Goal: Task Accomplishment & Management: Use online tool/utility

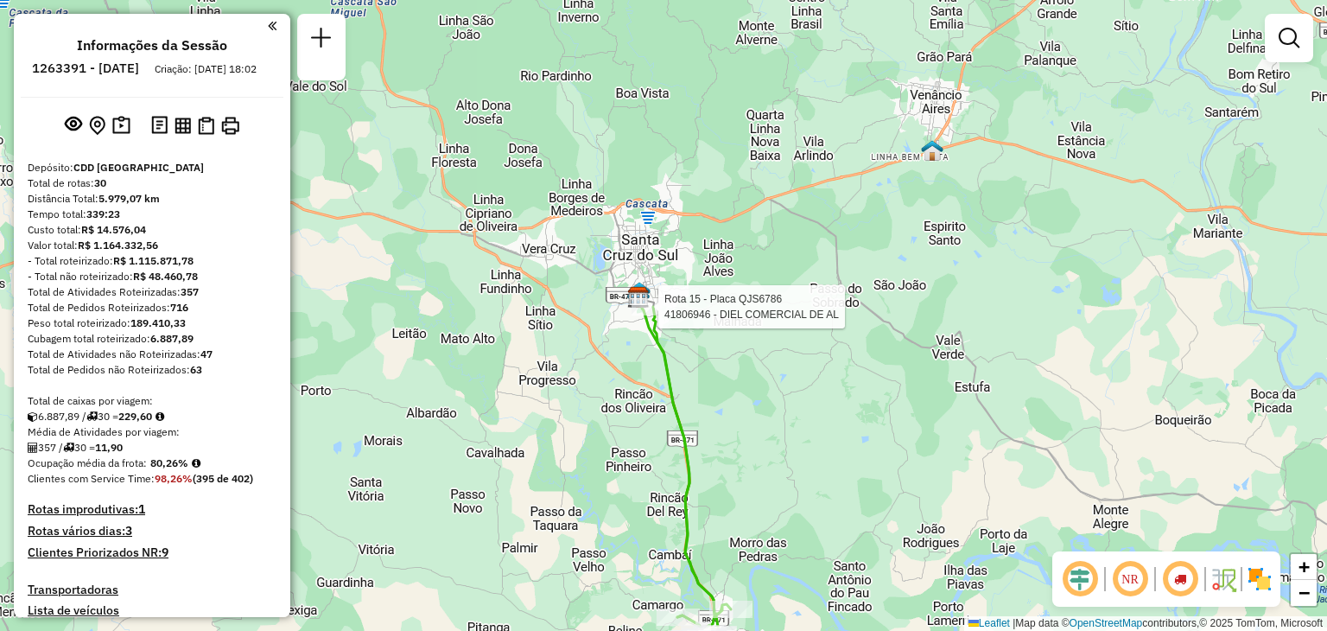
scroll to position [2045, 0]
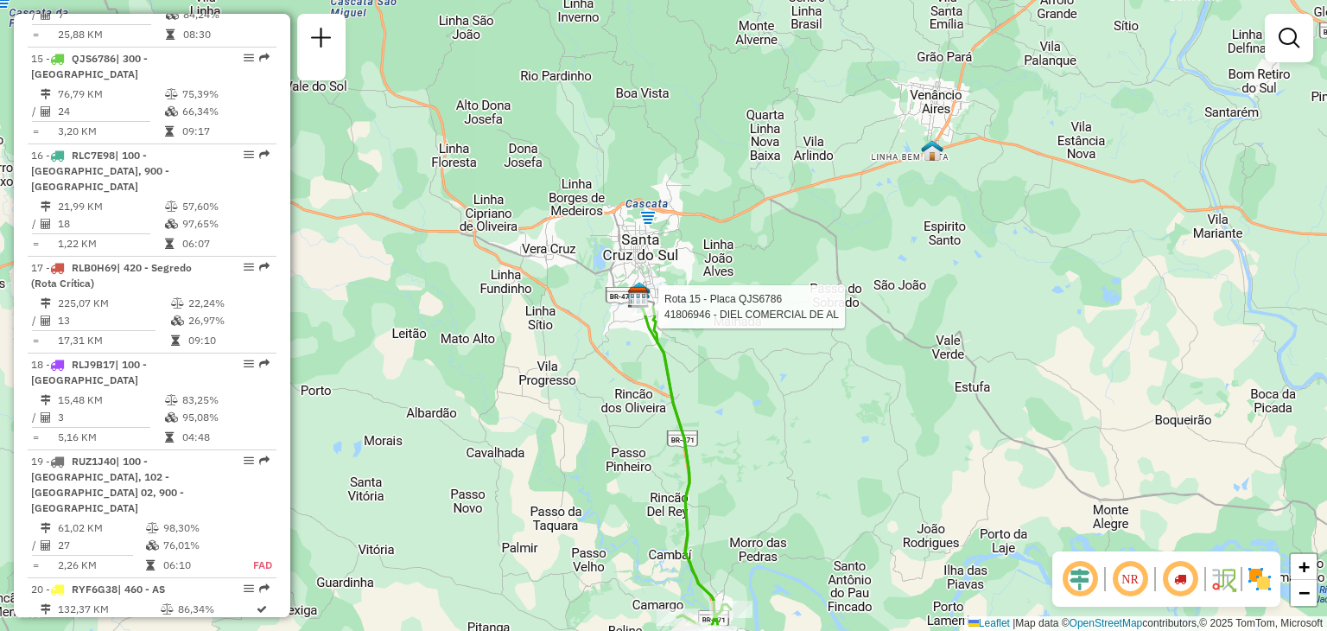
select select "**********"
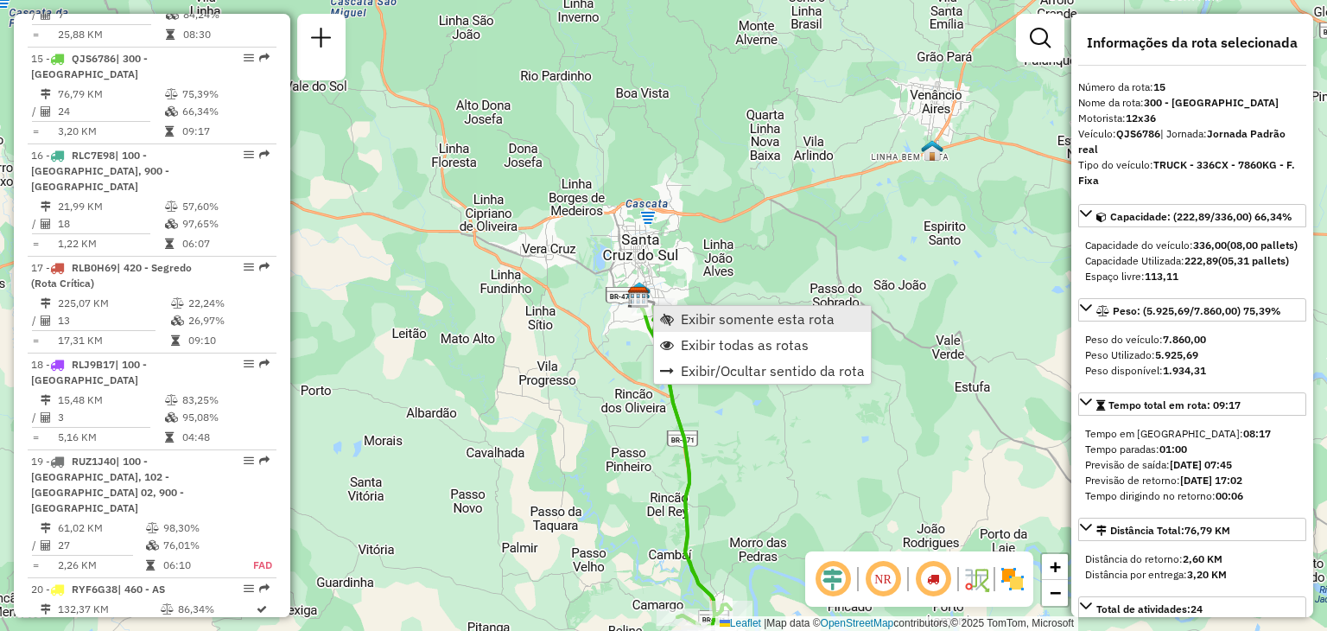
click at [697, 318] on span "Exibir somente esta rota" at bounding box center [758, 319] width 154 height 14
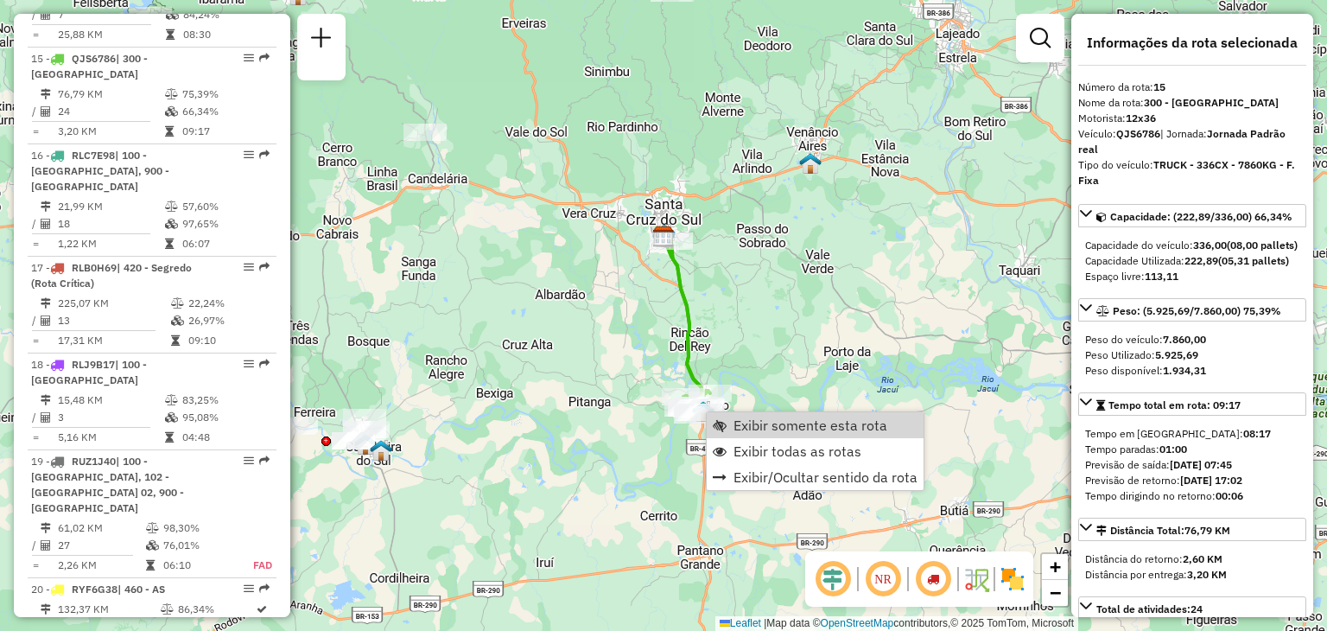
click at [629, 305] on div "Janela de atendimento Grade de atendimento Capacidade Transportadoras Veículos …" at bounding box center [663, 315] width 1327 height 631
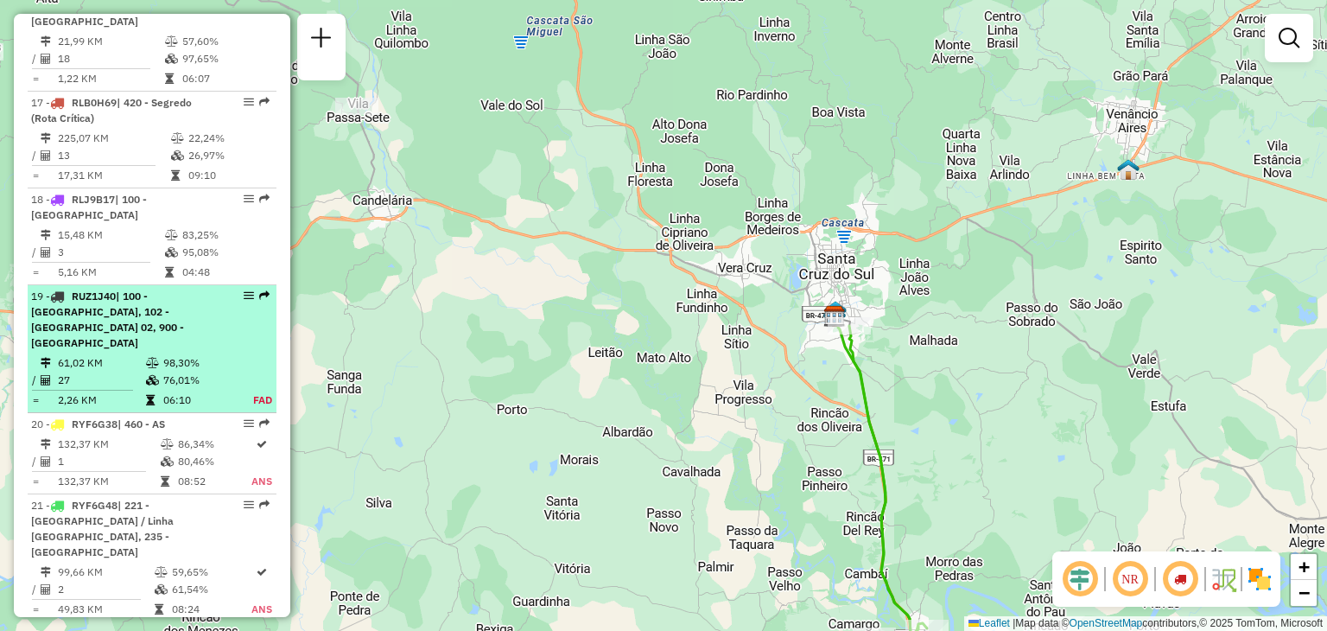
scroll to position [2304, 0]
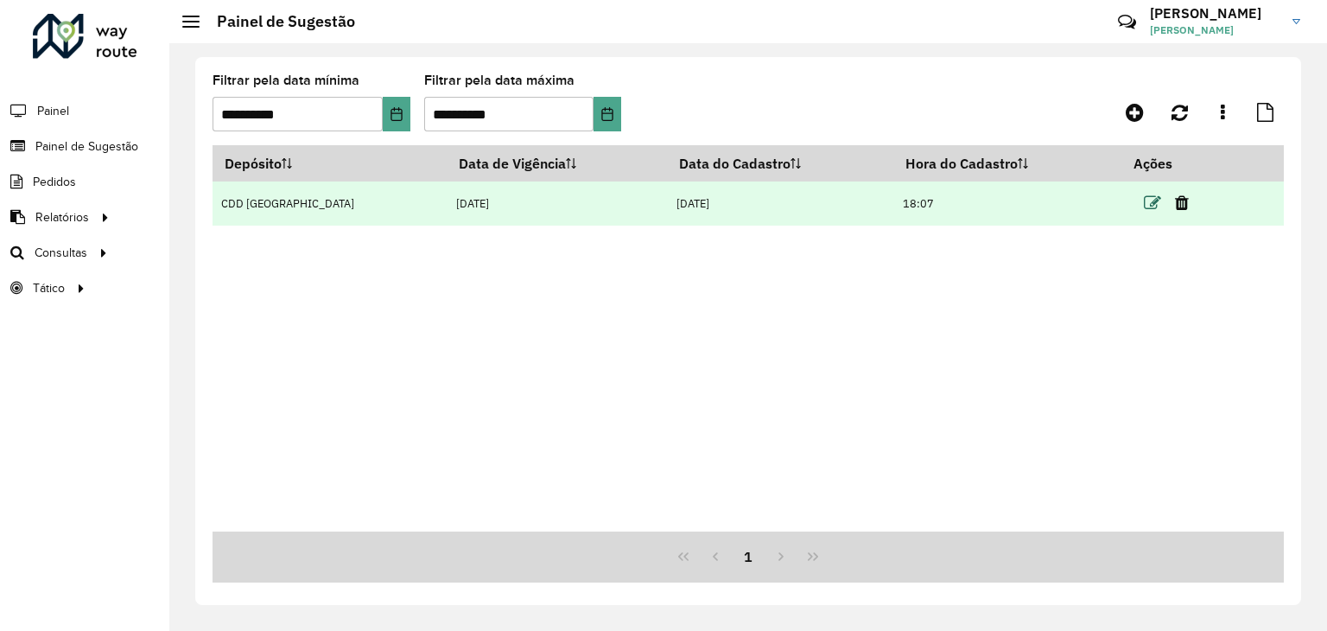
click at [1144, 206] on icon at bounding box center [1152, 202] width 17 height 17
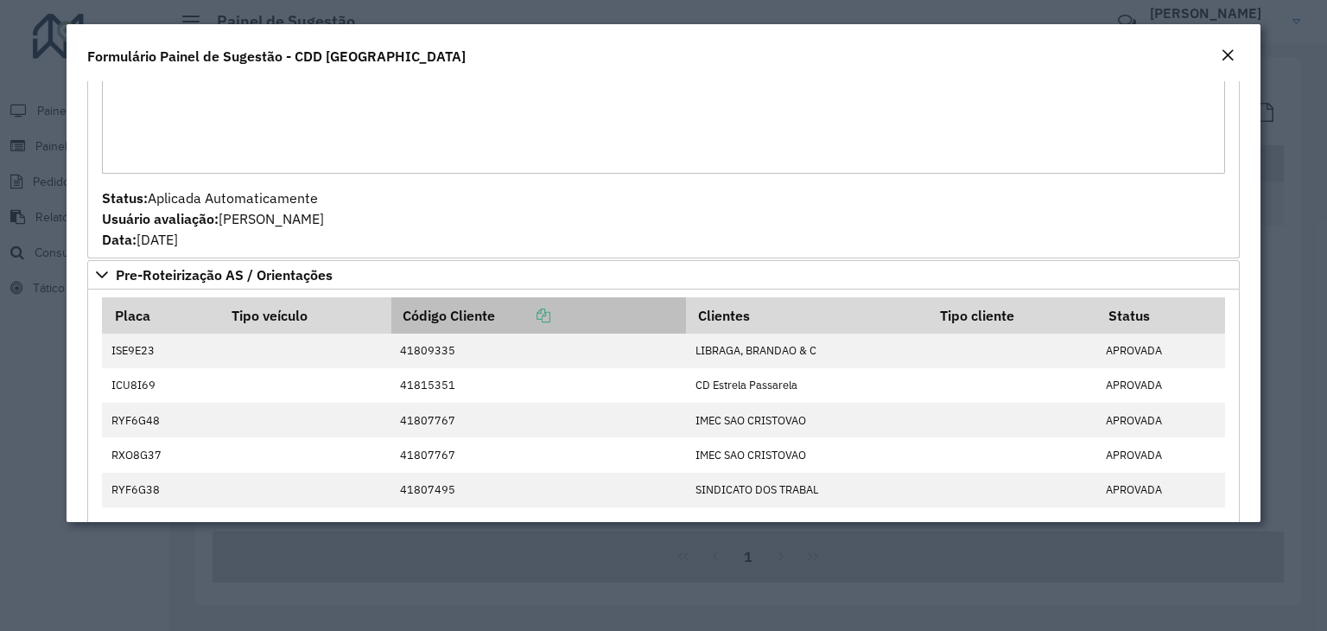
scroll to position [432, 0]
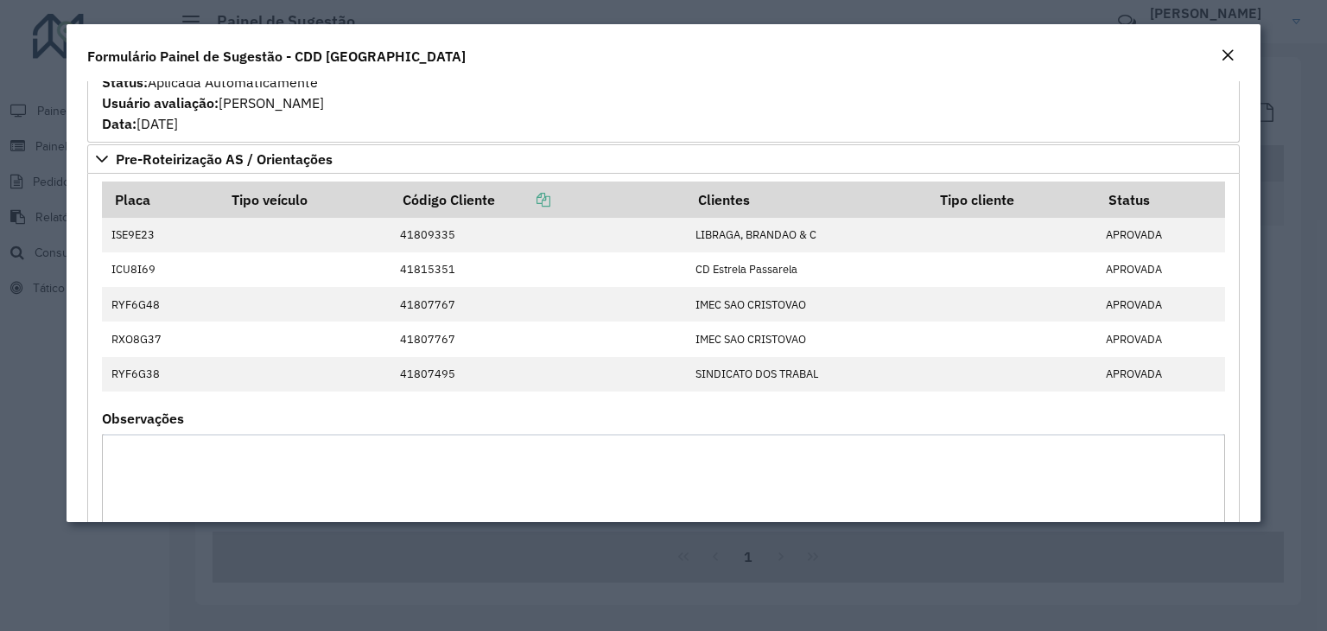
click at [1280, 153] on modal-container "**********" at bounding box center [663, 315] width 1327 height 631
click at [1227, 56] on em "Close" at bounding box center [1228, 55] width 14 height 14
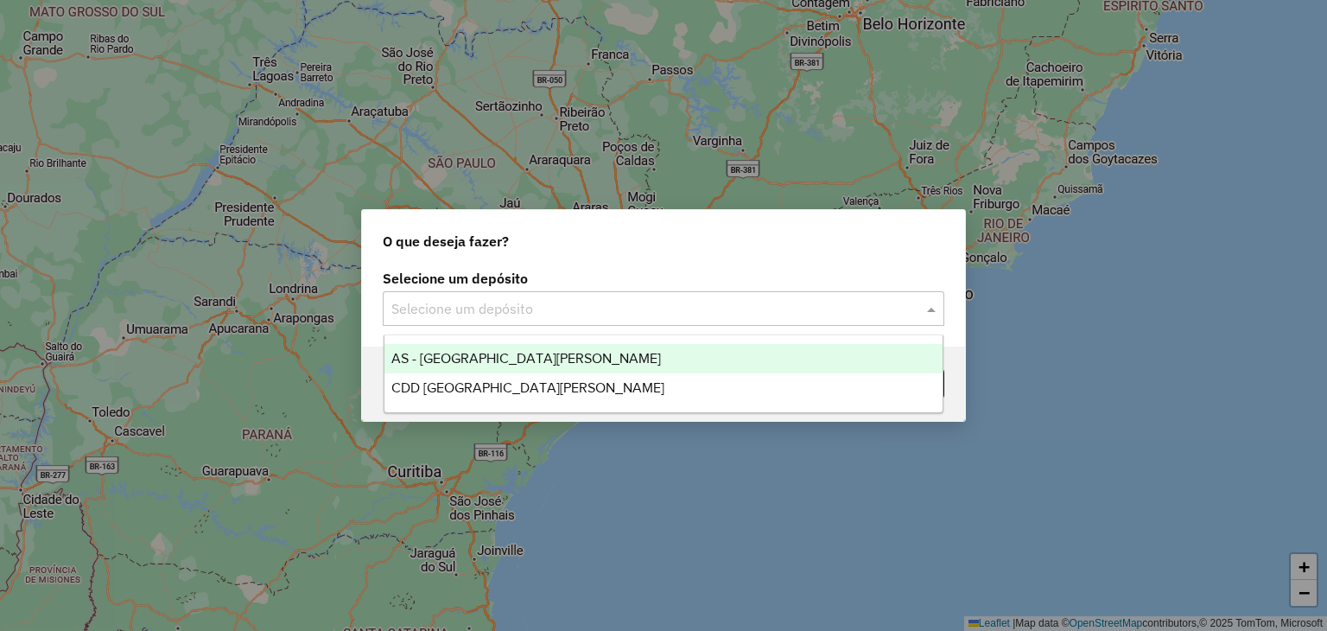
click at [593, 305] on input "text" at bounding box center [646, 309] width 510 height 21
click at [610, 161] on div "O que deseja fazer? Selecione um depósito Selecione um depósito Voltar" at bounding box center [663, 315] width 1327 height 631
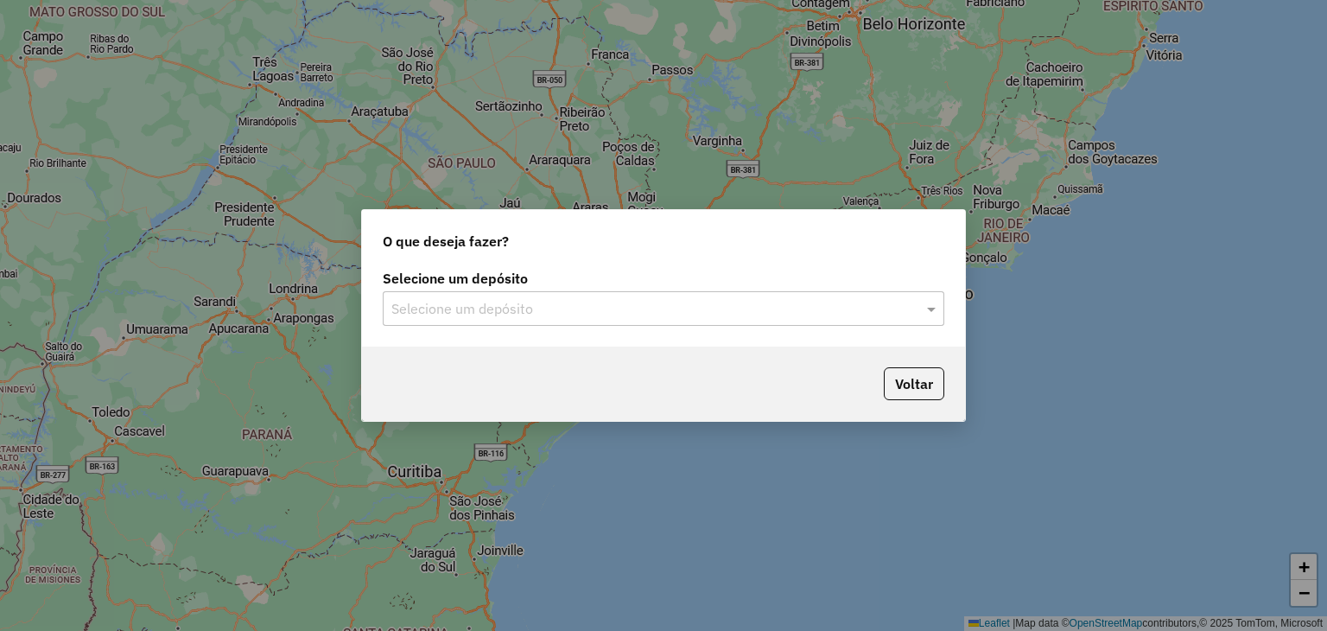
click at [426, 305] on input "text" at bounding box center [646, 309] width 510 height 21
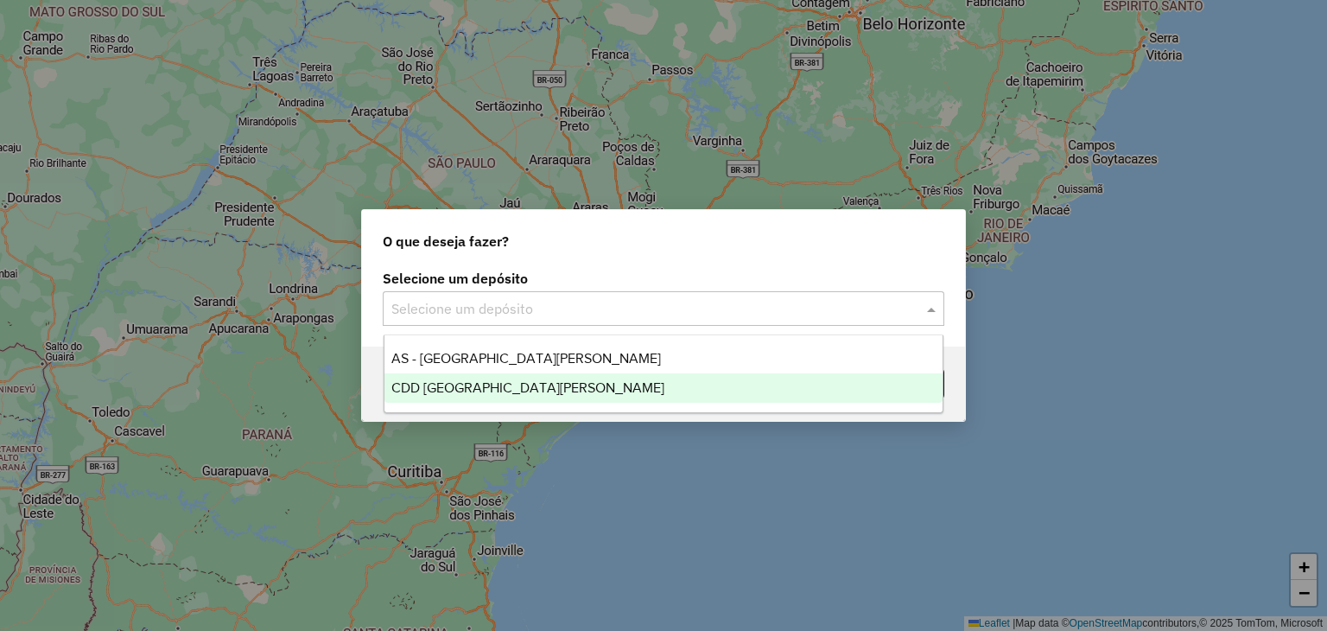
click at [461, 404] on ng-dropdown-panel "AS - Santa Cruz do Sul CDD Santa Cruz do Sul" at bounding box center [664, 373] width 561 height 79
click at [465, 385] on span "CDD [GEOGRAPHIC_DATA]" at bounding box center [527, 387] width 273 height 15
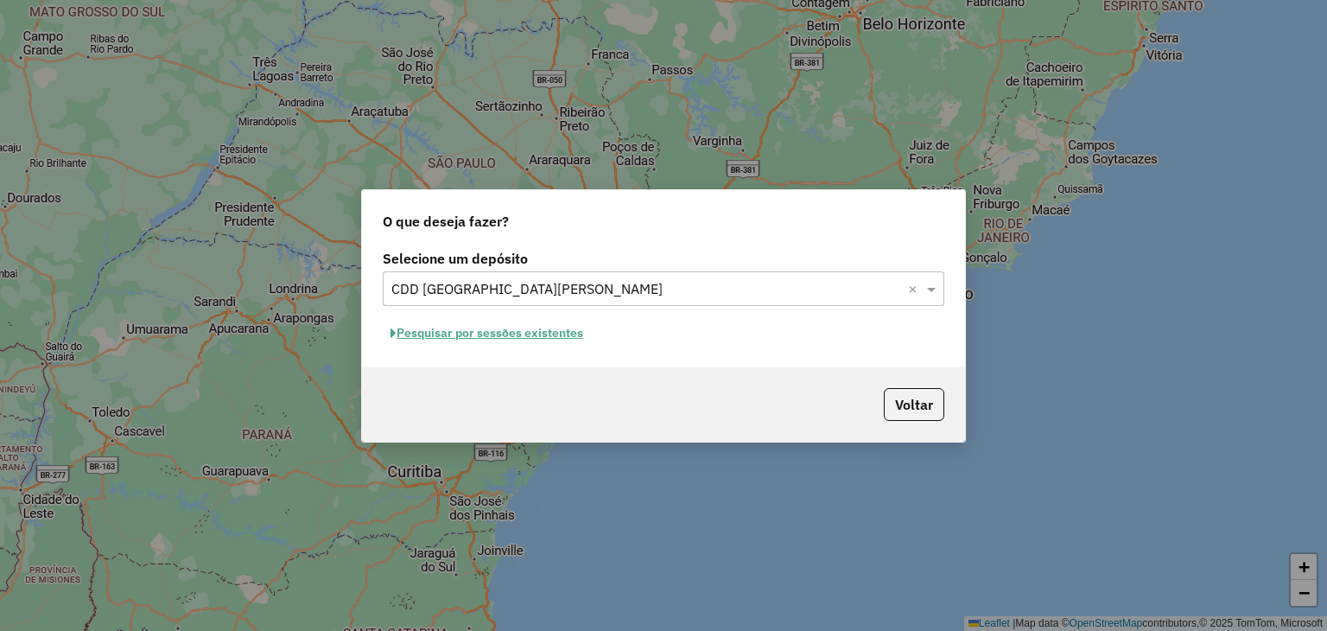
click at [502, 332] on button "Pesquisar por sessões existentes" at bounding box center [487, 333] width 208 height 27
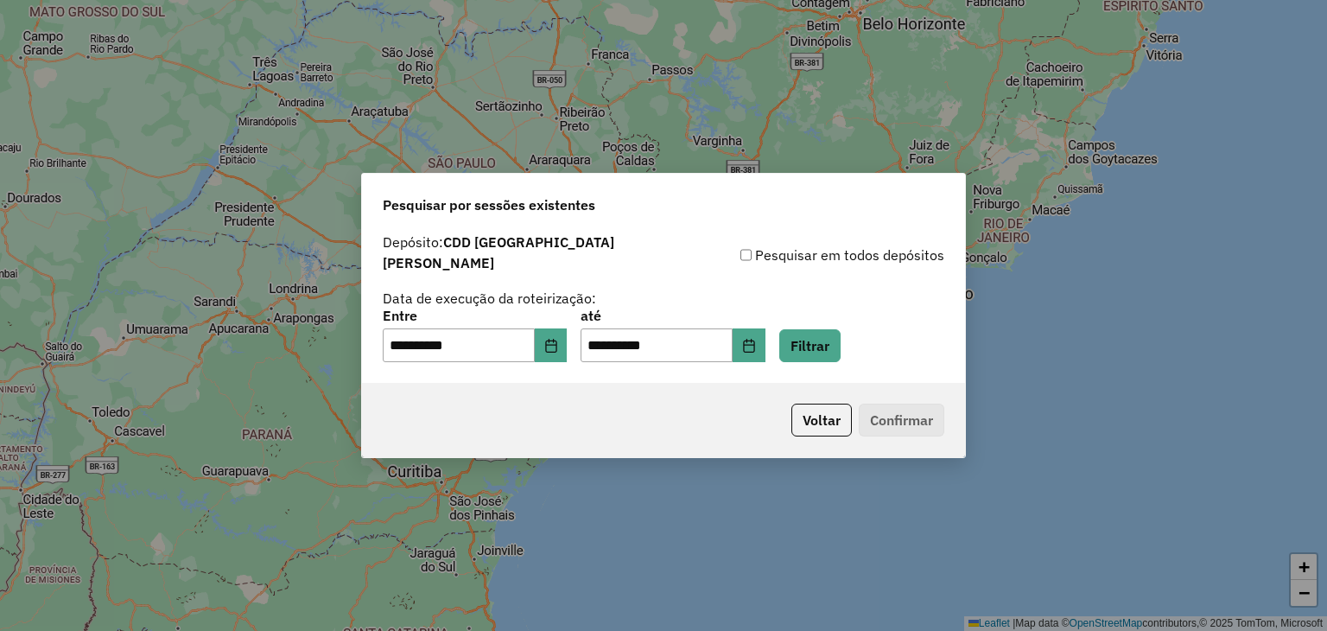
click at [562, 355] on div "**********" at bounding box center [663, 306] width 603 height 155
click at [565, 343] on button "Choose Date" at bounding box center [551, 345] width 33 height 35
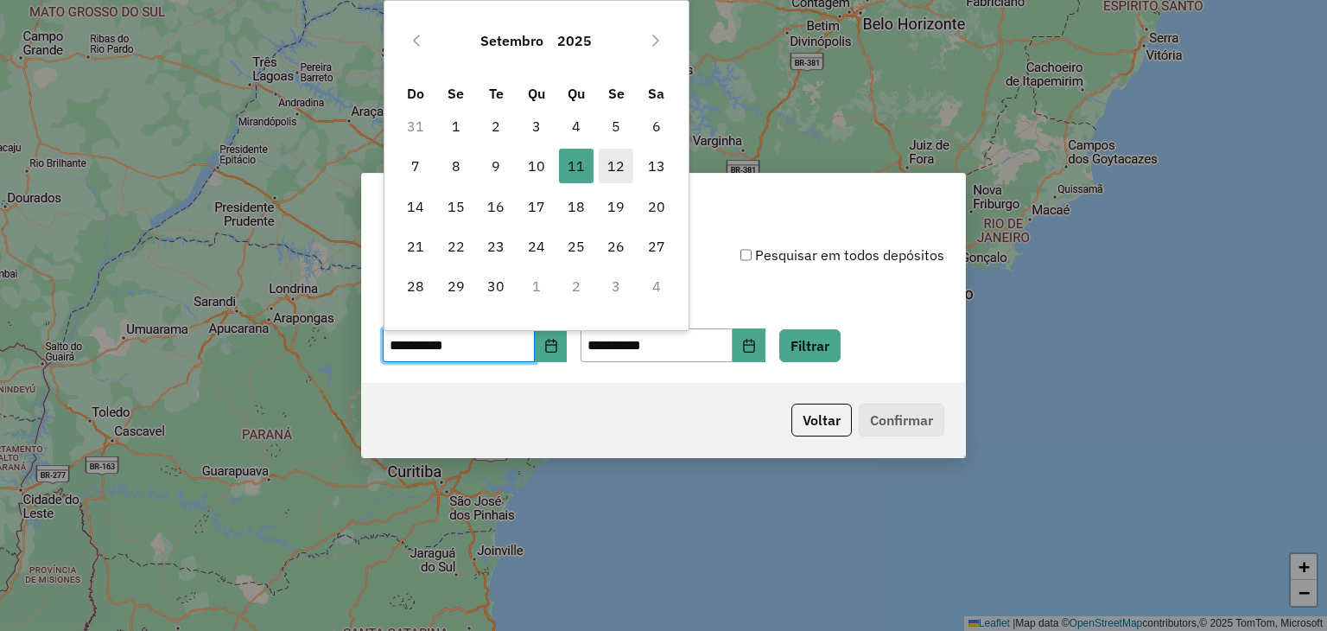
click at [621, 165] on span "12" at bounding box center [616, 166] width 35 height 35
type input "**********"
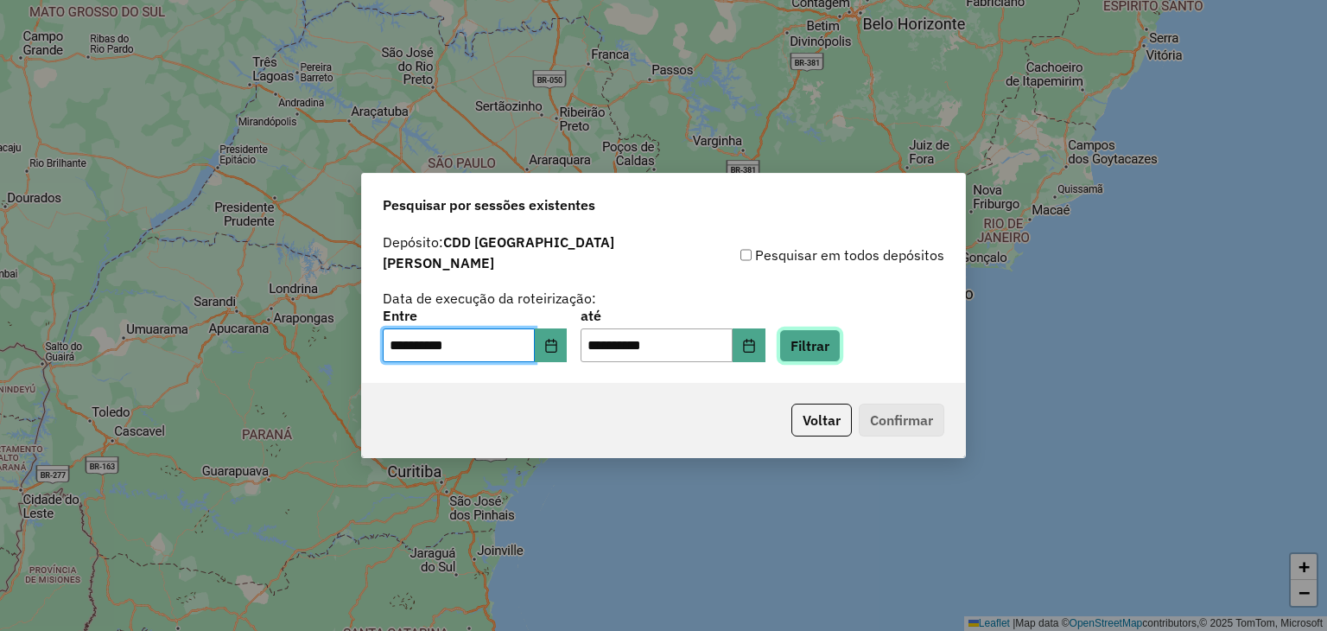
click at [828, 341] on button "Filtrar" at bounding box center [809, 345] width 61 height 33
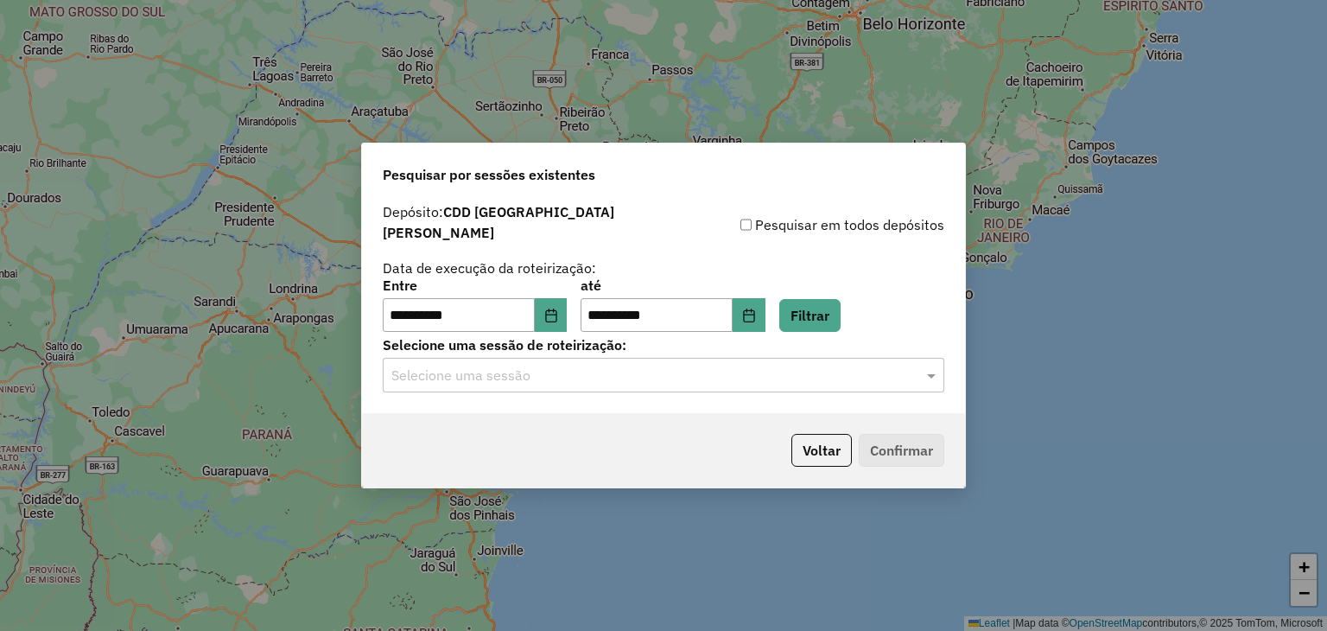
click at [854, 376] on input "text" at bounding box center [646, 375] width 510 height 21
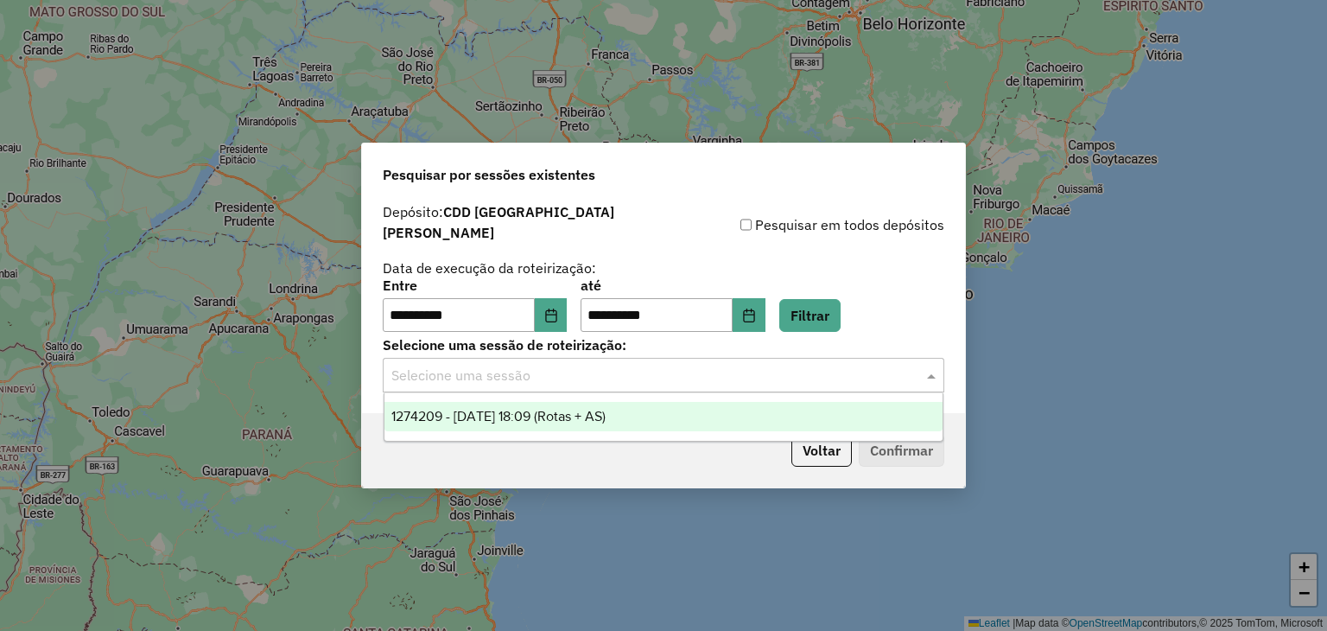
click at [746, 416] on div "1274209 - 12/09/2025 18:09 (Rotas + AS)" at bounding box center [663, 416] width 559 height 29
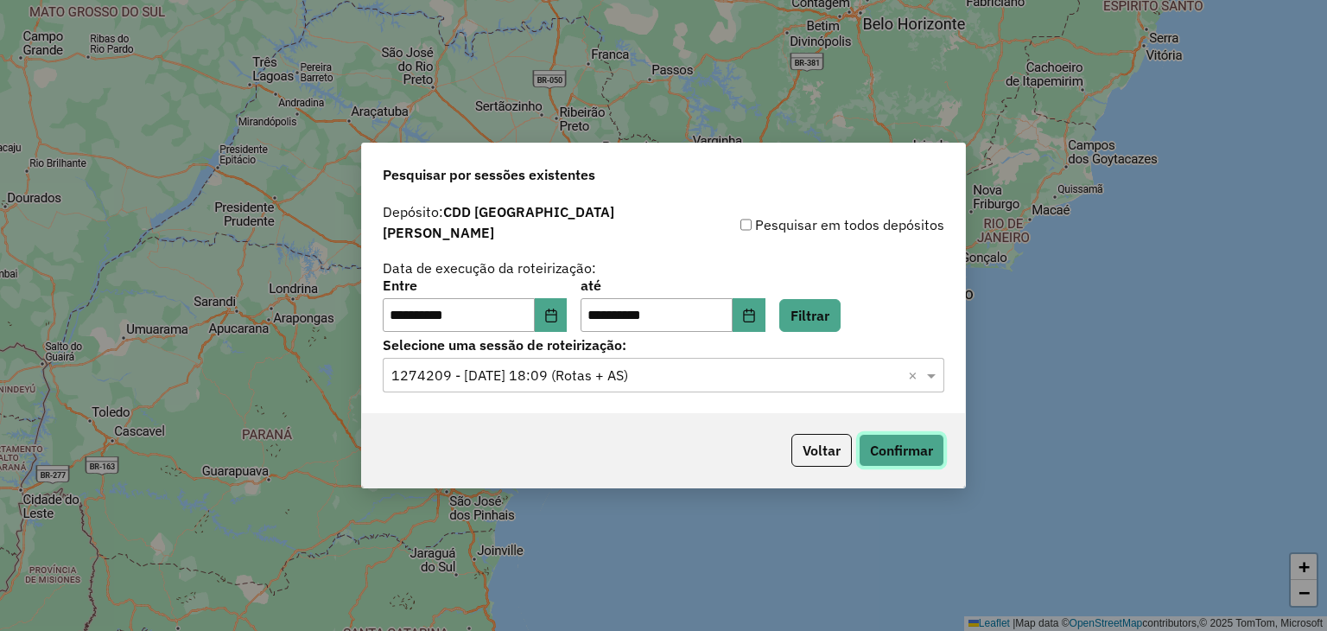
click at [894, 435] on button "Confirmar" at bounding box center [902, 450] width 86 height 33
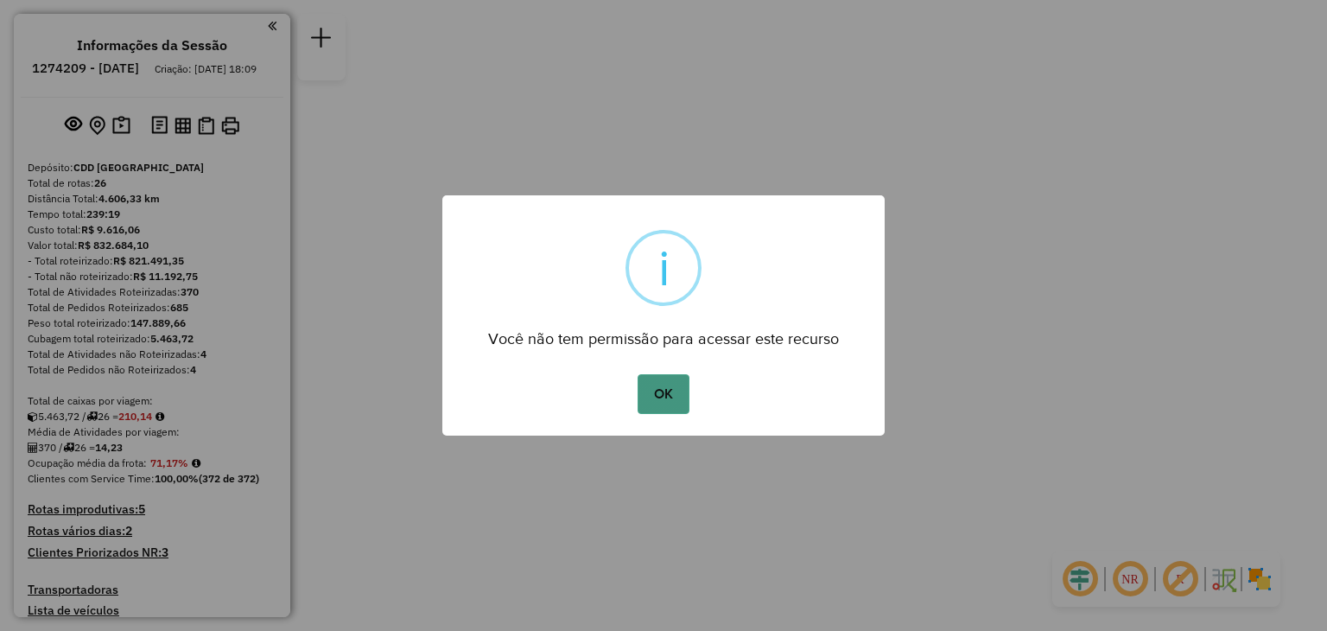
click at [660, 397] on button "OK" at bounding box center [663, 394] width 51 height 40
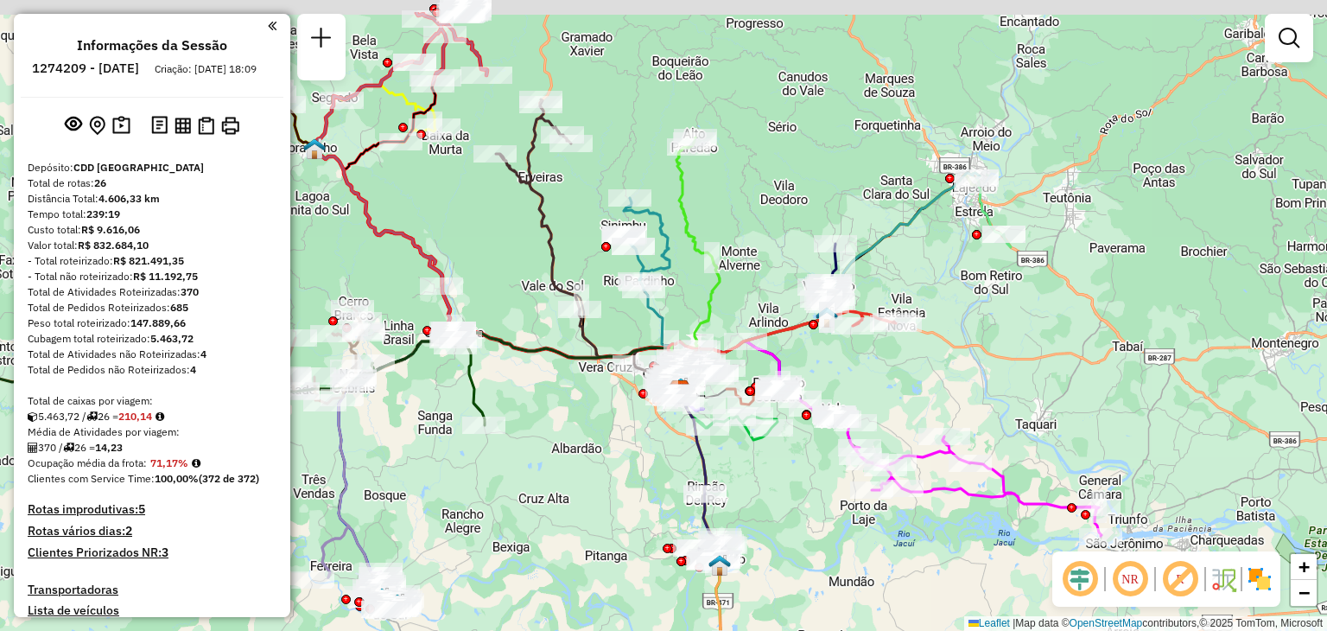
drag, startPoint x: 594, startPoint y: 418, endPoint x: 638, endPoint y: 543, distance: 132.8
click at [638, 543] on div "Janela de atendimento Grade de atendimento Capacidade Transportadoras Veículos …" at bounding box center [663, 315] width 1327 height 631
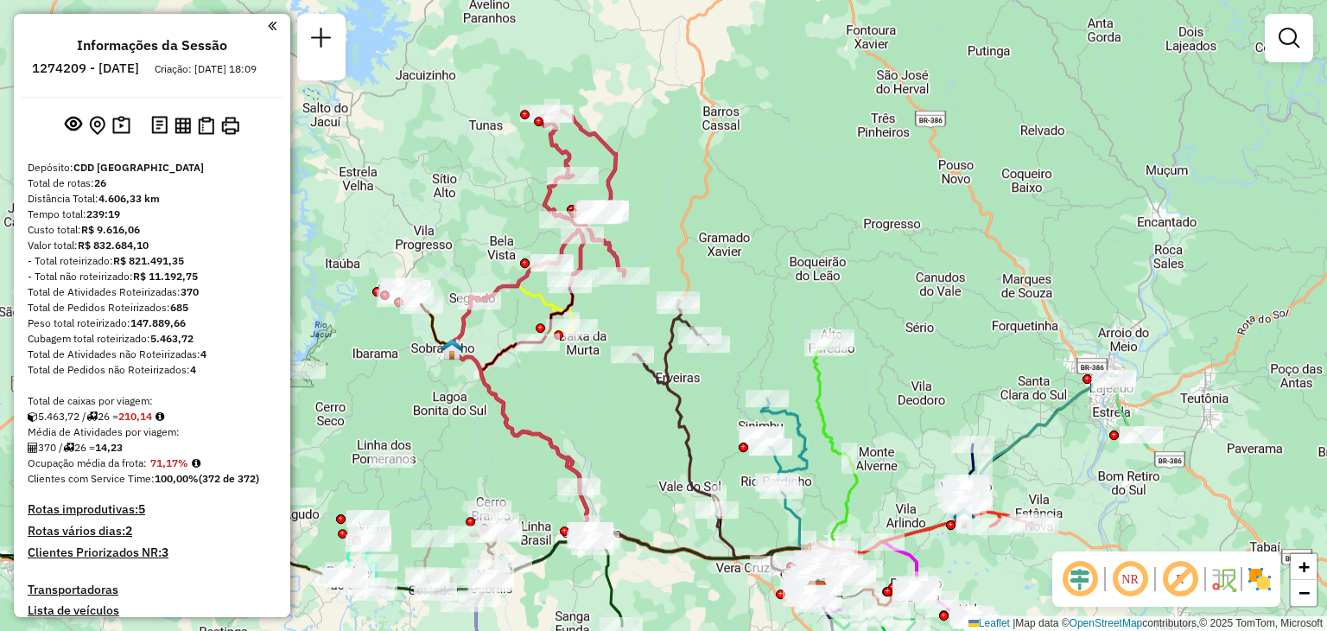
drag, startPoint x: 799, startPoint y: 255, endPoint x: 909, endPoint y: 405, distance: 186.1
click at [909, 405] on div "Janela de atendimento Grade de atendimento Capacidade Transportadoras Veículos …" at bounding box center [663, 315] width 1327 height 631
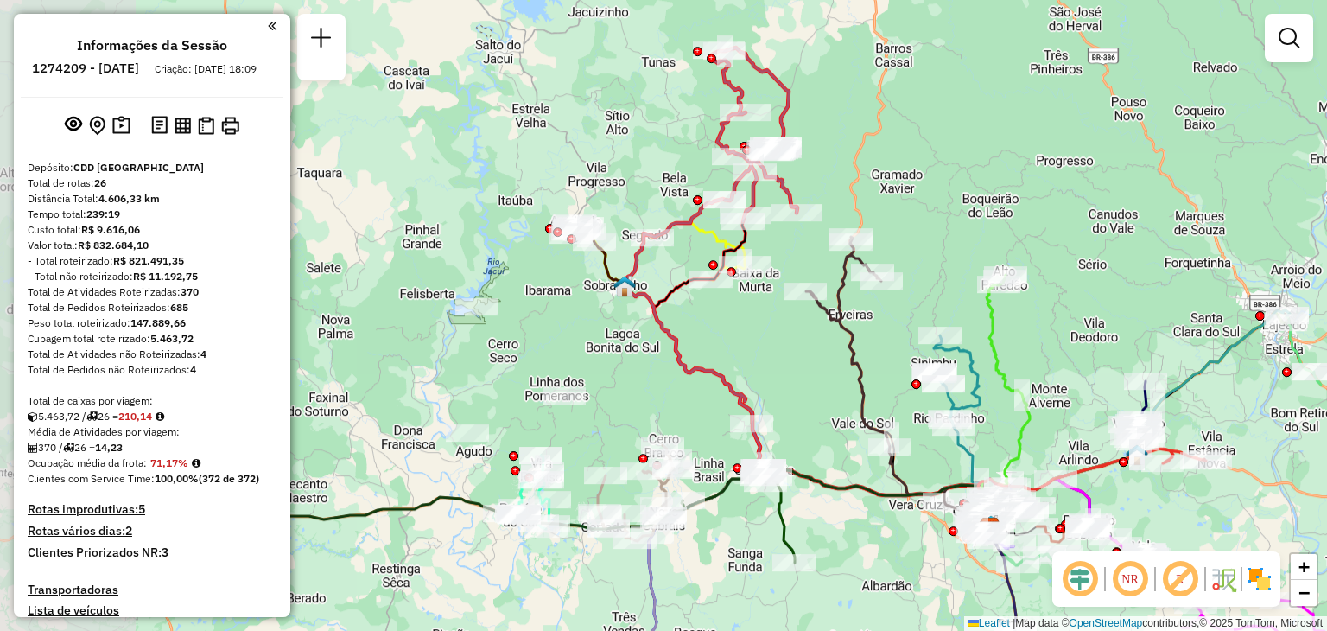
drag, startPoint x: 896, startPoint y: 396, endPoint x: 1069, endPoint y: 333, distance: 183.9
click at [1069, 333] on div "Janela de atendimento Grade de atendimento Capacidade Transportadoras Veículos …" at bounding box center [663, 315] width 1327 height 631
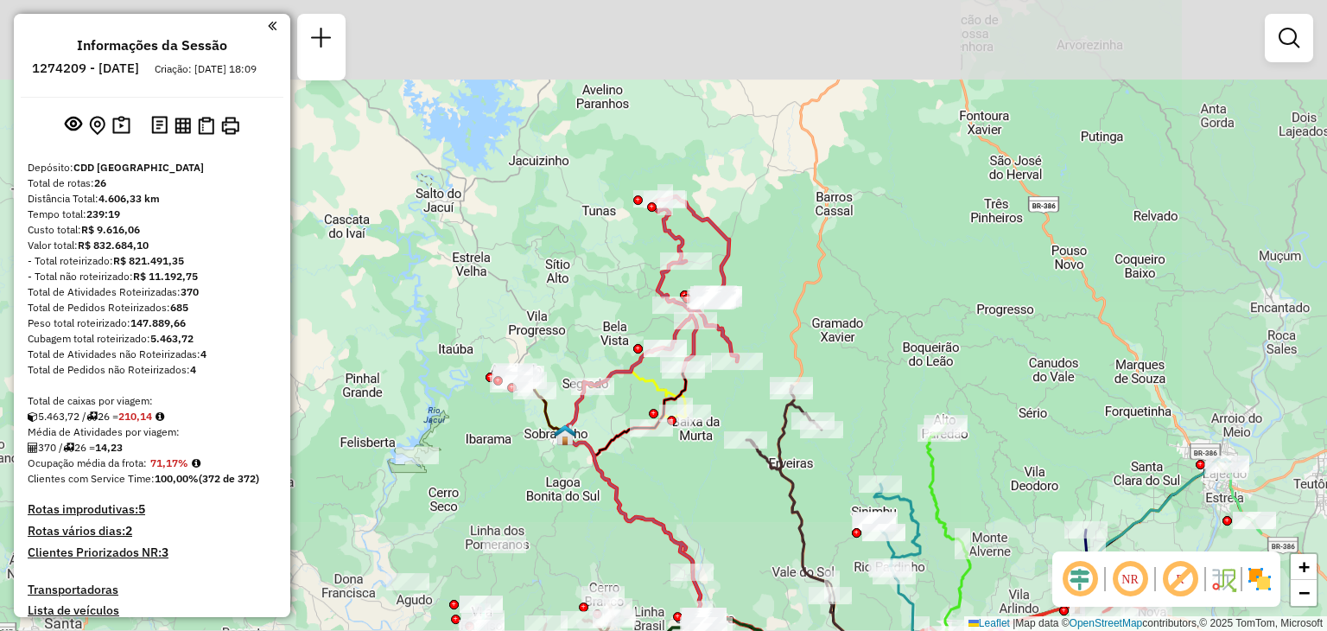
drag, startPoint x: 818, startPoint y: 308, endPoint x: 806, endPoint y: 277, distance: 33.4
click at [806, 276] on div "Janela de atendimento Grade de atendimento Capacidade Transportadoras Veículos …" at bounding box center [663, 315] width 1327 height 631
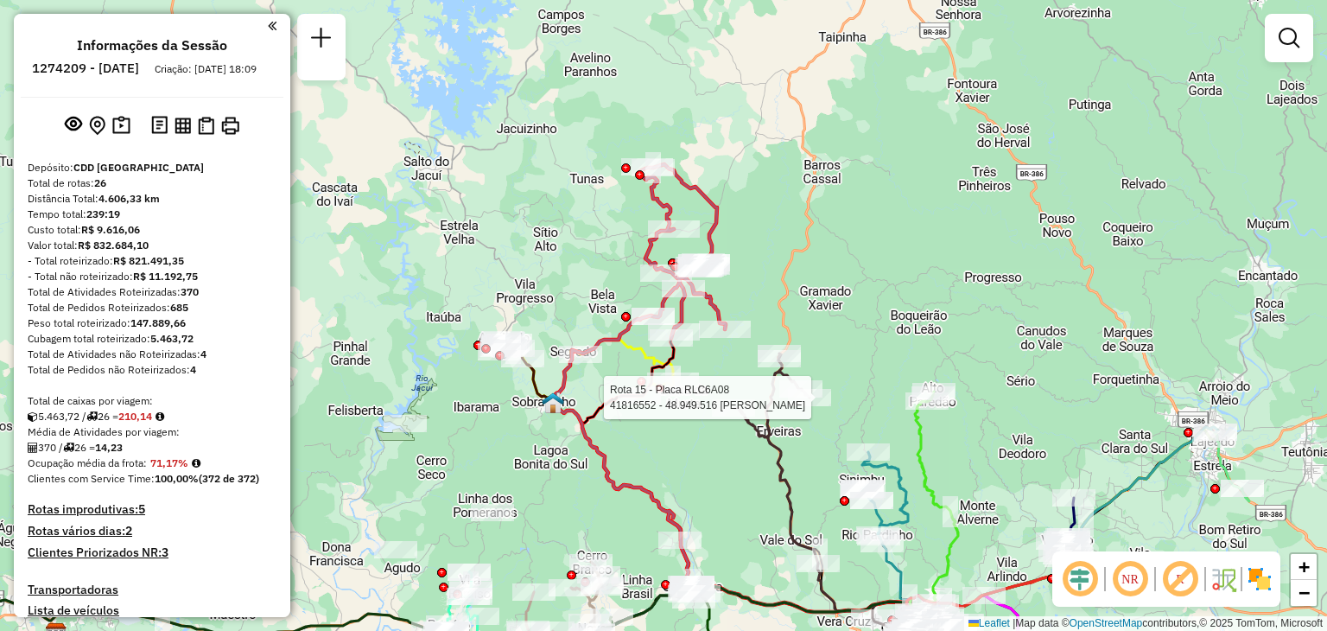
select select "**********"
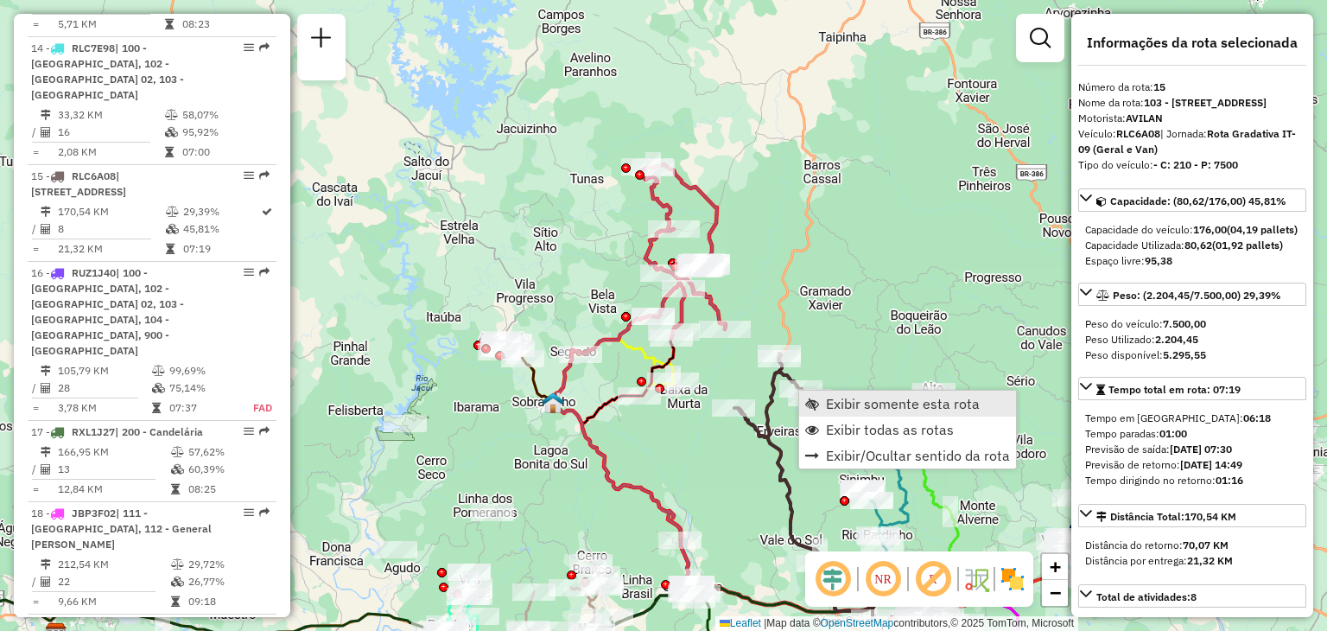
scroll to position [2032, 0]
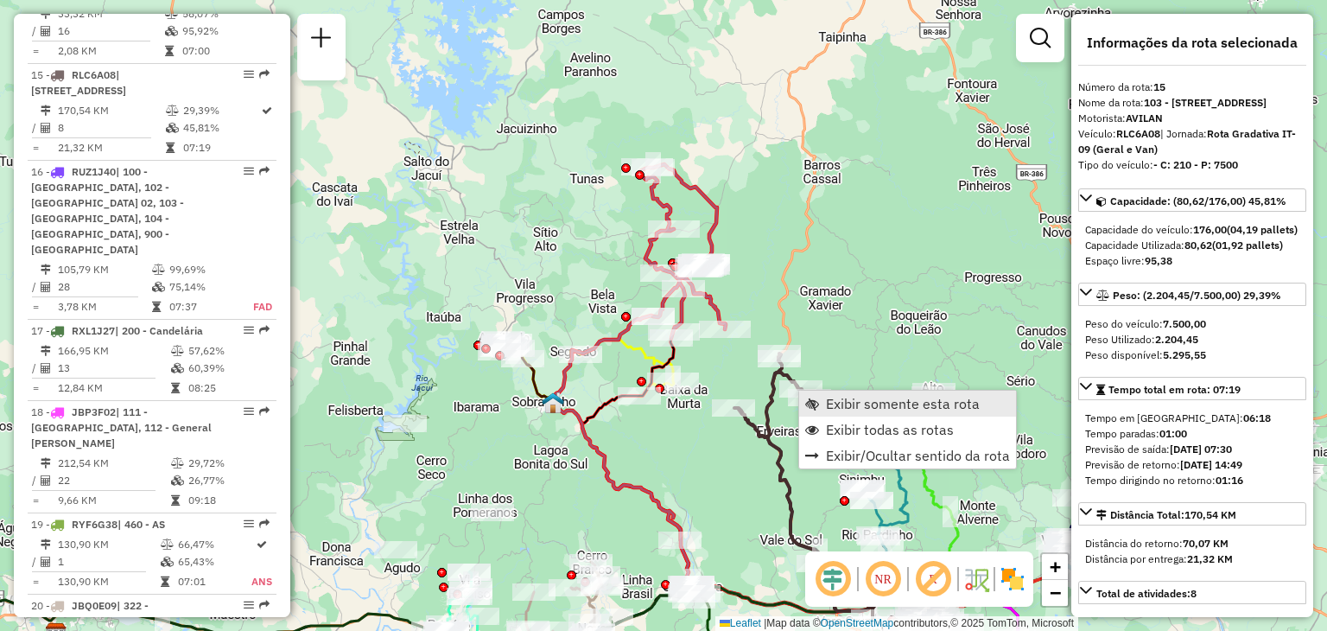
click at [825, 397] on link "Exibir somente esta rota" at bounding box center [907, 403] width 217 height 26
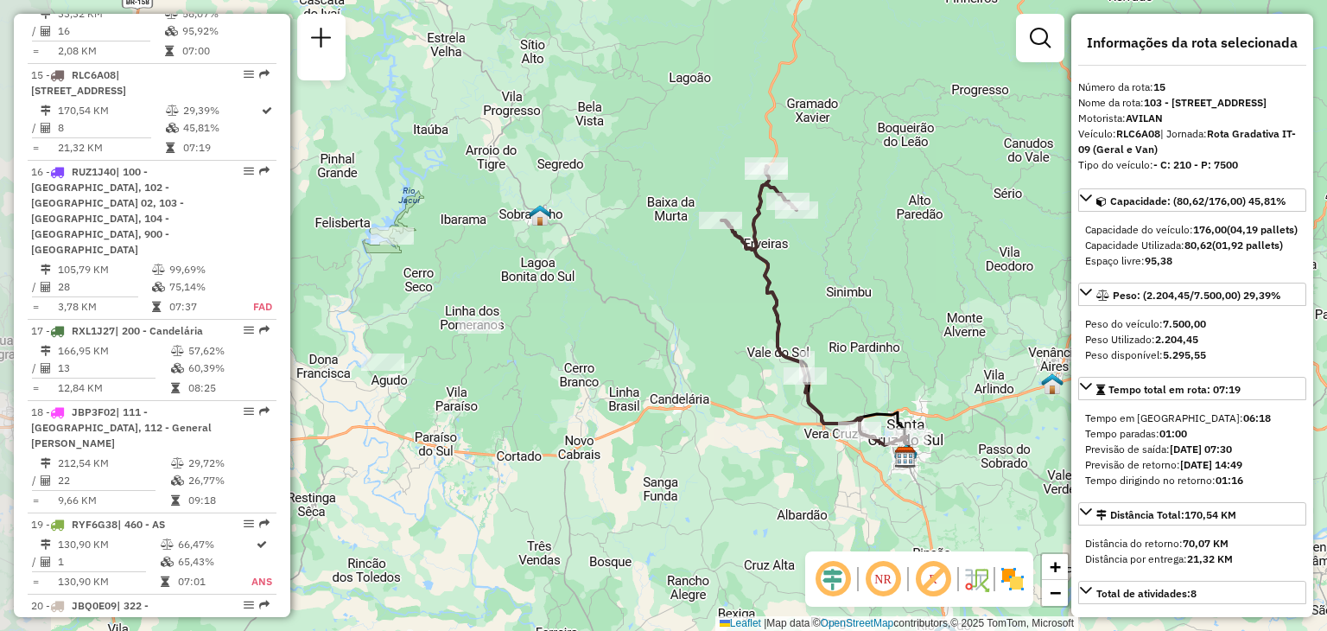
drag, startPoint x: 549, startPoint y: 391, endPoint x: 736, endPoint y: 365, distance: 188.4
click at [736, 365] on div "Janela de atendimento Grade de atendimento Capacidade Transportadoras Veículos …" at bounding box center [663, 315] width 1327 height 631
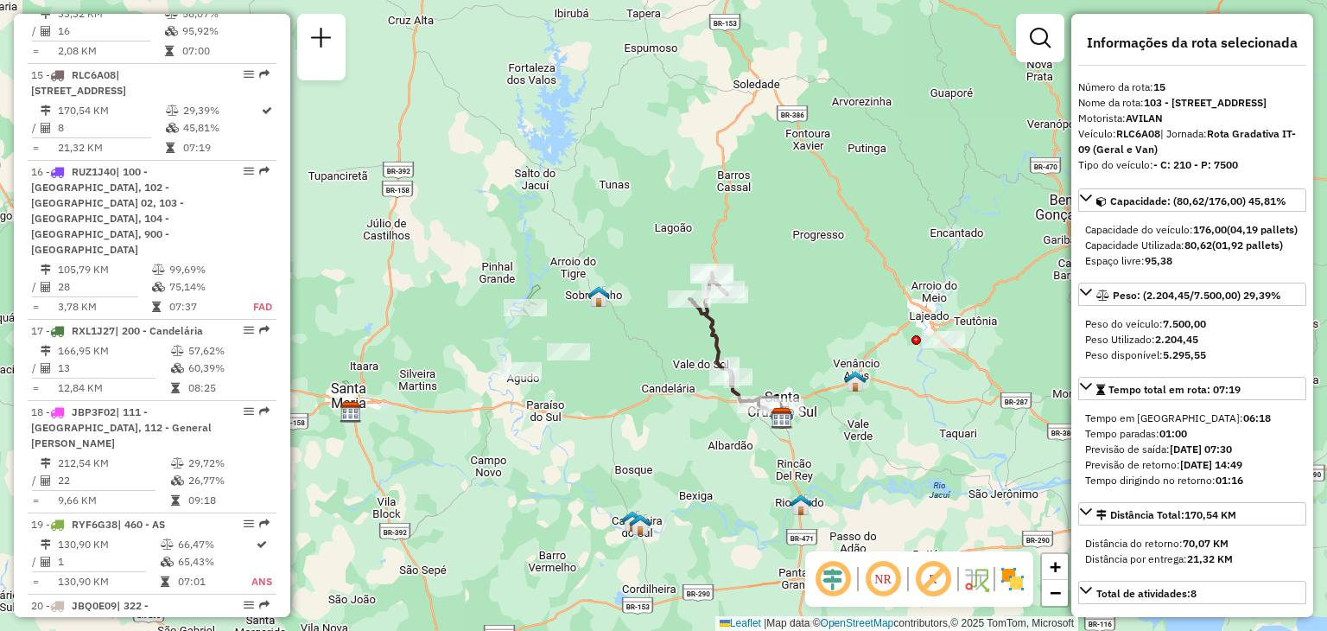
drag, startPoint x: 938, startPoint y: 354, endPoint x: 902, endPoint y: 359, distance: 36.5
click at [902, 359] on div "Janela de atendimento Grade de atendimento Capacidade Transportadoras Veículos …" at bounding box center [663, 315] width 1327 height 631
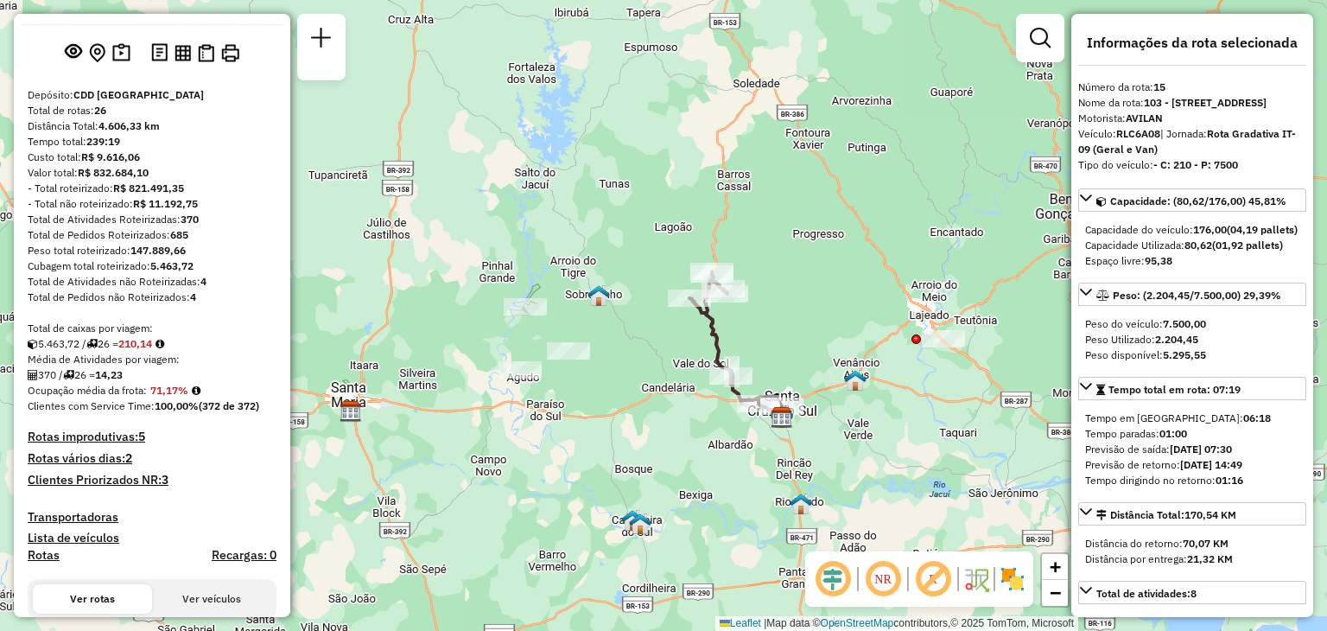
scroll to position [0, 0]
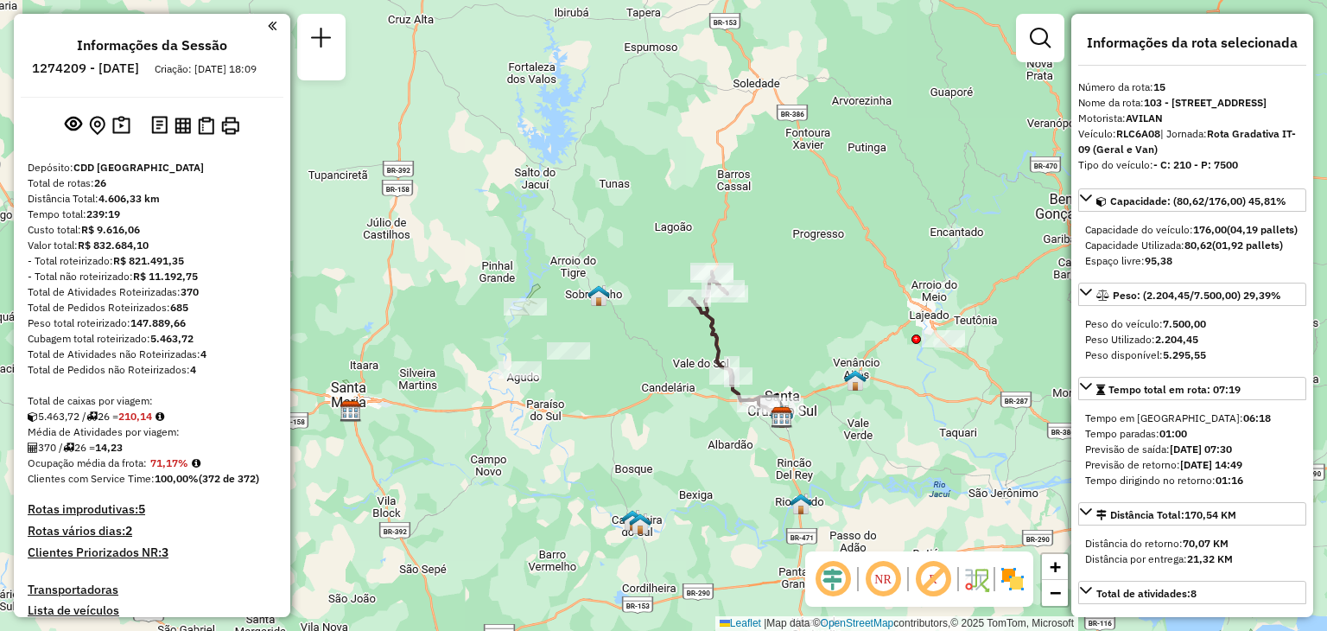
click at [208, 362] on div "Total de Atividades não Roteirizadas: 4" at bounding box center [152, 354] width 249 height 16
click at [181, 378] on div "Total de Pedidos não Roteirizados: 4" at bounding box center [152, 370] width 249 height 16
click at [168, 362] on div "Total de Atividades não Roteirizadas: 4" at bounding box center [152, 354] width 249 height 16
click at [167, 362] on div "Total de Atividades não Roteirizadas: 4" at bounding box center [152, 354] width 249 height 16
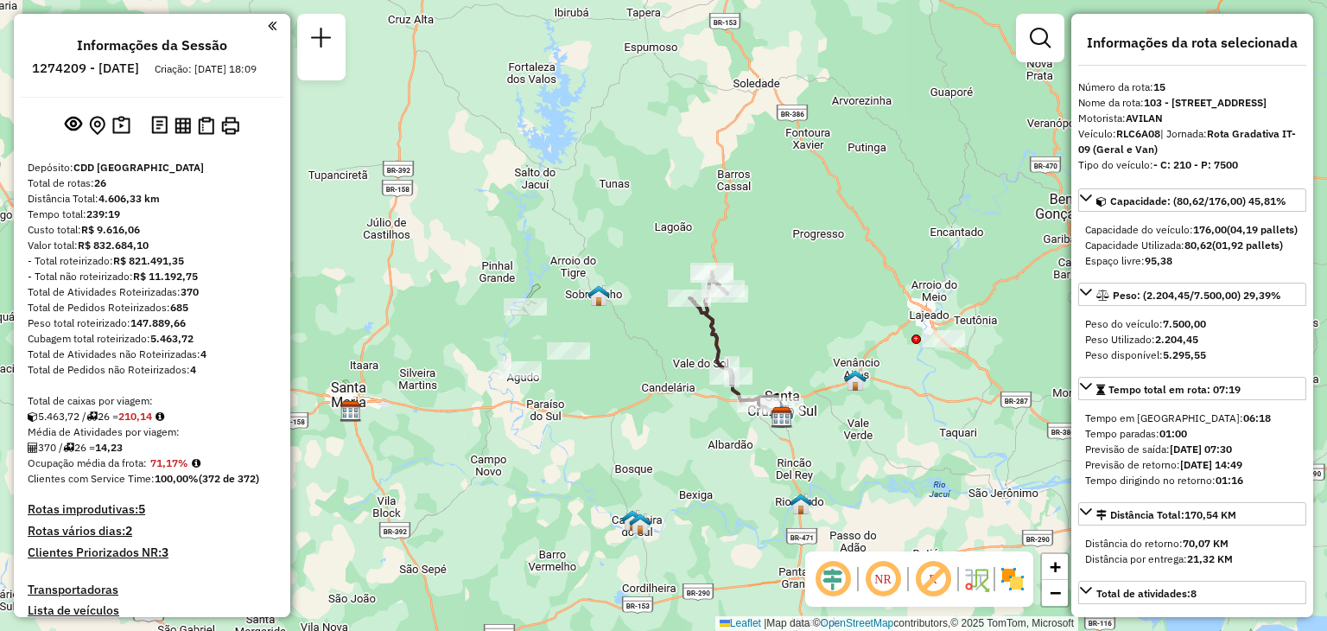
click at [189, 362] on div "Total de Atividades não Roteirizadas: 4" at bounding box center [152, 354] width 249 height 16
drag, startPoint x: 200, startPoint y: 371, endPoint x: 218, endPoint y: 369, distance: 17.5
click at [218, 362] on div "Total de Atividades não Roteirizadas: 4" at bounding box center [152, 354] width 249 height 16
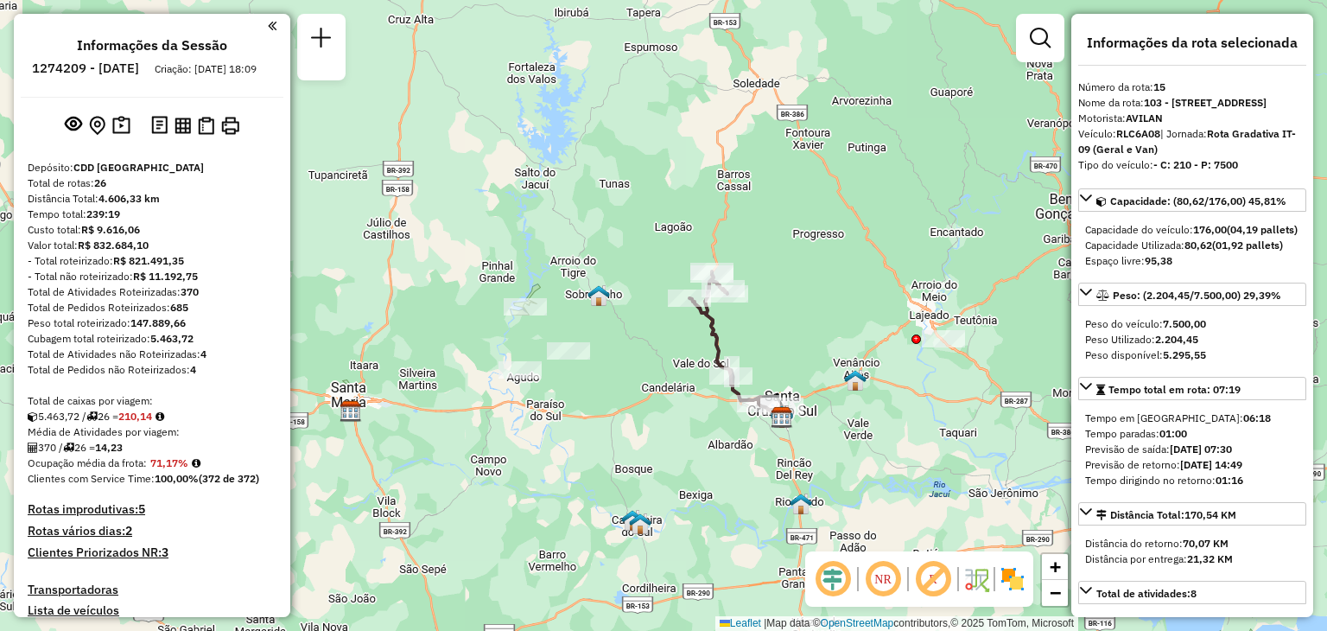
click at [209, 378] on div "Total de Pedidos não Roteirizados: 4" at bounding box center [152, 370] width 249 height 16
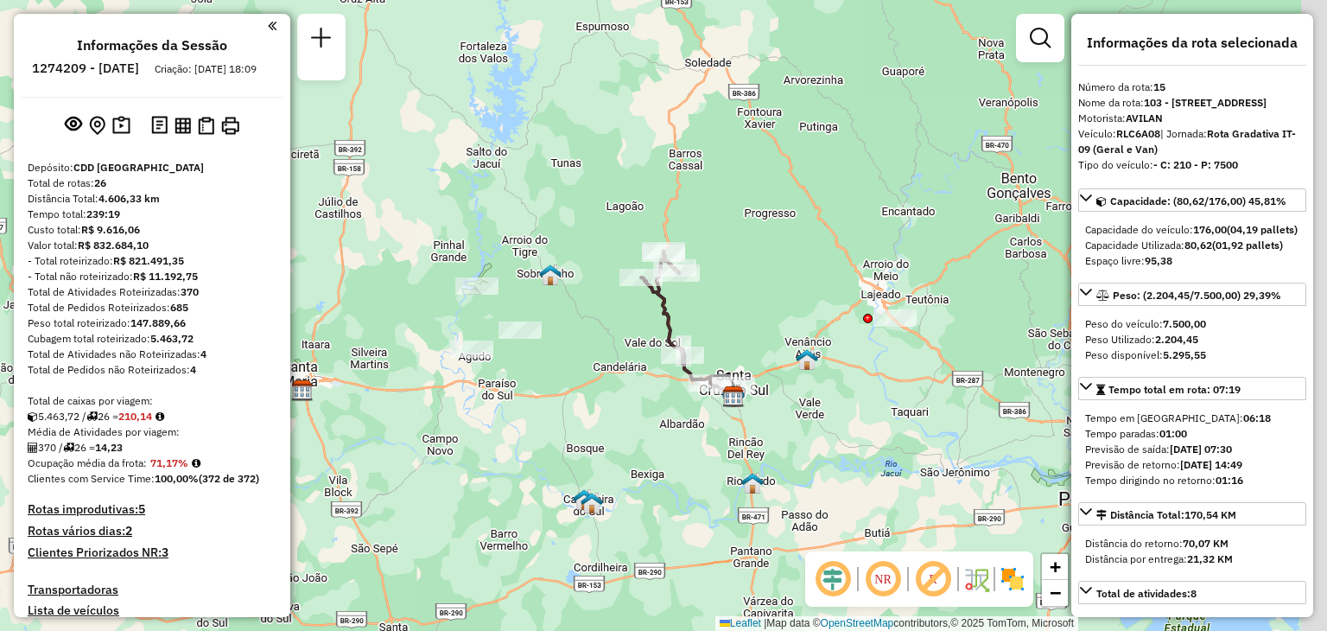
drag, startPoint x: 605, startPoint y: 368, endPoint x: 559, endPoint y: 340, distance: 53.5
click at [554, 342] on div "Janela de atendimento Grade de atendimento Capacidade Transportadoras Veículos …" at bounding box center [663, 315] width 1327 height 631
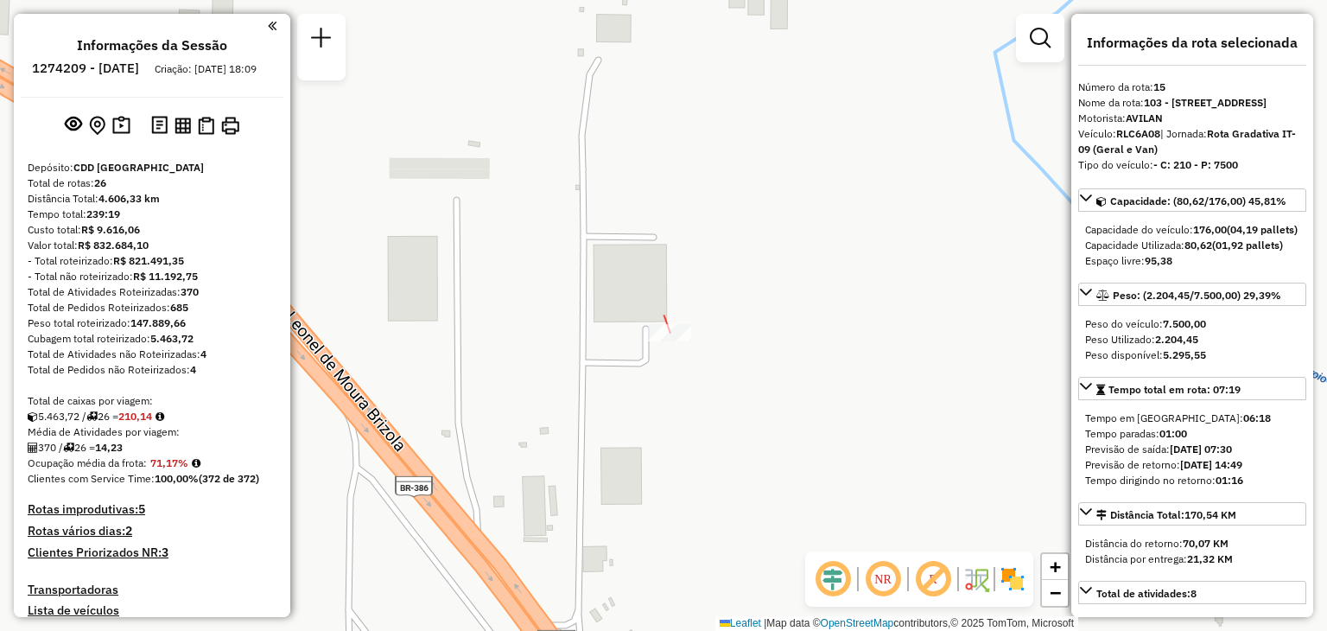
click at [682, 341] on div at bounding box center [669, 332] width 43 height 17
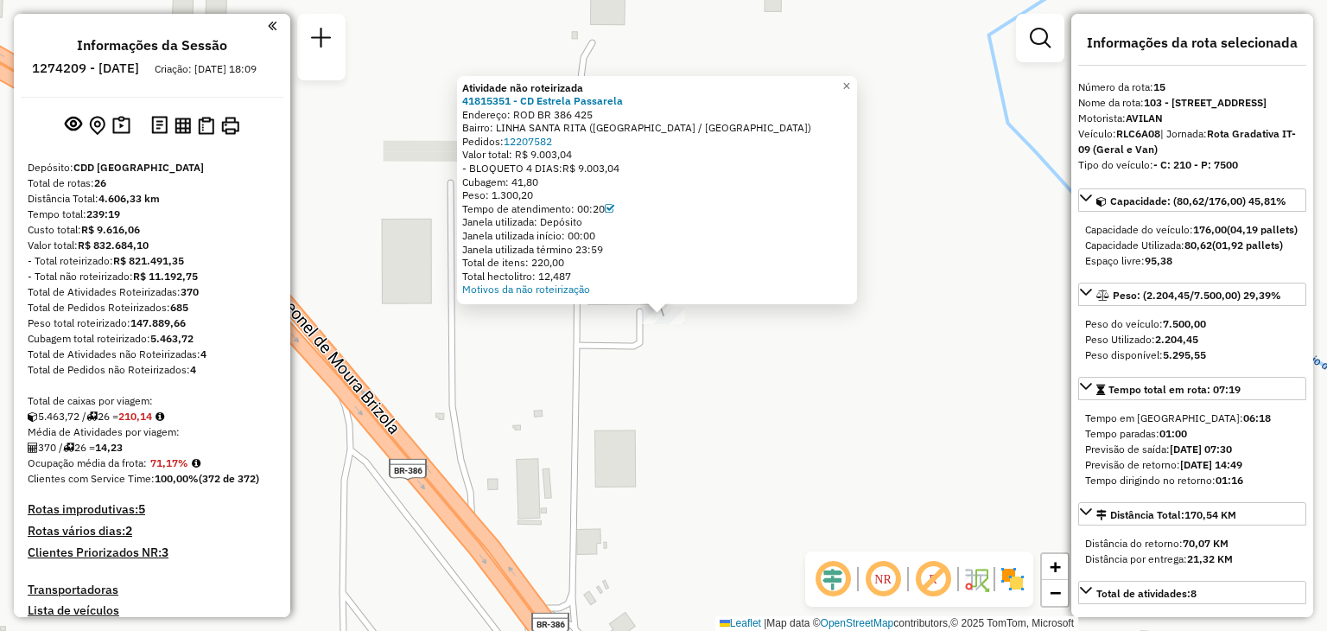
click at [698, 383] on div "Atividade não roteirizada 41815351 - CD Estrela Passarela Endereço: ROD BR 386 …" at bounding box center [663, 315] width 1327 height 631
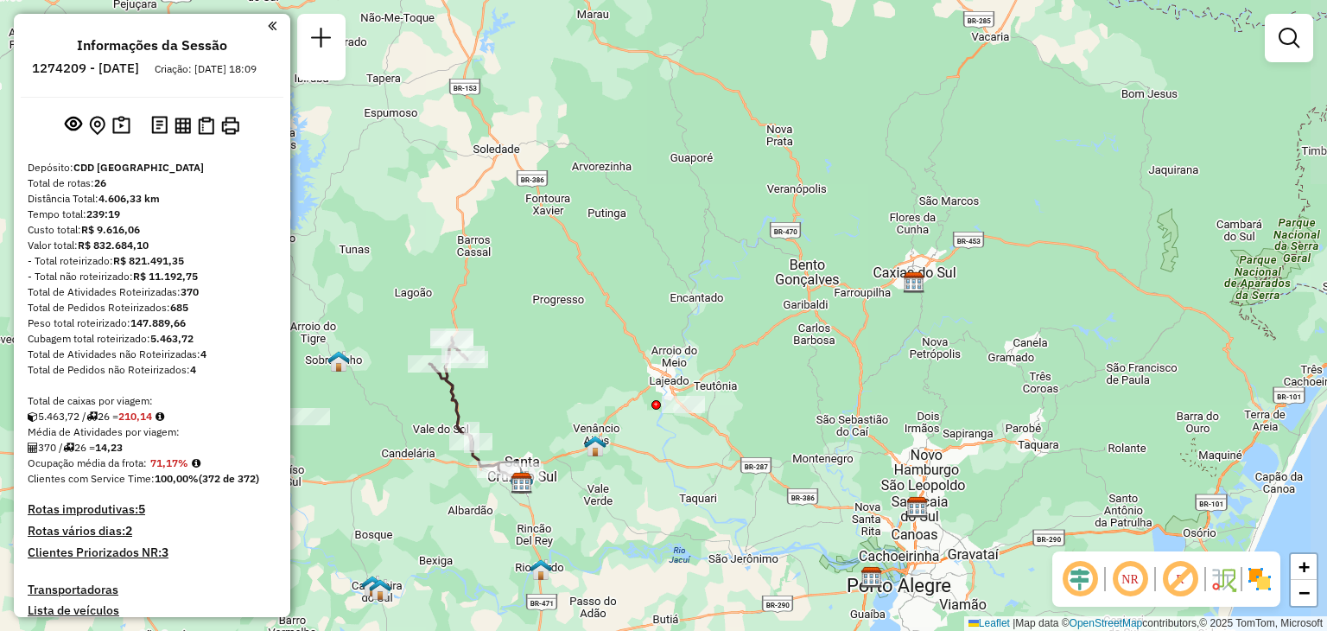
drag, startPoint x: 582, startPoint y: 443, endPoint x: 625, endPoint y: 363, distance: 91.2
click at [625, 363] on div "Janela de atendimento Grade de atendimento Capacidade Transportadoras Veículos …" at bounding box center [663, 315] width 1327 height 631
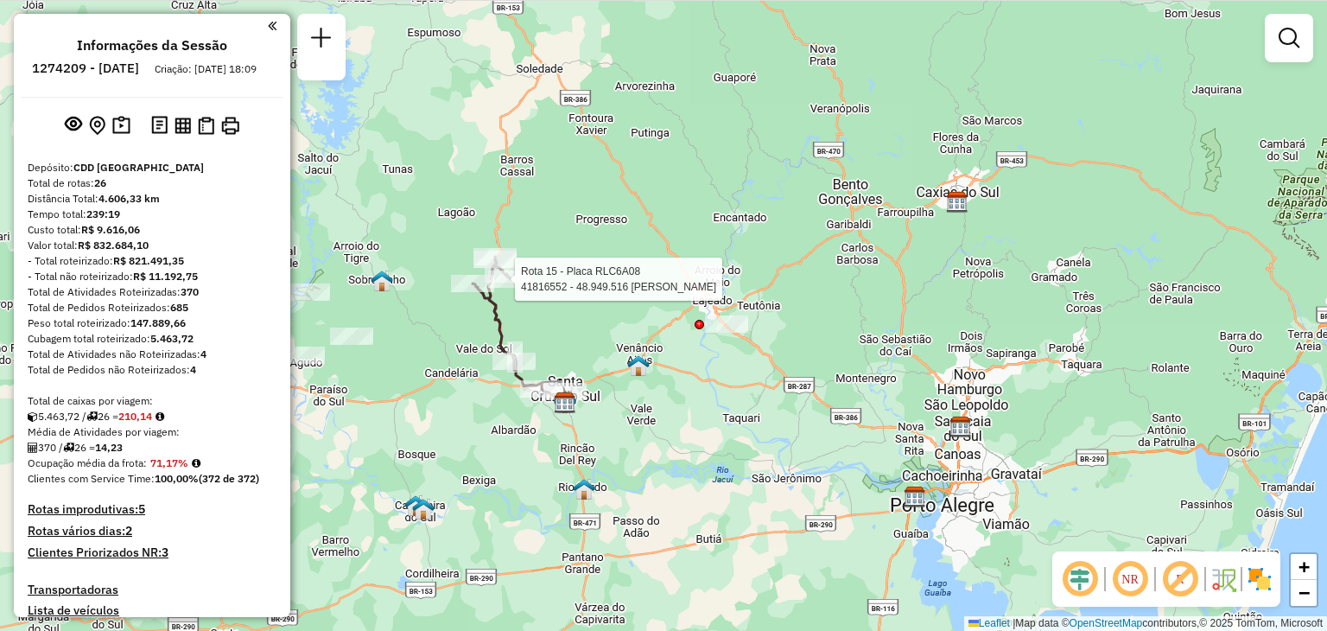
select select "**********"
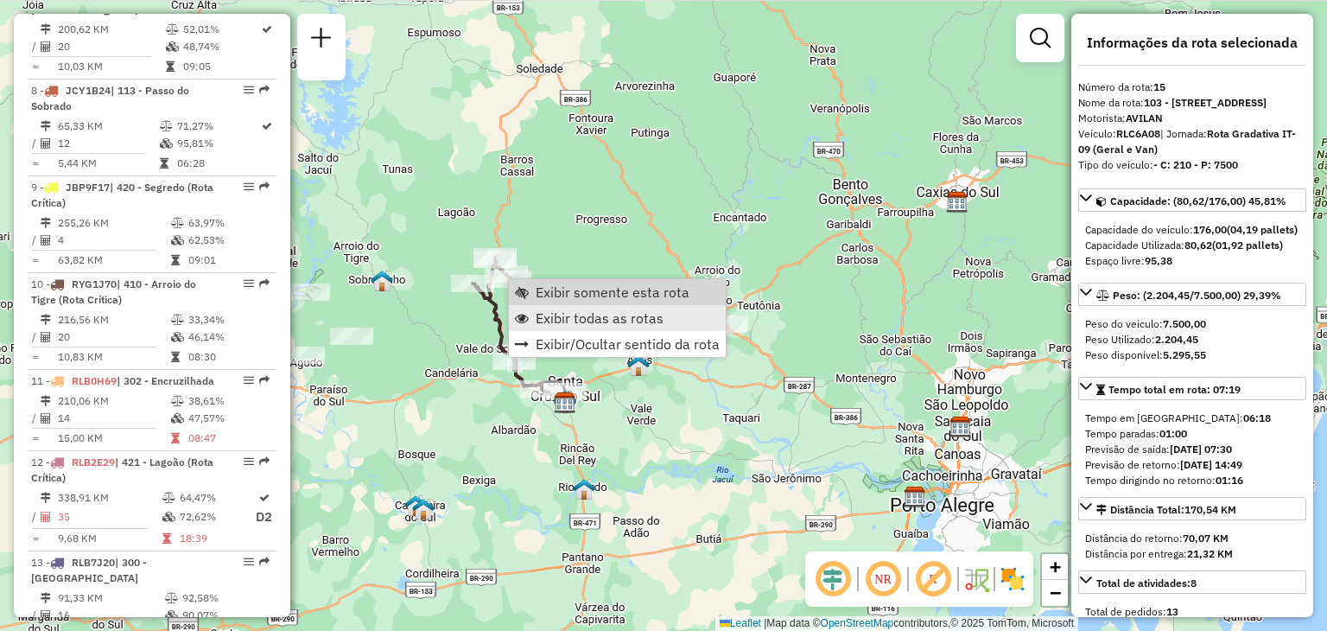
scroll to position [2032, 0]
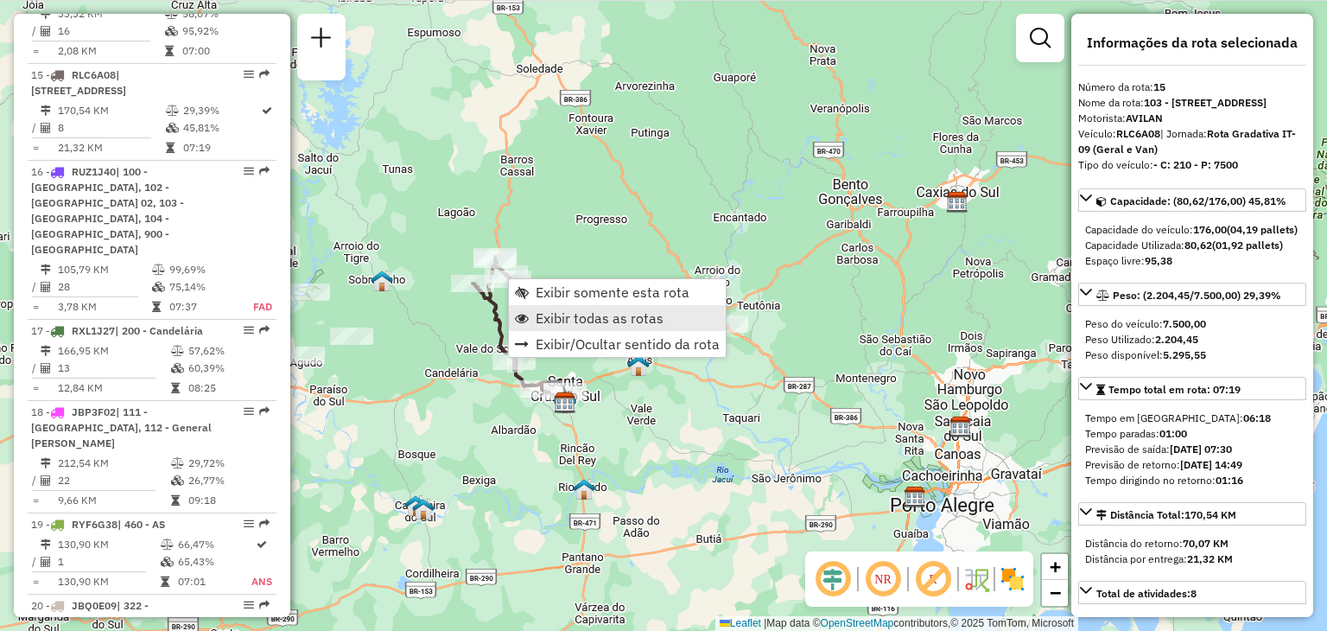
click at [554, 322] on span "Exibir todas as rotas" at bounding box center [600, 318] width 128 height 14
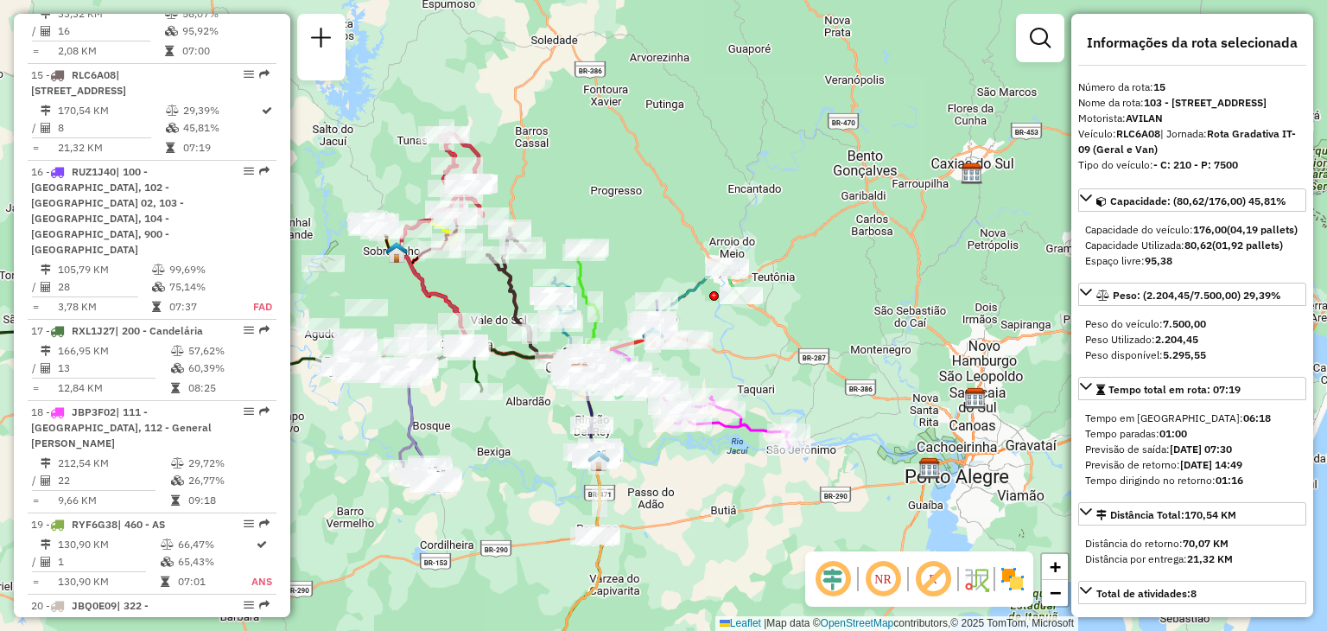
drag, startPoint x: 795, startPoint y: 389, endPoint x: 835, endPoint y: 298, distance: 99.4
click at [835, 295] on div "Janela de atendimento Grade de atendimento Capacidade Transportadoras Veículos …" at bounding box center [663, 315] width 1327 height 631
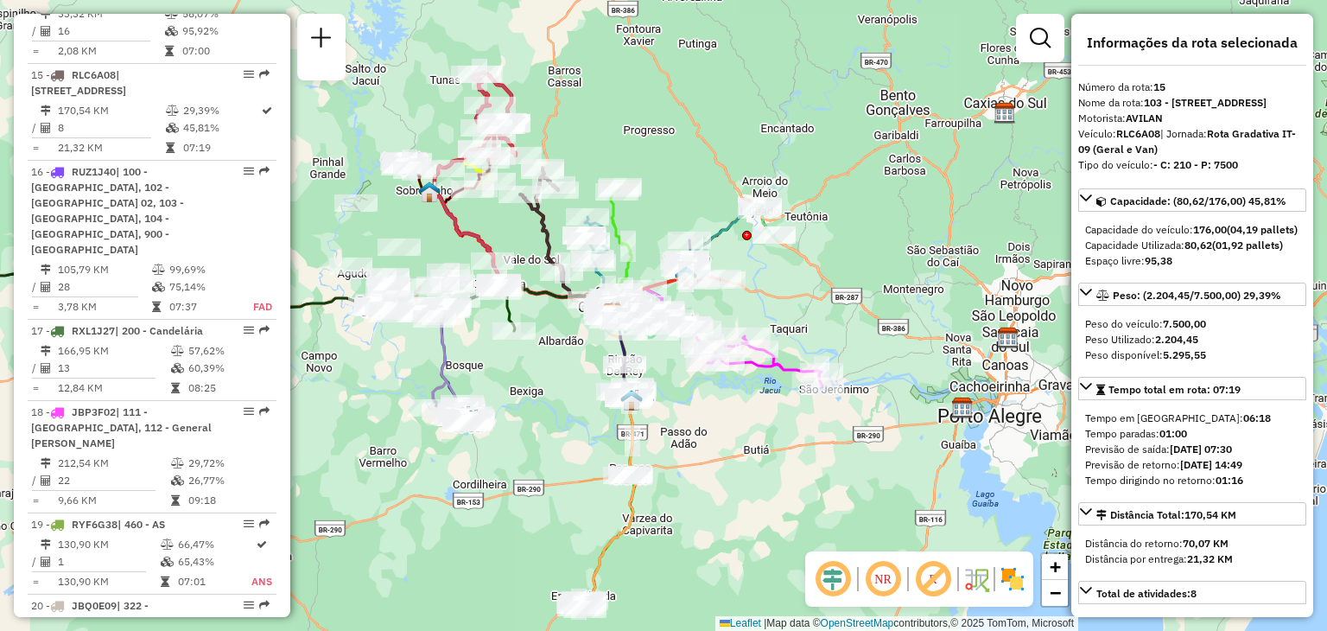
drag, startPoint x: 719, startPoint y: 449, endPoint x: 784, endPoint y: 444, distance: 65.9
click at [787, 478] on div "Rota 18 - Placa JBP3F02 41809338 - HELENA FISCHER Janela de atendimento Grade d…" at bounding box center [663, 315] width 1327 height 631
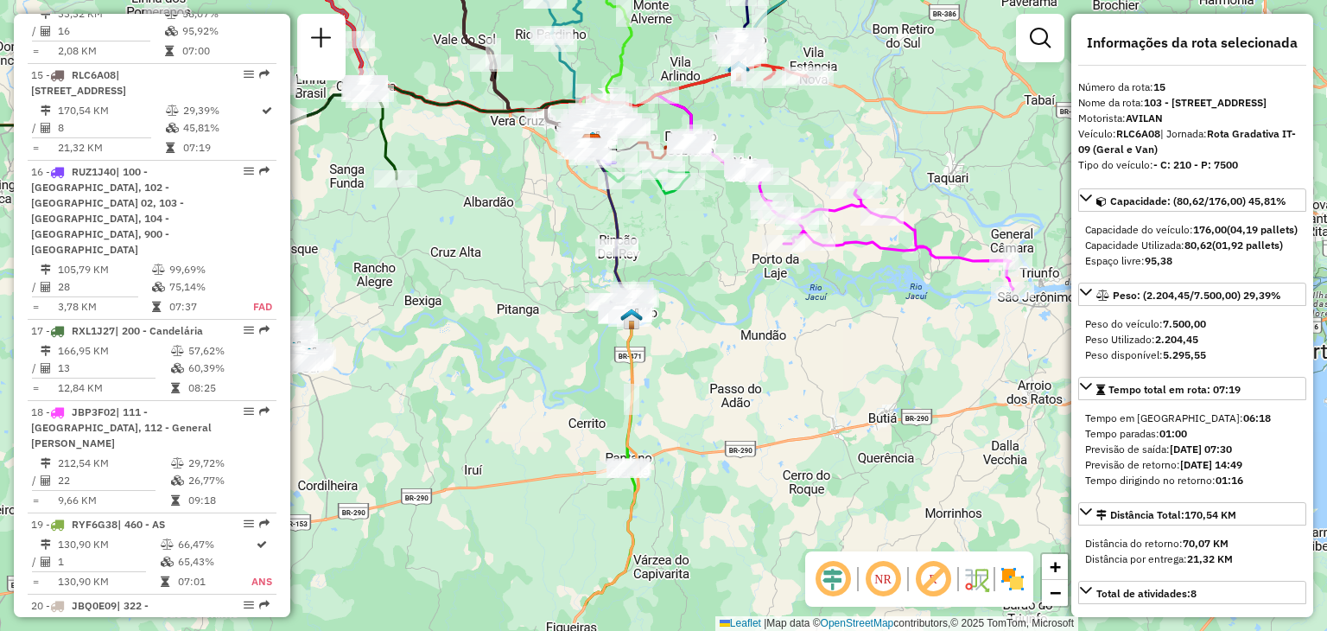
drag, startPoint x: 815, startPoint y: 367, endPoint x: 819, endPoint y: 321, distance: 46.0
click at [831, 305] on div "Janela de atendimento Grade de atendimento Capacidade Transportadoras Veículos …" at bounding box center [663, 315] width 1327 height 631
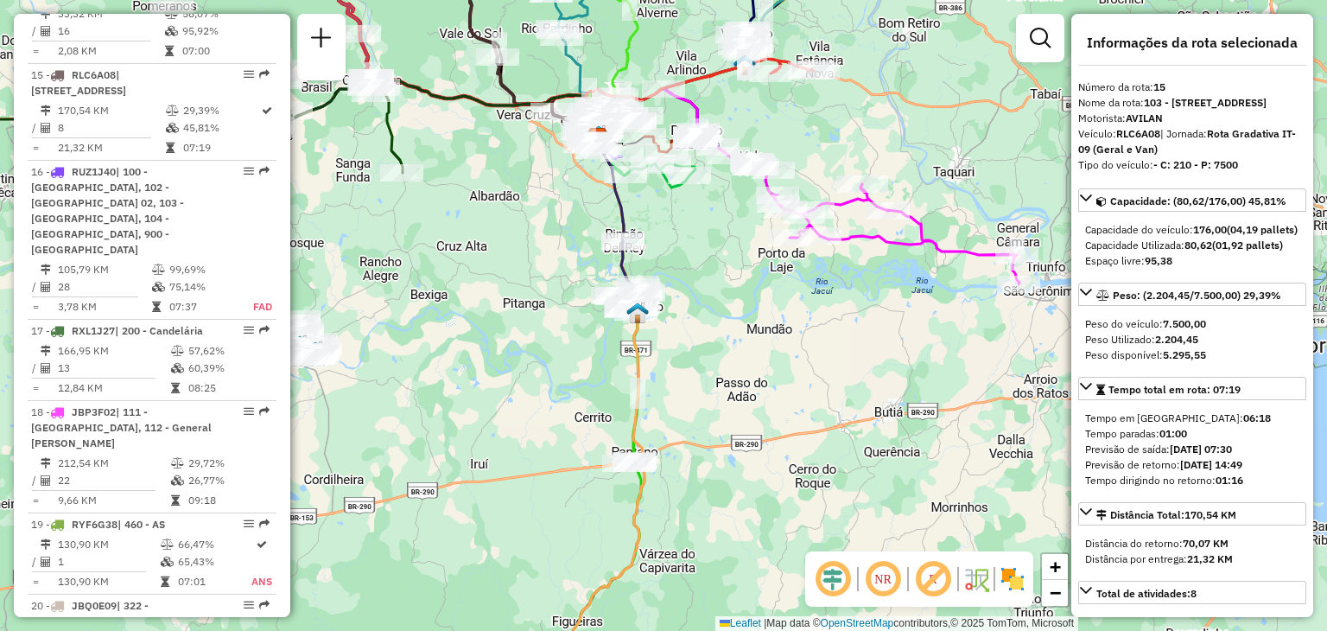
drag, startPoint x: 740, startPoint y: 384, endPoint x: 797, endPoint y: 240, distance: 155.1
click at [797, 240] on div "Rota 3 - Placa QJS6786 41811101 - MERCADO E ACOUGUE JO Janela de atendimento Gr…" at bounding box center [663, 315] width 1327 height 631
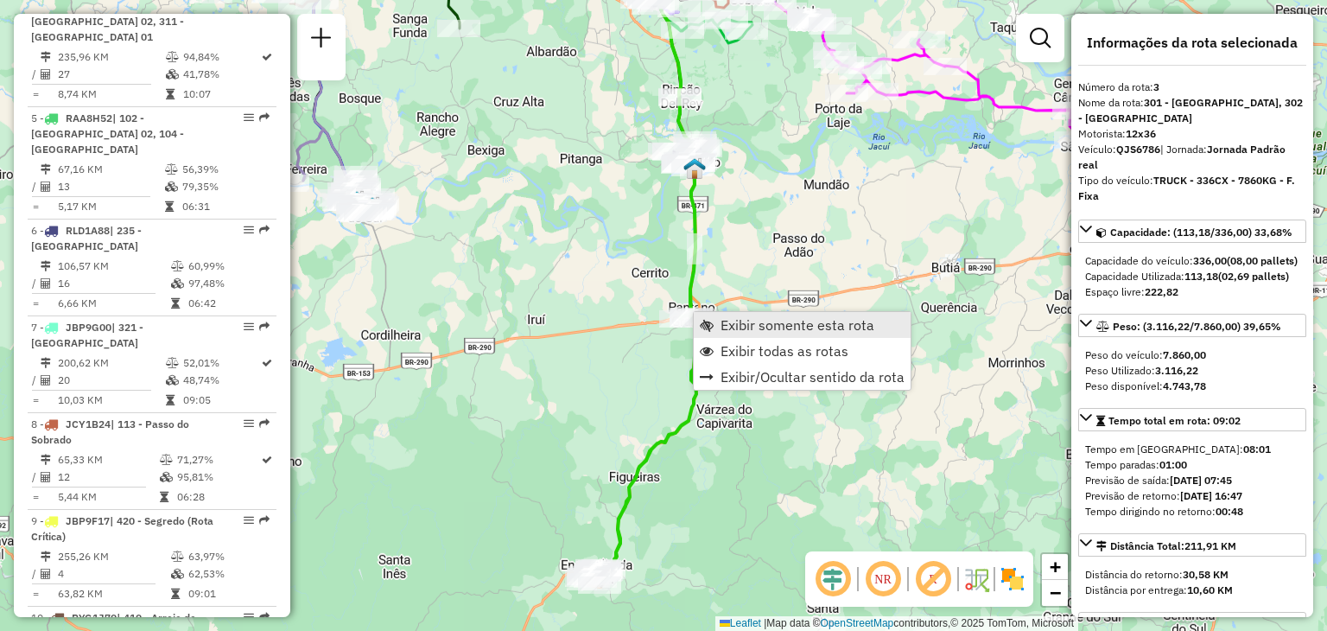
scroll to position [870, 0]
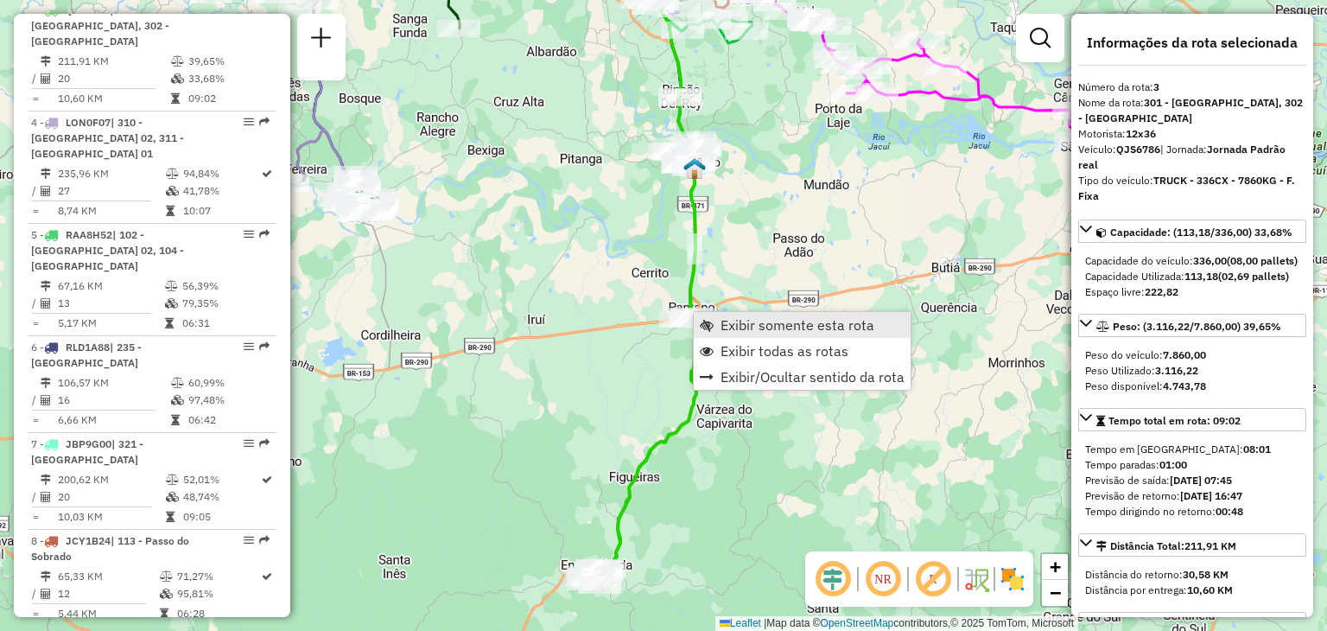
click at [709, 319] on span "Exibir somente esta rota" at bounding box center [707, 325] width 14 height 14
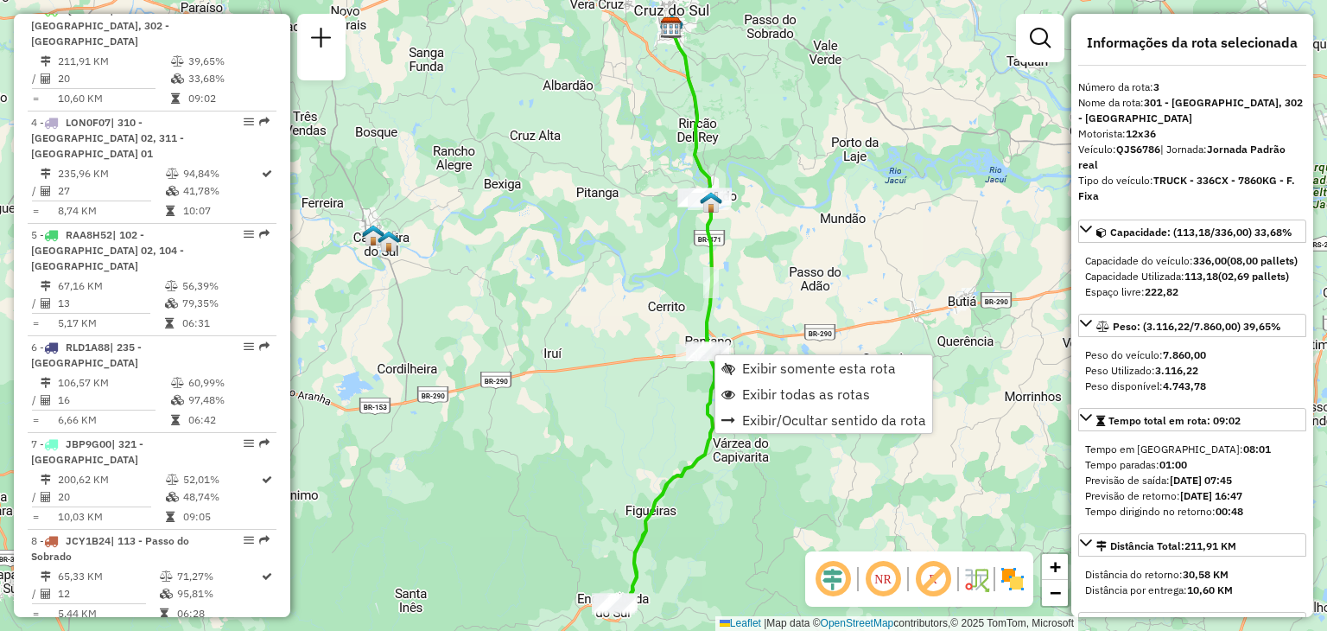
click at [689, 365] on div "Janela de atendimento Grade de atendimento Capacidade Transportadoras Veículos …" at bounding box center [663, 315] width 1327 height 631
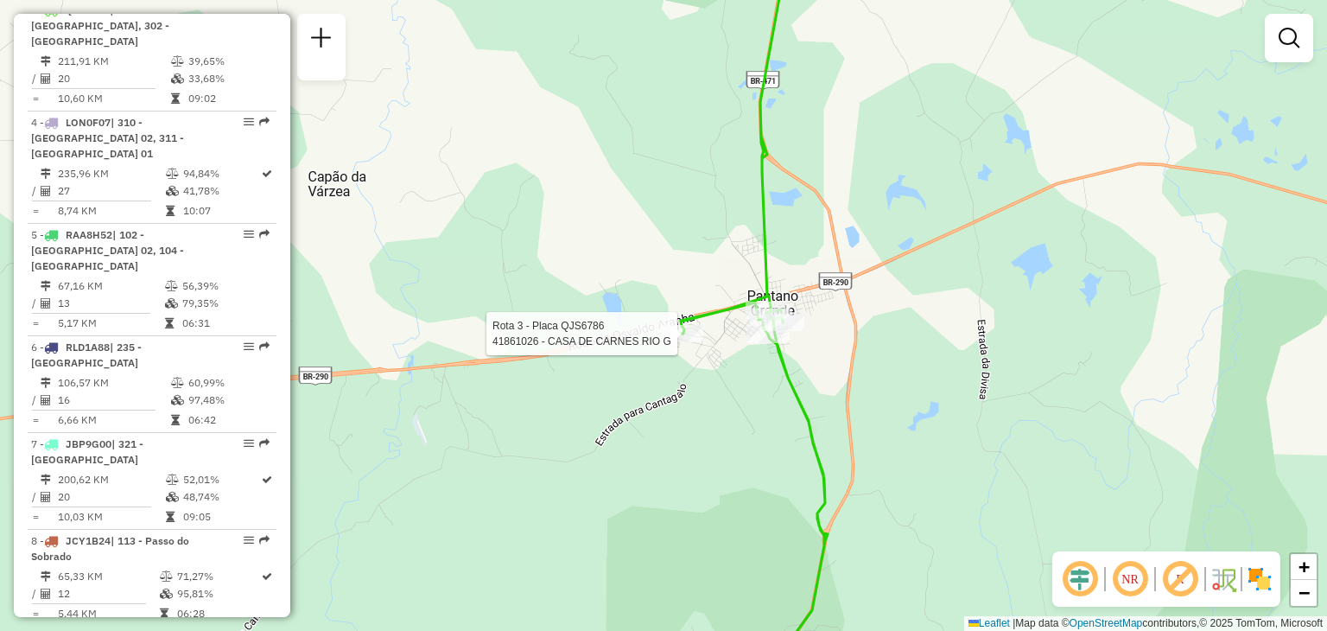
select select "**********"
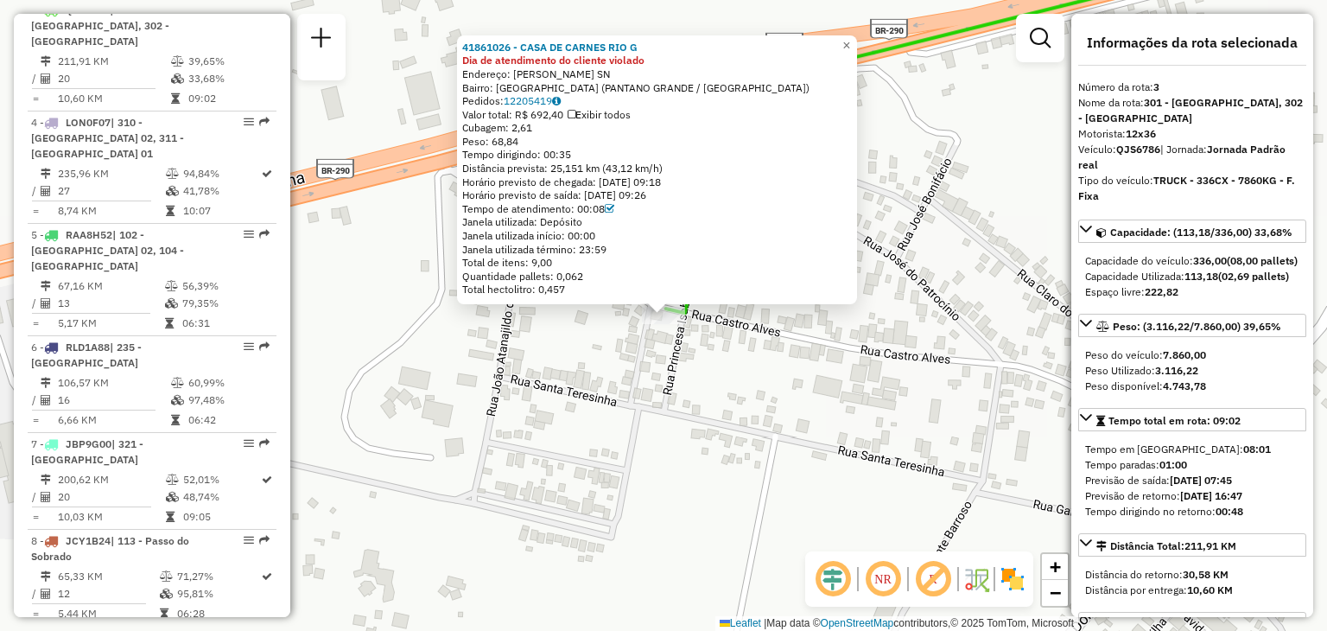
click at [698, 448] on div "41861026 - CASA DE CARNES RIO G Dia de atendimento do cliente violado Endereço:…" at bounding box center [663, 315] width 1327 height 631
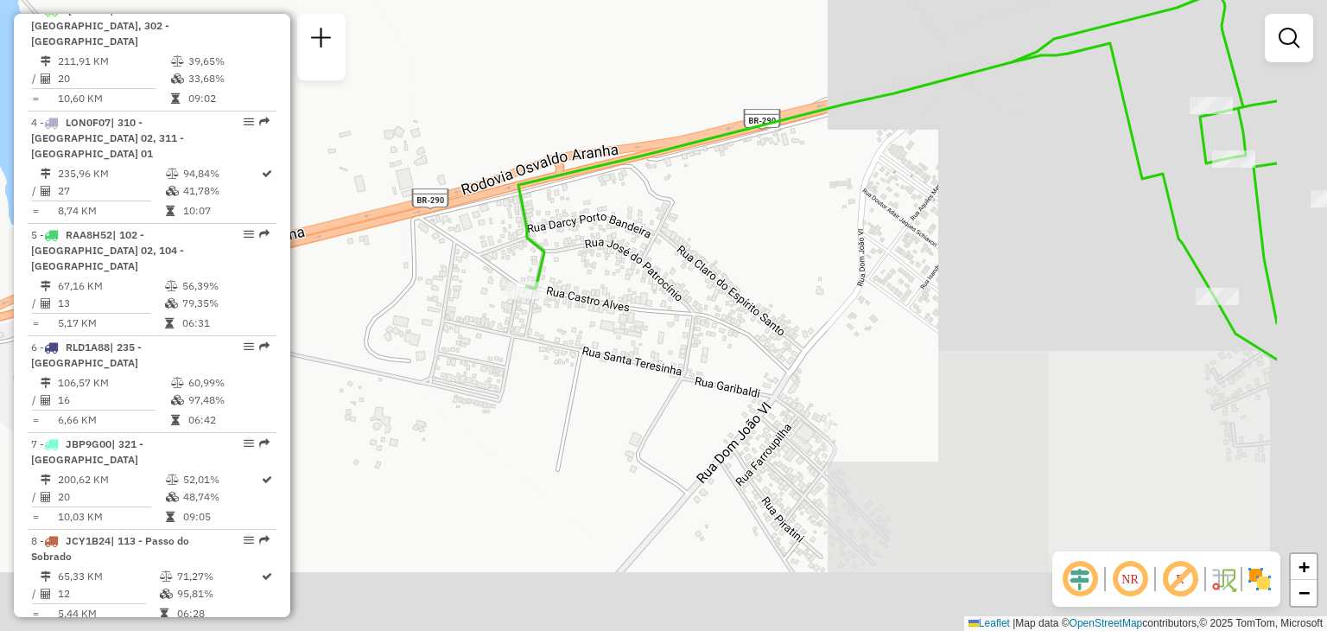
drag, startPoint x: 737, startPoint y: 364, endPoint x: 613, endPoint y: 340, distance: 125.9
click at [618, 340] on div "Janela de atendimento Grade de atendimento Capacidade Transportadoras Veículos …" at bounding box center [663, 315] width 1327 height 631
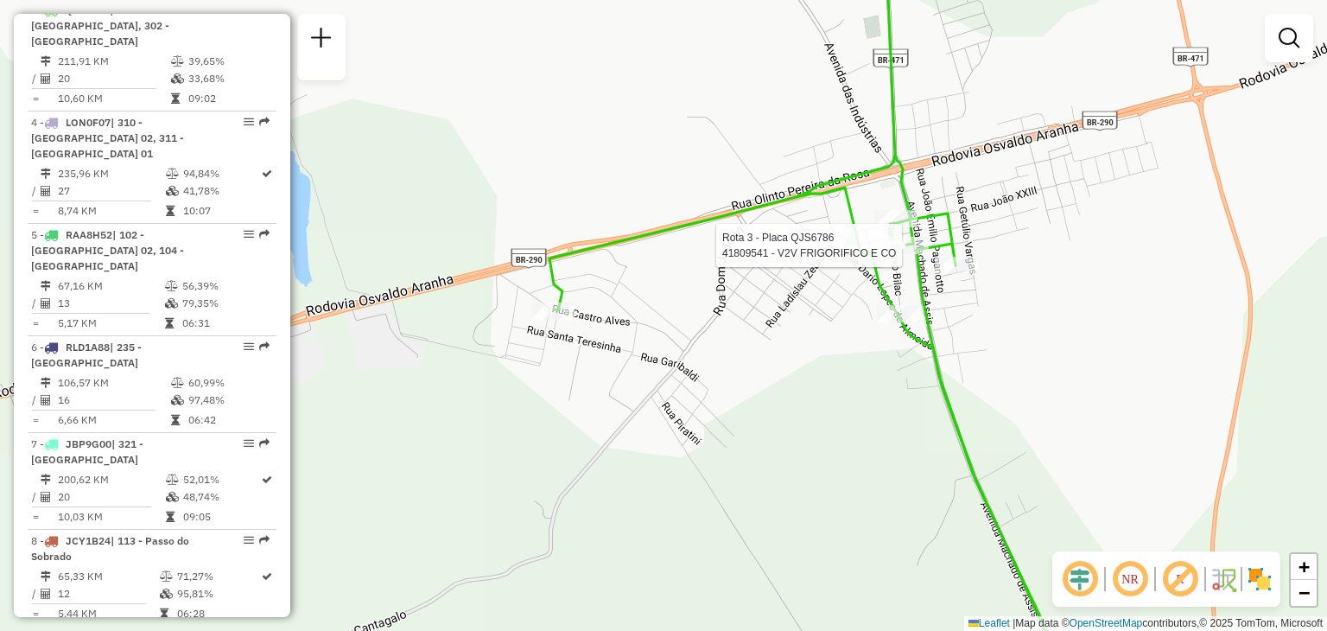
select select "**********"
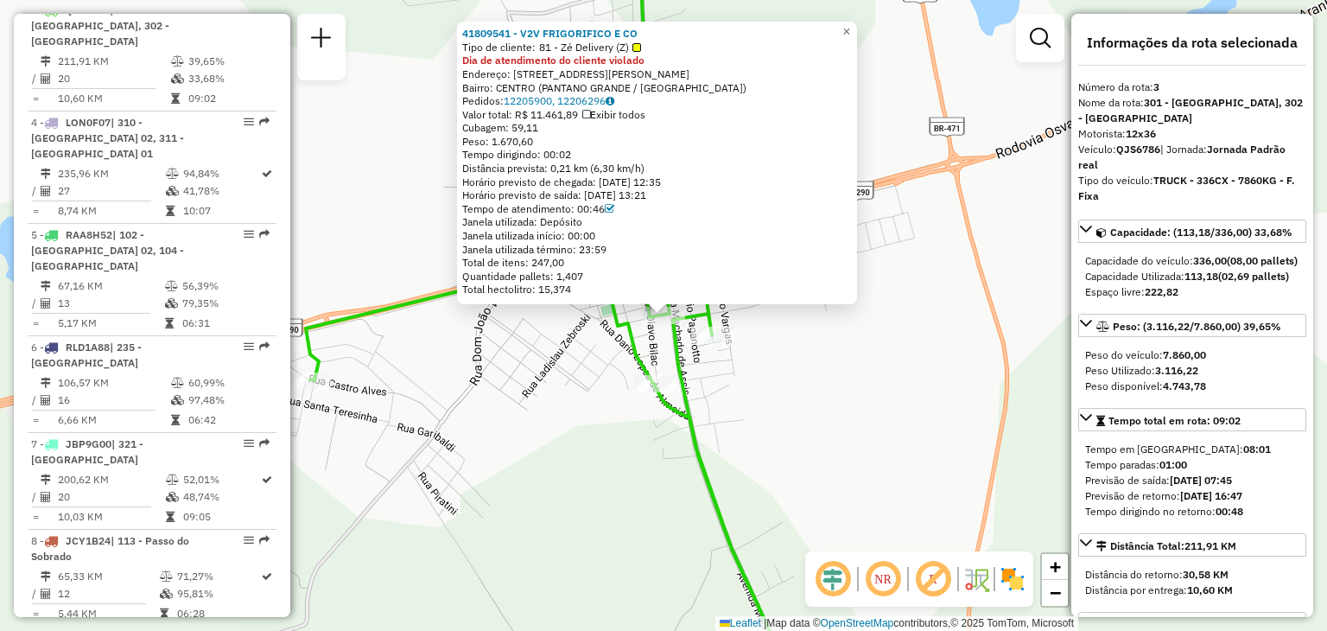
drag, startPoint x: 553, startPoint y: 468, endPoint x: 566, endPoint y: 457, distance: 17.1
click at [556, 467] on div "41809541 - V2V FRIGORIFICO E CO Tipo de cliente: 81 - Zé Delivery (Z) Dia de at…" at bounding box center [663, 315] width 1327 height 631
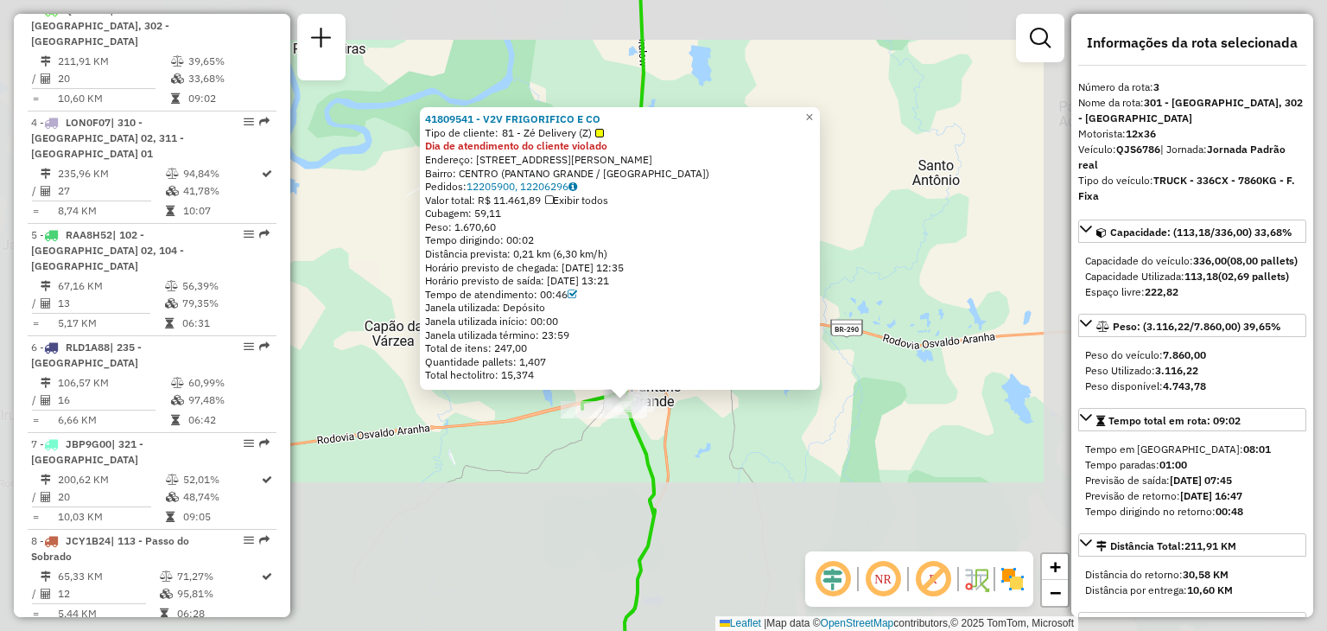
click at [768, 447] on div "41809541 - V2V FRIGORIFICO E CO Tipo de cliente: 81 - Zé Delivery (Z) Dia de at…" at bounding box center [663, 315] width 1327 height 631
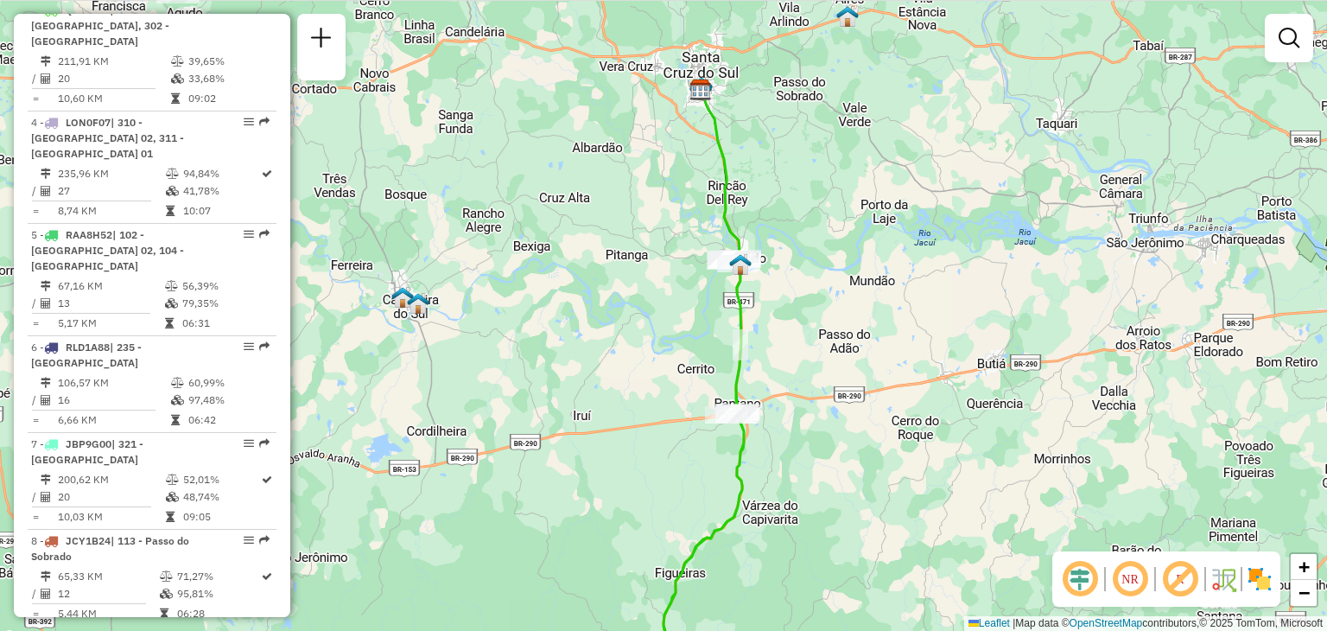
drag, startPoint x: 803, startPoint y: 491, endPoint x: 819, endPoint y: 346, distance: 145.2
click at [822, 340] on div "Janela de atendimento Grade de atendimento Capacidade Transportadoras Veículos …" at bounding box center [663, 315] width 1327 height 631
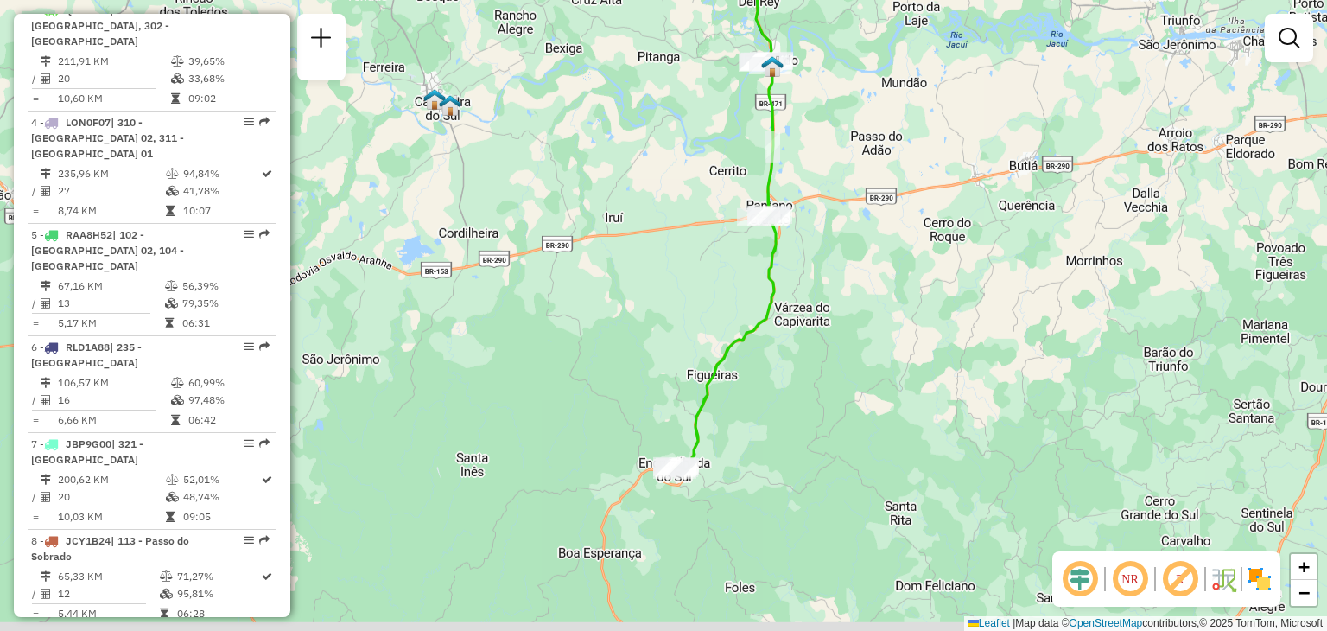
drag, startPoint x: 803, startPoint y: 409, endPoint x: 780, endPoint y: 415, distance: 23.1
click at [816, 375] on div "Janela de atendimento Grade de atendimento Capacidade Transportadoras Veículos …" at bounding box center [663, 315] width 1327 height 631
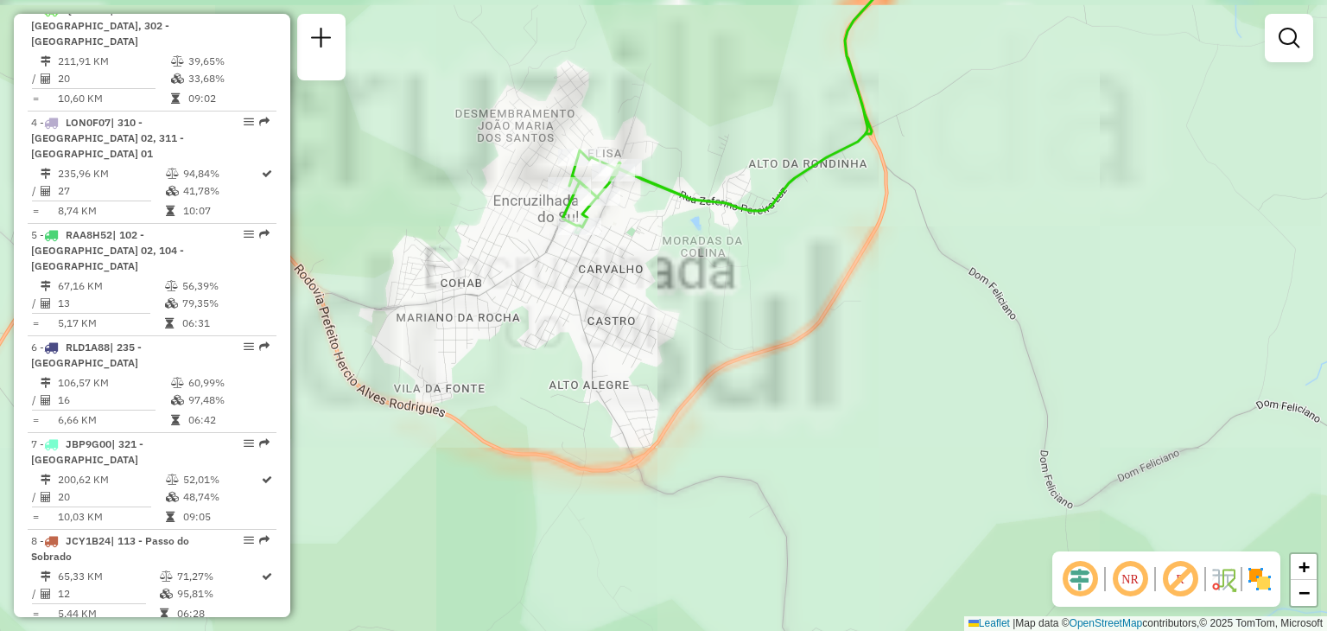
drag, startPoint x: 594, startPoint y: 270, endPoint x: 612, endPoint y: 344, distance: 75.4
click at [619, 352] on div "Janela de atendimento Grade de atendimento Capacidade Transportadoras Veículos …" at bounding box center [663, 315] width 1327 height 631
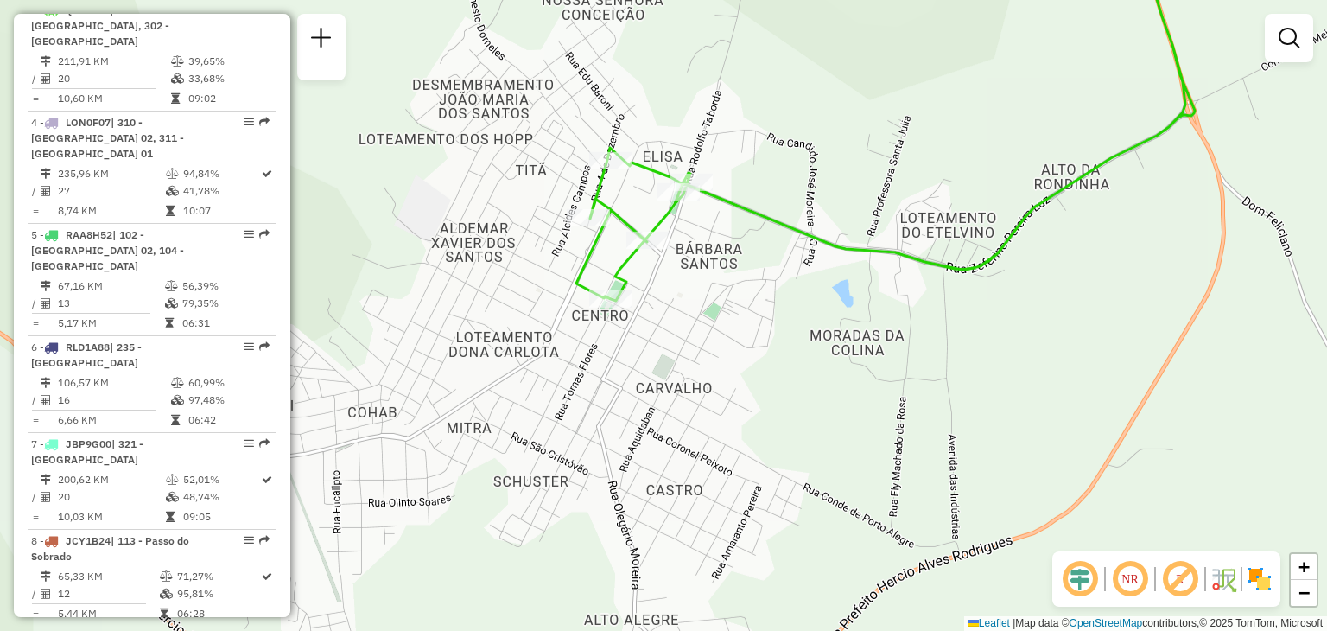
click at [810, 338] on div "Rota 3 - Placa QJS6786 41813682 - JUAREZ BARBERA SHOP Janela de atendimento Gra…" at bounding box center [663, 315] width 1327 height 631
click at [612, 237] on div "Janela de atendimento Grade de atendimento Capacidade Transportadoras Veículos …" at bounding box center [663, 315] width 1327 height 631
select select "**********"
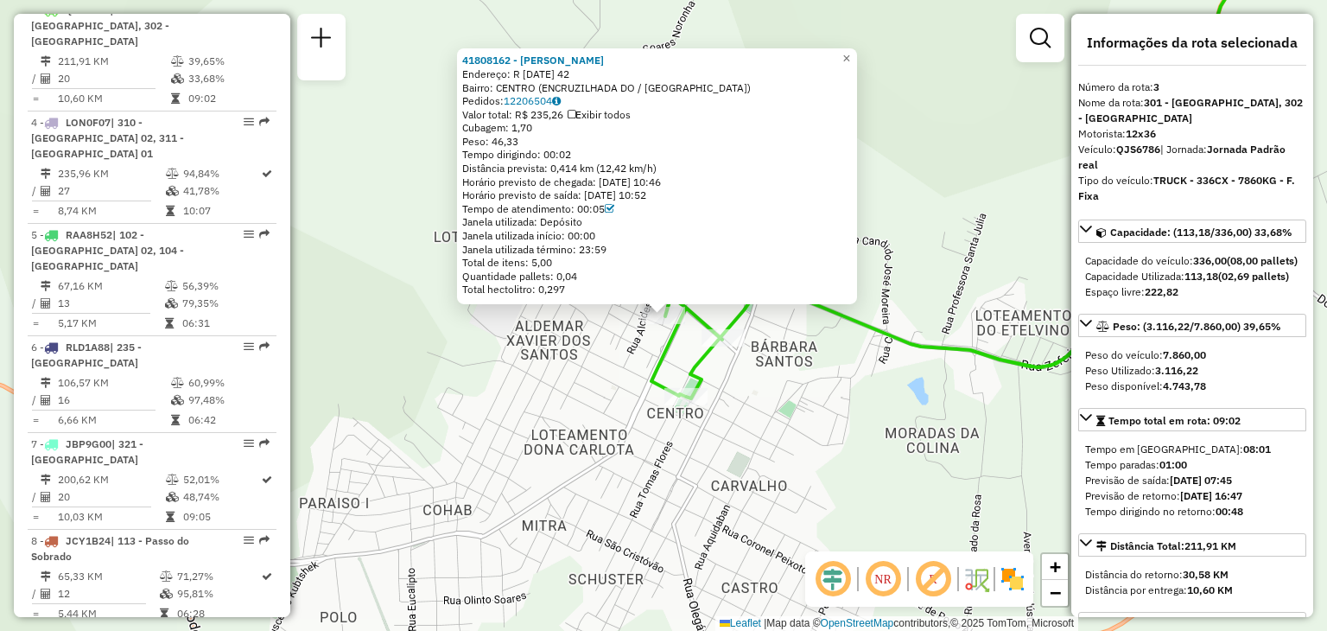
click at [656, 410] on div "41808162 - LEANDRO PEREIRA MERC Endereço: R 04 DE DEZEMBRO 42 42 Bairro: CENTRO…" at bounding box center [663, 315] width 1327 height 631
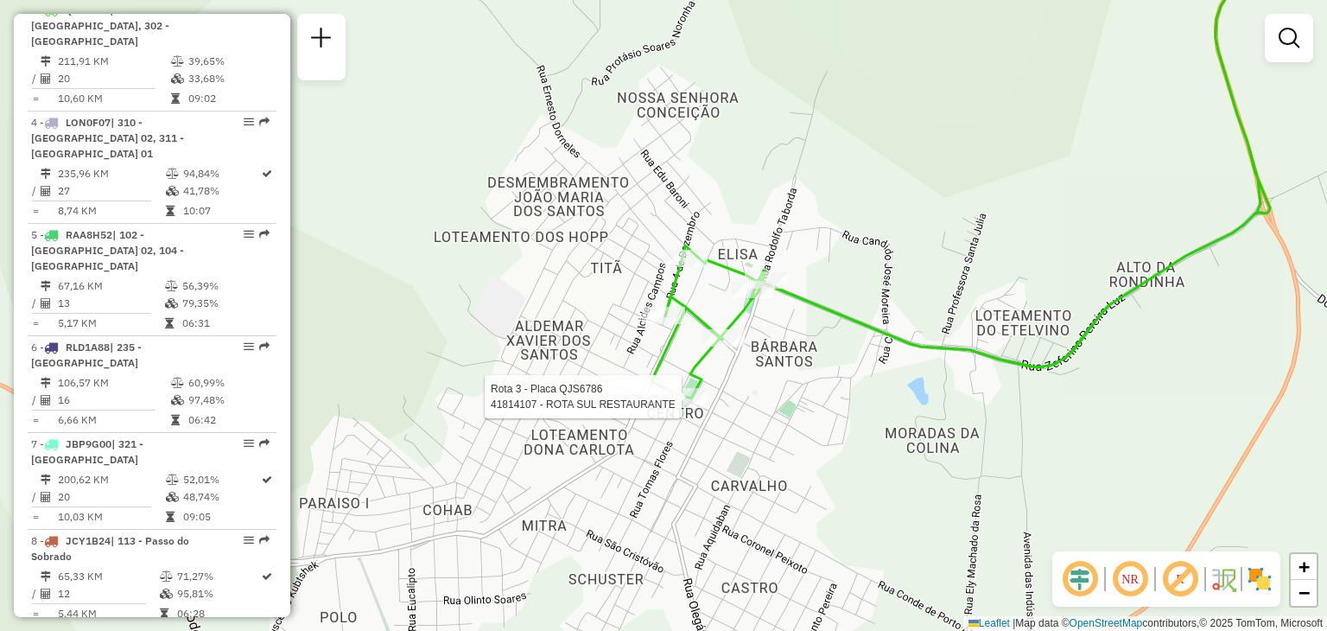
select select "**********"
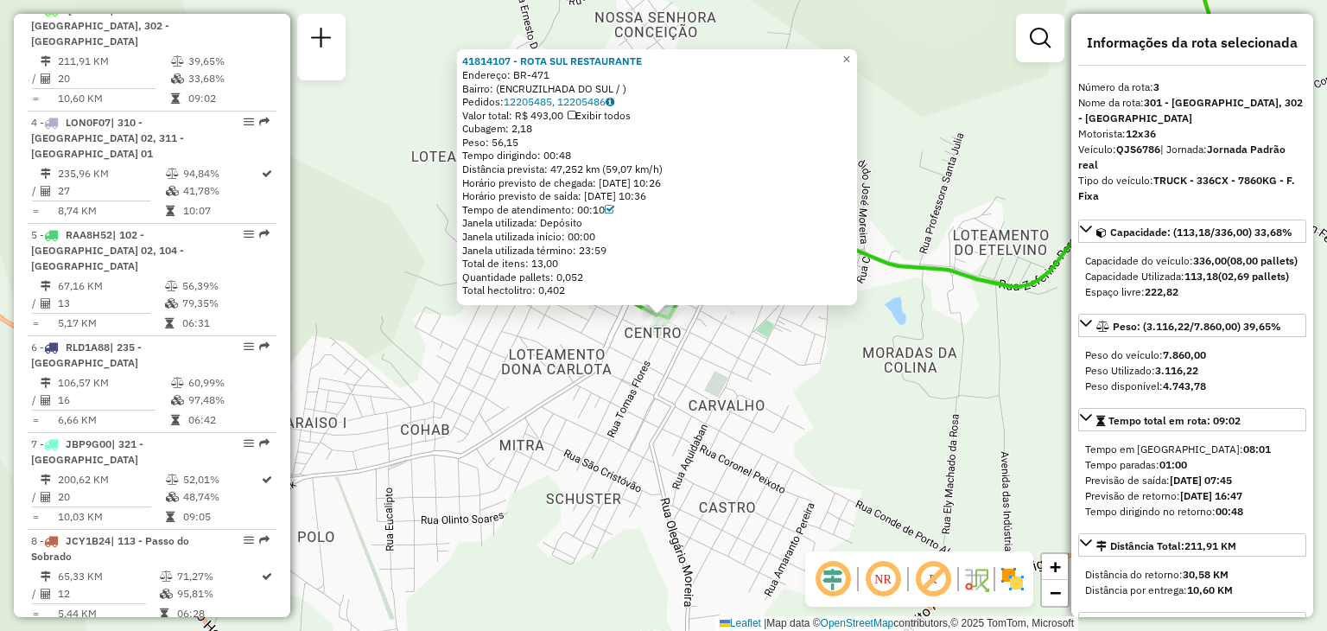
click at [689, 391] on div "41814107 - ROTA SUL RESTAURANTE Endereço: BR-471 Bairro: (ENCRUZILHADA DO SUL /…" at bounding box center [663, 315] width 1327 height 631
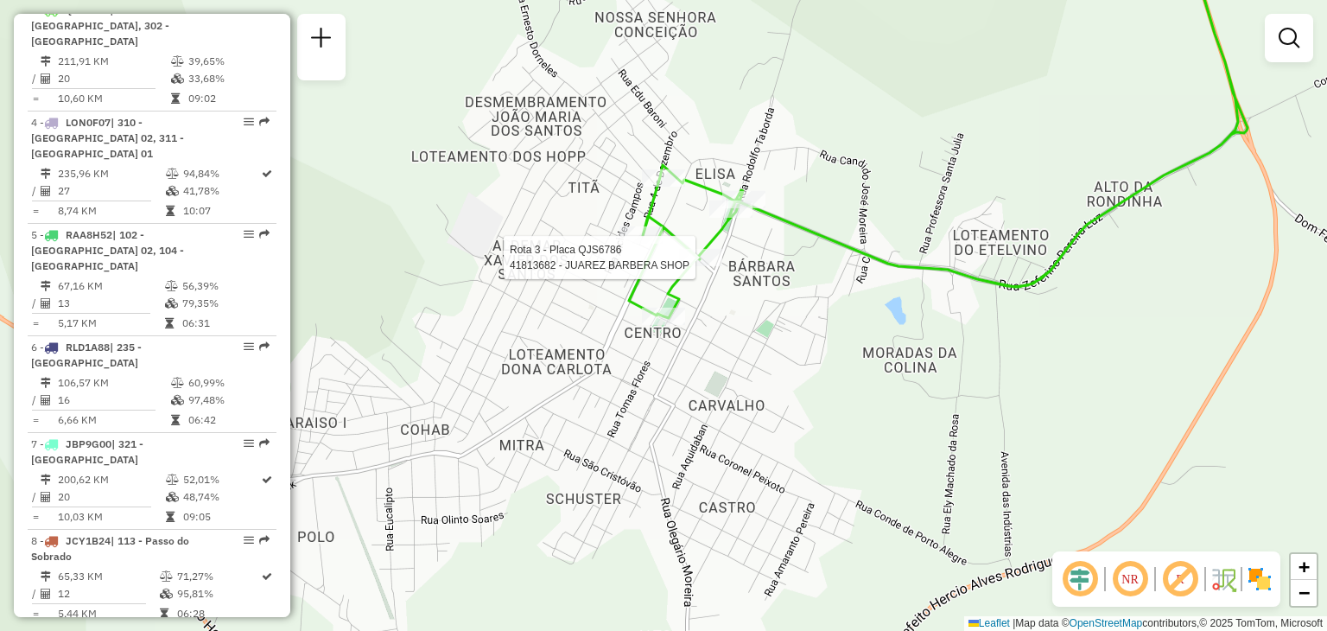
select select "**********"
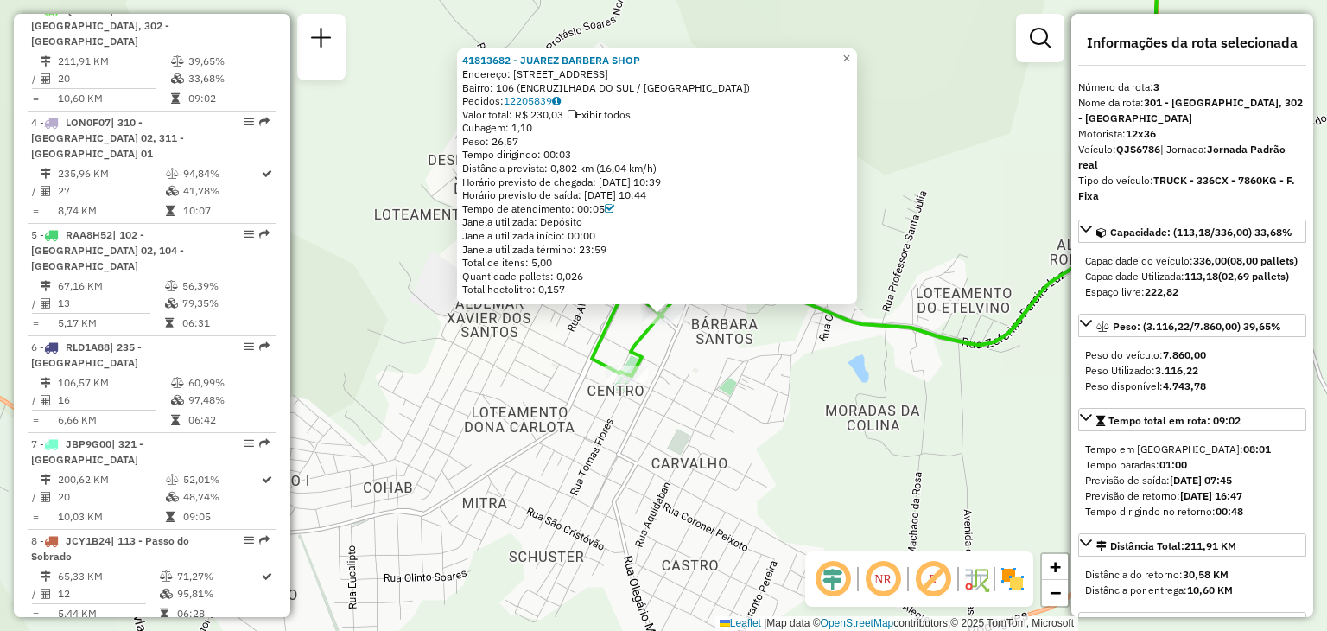
click at [714, 322] on div "41813682 - JUAREZ BARBERA SHOP Endereço: RUA BARaO DO AMAZONAS 2 Bairro: 106 (E…" at bounding box center [663, 315] width 1327 height 631
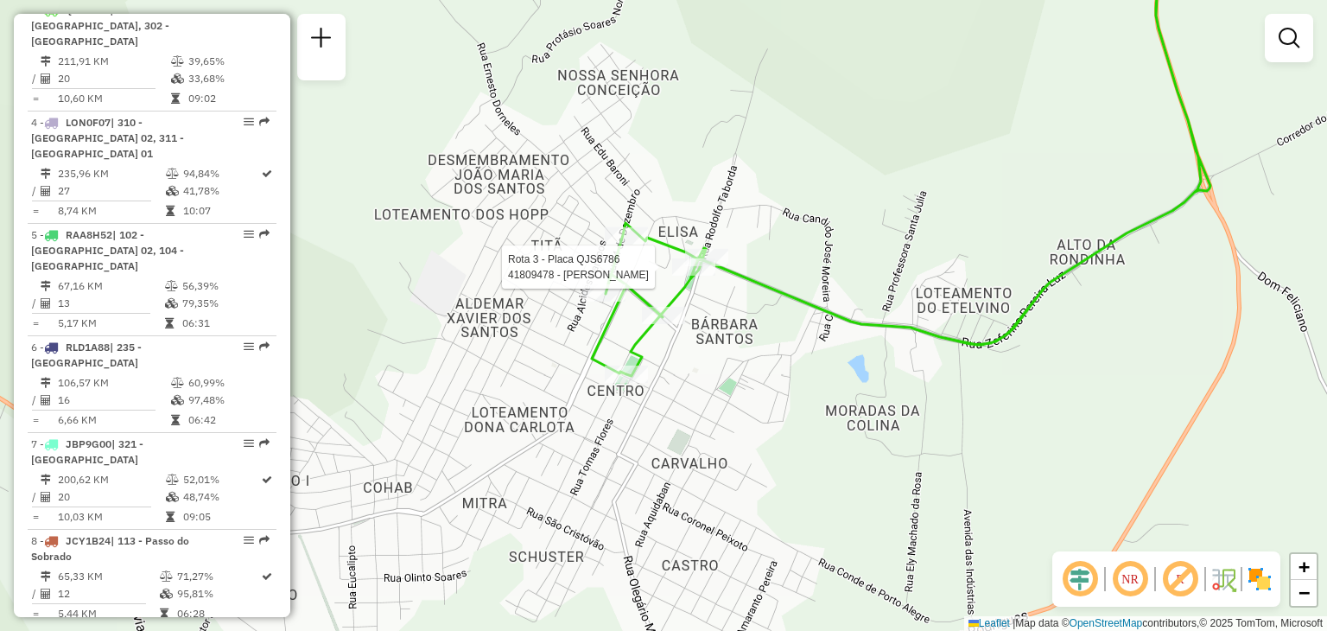
select select "**********"
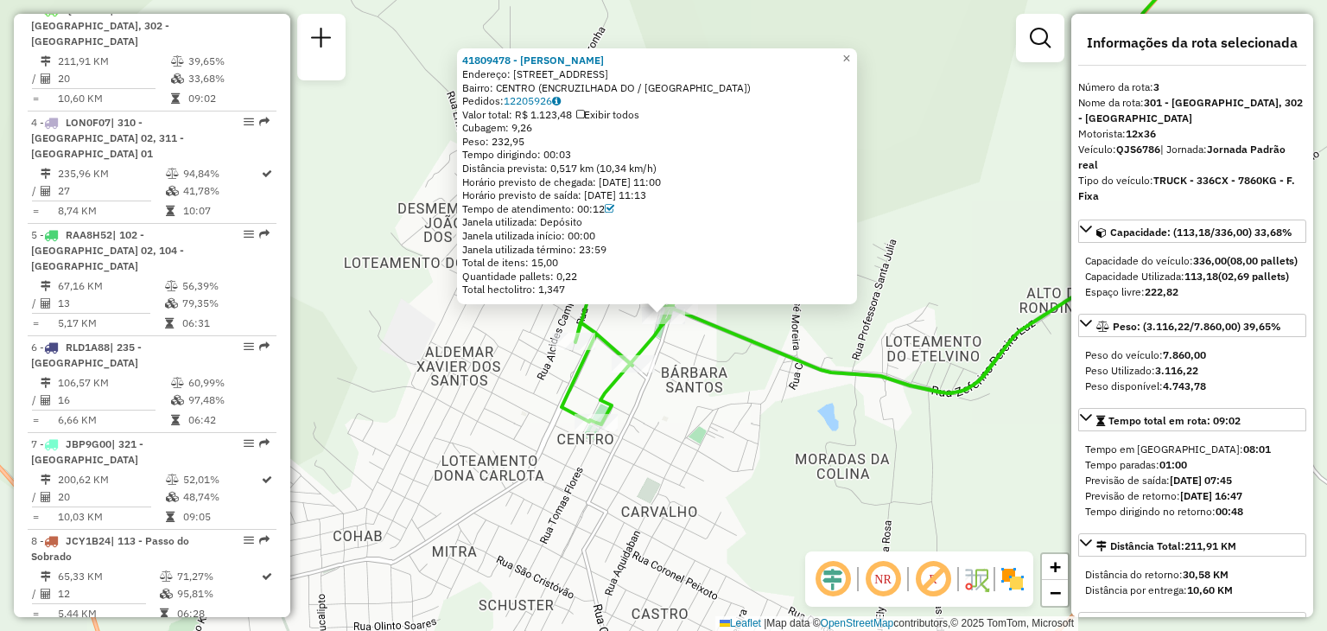
click at [717, 371] on div "41809478 - CLAUDIA BUENO DA SIL Endereço: R RUA BARaO DO QUARAI 105 105 Bairro:…" at bounding box center [663, 315] width 1327 height 631
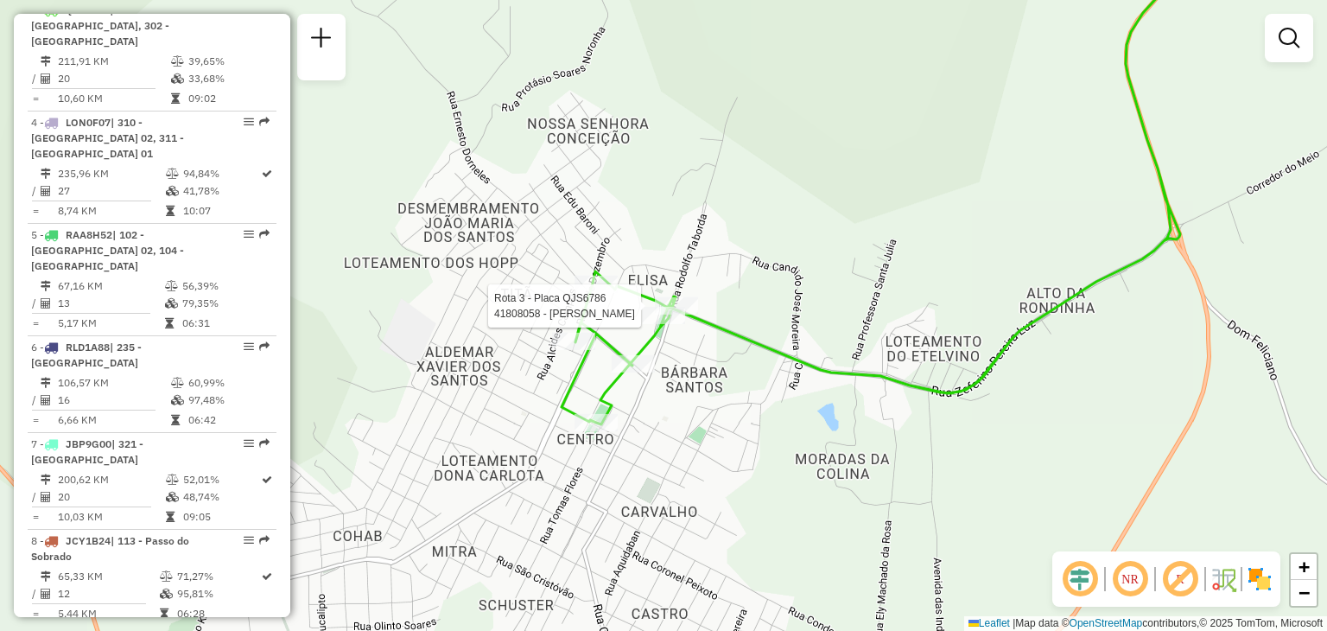
select select "**********"
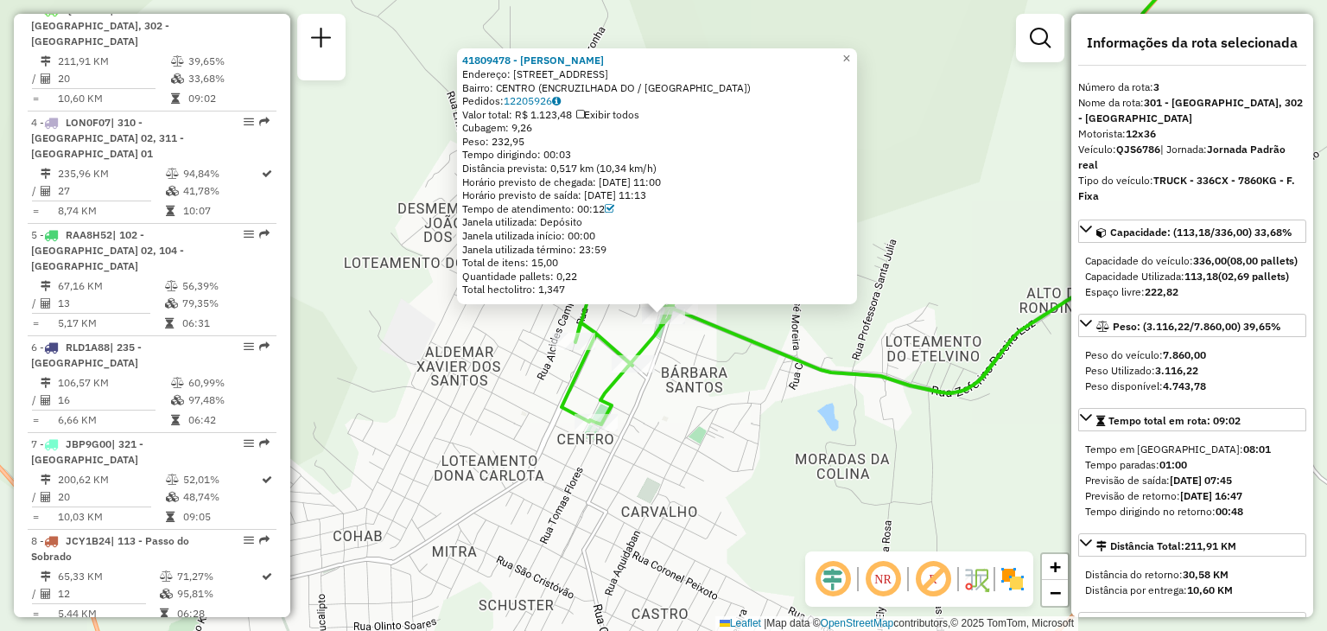
click at [712, 355] on div "41809478 - CLAUDIA BUENO DA SIL Endereço: R RUA BARaO DO QUARAI 105 105 Bairro:…" at bounding box center [663, 315] width 1327 height 631
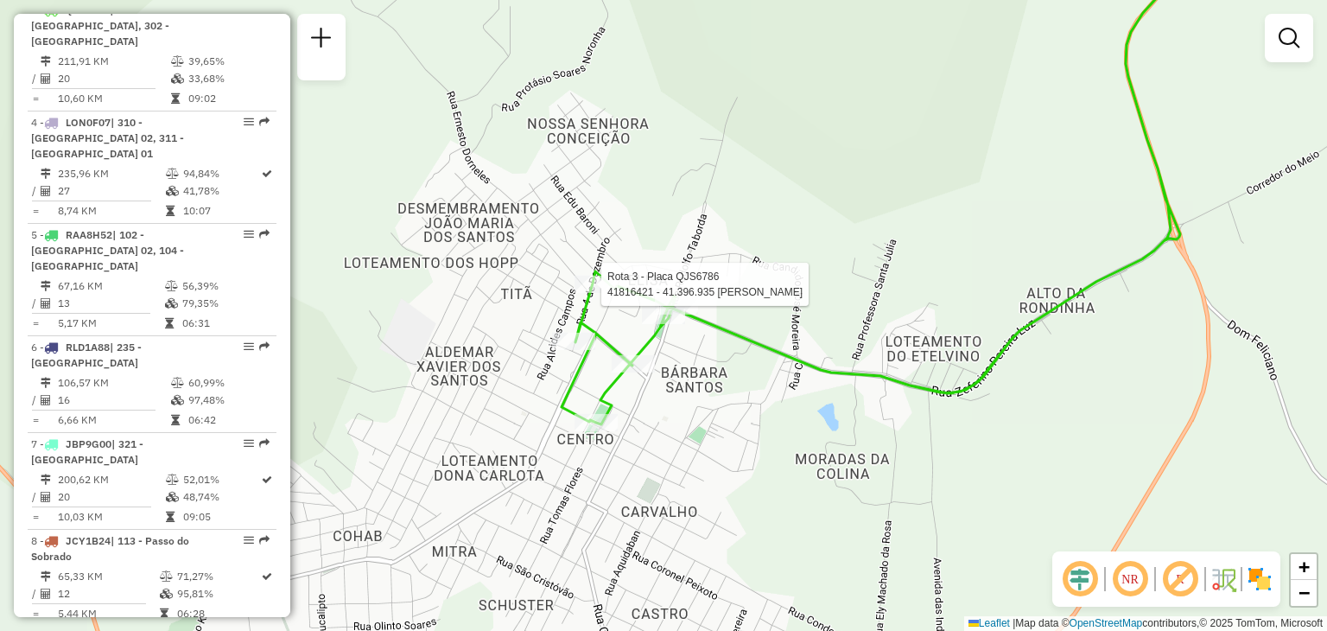
select select "**********"
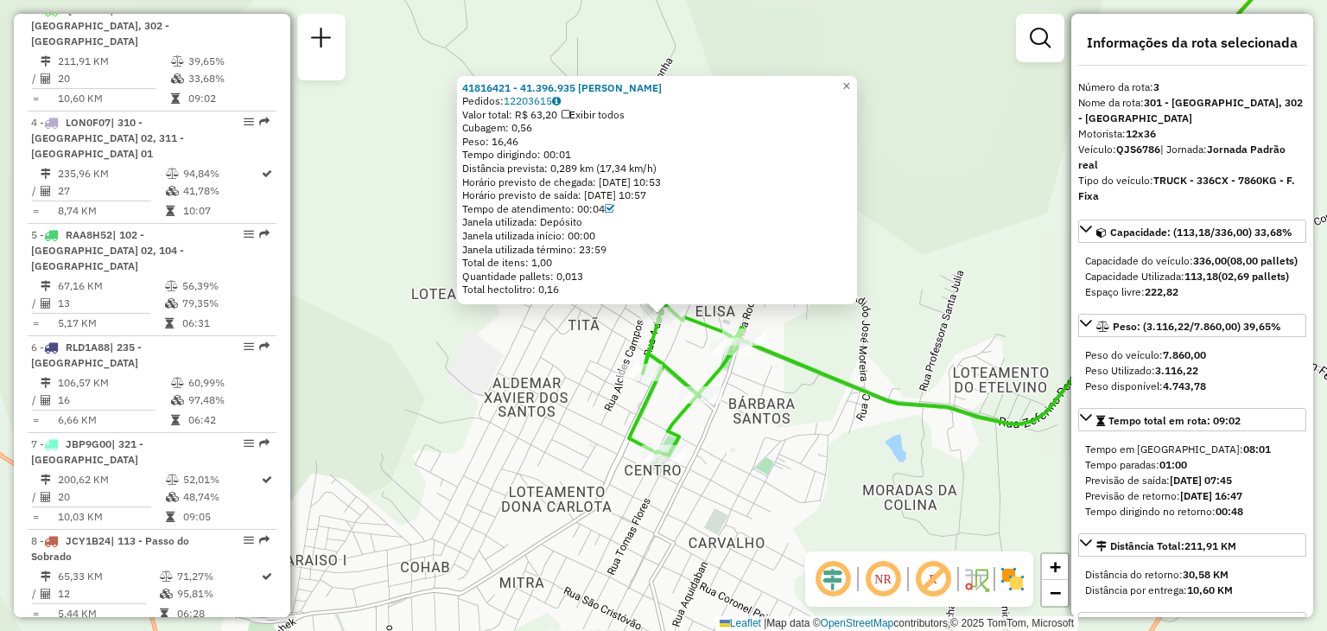
click at [774, 403] on div "41816421 - 41.396.935 JONATHAN FLORISBAL DE OLIVEIR Pedidos: 12203615 Valor tot…" at bounding box center [663, 315] width 1327 height 631
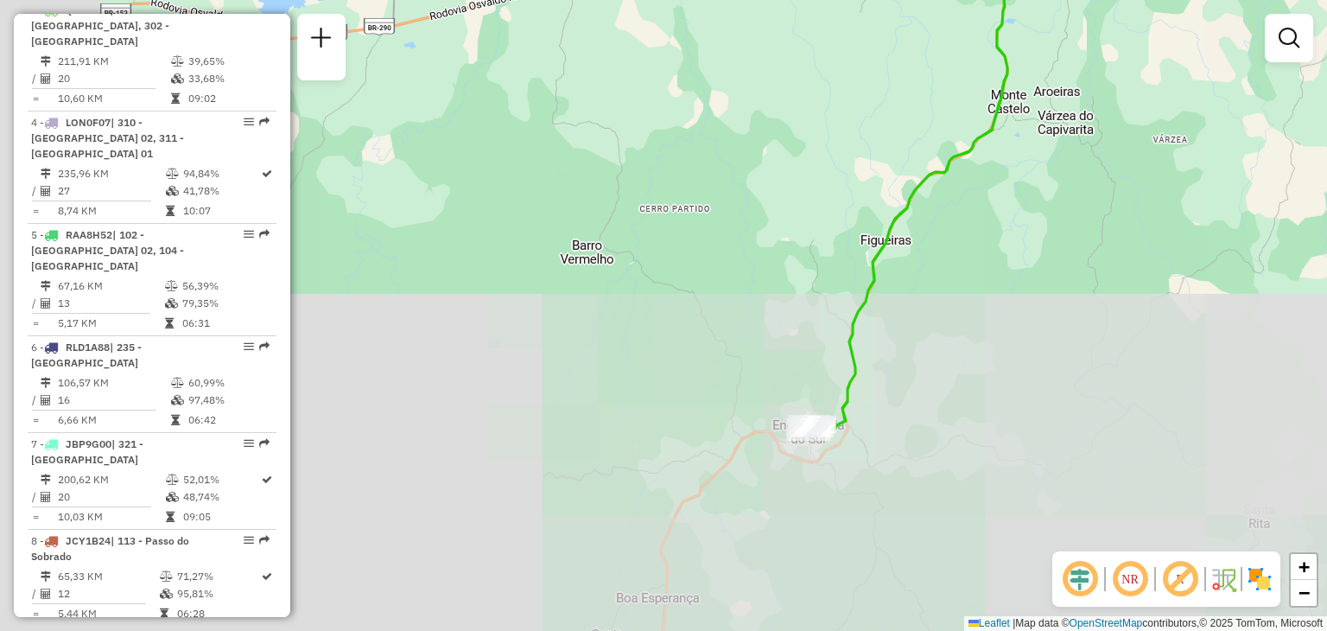
drag, startPoint x: 939, startPoint y: 227, endPoint x: 832, endPoint y: 544, distance: 334.7
click at [832, 544] on div "Janela de atendimento Grade de atendimento Capacidade Transportadoras Veículos …" at bounding box center [663, 315] width 1327 height 631
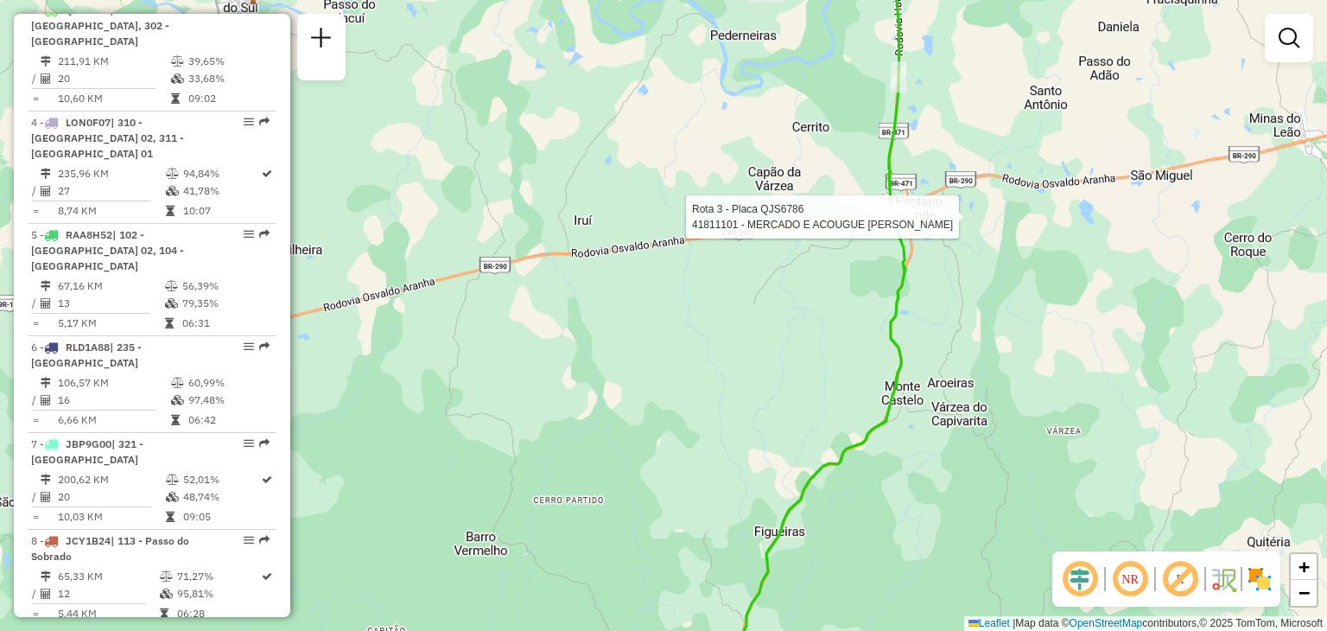
select select "**********"
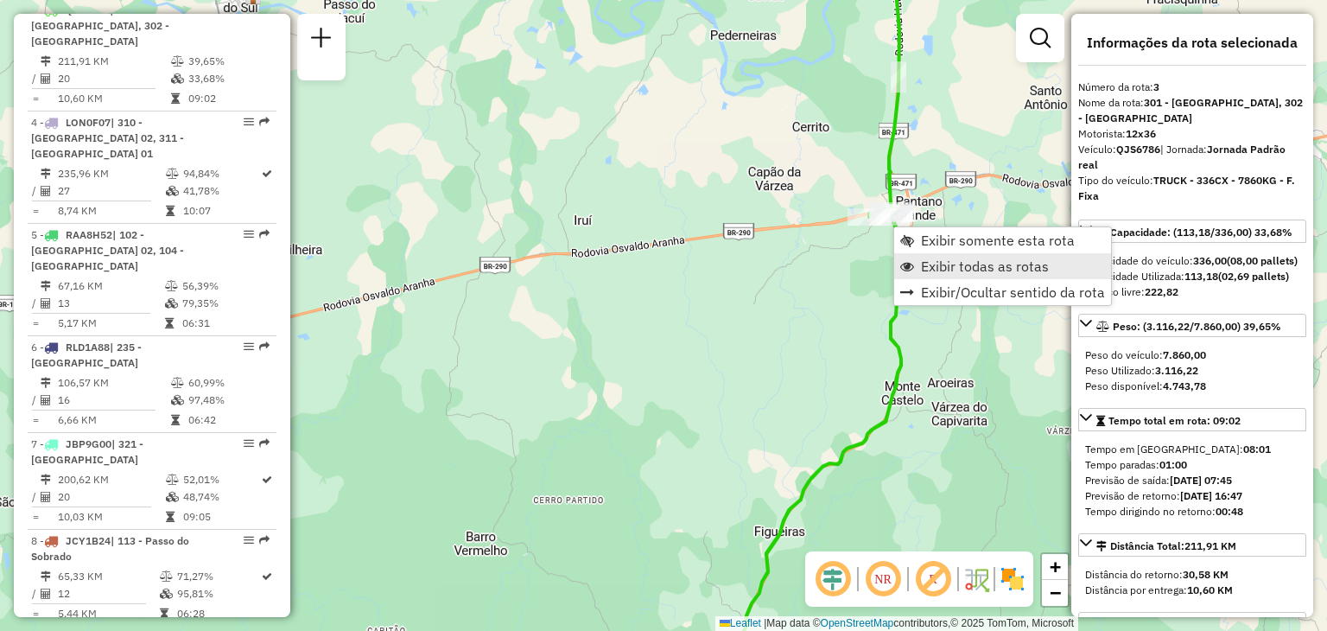
click at [910, 263] on span "Exibir todas as rotas" at bounding box center [907, 266] width 14 height 14
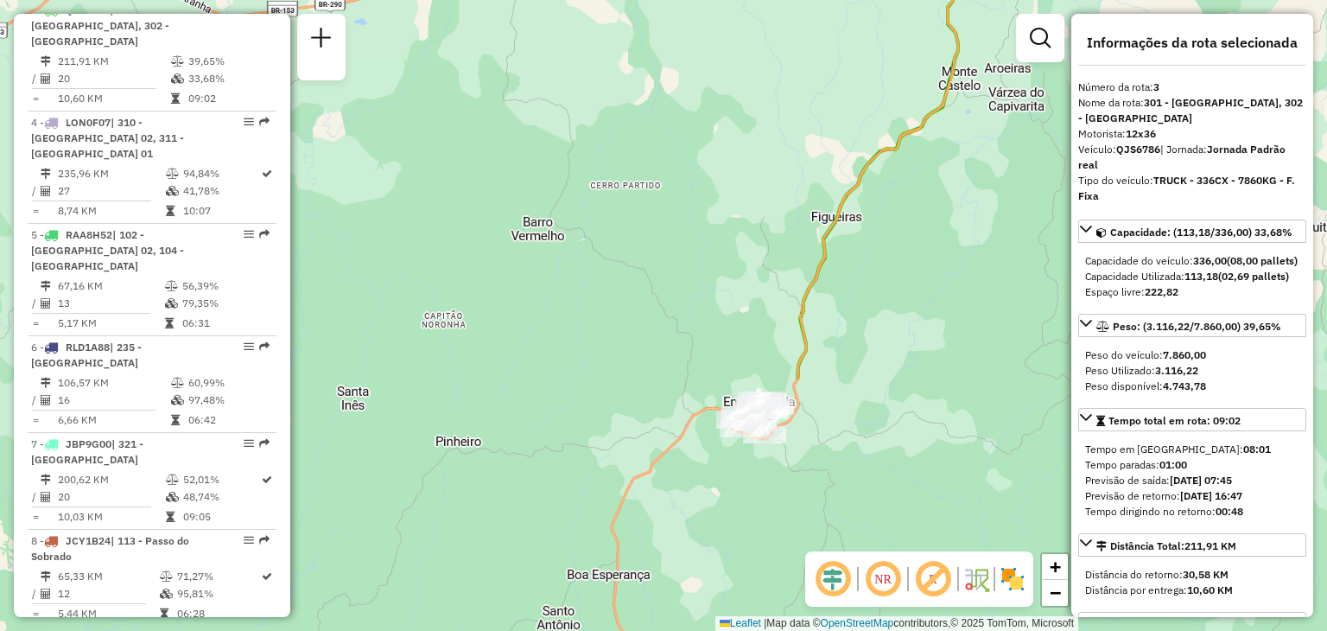
drag, startPoint x: 810, startPoint y: 436, endPoint x: 820, endPoint y: 264, distance: 172.2
click at [866, 132] on div "Janela de atendimento Grade de atendimento Capacidade Transportadoras Veículos …" at bounding box center [663, 315] width 1327 height 631
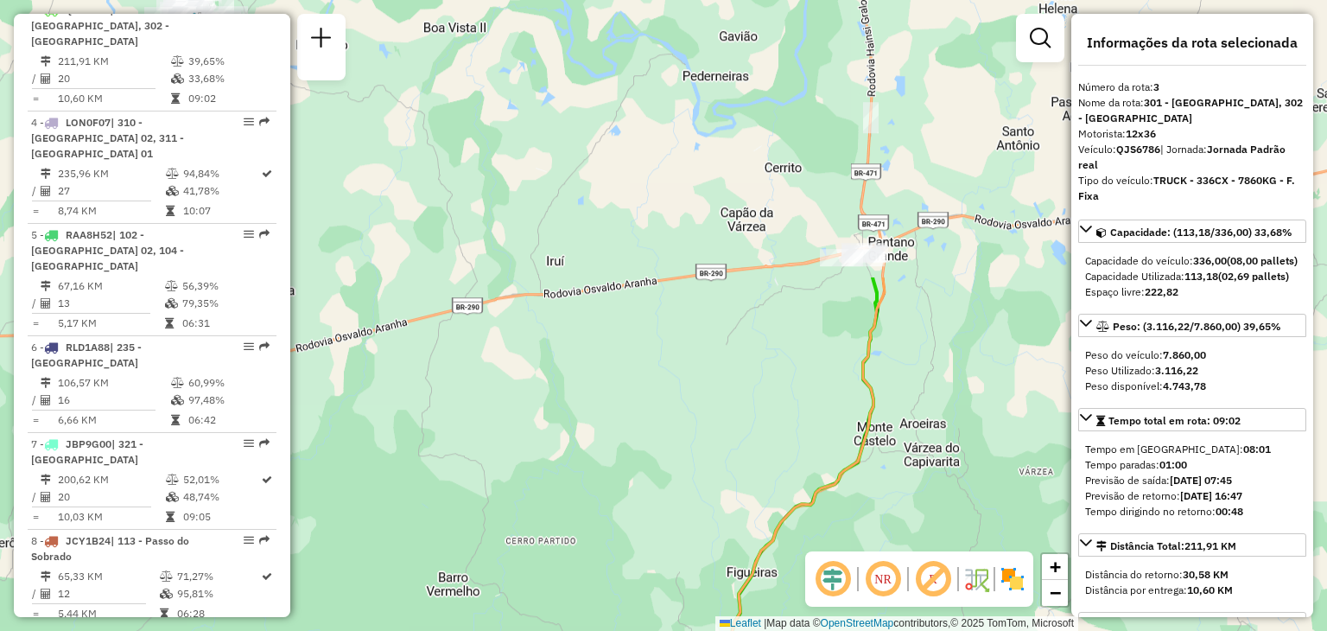
drag, startPoint x: 839, startPoint y: 249, endPoint x: 769, endPoint y: 542, distance: 301.1
click at [757, 590] on div "Janela de atendimento Grade de atendimento Capacidade Transportadoras Veículos …" at bounding box center [663, 315] width 1327 height 631
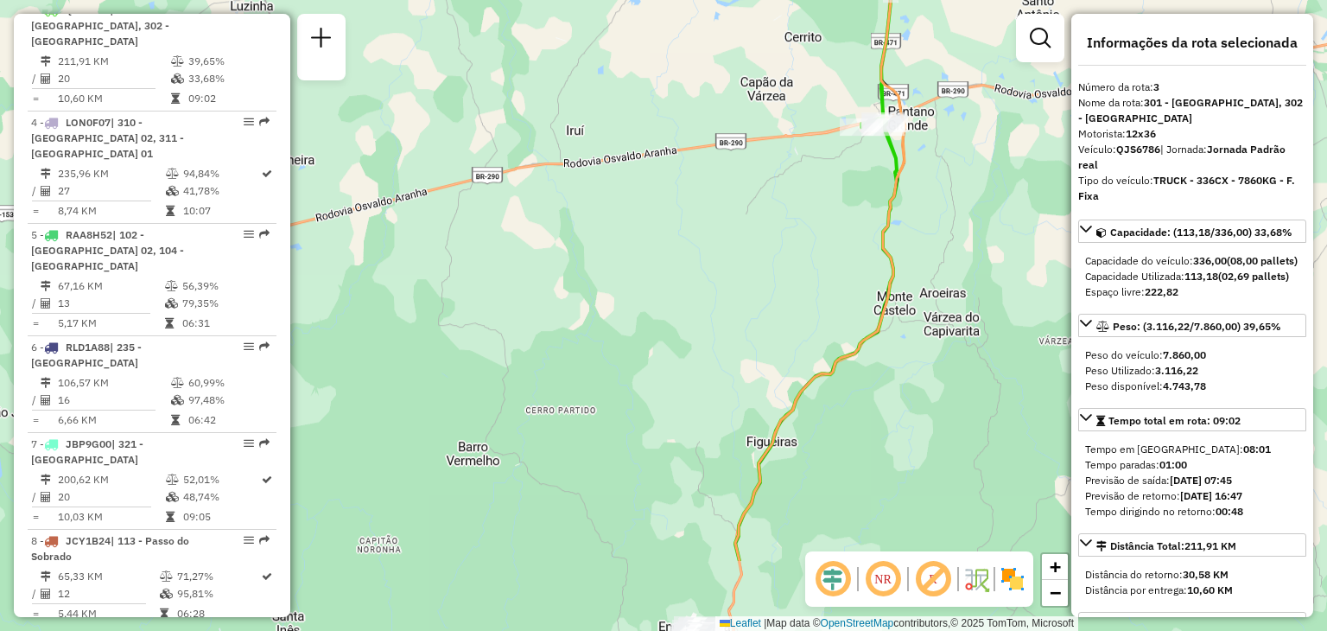
drag, startPoint x: 812, startPoint y: 409, endPoint x: 809, endPoint y: 400, distance: 10.1
click at [836, 253] on div "Janela de atendimento Grade de atendimento Capacidade Transportadoras Veículos …" at bounding box center [663, 315] width 1327 height 631
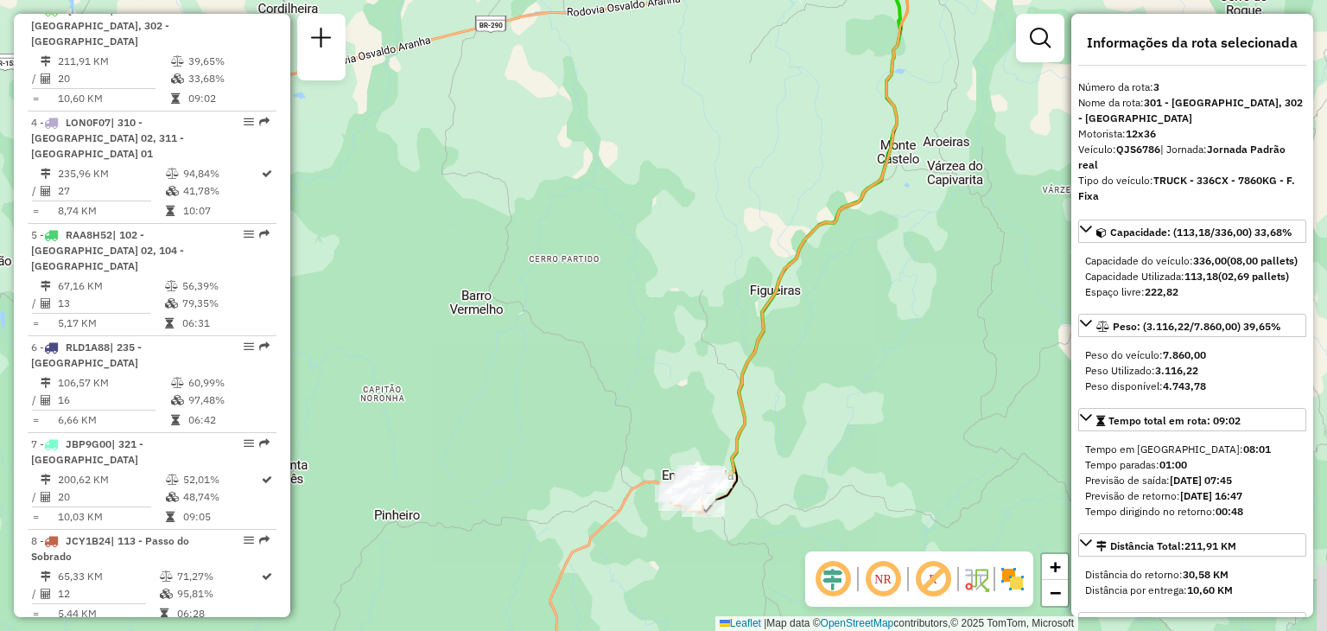
drag, startPoint x: 800, startPoint y: 451, endPoint x: 762, endPoint y: 437, distance: 40.4
click at [801, 332] on div "Janela de atendimento Grade de atendimento Capacidade Transportadoras Veículos …" at bounding box center [663, 315] width 1327 height 631
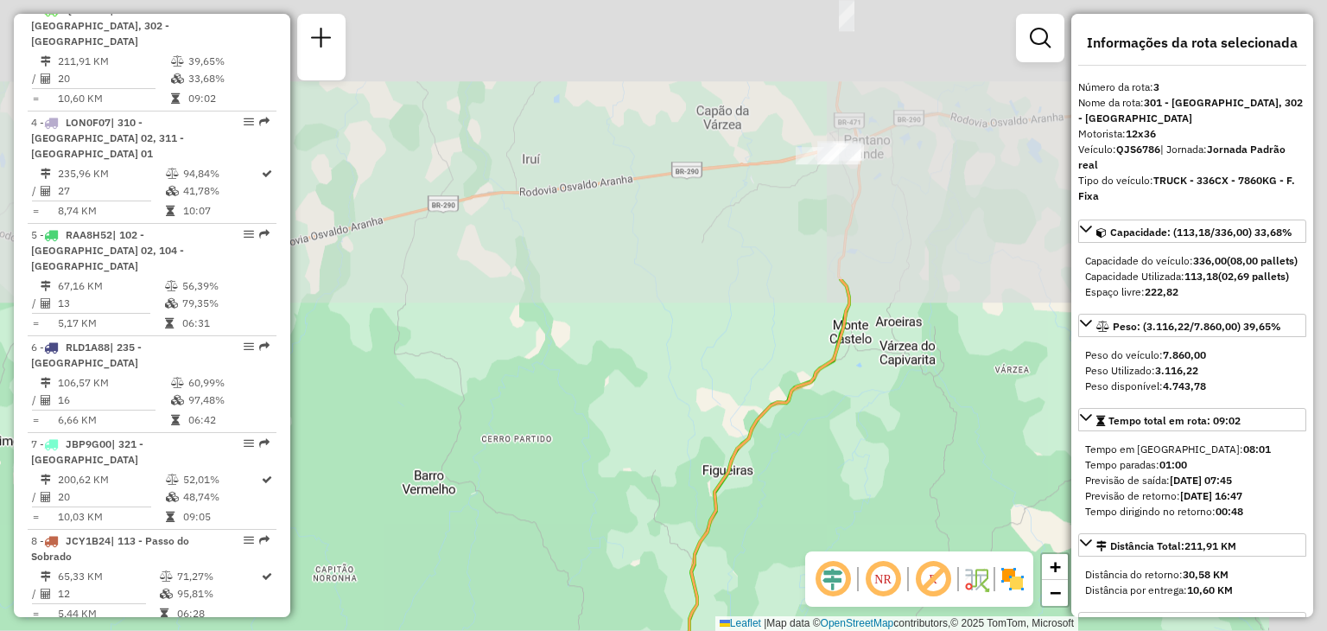
drag, startPoint x: 860, startPoint y: 160, endPoint x: 778, endPoint y: 467, distance: 317.5
click at [765, 506] on div "Janela de atendimento Grade de atendimento Capacidade Transportadoras Veículos …" at bounding box center [663, 315] width 1327 height 631
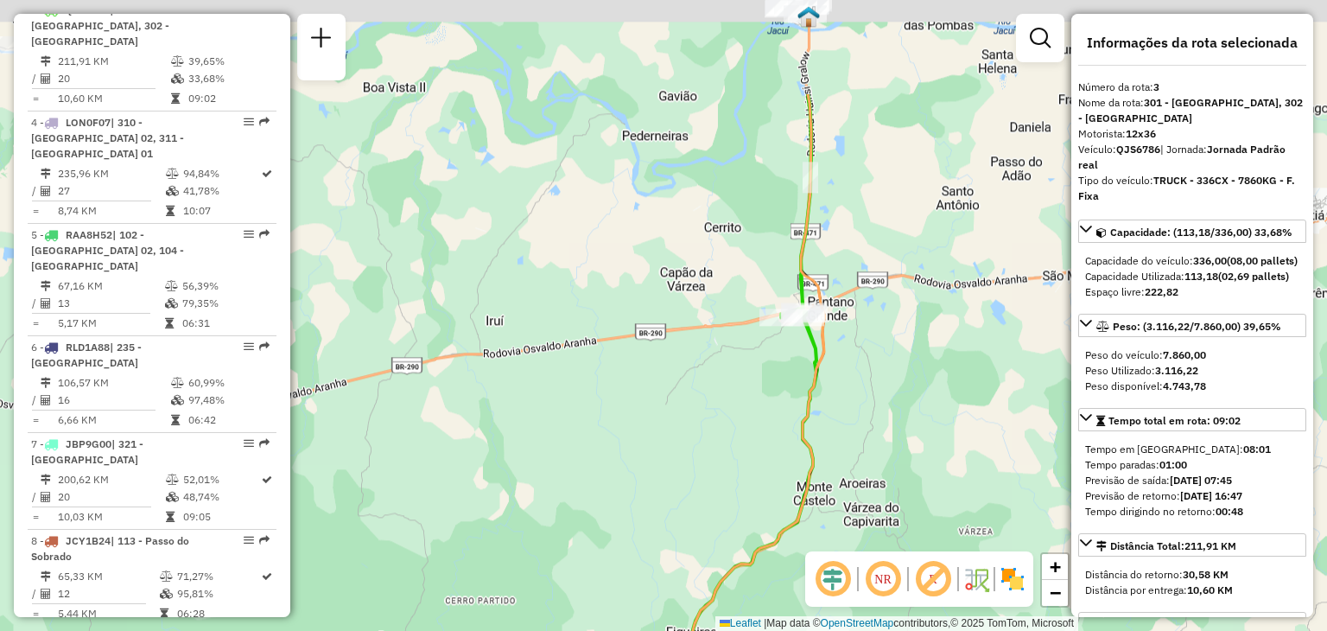
drag, startPoint x: 821, startPoint y: 337, endPoint x: 786, endPoint y: 494, distance: 161.0
click at [786, 494] on div "Janela de atendimento Grade de atendimento Capacidade Transportadoras Veículos …" at bounding box center [663, 315] width 1327 height 631
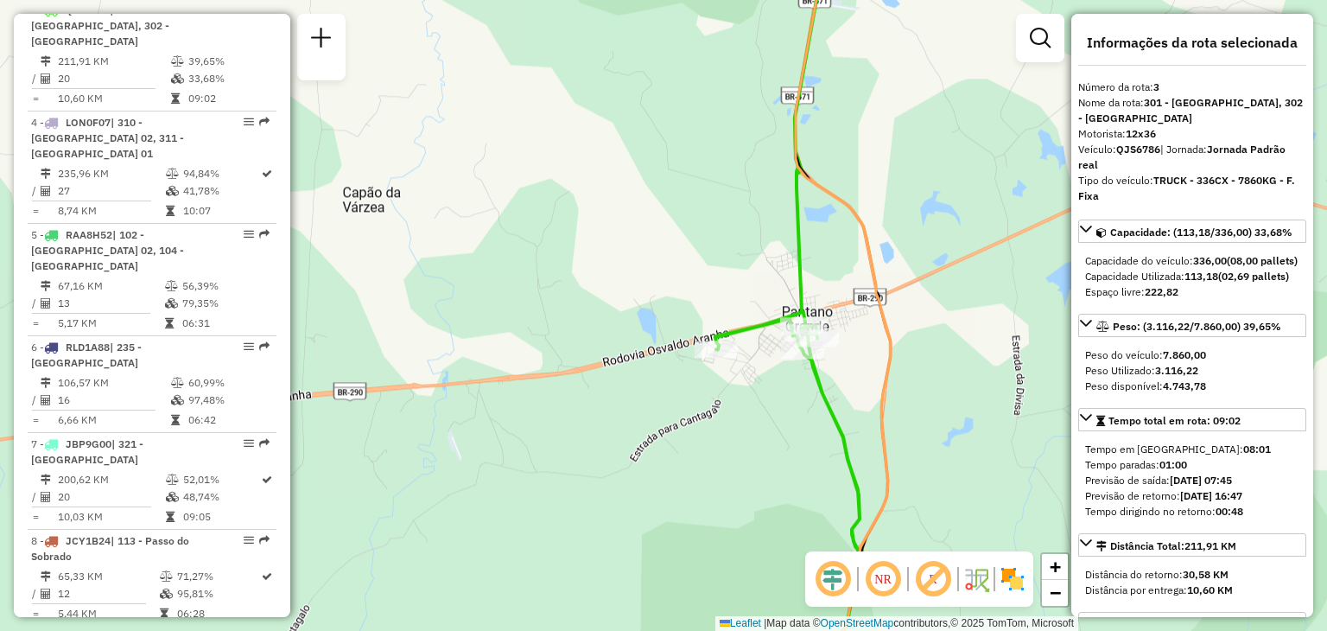
drag, startPoint x: 825, startPoint y: 352, endPoint x: 809, endPoint y: 670, distance: 318.3
click at [809, 630] on html "Aguarde... Pop-up bloqueado! Seu navegador bloqueou automáticamente a abertura …" at bounding box center [663, 315] width 1327 height 631
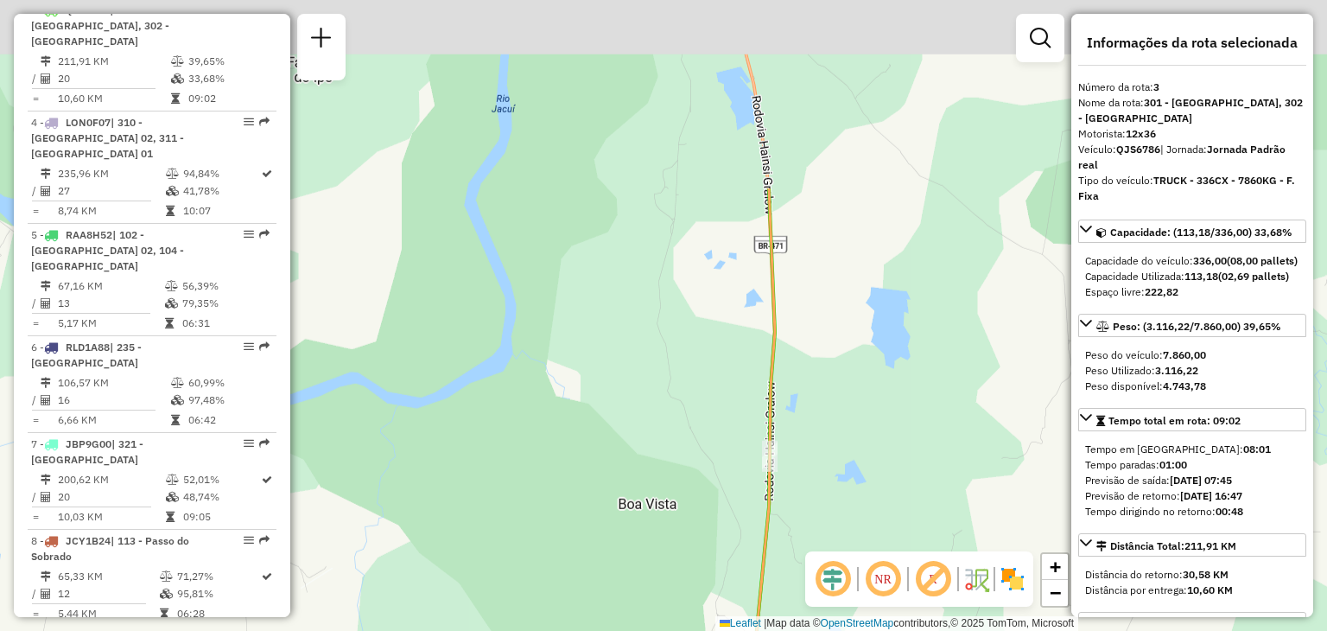
drag, startPoint x: 826, startPoint y: 475, endPoint x: 780, endPoint y: 670, distance: 200.5
click at [780, 630] on html "Aguarde... Pop-up bloqueado! Seu navegador bloqueou automáticamente a abertura …" at bounding box center [663, 315] width 1327 height 631
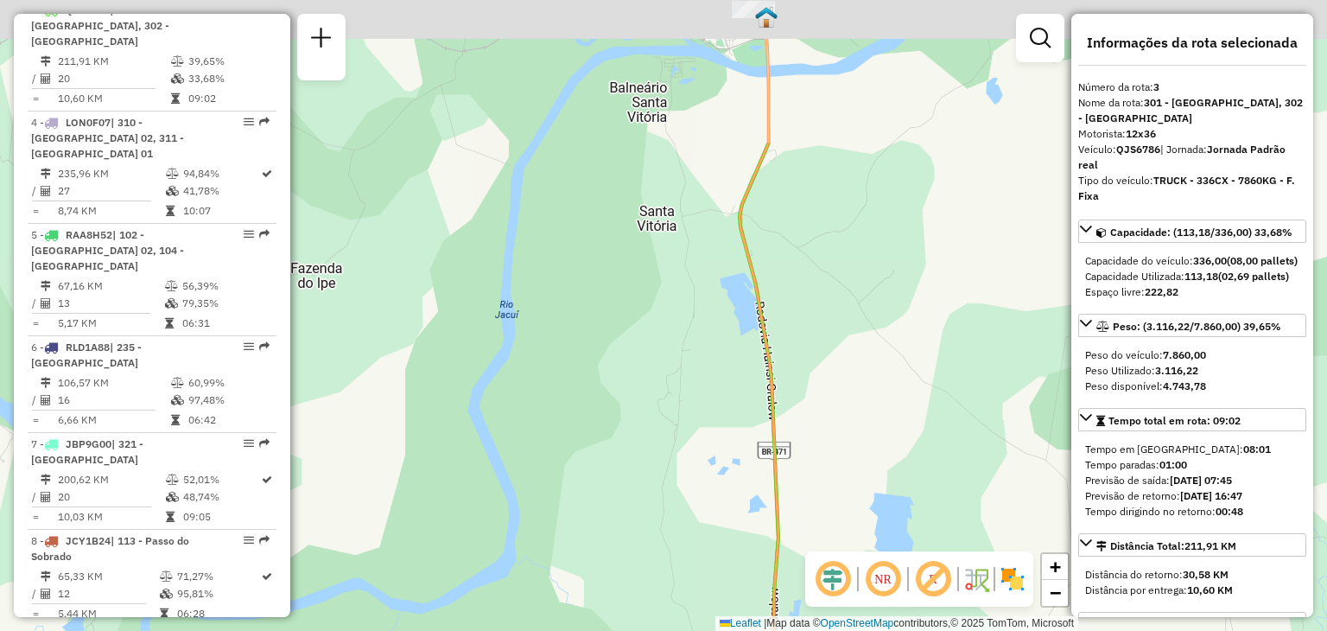
drag, startPoint x: 810, startPoint y: 359, endPoint x: 809, endPoint y: 529, distance: 169.3
click at [810, 529] on div "Rota 3 - Placa QJS6786 41811101 - MERCADO E ACOUGUE JO Rota 3 - Placa QJS6786 4…" at bounding box center [663, 315] width 1327 height 631
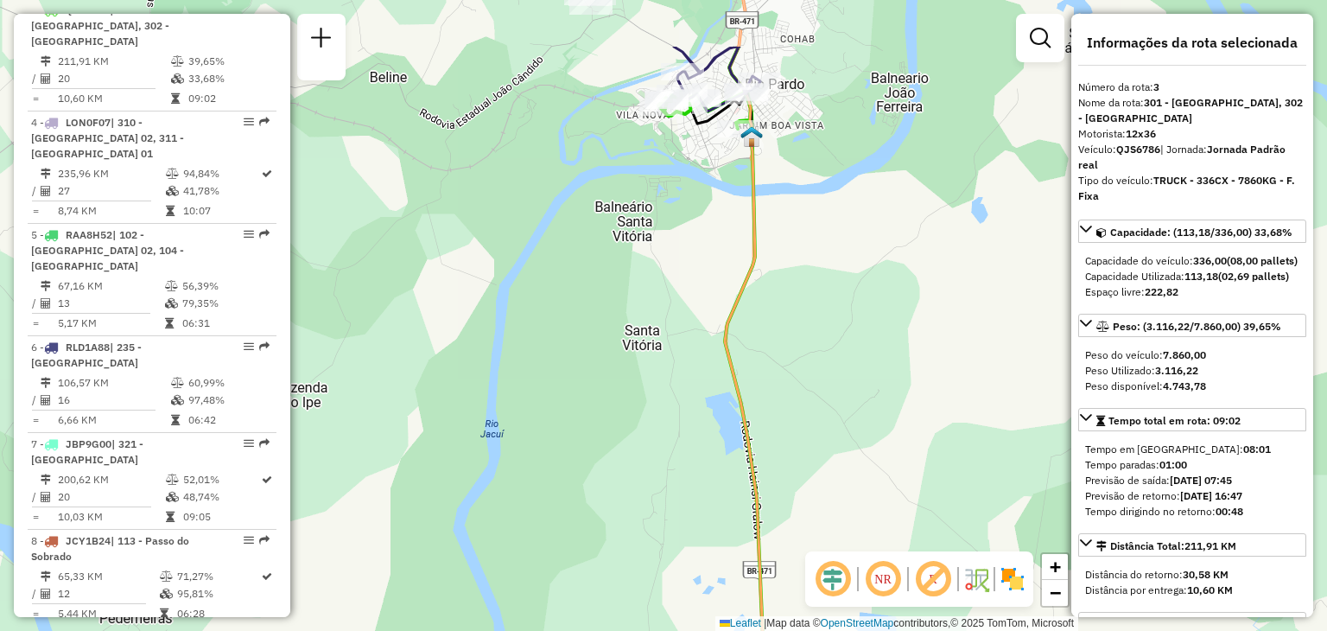
drag, startPoint x: 813, startPoint y: 296, endPoint x: 784, endPoint y: 471, distance: 176.8
click at [784, 471] on div "Rota 3 - Placa QJS6786 41811101 - MERCADO E ACOUGUE JO Rota 3 - Placa QJS6786 4…" at bounding box center [663, 315] width 1327 height 631
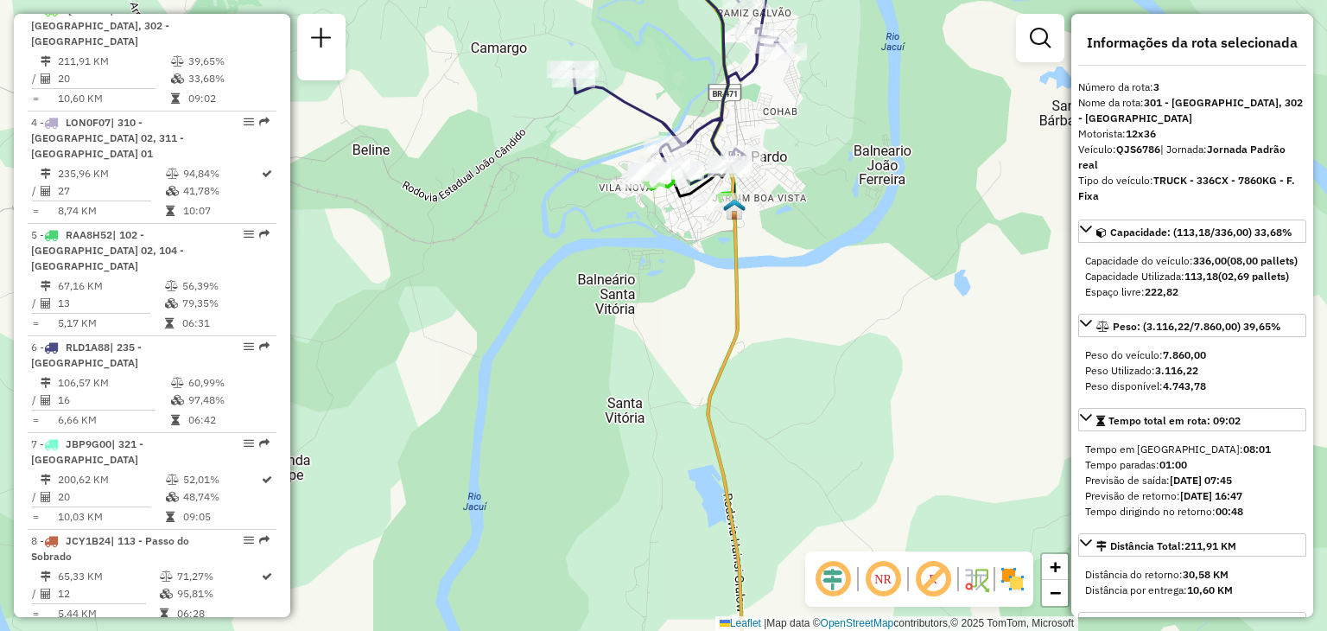
click at [1182, 377] on strong "3.116,22" at bounding box center [1176, 370] width 43 height 13
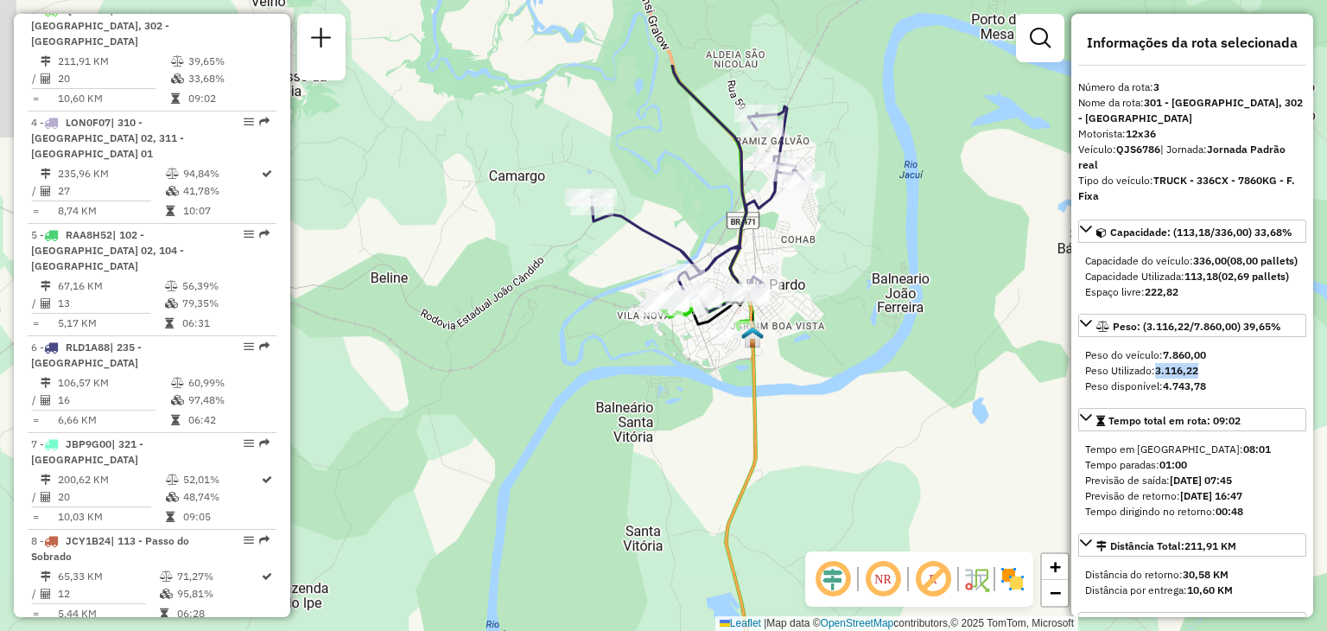
drag, startPoint x: 670, startPoint y: 328, endPoint x: 695, endPoint y: 431, distance: 106.0
click at [691, 460] on div "Rota 3 - Placa QJS6786 41811101 - MERCADO E ACOUGUE JO Rota 3 - Placa QJS6786 4…" at bounding box center [663, 315] width 1327 height 631
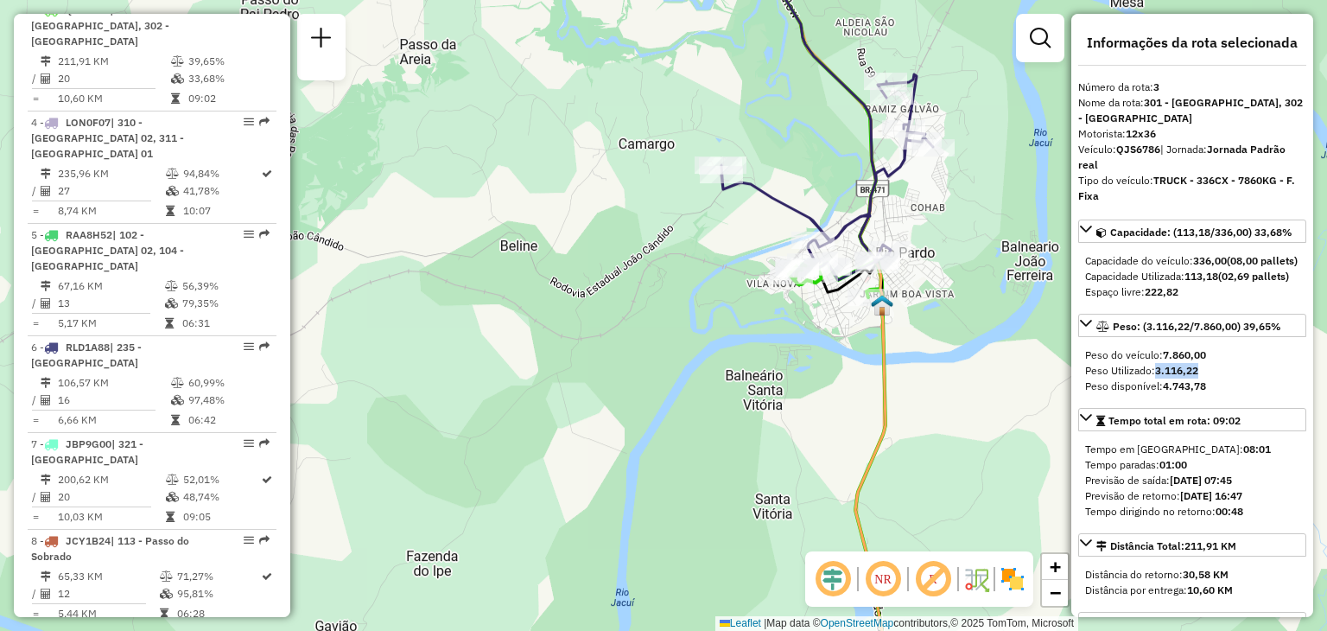
drag, startPoint x: 522, startPoint y: 360, endPoint x: 650, endPoint y: 321, distance: 133.6
click at [650, 321] on div "Rota 3 - Placa QJS6786 41811101 - MERCADO E ACOUGUE JO Rota 3 - Placa QJS6786 4…" at bounding box center [663, 315] width 1327 height 631
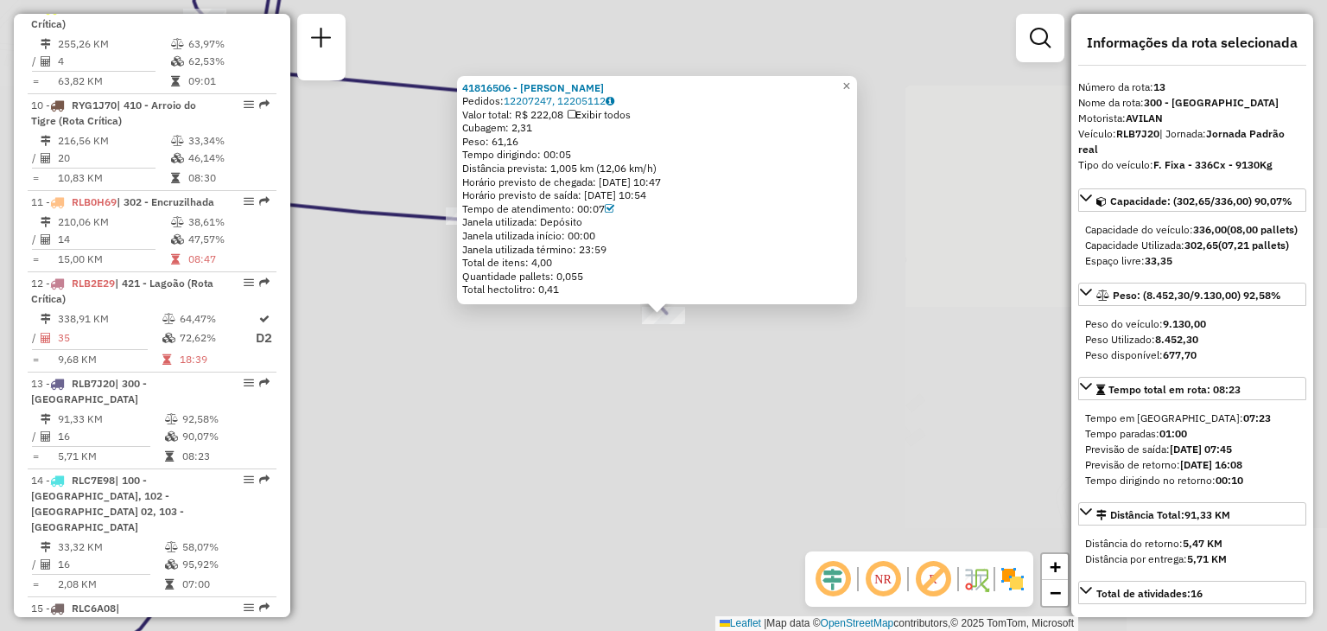
scroll to position [1840, 0]
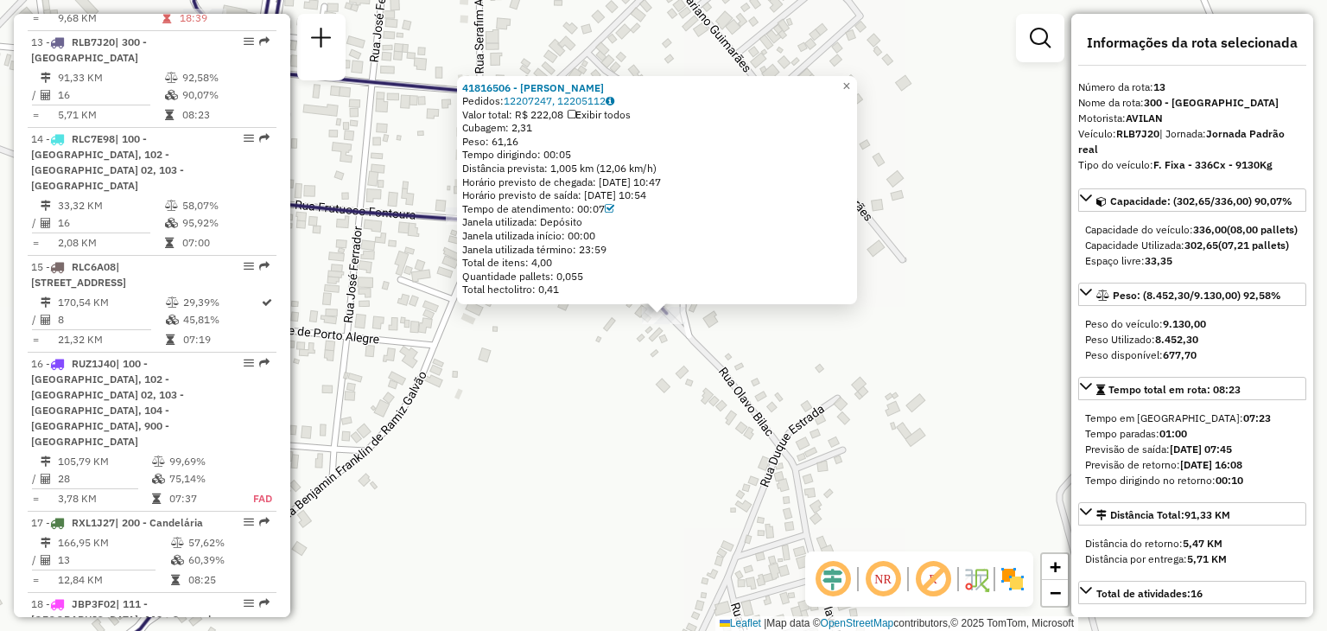
click at [1198, 346] on strong "8.452,30" at bounding box center [1176, 339] width 43 height 13
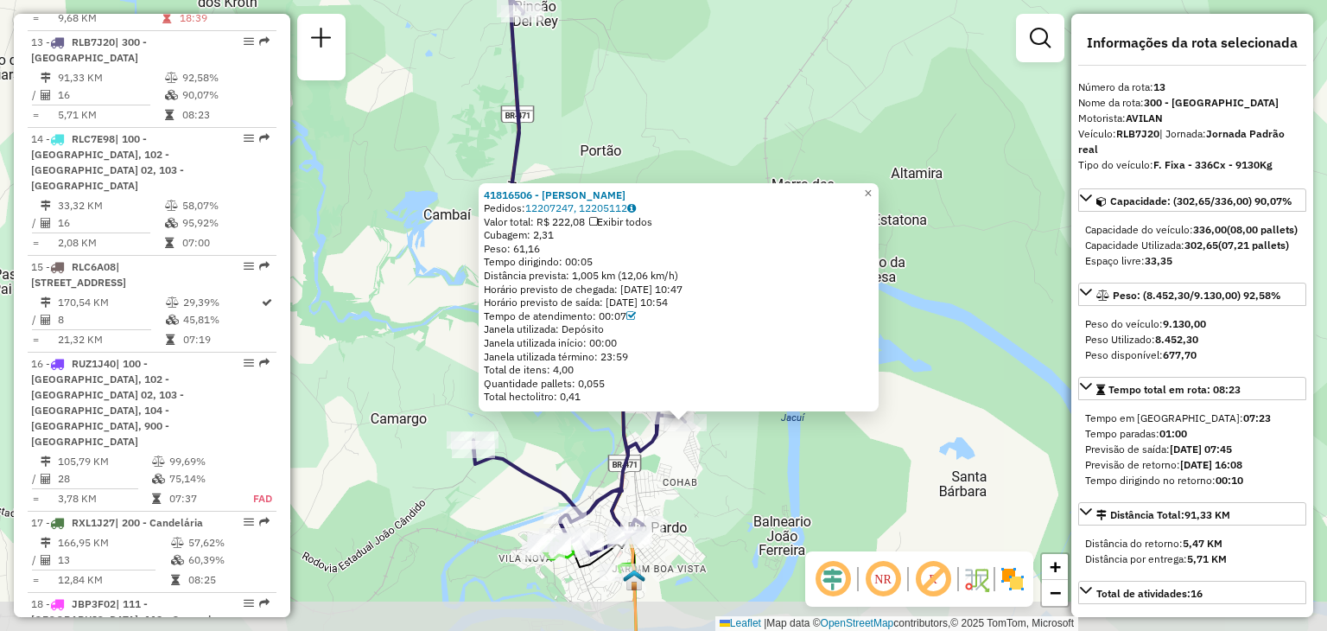
drag, startPoint x: 663, startPoint y: 518, endPoint x: 685, endPoint y: 481, distance: 43.0
click at [685, 481] on div "41816506 - GUSTAVO SANTOS Pedidos: 12207247, 12205112 Valor total: R$ 222,08 Ex…" at bounding box center [663, 315] width 1327 height 631
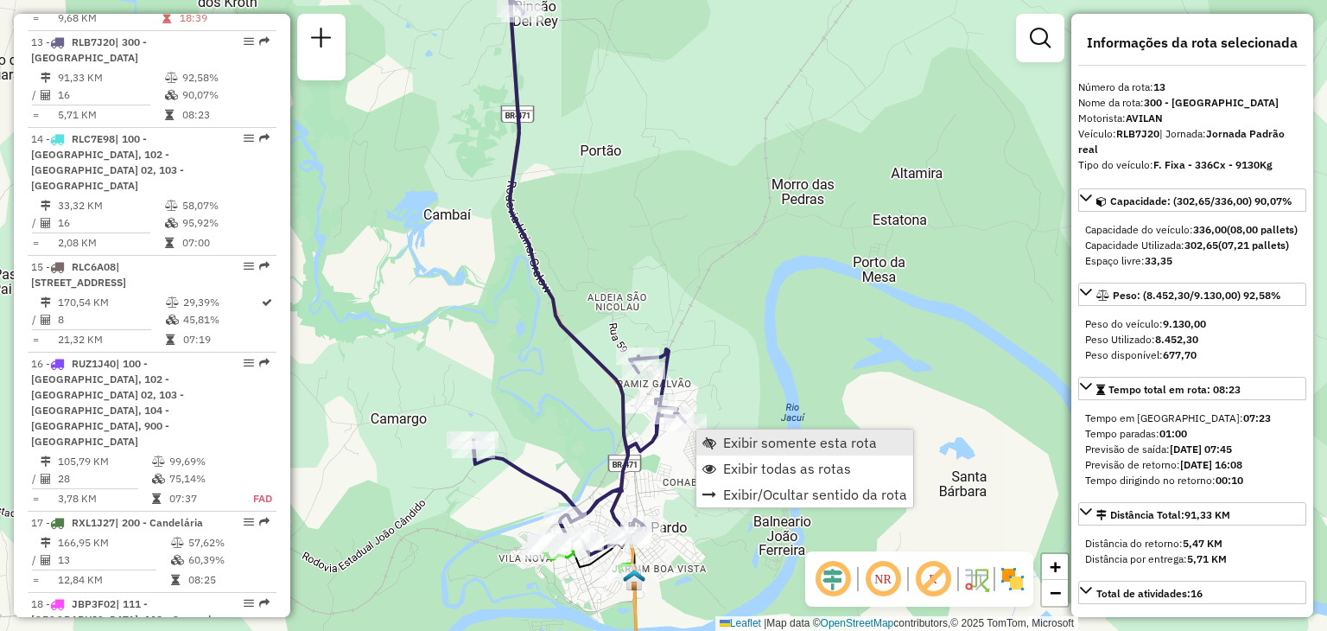
click at [715, 445] on span "Exibir somente esta rota" at bounding box center [709, 442] width 14 height 14
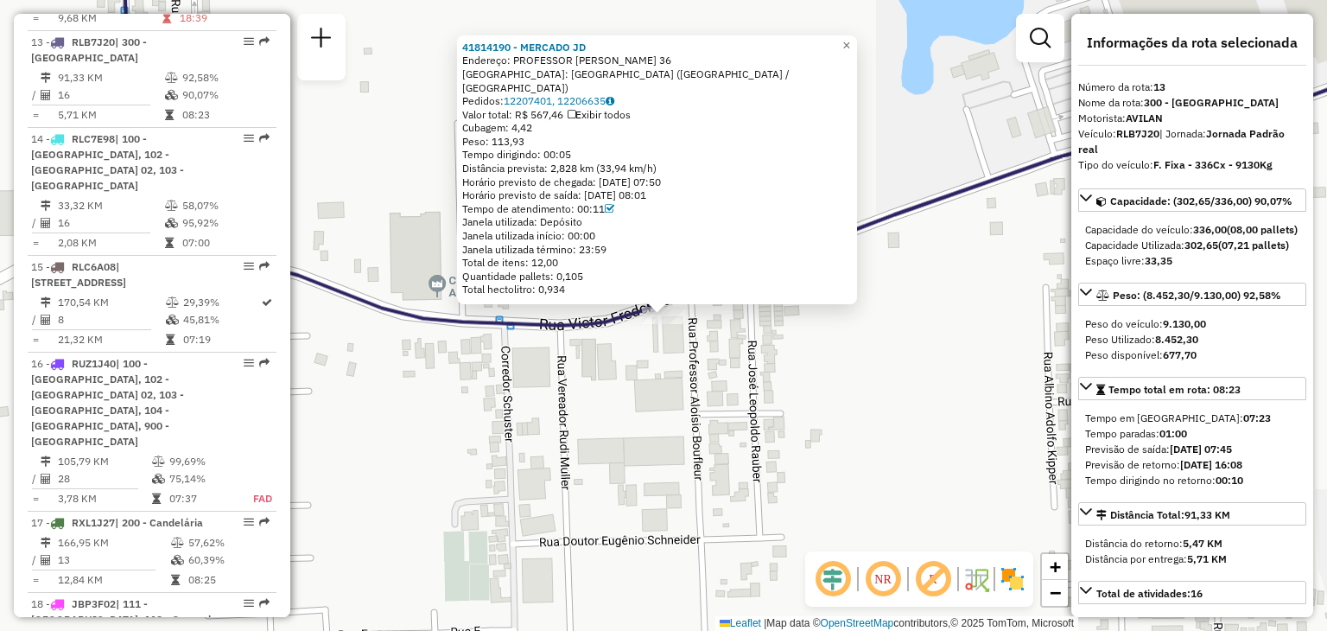
click at [651, 412] on div "41814190 - MERCADO JD Endereço: PROFESSOR ALOISIO BOUFLEUR 36 Bairro: DISTRITO …" at bounding box center [663, 315] width 1327 height 631
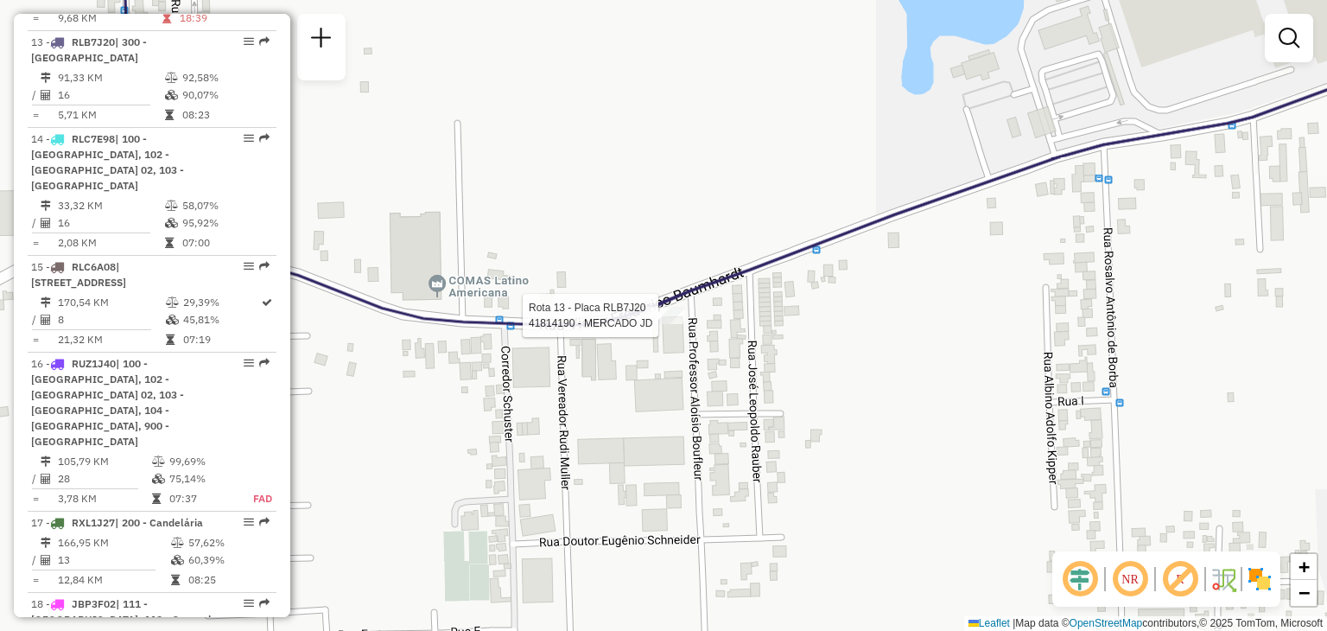
select select "**********"
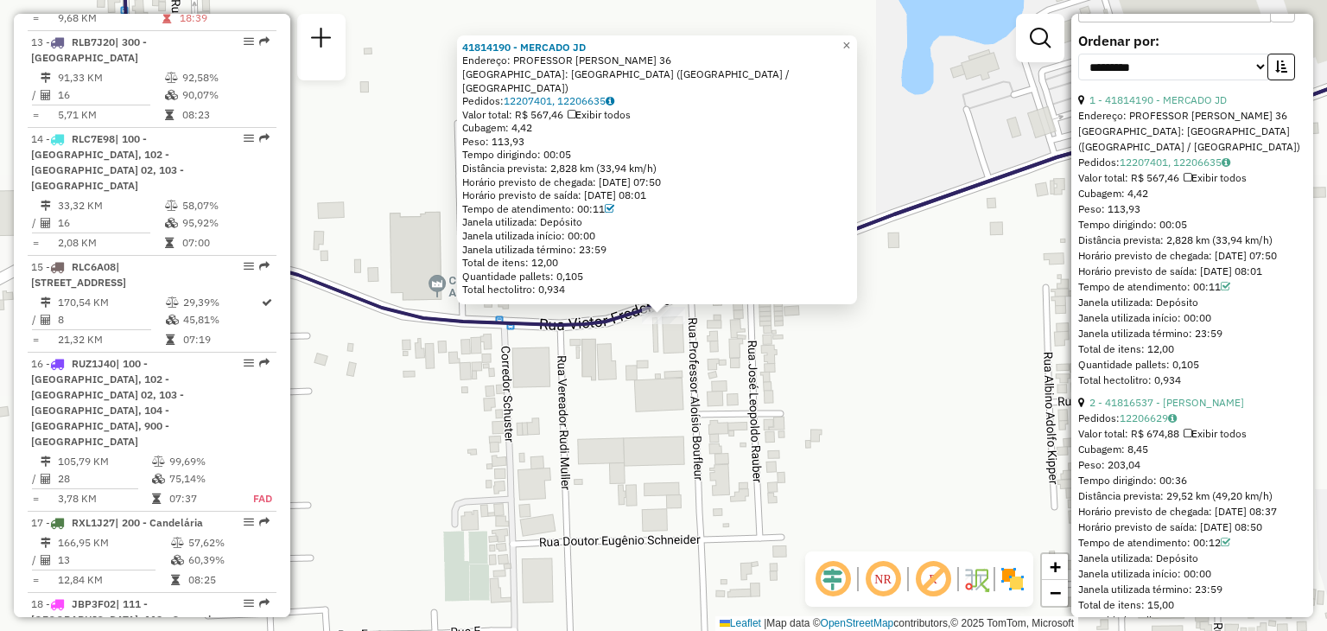
scroll to position [1037, 0]
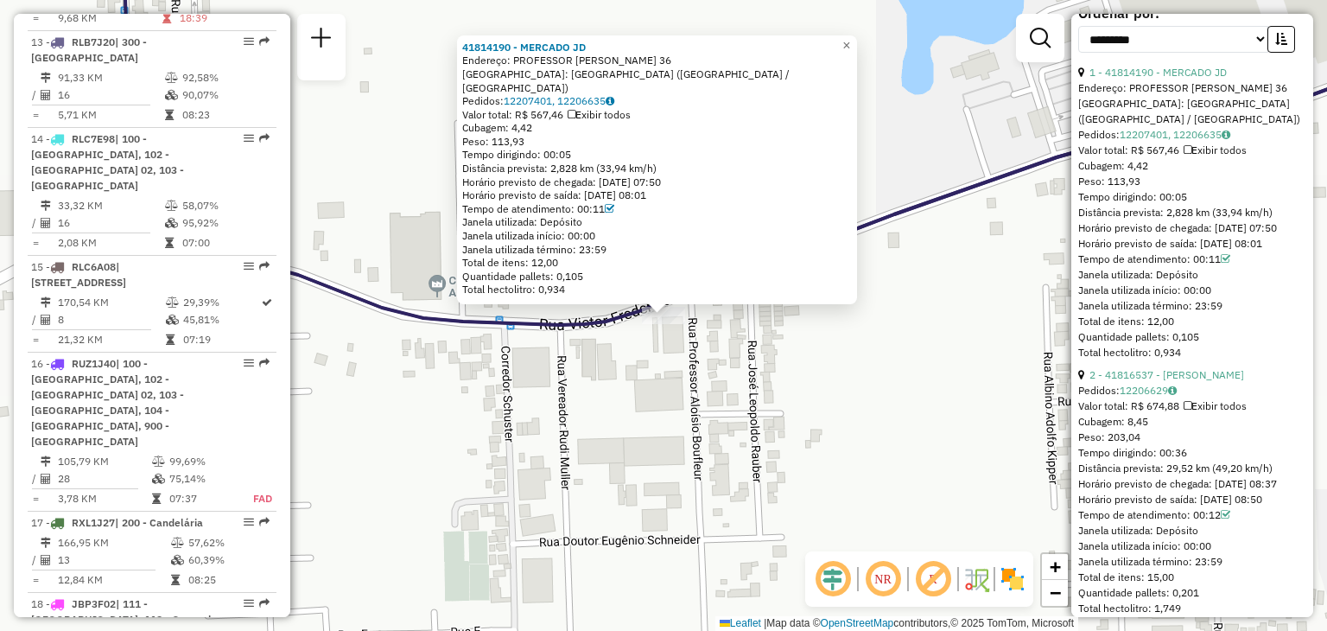
click at [1116, 187] on span "Peso: 113,93" at bounding box center [1109, 181] width 62 height 13
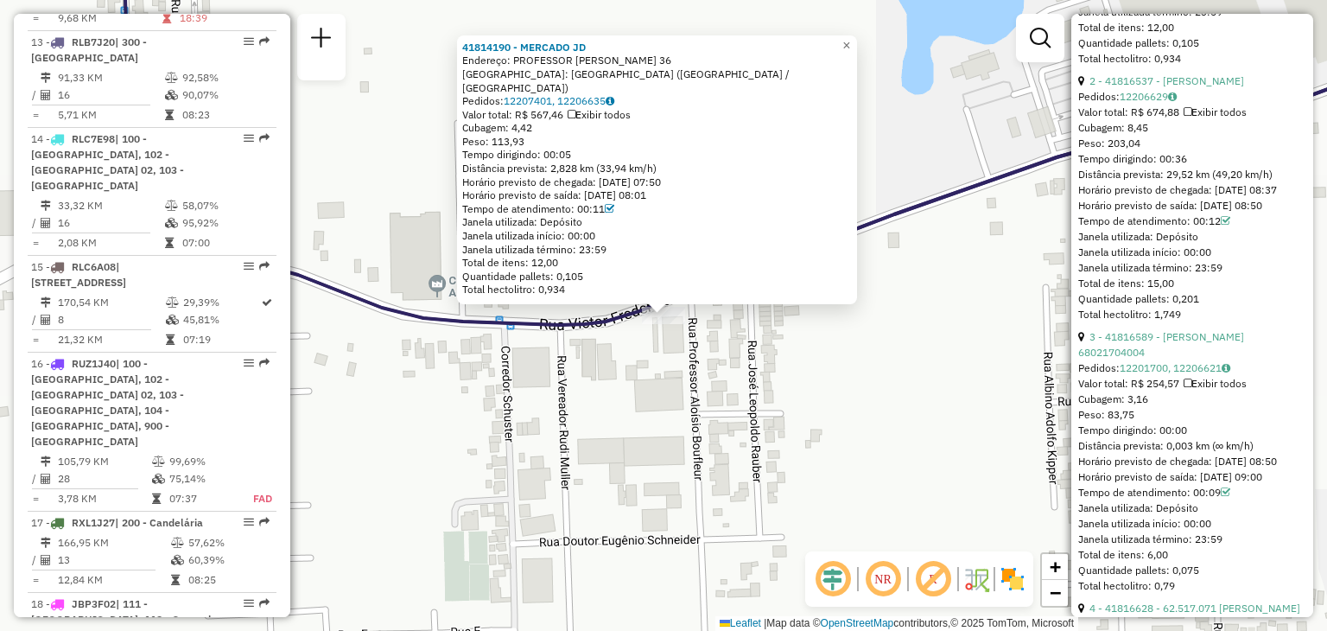
scroll to position [1555, 0]
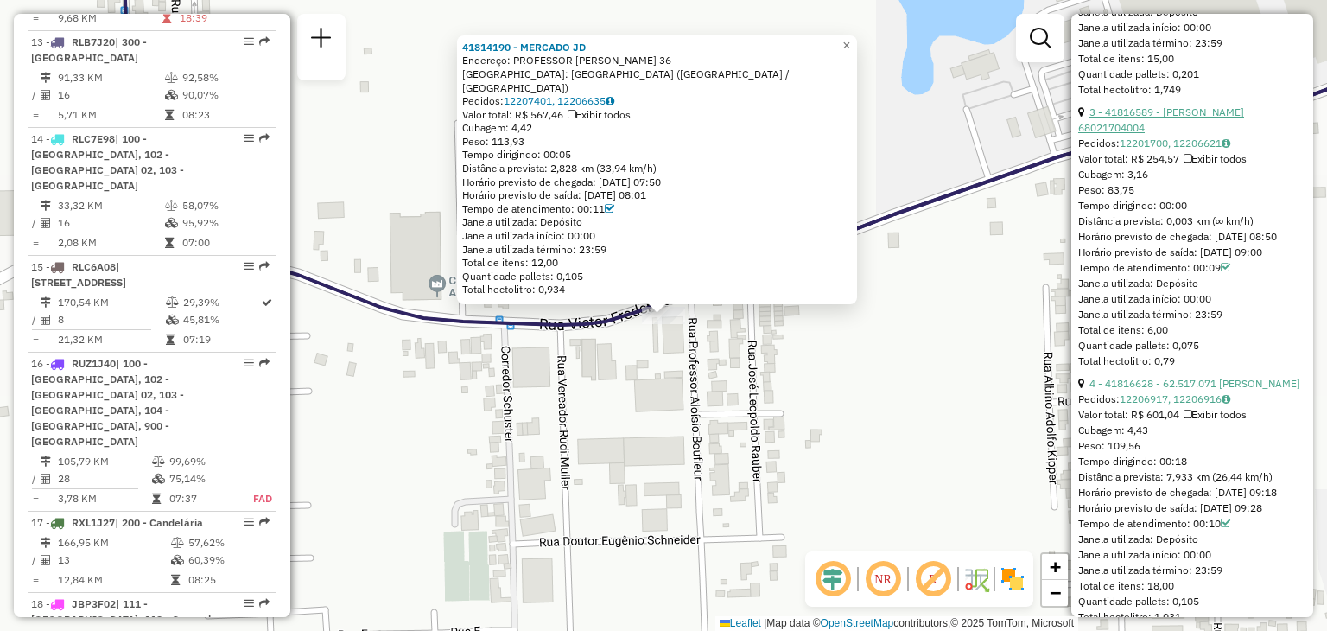
click at [1172, 134] on link "3 - 41816589 - ODAIR JOSE DELABONA DA SILVA 68021704004" at bounding box center [1161, 119] width 166 height 29
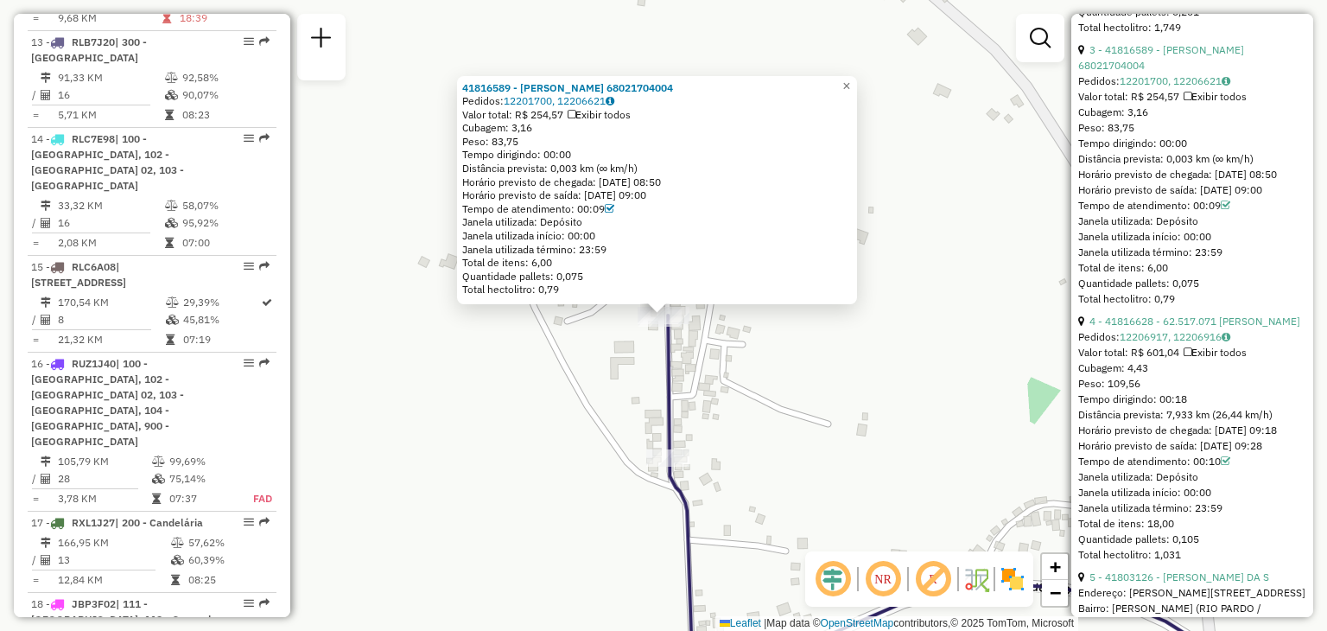
scroll to position [1641, 0]
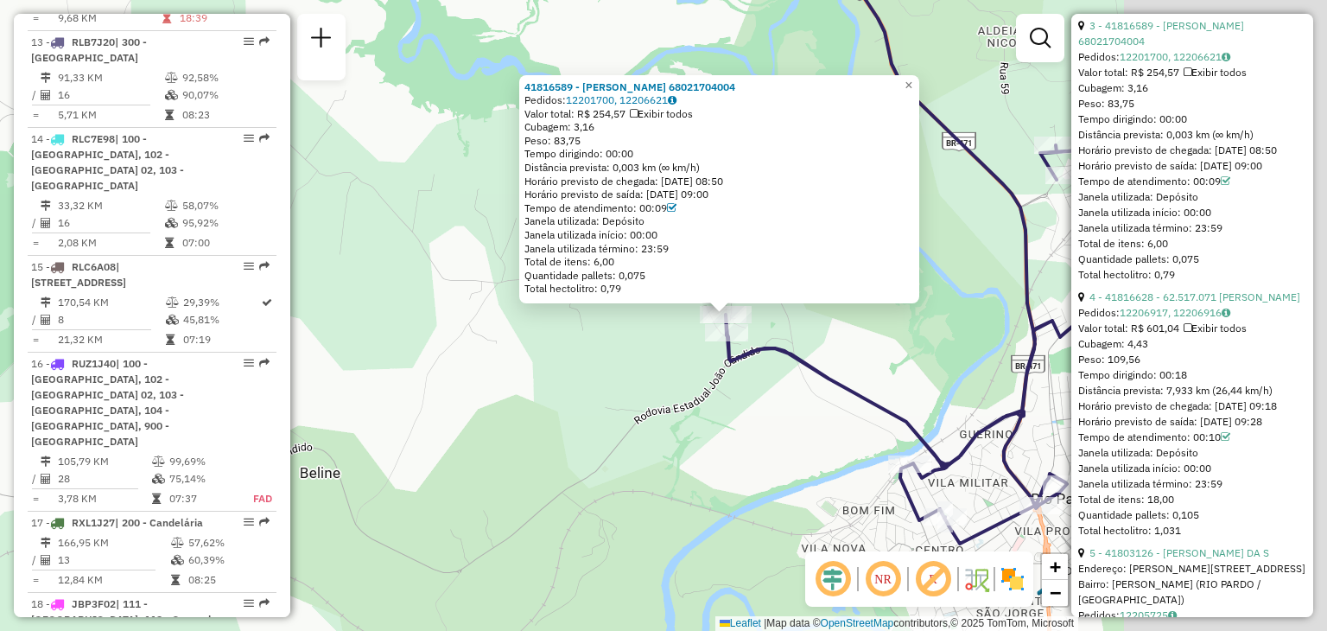
drag, startPoint x: 774, startPoint y: 437, endPoint x: 699, endPoint y: 404, distance: 82.0
click at [700, 404] on div "41816589 - ODAIR JOSE DELABONA DA SILVA 68021704004 Pedidos: 12201700, 12206621…" at bounding box center [663, 315] width 1327 height 631
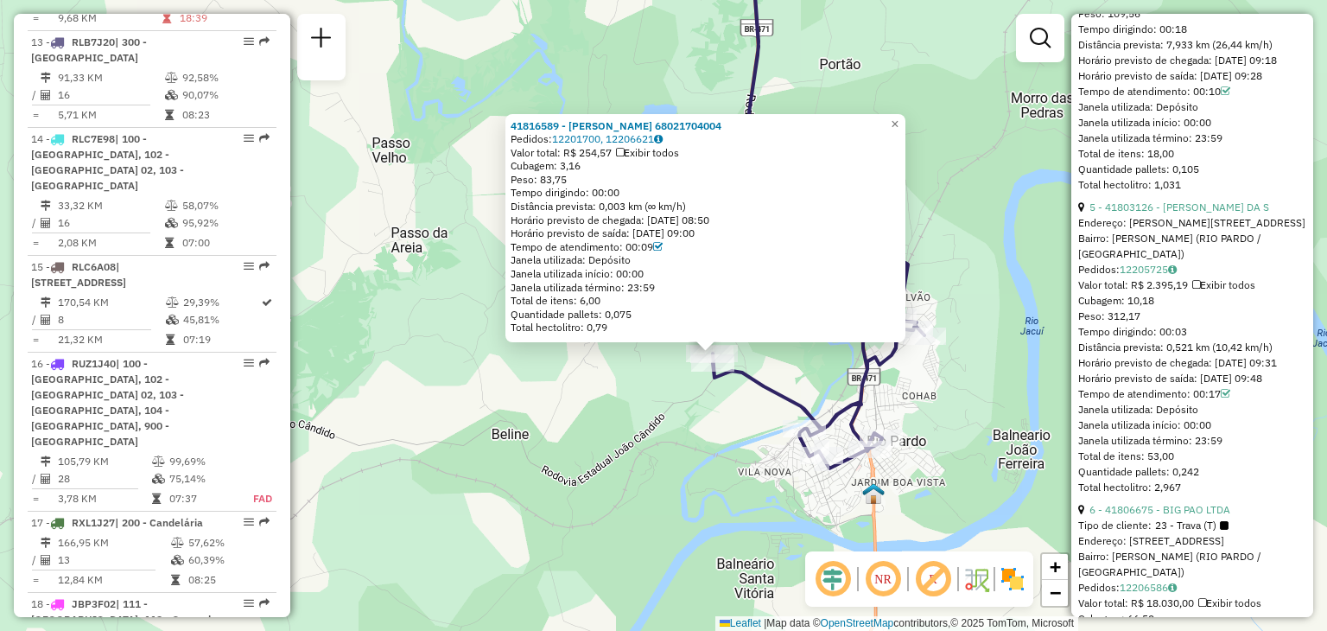
scroll to position [2160, 0]
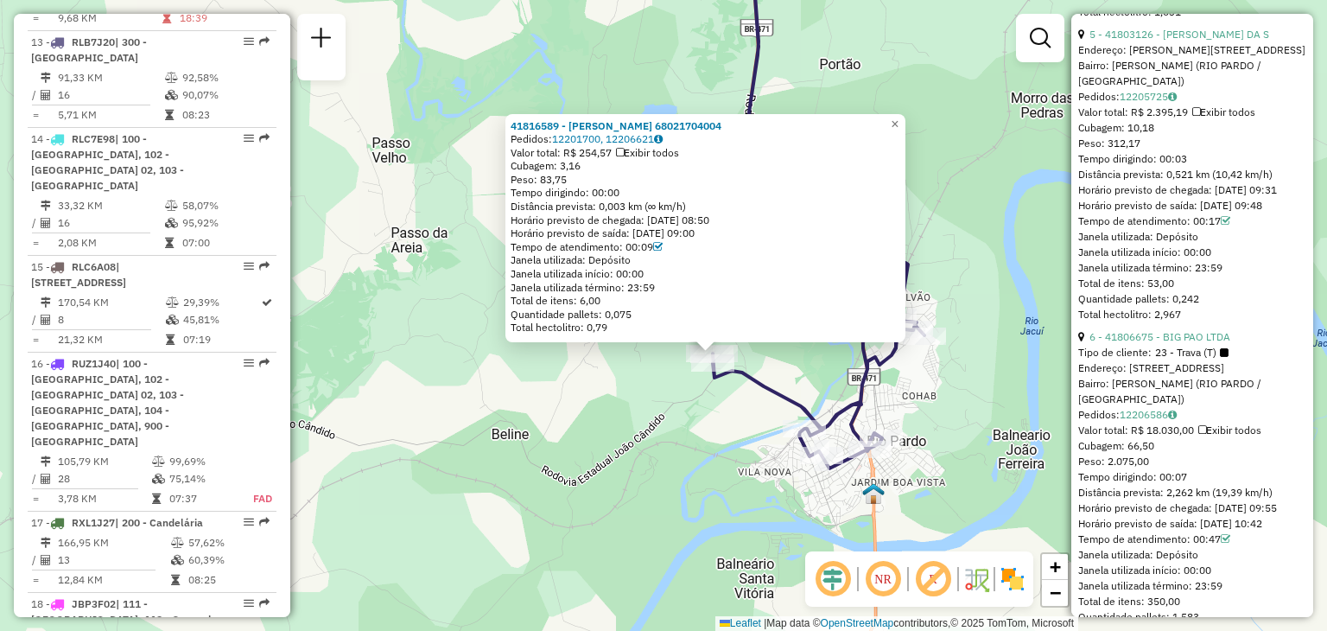
click at [1200, 343] on link "6 - 41806675 - BIG PAO LTDA" at bounding box center [1159, 336] width 141 height 13
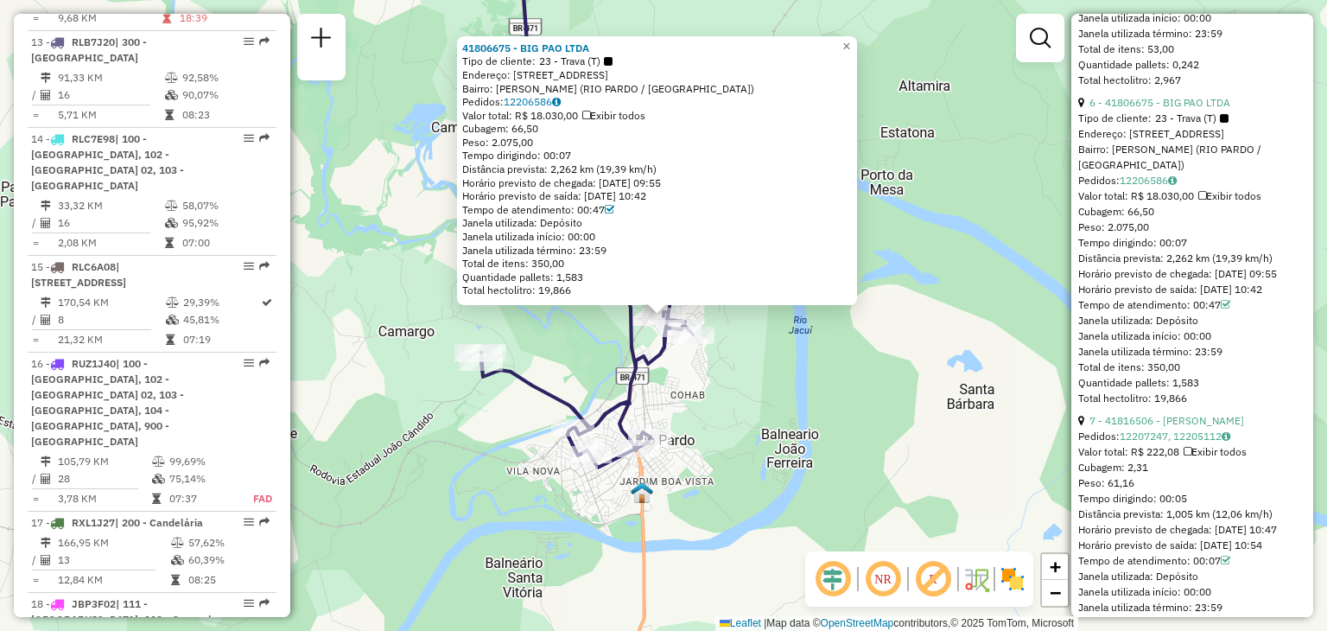
scroll to position [2505, 0]
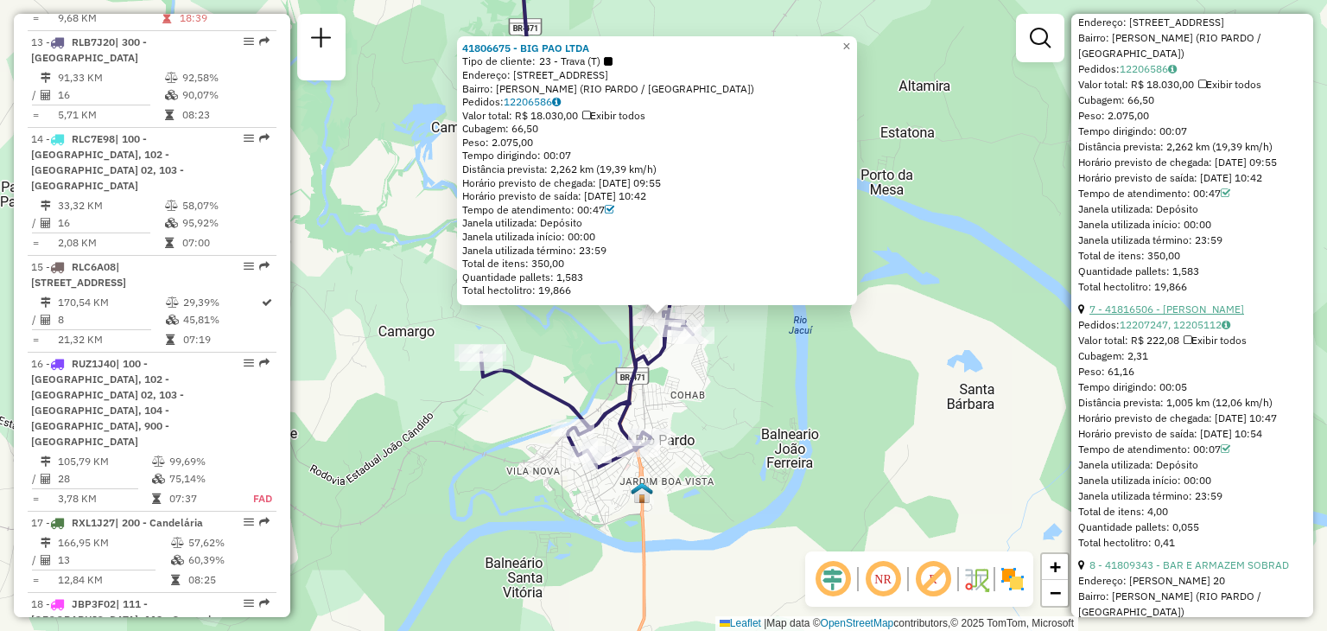
click at [1189, 315] on link "7 - 41816506 - GUSTAVO SANTOS" at bounding box center [1166, 308] width 155 height 13
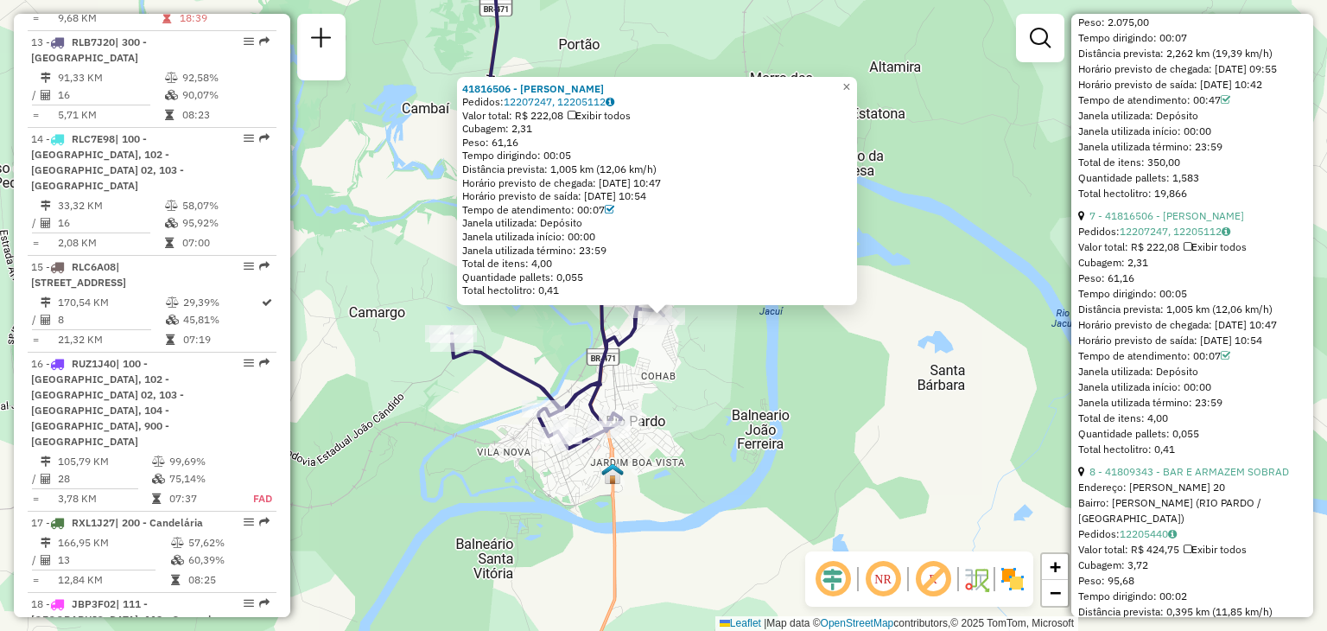
scroll to position [2765, 0]
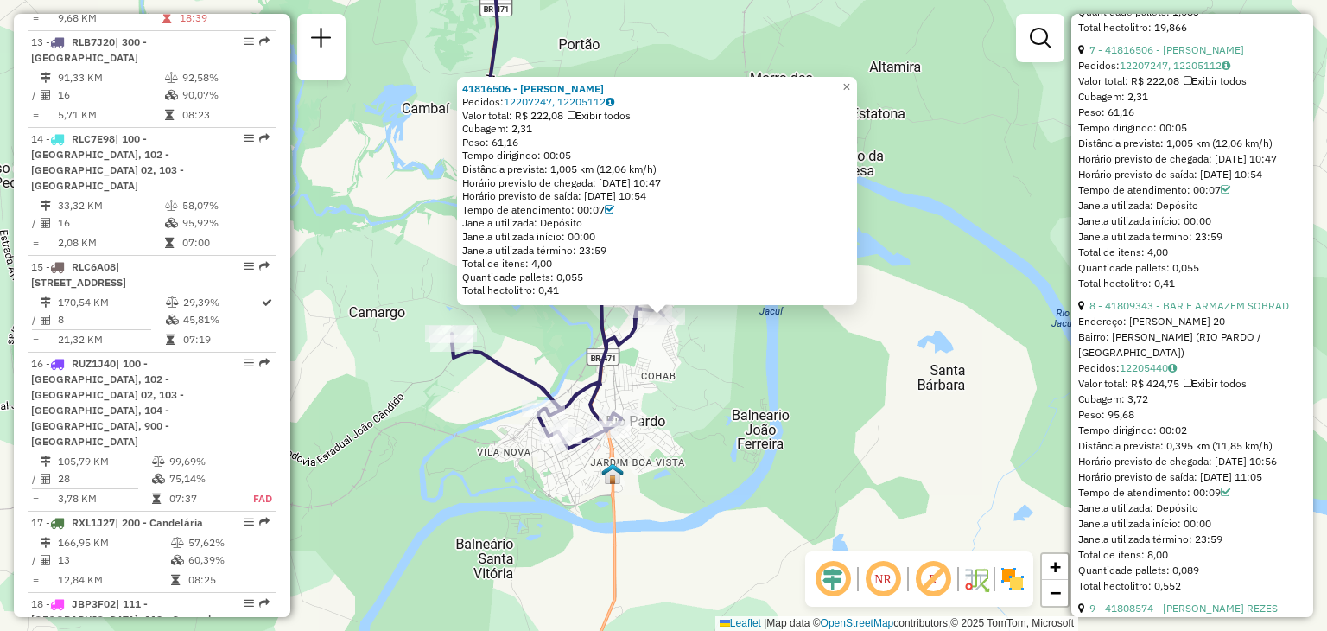
click at [1184, 312] on link "8 - 41809343 - BAR E ARMAZEM SOBRAD" at bounding box center [1189, 305] width 200 height 13
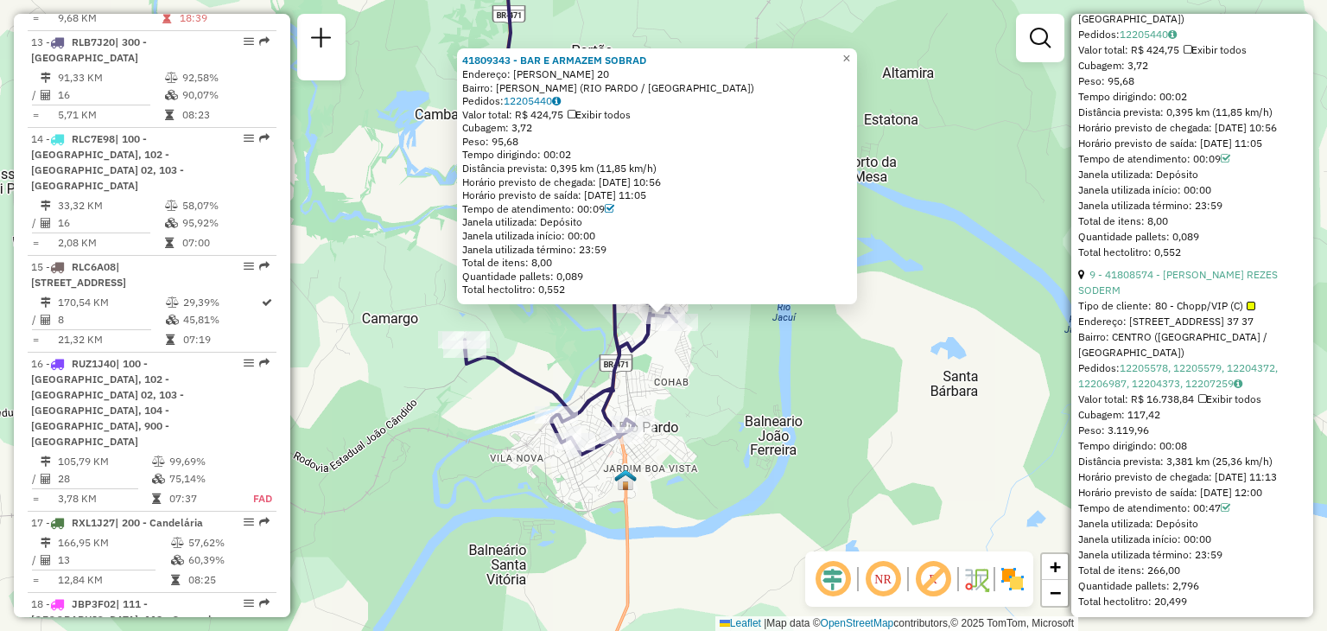
scroll to position [3110, 0]
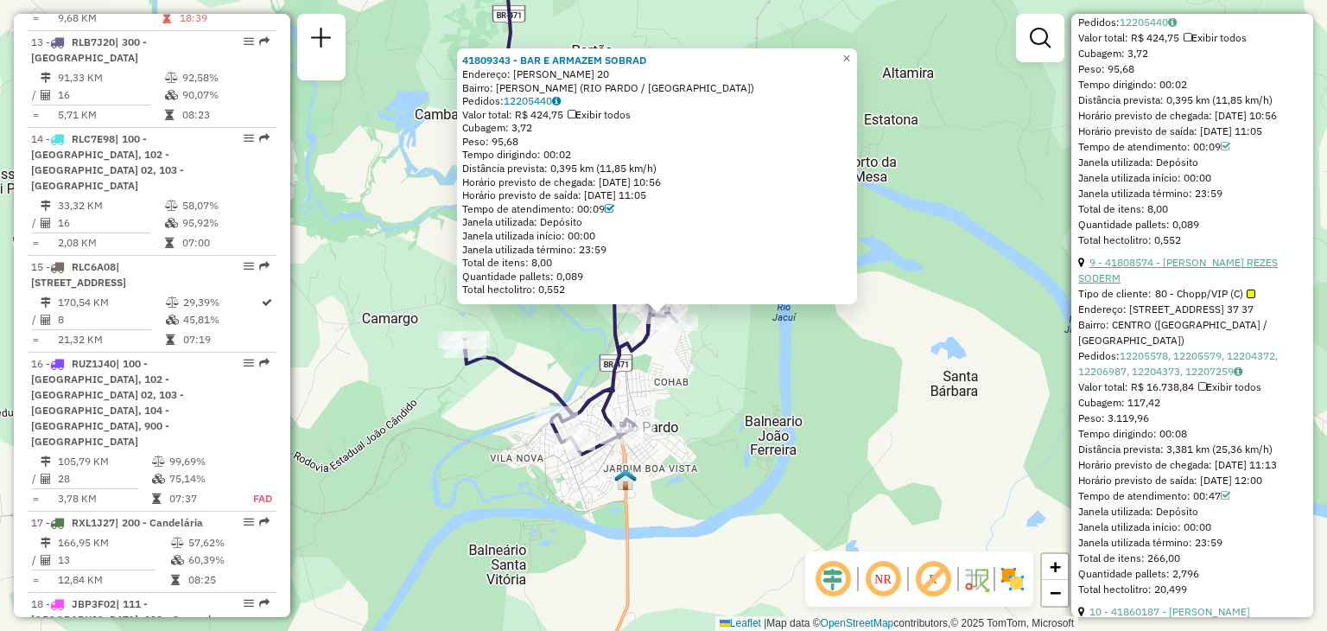
click at [1196, 284] on link "9 - 41808574 - MATHEUS REZES SODERM" at bounding box center [1178, 270] width 200 height 29
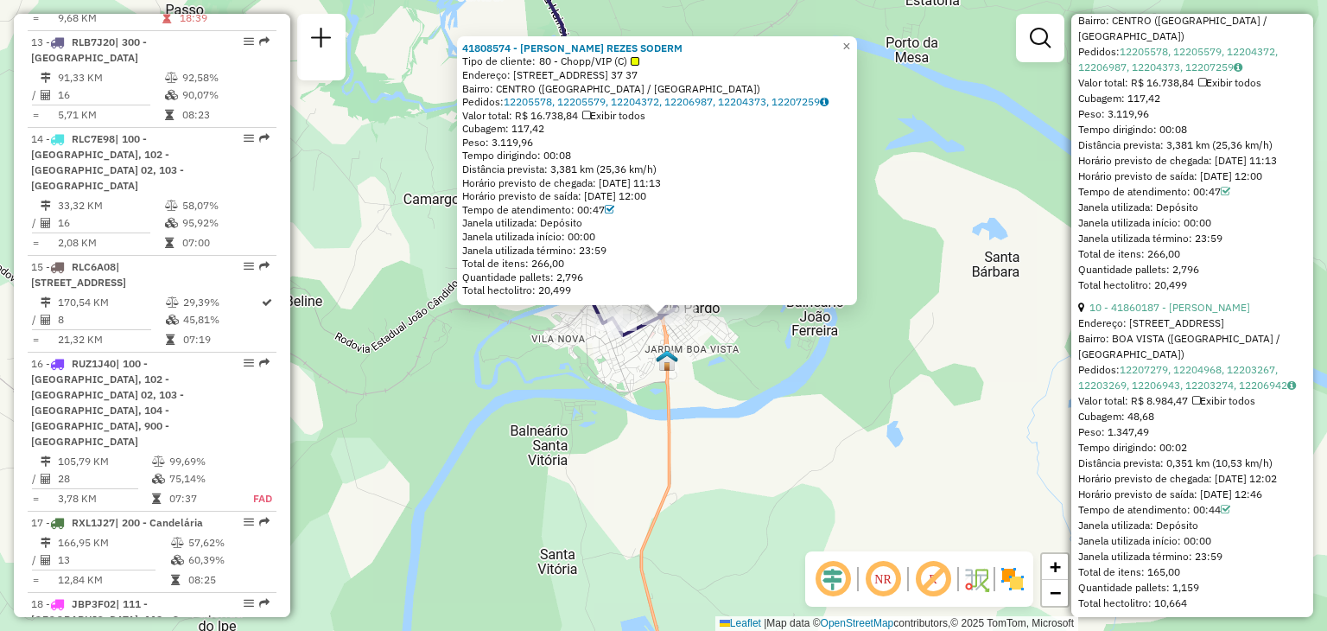
scroll to position [3456, 0]
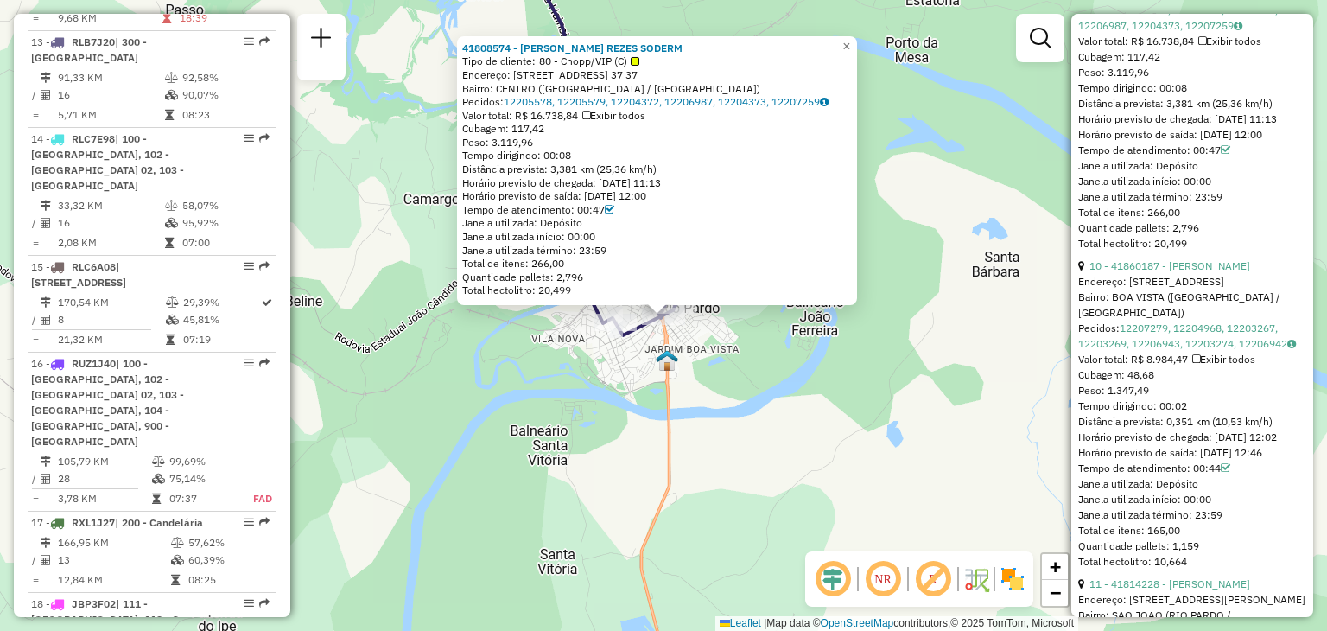
click at [1200, 272] on link "10 - 41860187 - GUILHERME PEREIRA RA" at bounding box center [1169, 265] width 161 height 13
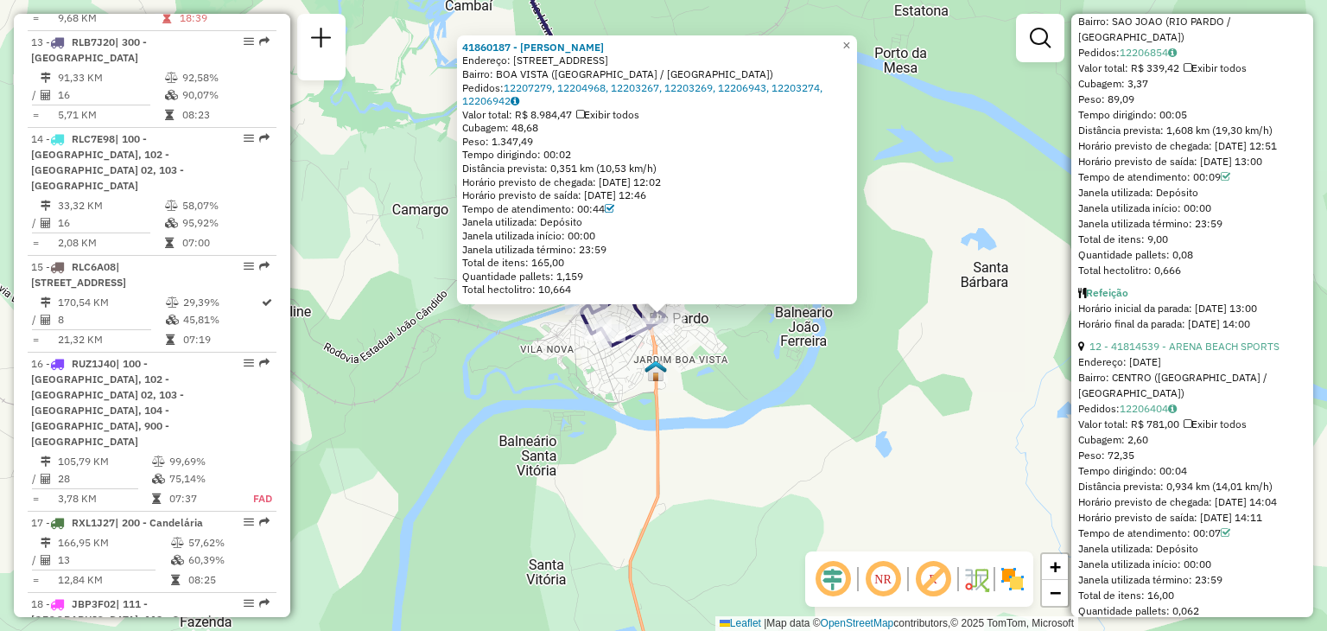
scroll to position [4060, 0]
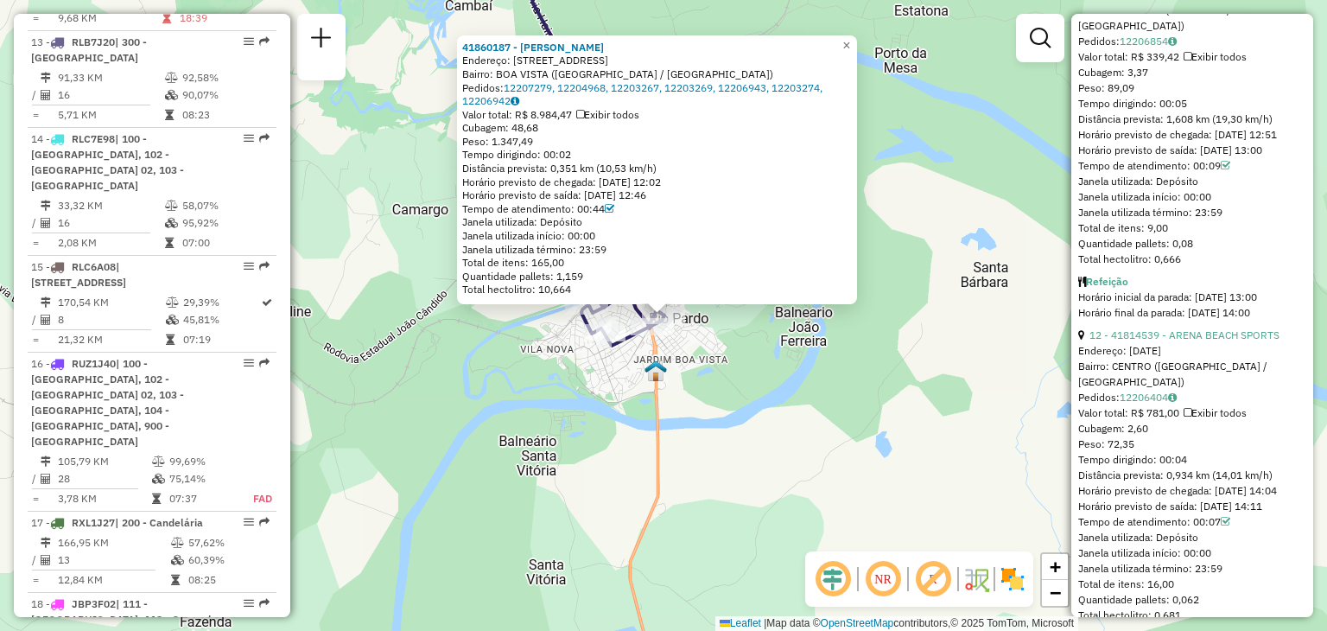
click at [721, 403] on div "41860187 - GUILHERME PEREIRA RA Endereço: R DO AMARAES 296 296 Bairro: BOA VIST…" at bounding box center [663, 315] width 1327 height 631
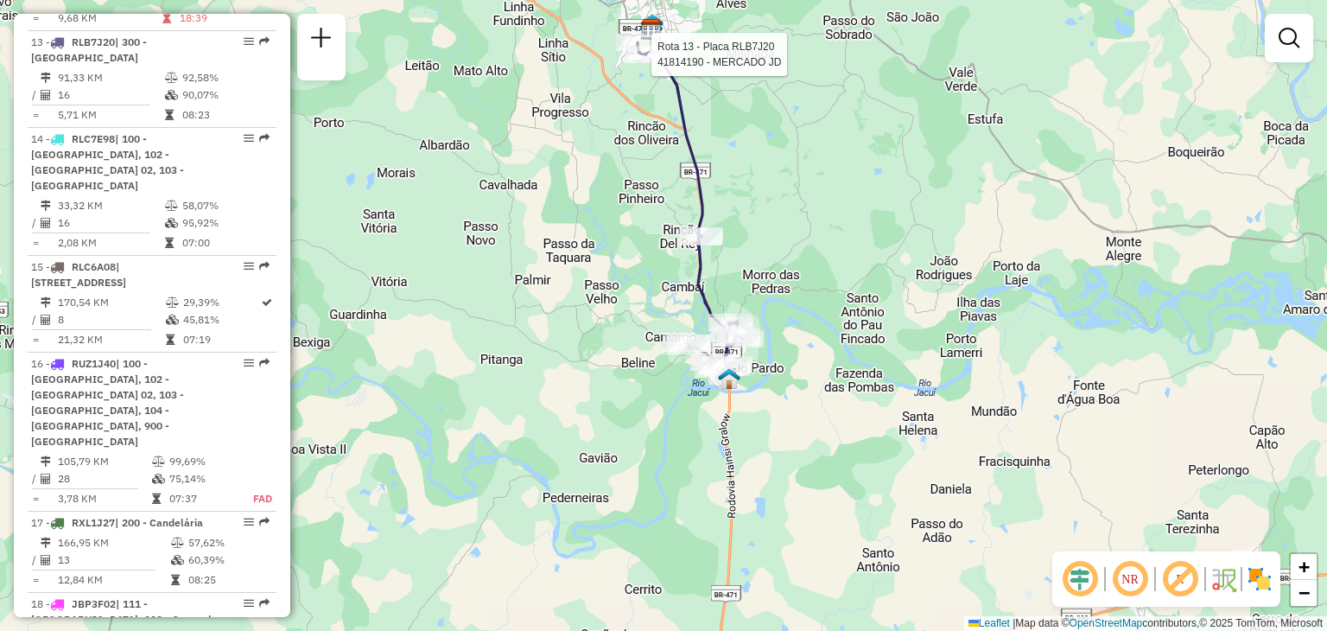
select select "**********"
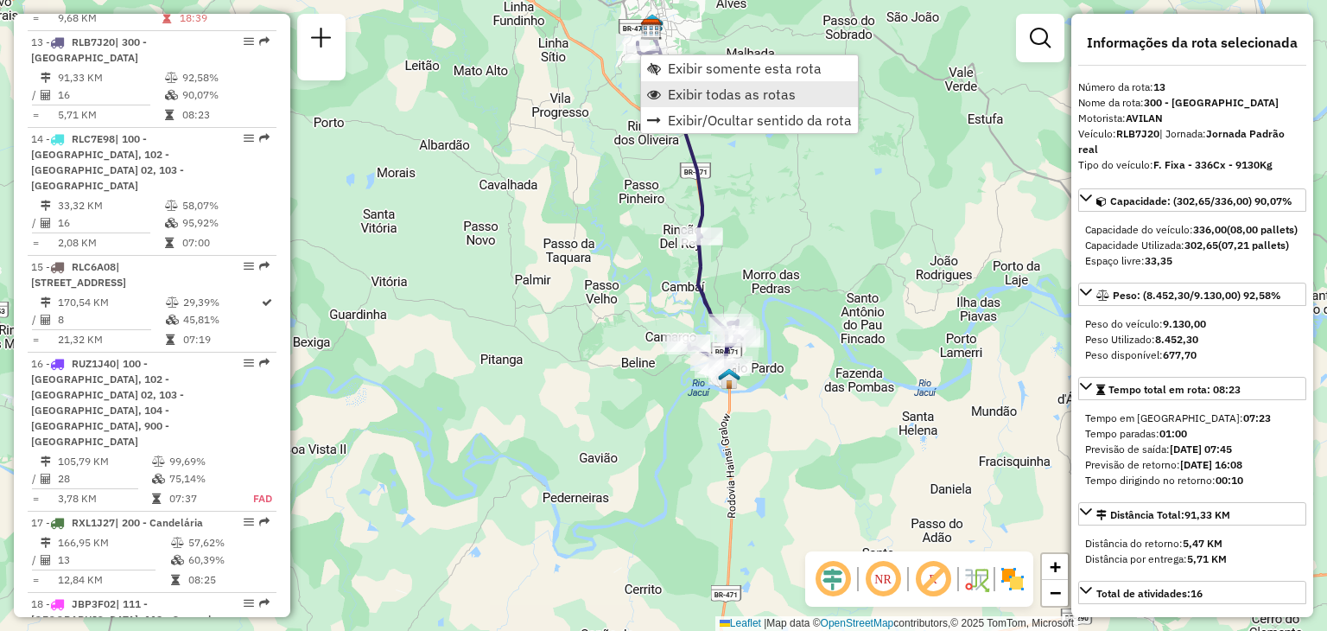
click at [726, 98] on span "Exibir todas as rotas" at bounding box center [732, 94] width 128 height 14
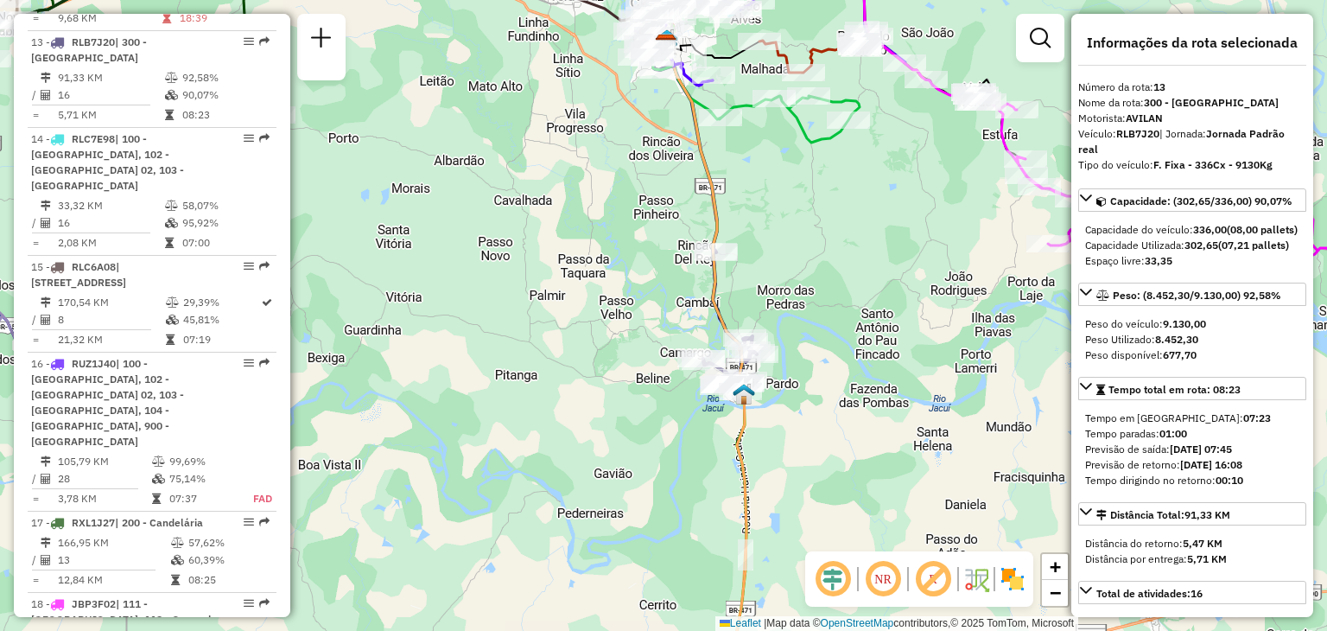
drag, startPoint x: 554, startPoint y: 287, endPoint x: 605, endPoint y: 329, distance: 66.3
click at [605, 329] on div "Janela de atendimento Grade de atendimento Capacidade Transportadoras Veículos …" at bounding box center [663, 315] width 1327 height 631
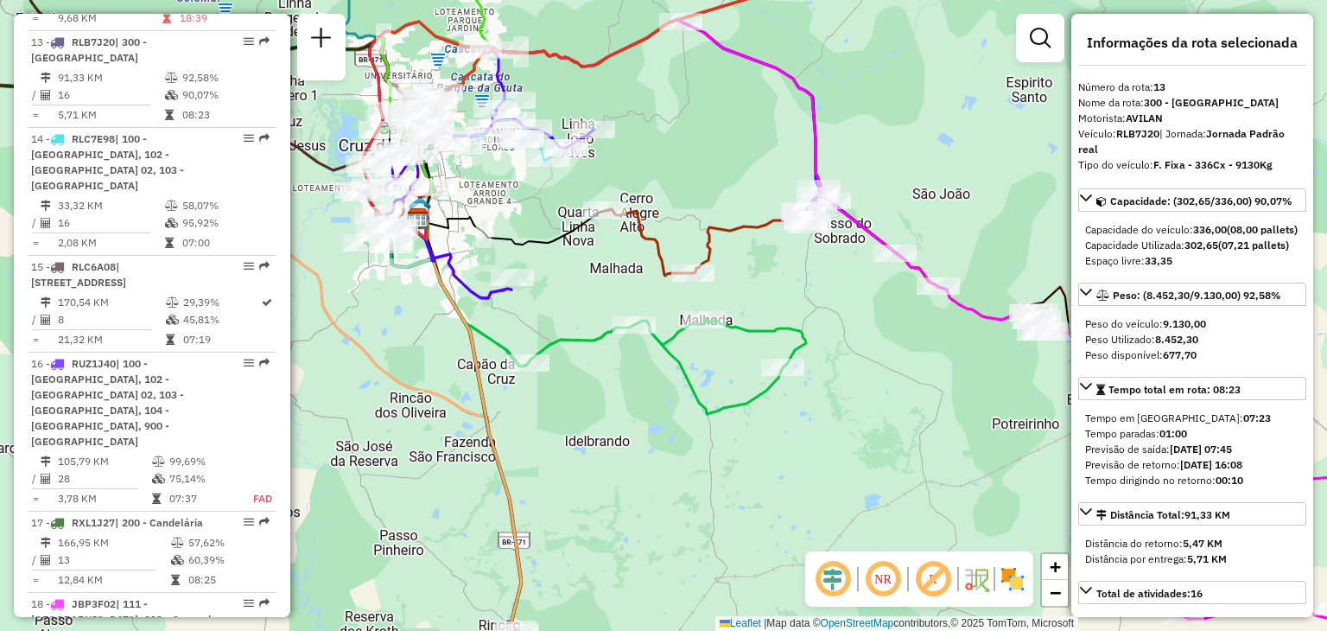
drag, startPoint x: 538, startPoint y: 281, endPoint x: 624, endPoint y: 330, distance: 98.7
click at [624, 330] on div "Janela de atendimento Grade de atendimento Capacidade Transportadoras Veículos …" at bounding box center [663, 315] width 1327 height 631
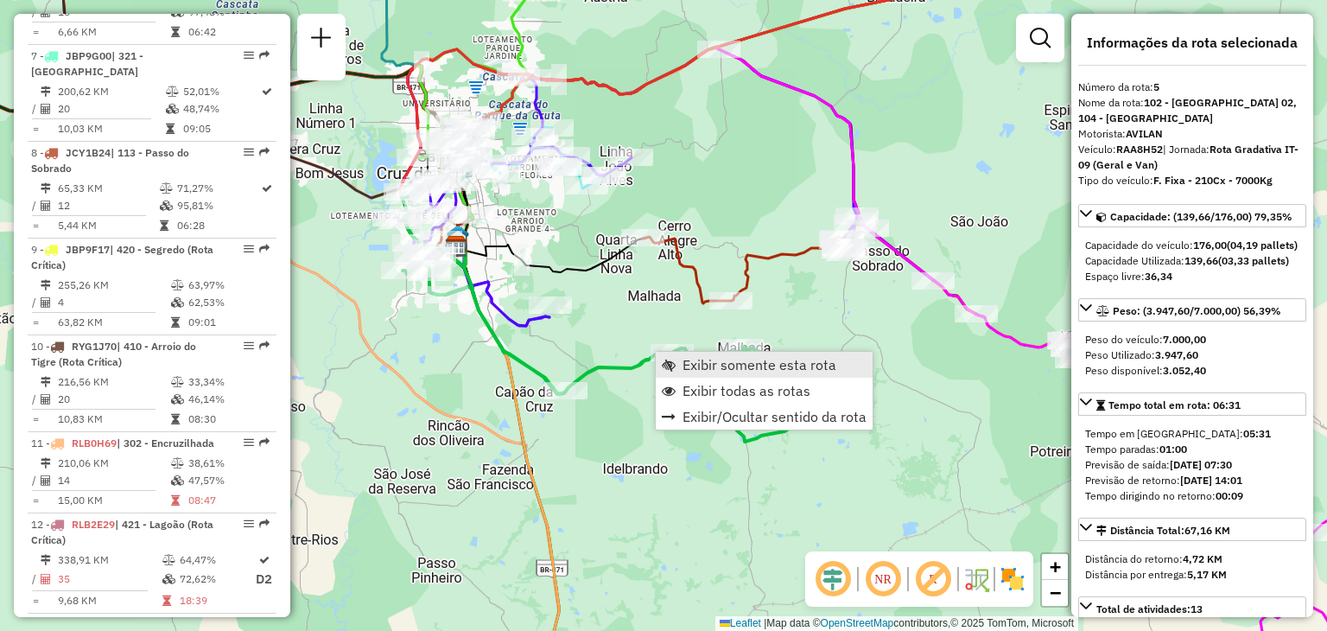
scroll to position [1063, 0]
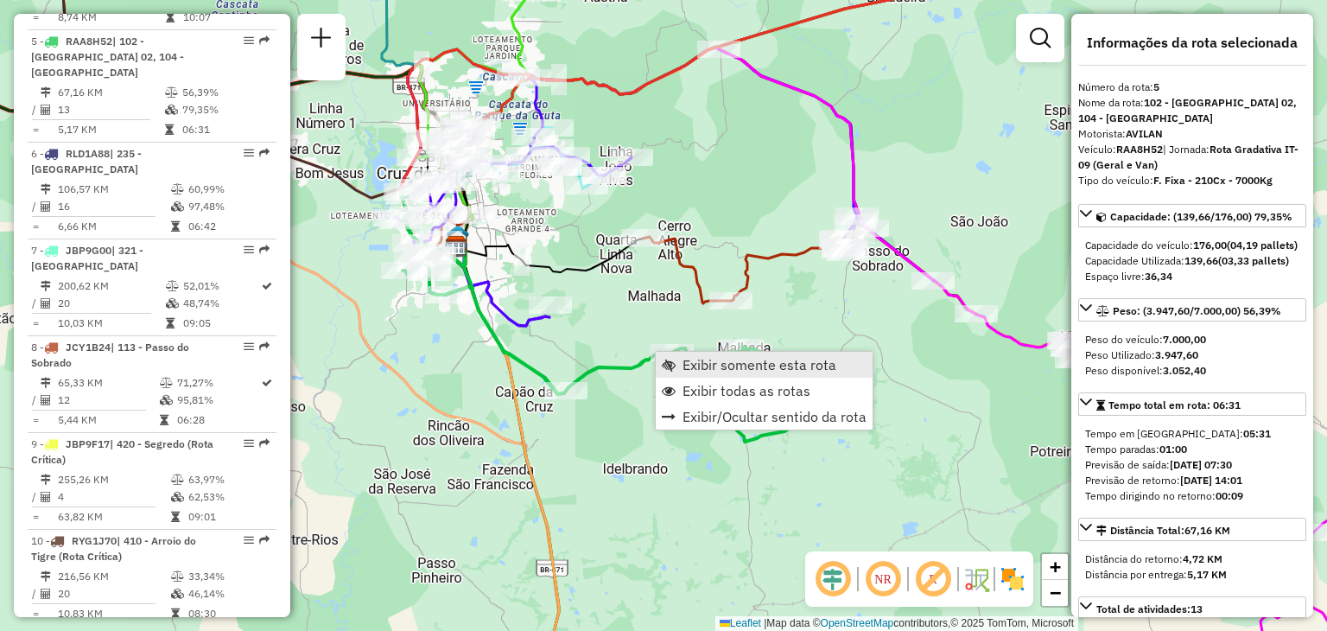
click at [683, 358] on span "Exibir somente esta rota" at bounding box center [759, 365] width 154 height 14
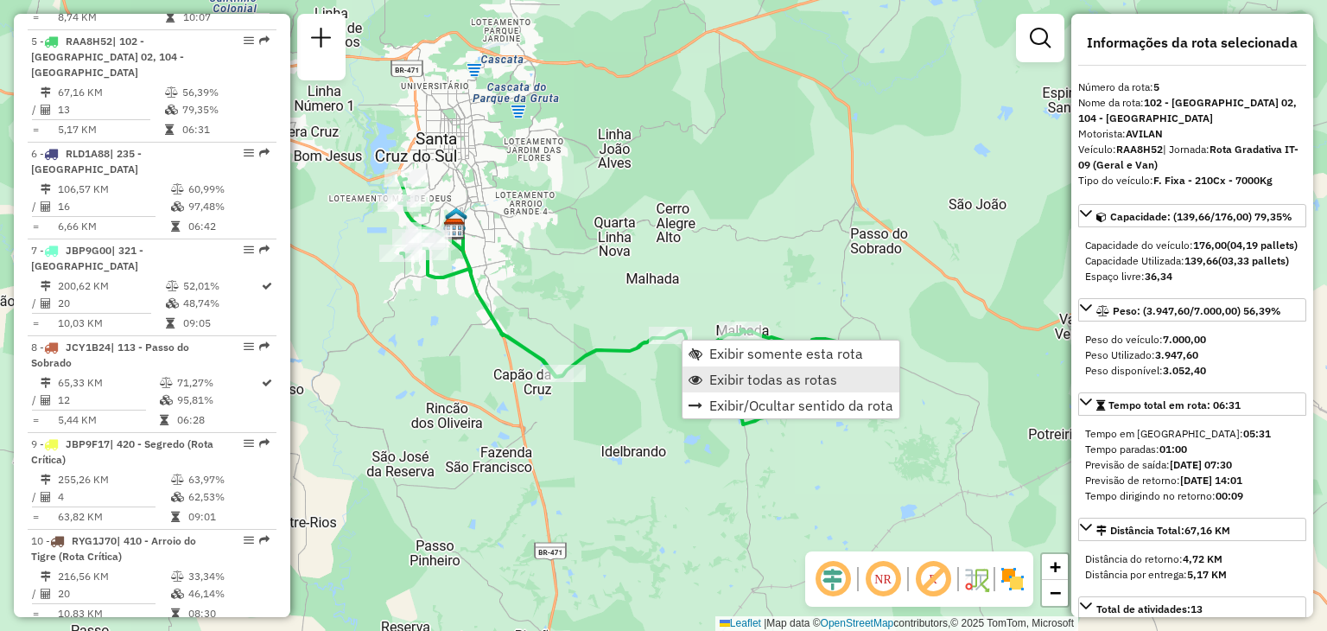
click at [732, 390] on link "Exibir todas as rotas" at bounding box center [790, 379] width 217 height 26
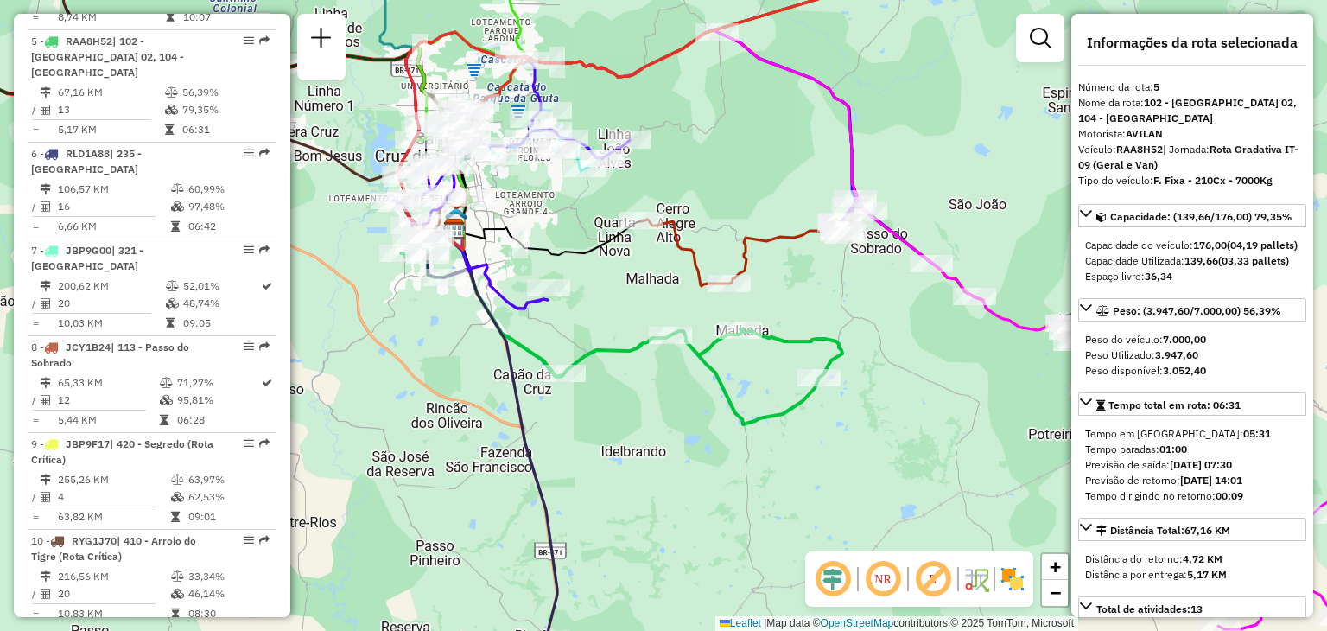
drag, startPoint x: 610, startPoint y: 280, endPoint x: 605, endPoint y: 337, distance: 57.3
click at [594, 337] on div "Janela de atendimento Grade de atendimento Capacidade Transportadoras Veículos …" at bounding box center [663, 315] width 1327 height 631
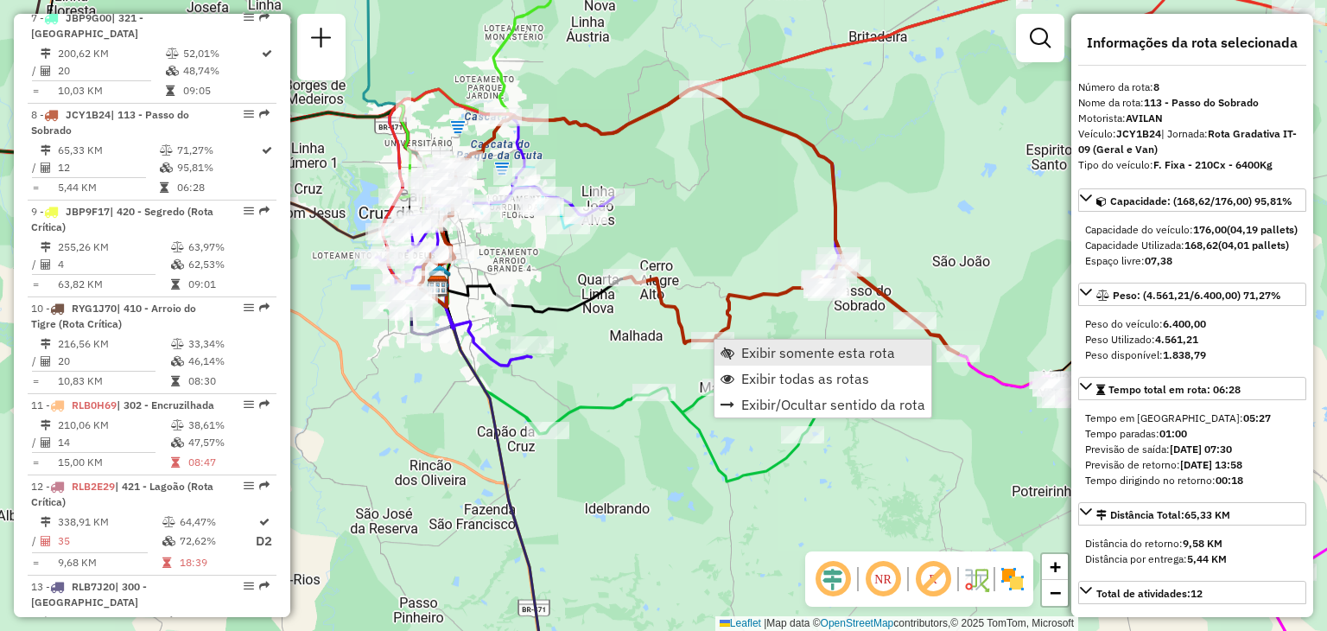
scroll to position [1353, 0]
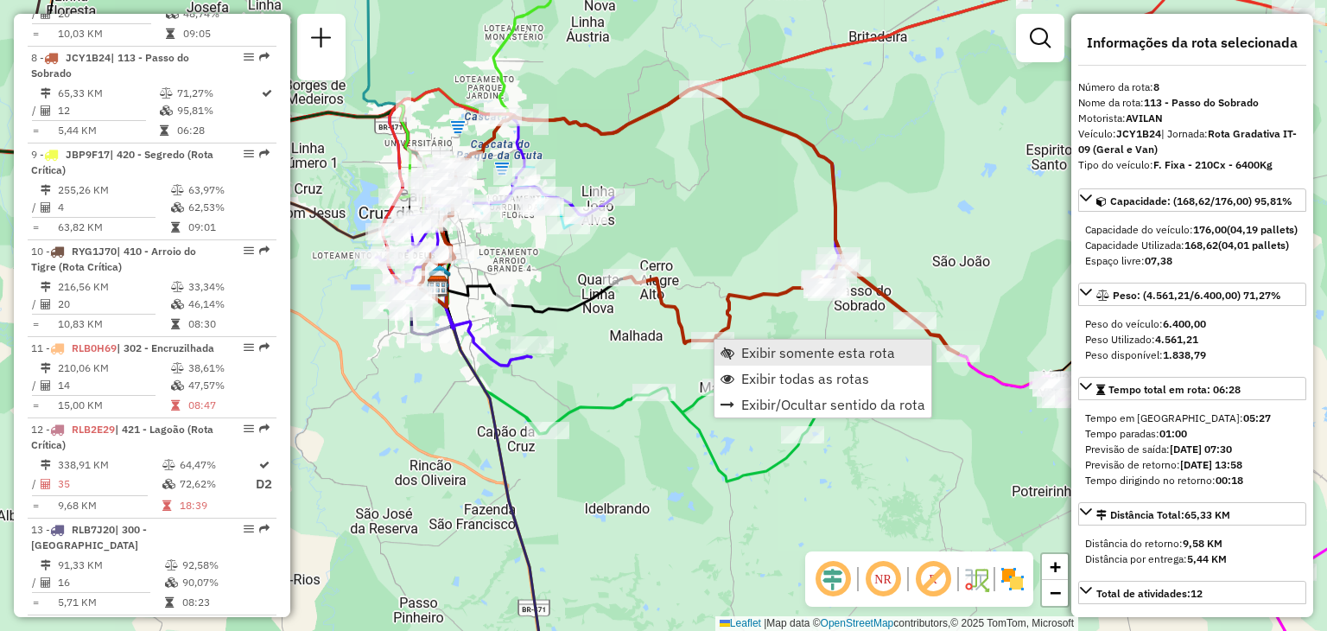
click at [743, 351] on span "Exibir somente esta rota" at bounding box center [818, 353] width 154 height 14
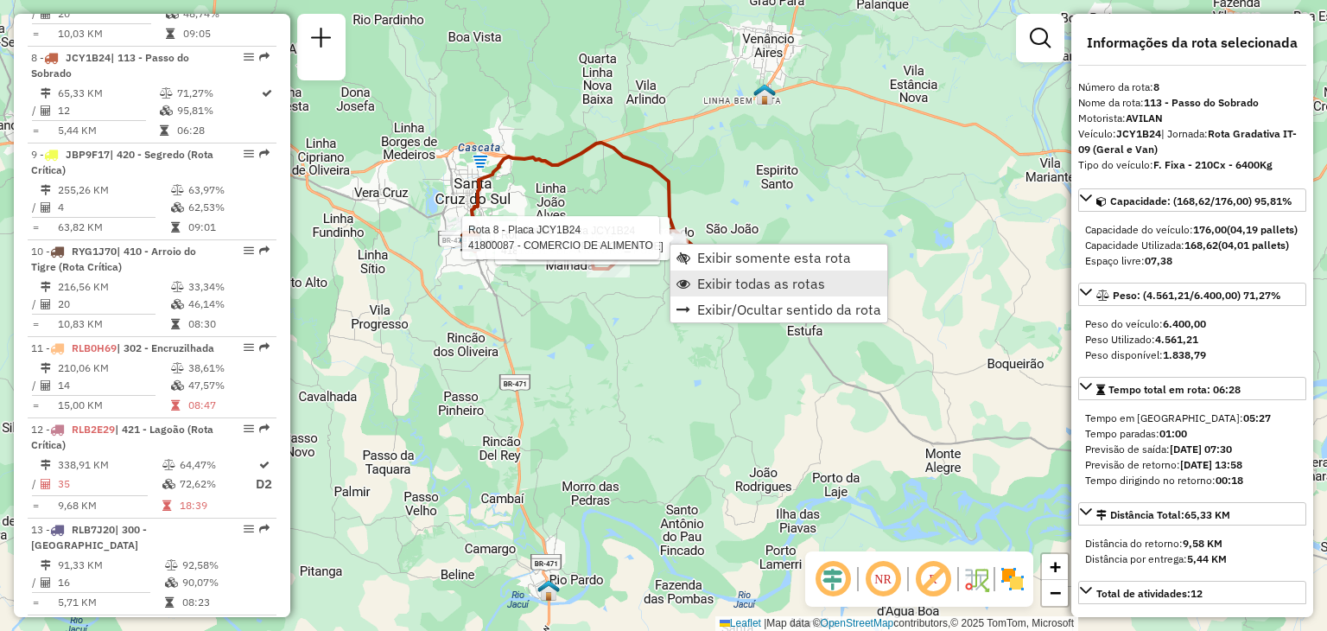
drag, startPoint x: 699, startPoint y: 282, endPoint x: 689, endPoint y: 274, distance: 13.0
click at [700, 282] on span "Exibir todas as rotas" at bounding box center [761, 283] width 128 height 14
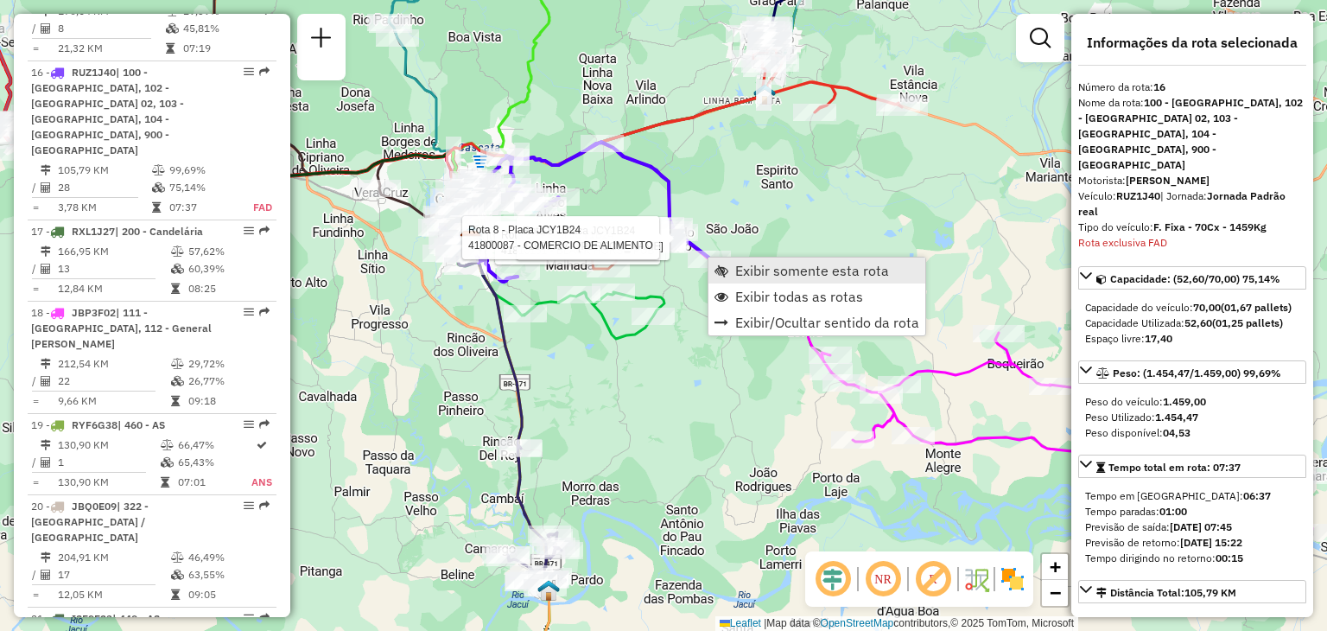
click at [726, 271] on span "Exibir somente esta rota" at bounding box center [721, 270] width 14 height 14
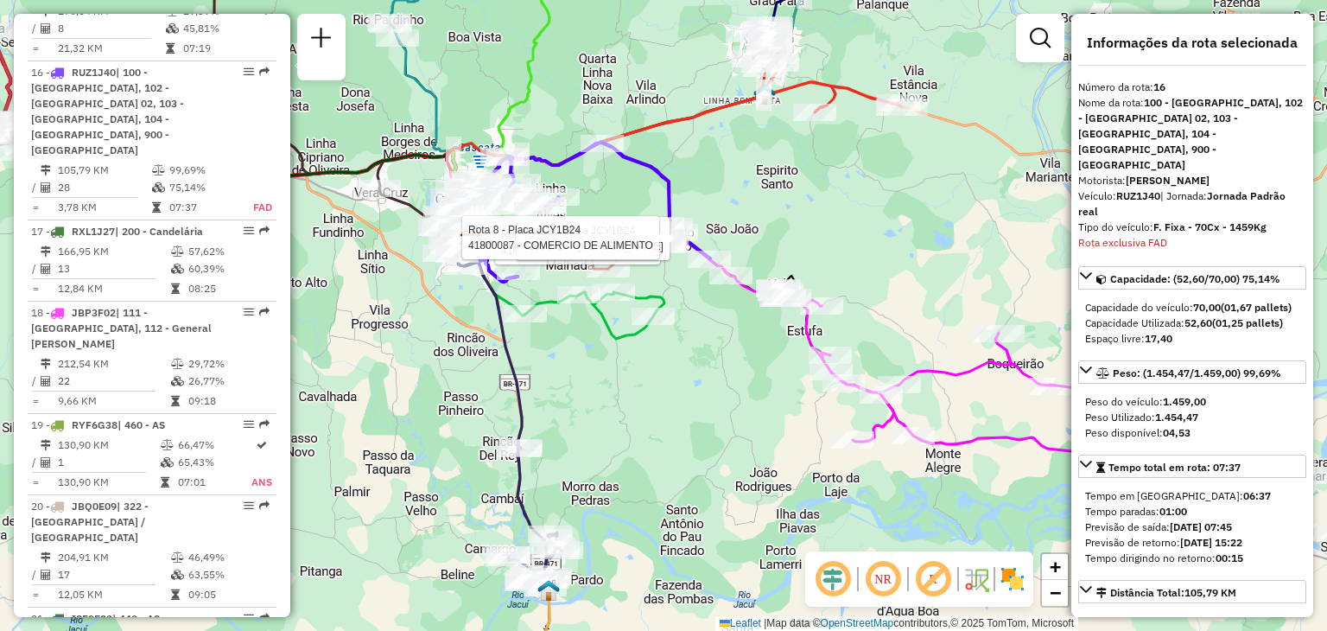
scroll to position [2129, 0]
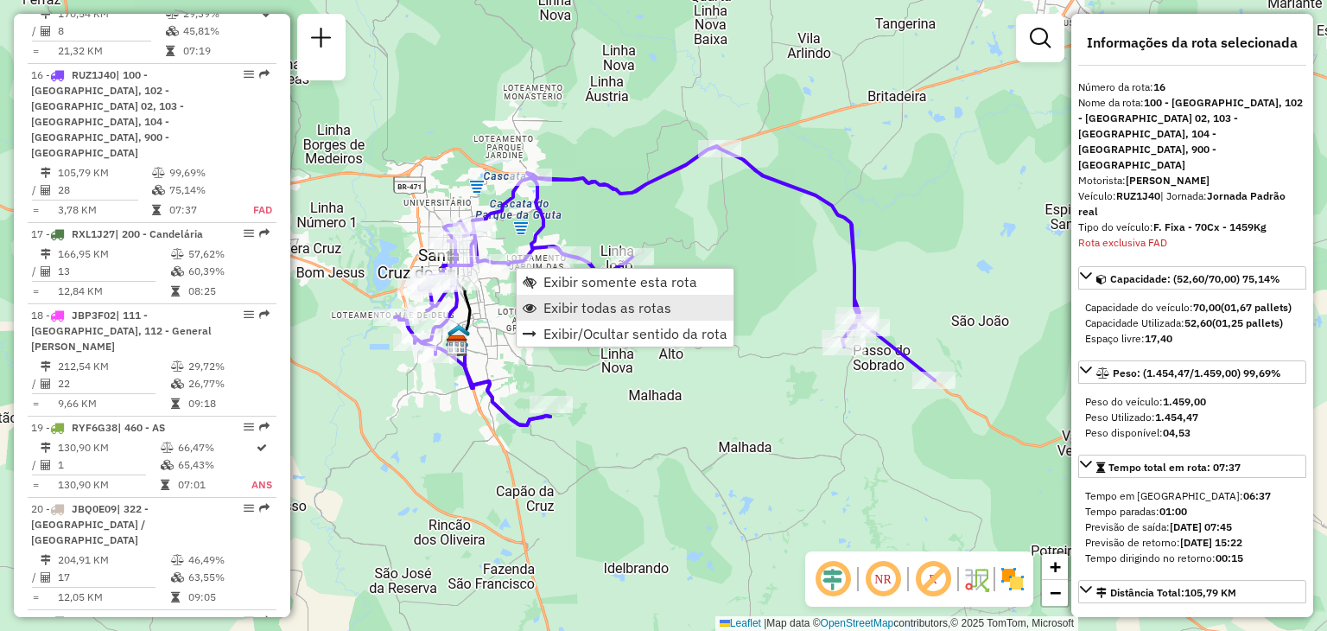
click at [574, 303] on span "Exibir todas as rotas" at bounding box center [607, 308] width 128 height 14
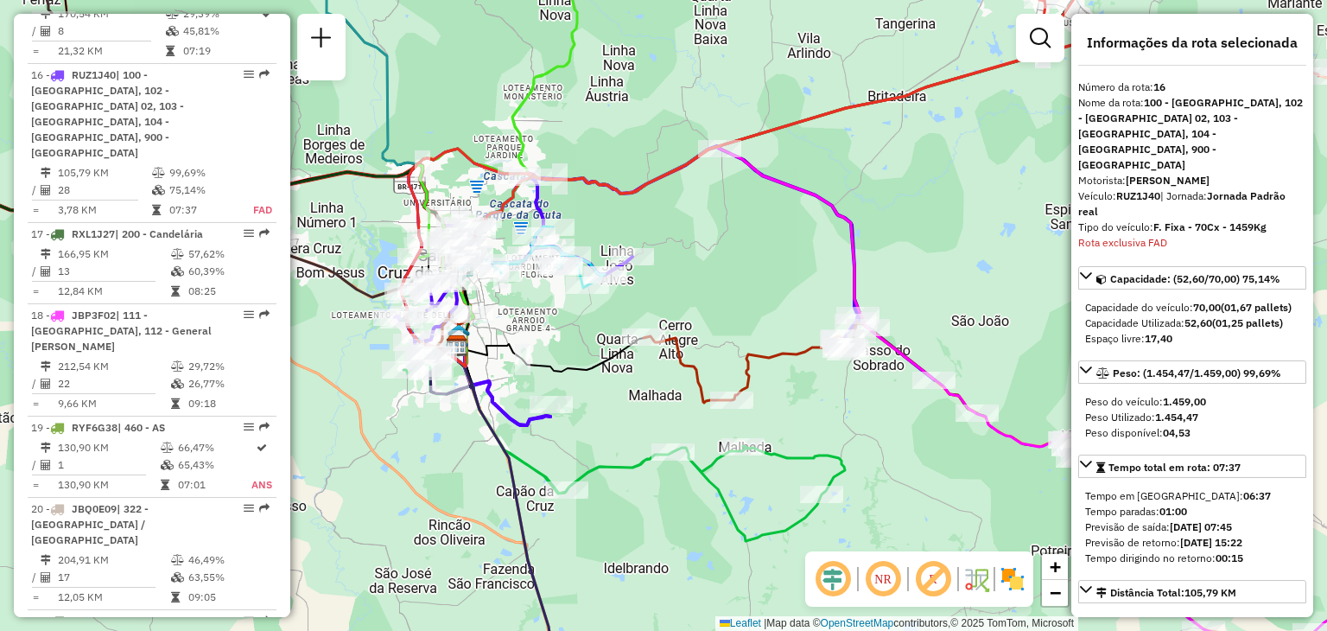
click at [561, 276] on div at bounding box center [561, 266] width 43 height 17
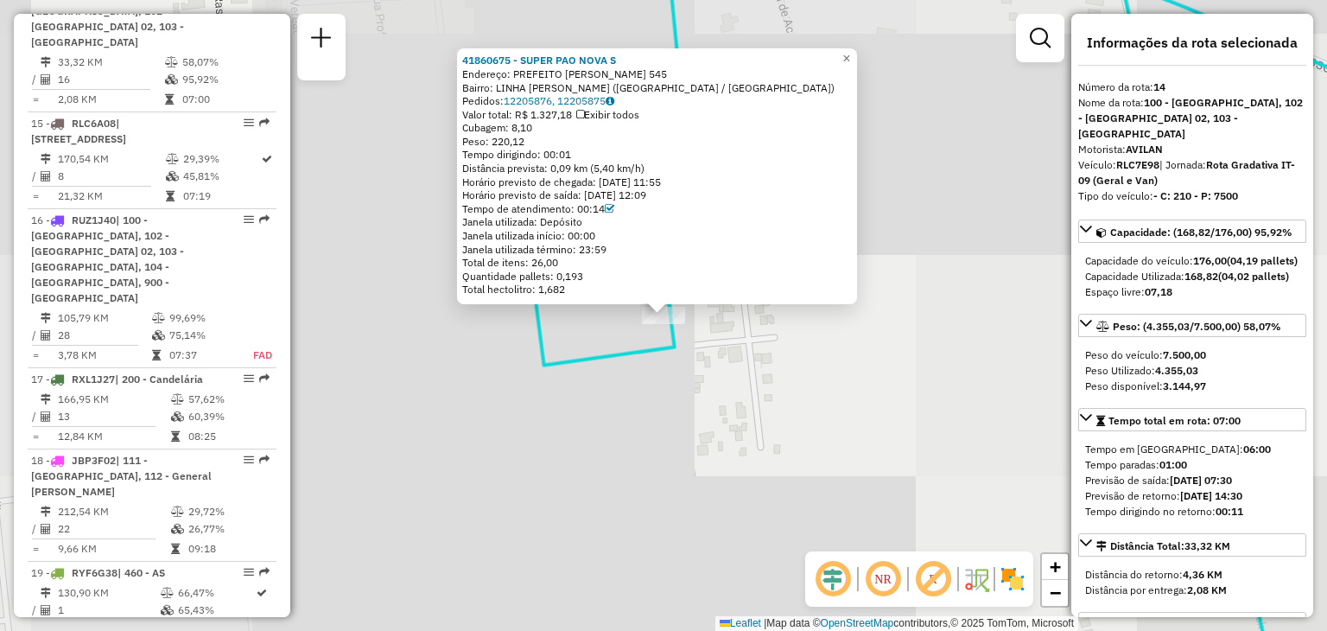
scroll to position [1921, 0]
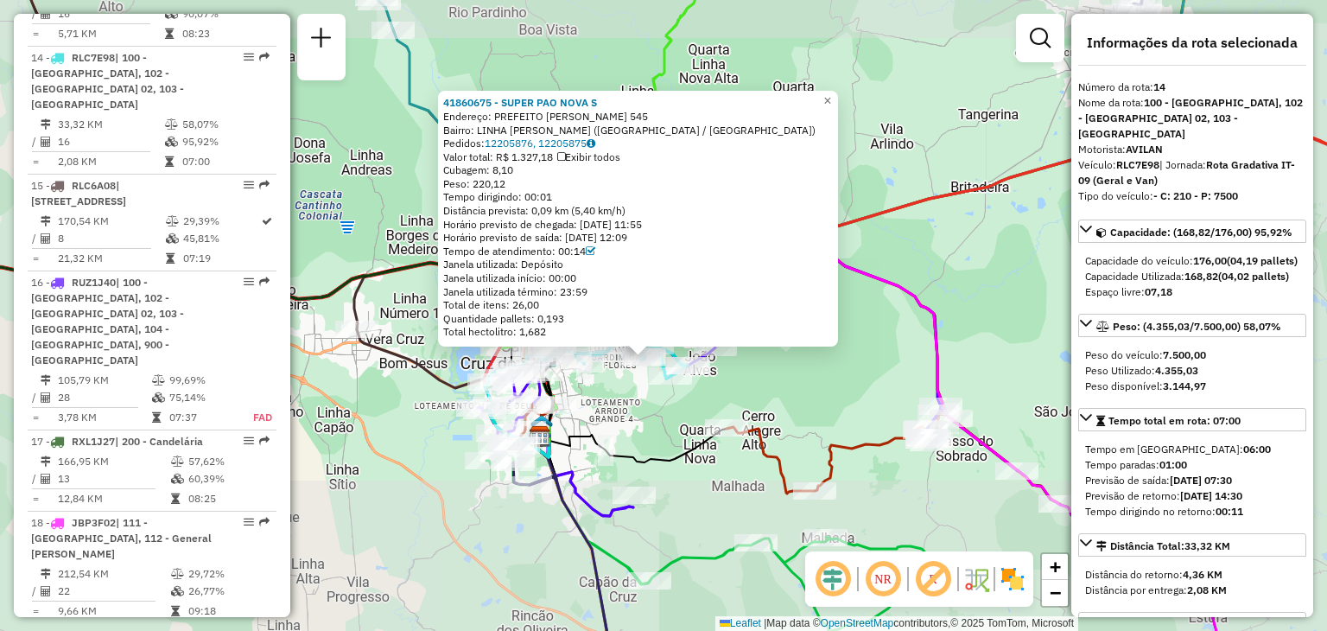
click at [660, 401] on div "41860675 - SUPER PAO NOVA S Endereço: PREFEITO ARMANDO WINK 545 Bairro: LINHA J…" at bounding box center [663, 315] width 1327 height 631
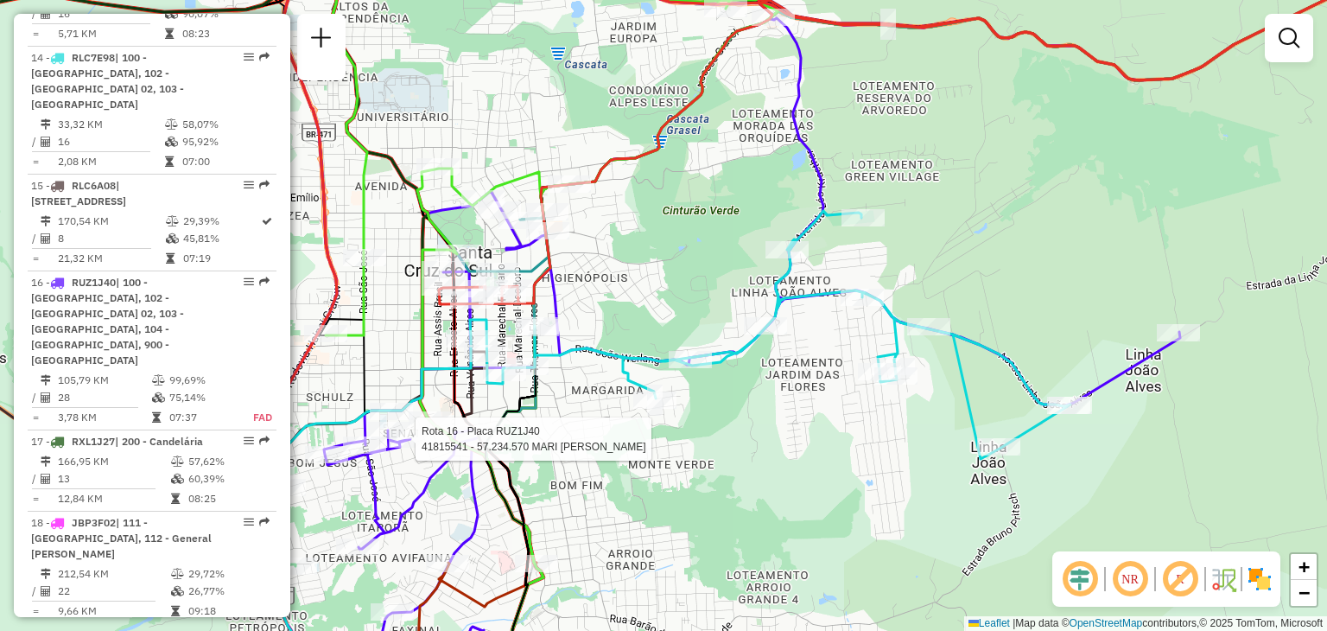
select select "**********"
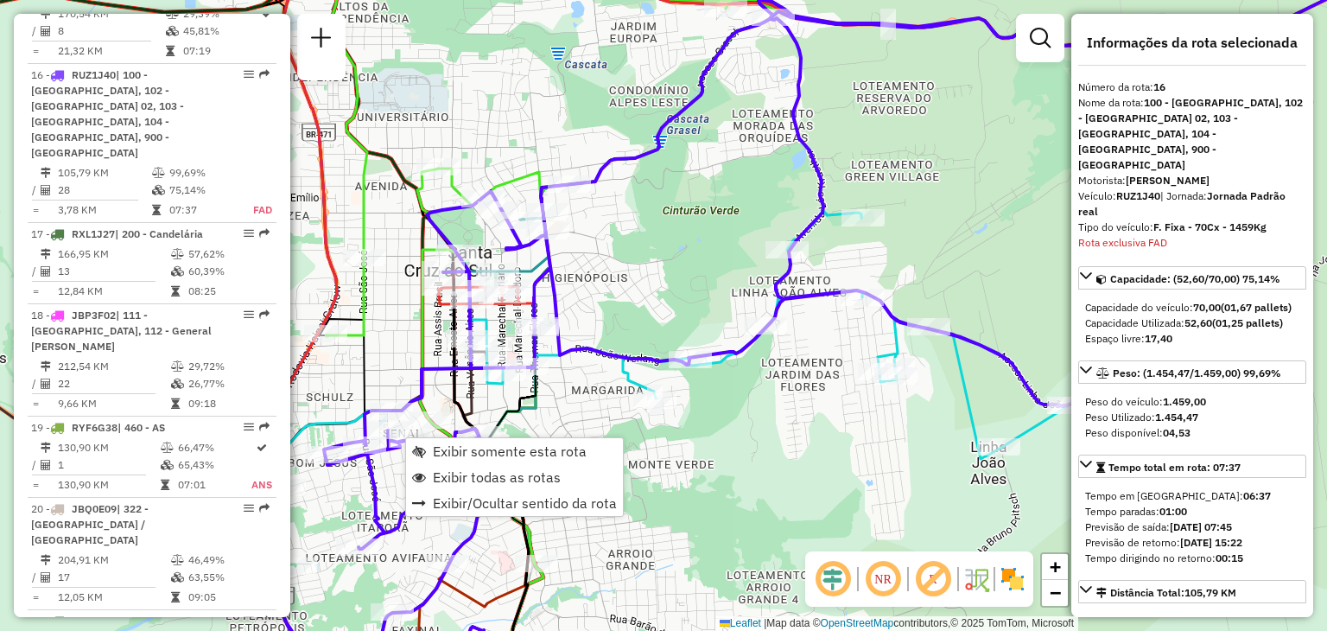
click at [417, 299] on icon at bounding box center [547, 179] width 462 height 484
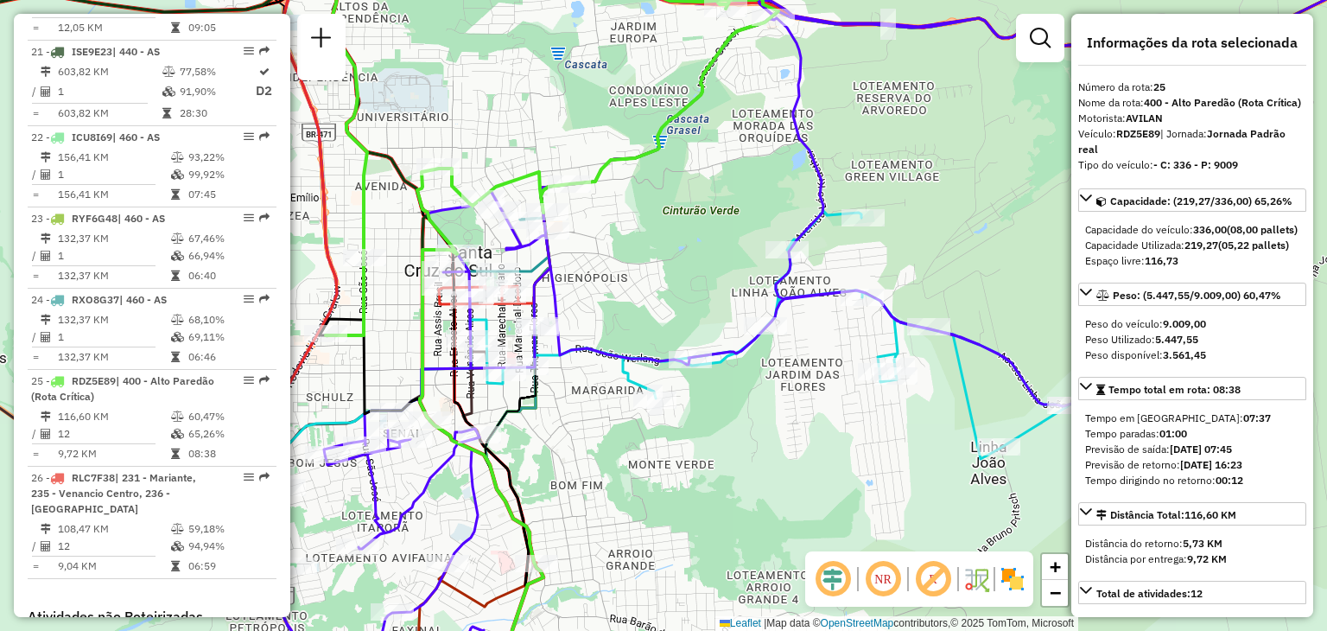
scroll to position [2847, 0]
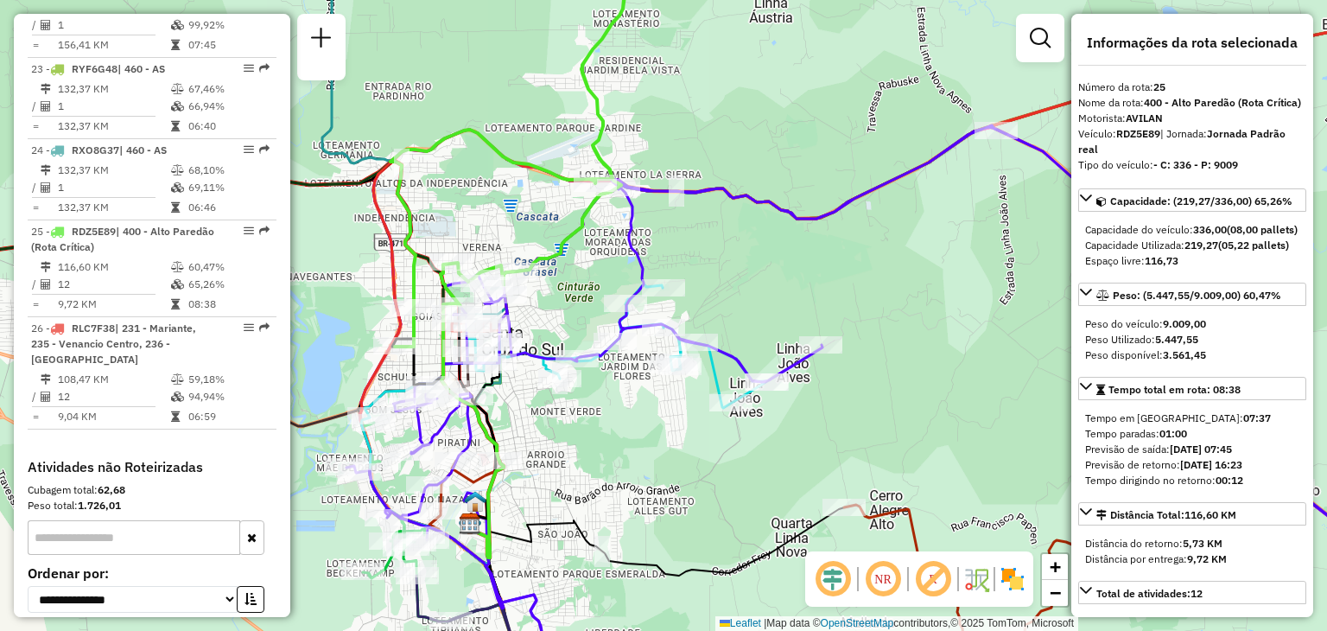
drag, startPoint x: 566, startPoint y: 207, endPoint x: 657, endPoint y: 367, distance: 183.8
click at [653, 368] on div "Janela de atendimento Grade de atendimento Capacidade Transportadoras Veículos …" at bounding box center [663, 315] width 1327 height 631
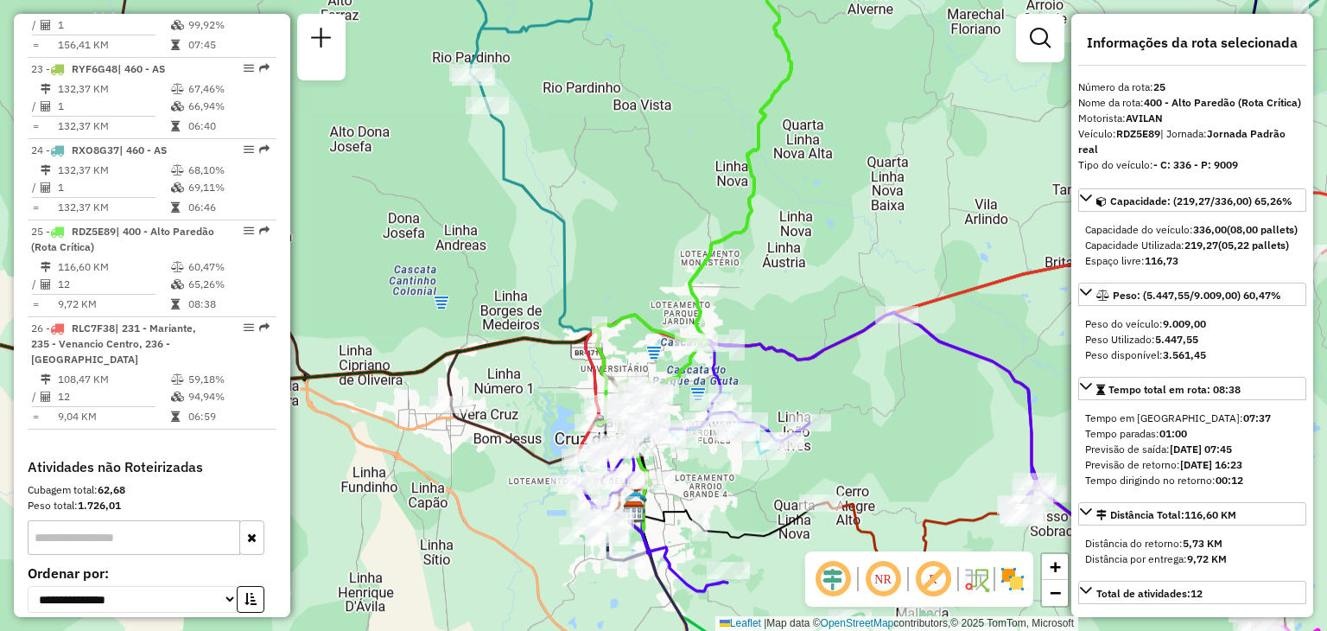
drag, startPoint x: 856, startPoint y: 298, endPoint x: 852, endPoint y: 380, distance: 82.2
click at [852, 380] on icon at bounding box center [842, 451] width 540 height 279
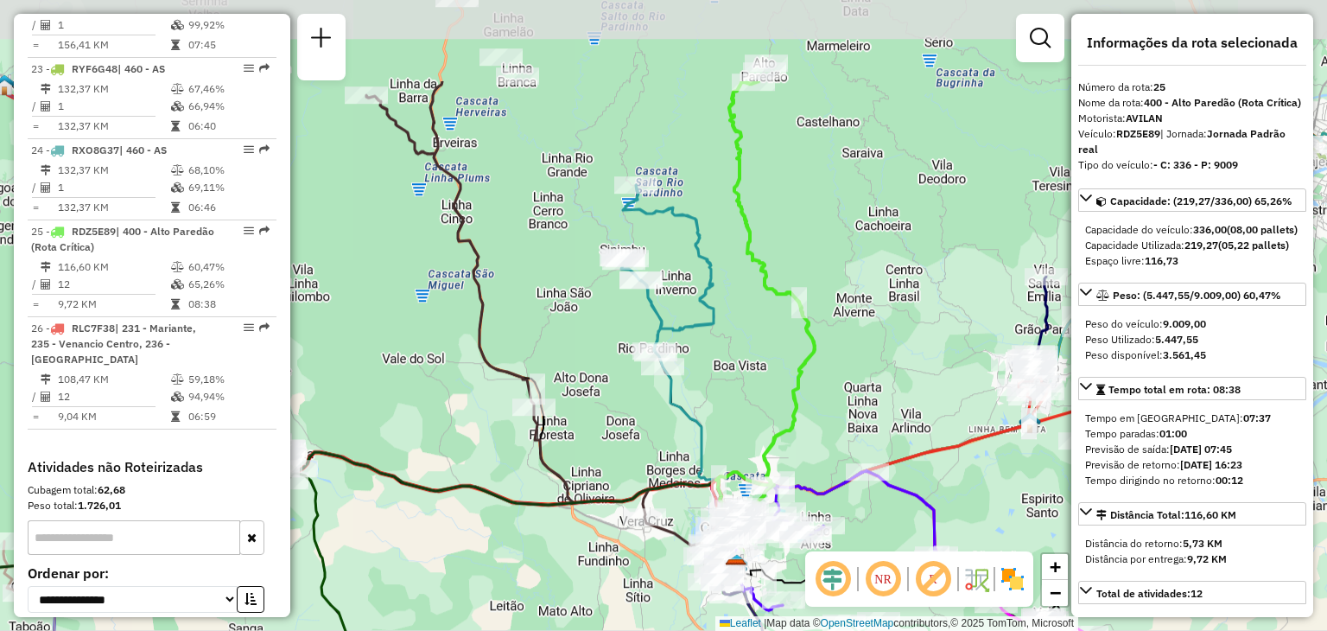
drag, startPoint x: 818, startPoint y: 269, endPoint x: 819, endPoint y: 406, distance: 137.4
click at [819, 406] on div "Janela de atendimento Grade de atendimento Capacidade Transportadoras Veículos …" at bounding box center [663, 315] width 1327 height 631
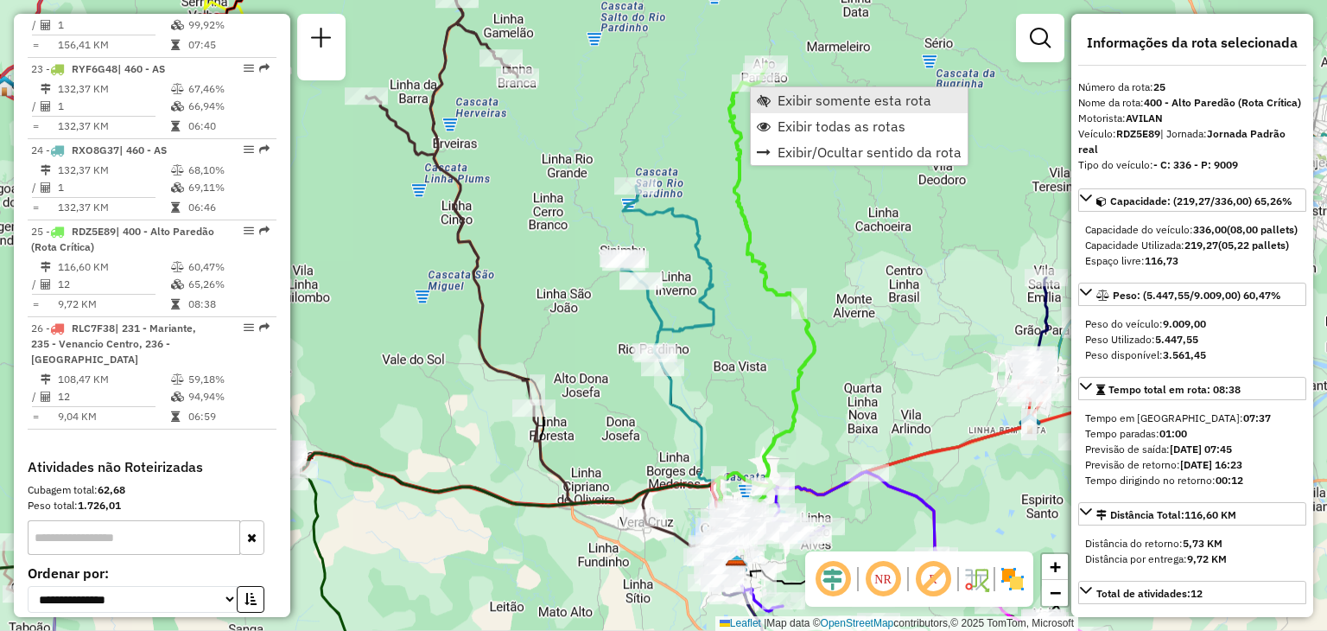
click at [769, 100] on span "Exibir somente esta rota" at bounding box center [764, 100] width 14 height 14
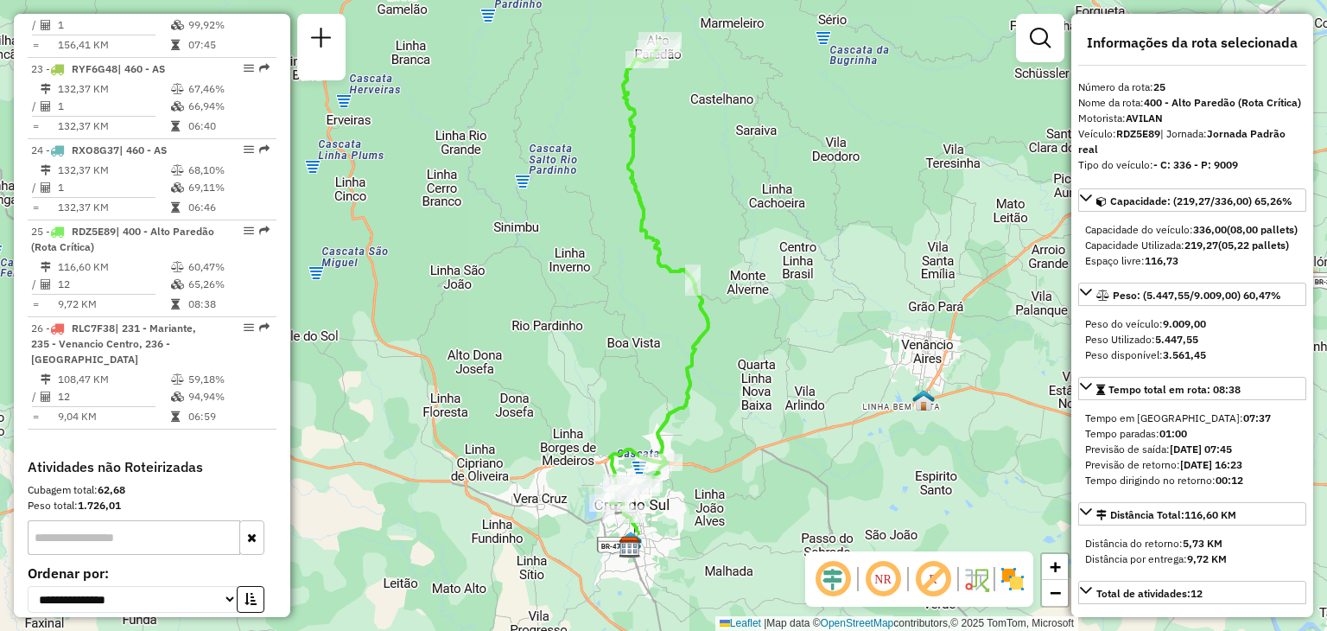
click at [730, 49] on div "Janela de atendimento Grade de atendimento Capacidade Transportadoras Veículos …" at bounding box center [663, 315] width 1327 height 631
click at [1143, 140] on strong "RDZ5E89" at bounding box center [1138, 133] width 44 height 13
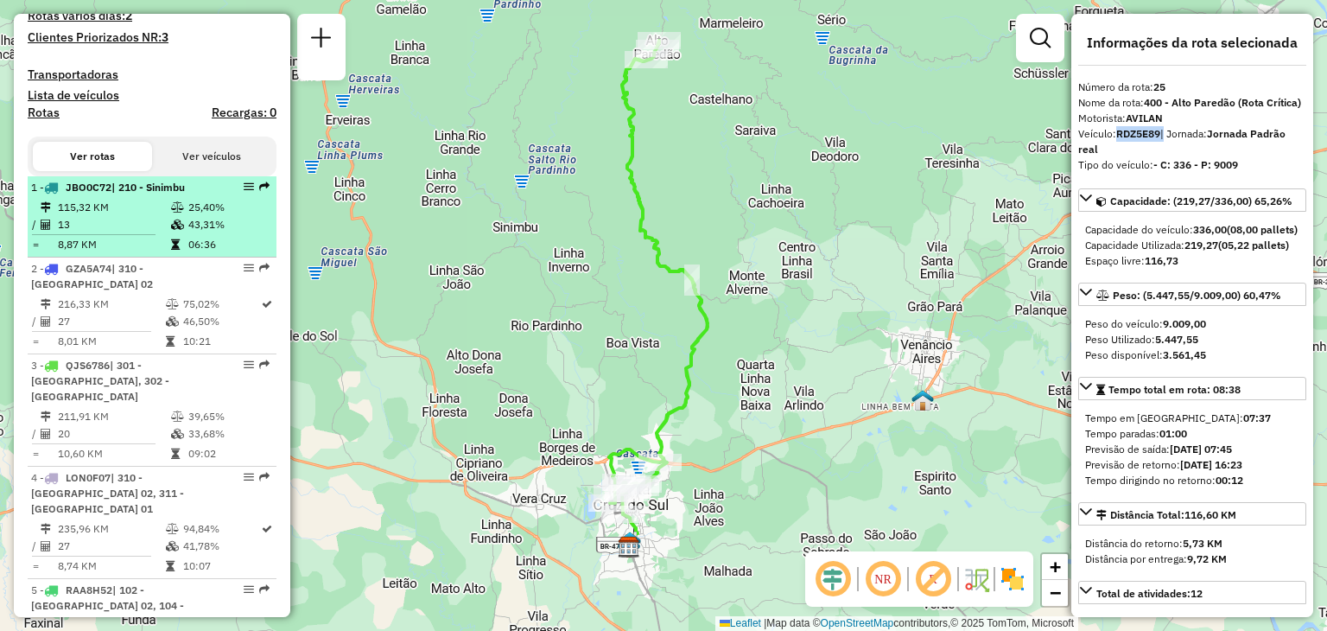
scroll to position [0, 0]
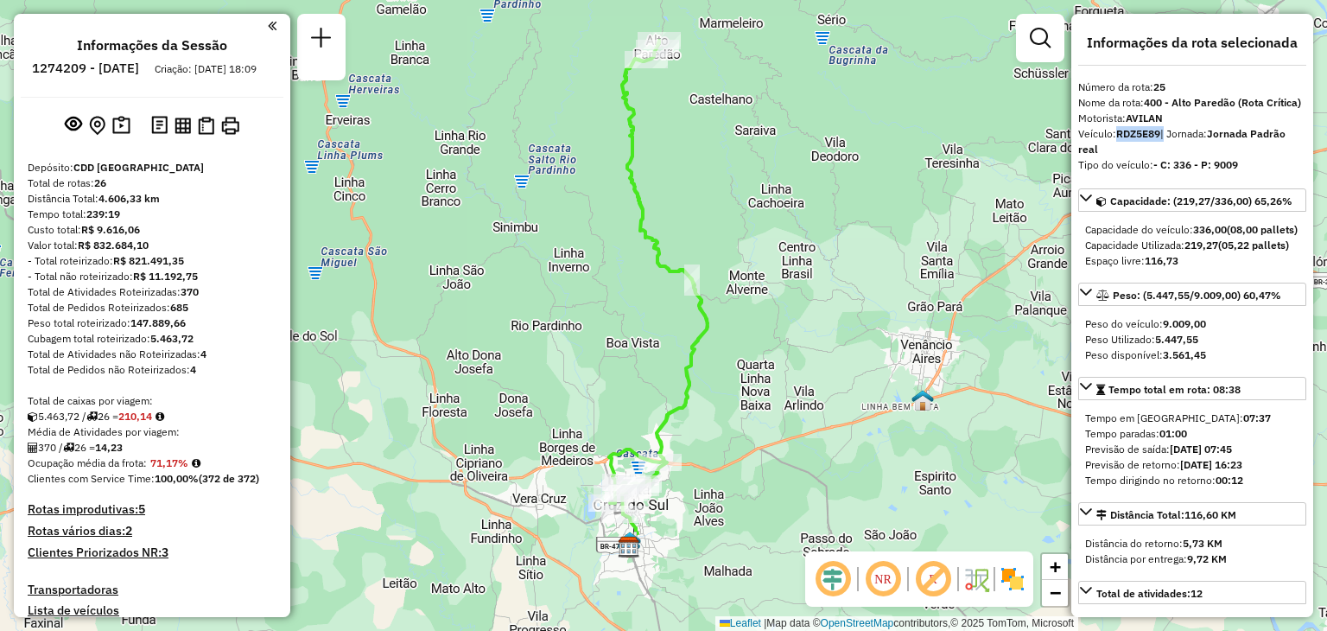
drag, startPoint x: 680, startPoint y: 372, endPoint x: 688, endPoint y: 336, distance: 37.1
click at [688, 335] on icon at bounding box center [658, 277] width 98 height 473
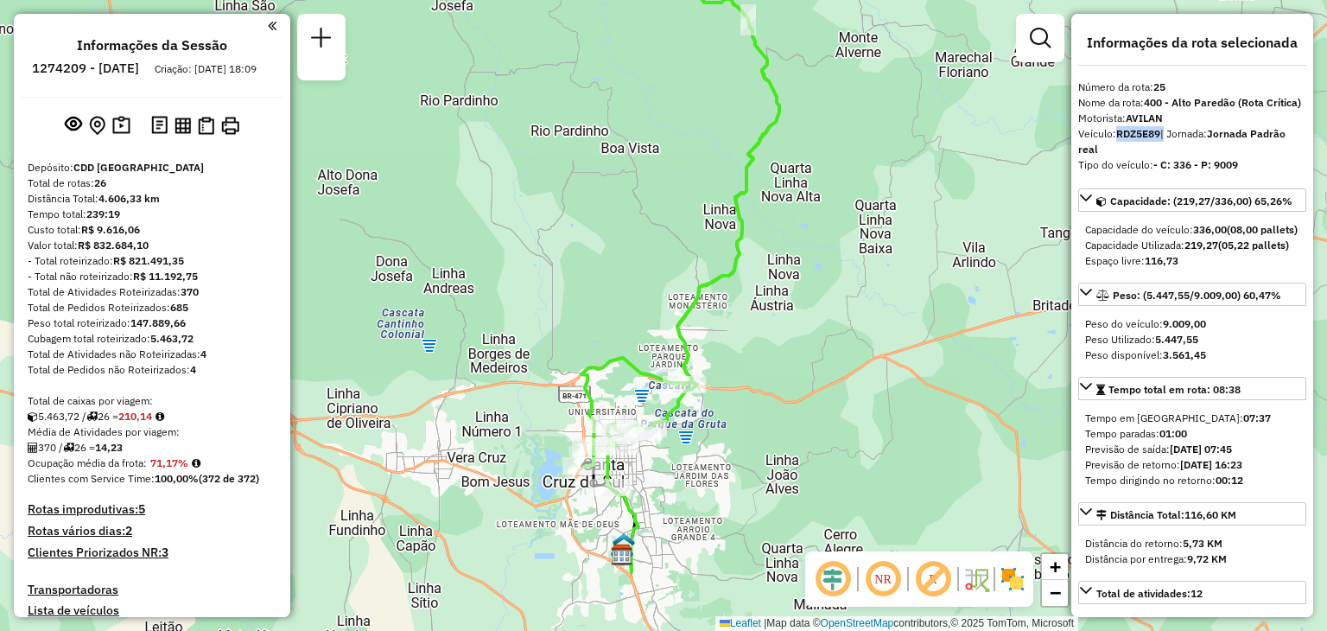
drag, startPoint x: 661, startPoint y: 268, endPoint x: 613, endPoint y: 540, distance: 276.4
click at [613, 540] on div "Rota 25 - Placa RDZ5E89 41800152 - COMERCIO DE COMBUSTI Janela de atendimento G…" at bounding box center [663, 315] width 1327 height 631
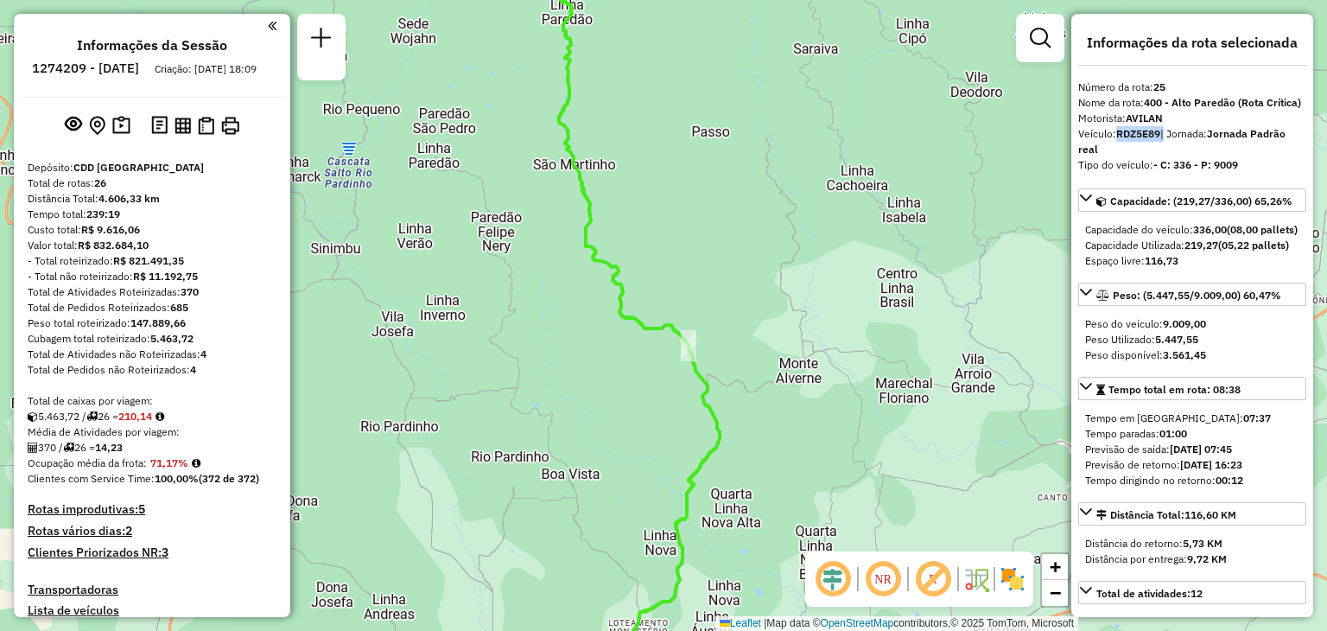
drag, startPoint x: 639, startPoint y: 181, endPoint x: 648, endPoint y: 503, distance: 321.5
click at [648, 503] on div "Janela de atendimento Grade de atendimento Capacidade Transportadoras Veículos …" at bounding box center [663, 315] width 1327 height 631
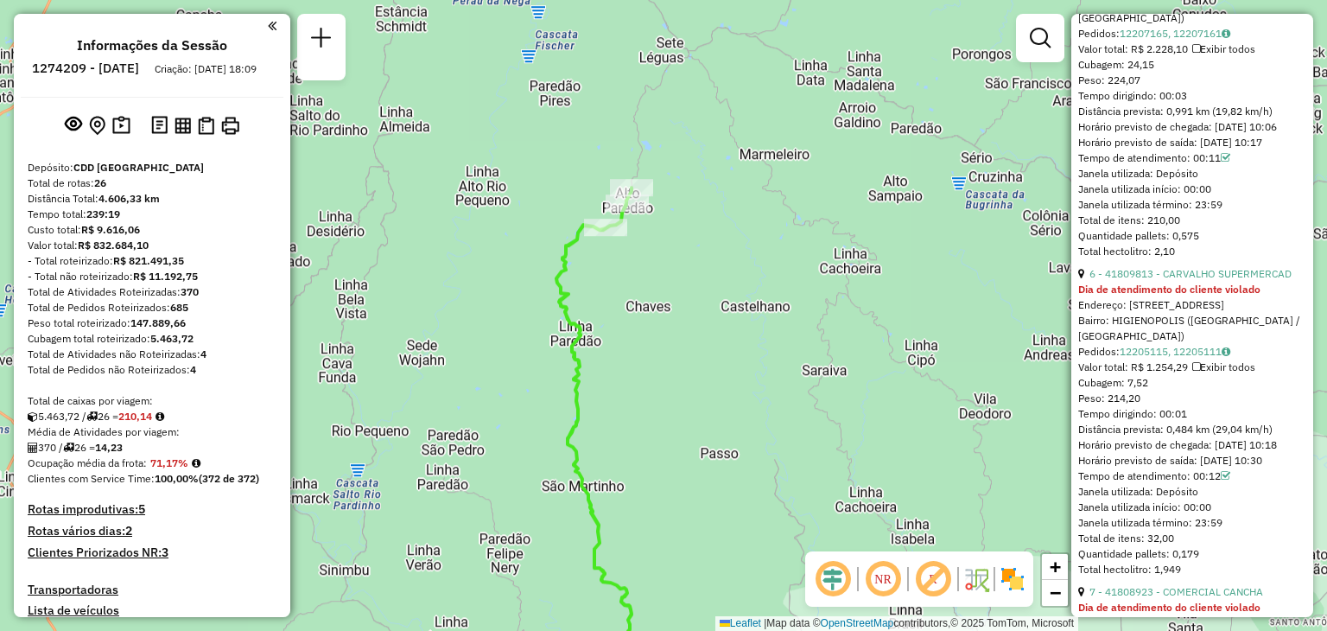
scroll to position [2333, 0]
click at [1124, 279] on link "6 - 41809813 - CARVALHO SUPERMERCAD" at bounding box center [1190, 272] width 202 height 13
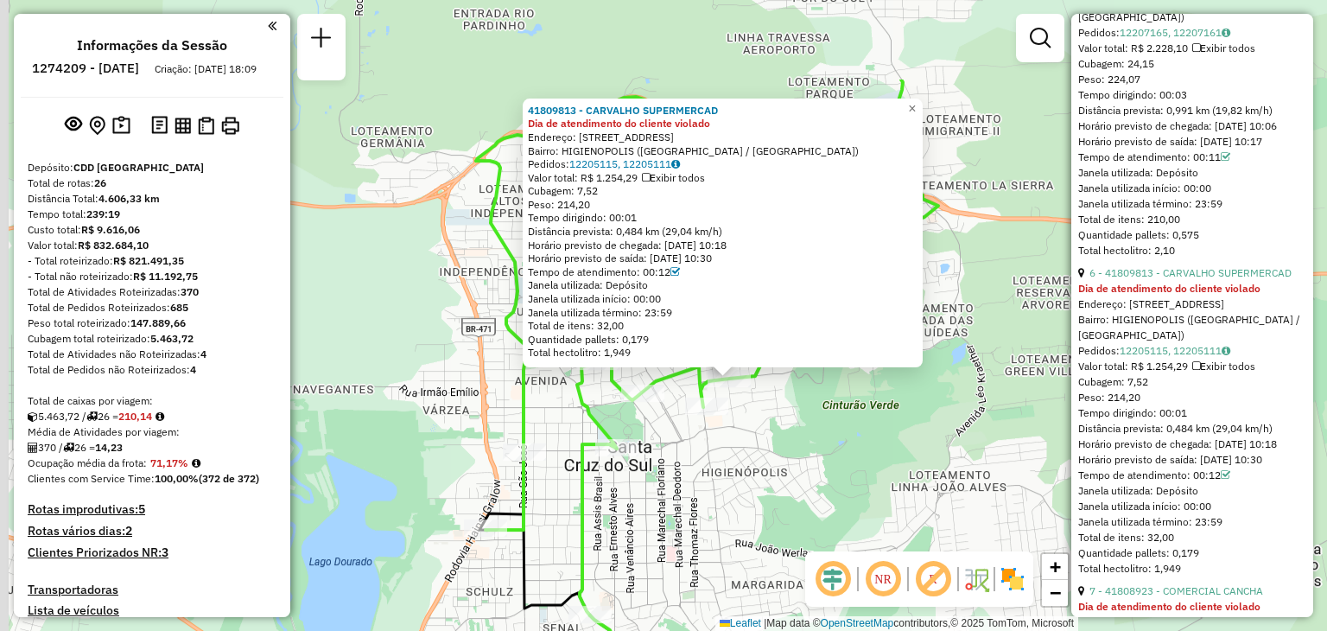
drag, startPoint x: 671, startPoint y: 430, endPoint x: 701, endPoint y: 501, distance: 76.7
click at [692, 526] on div "41809813 - CARVALHO SUPERMERCAD Dia de atendimento do cliente violado Endereço:…" at bounding box center [663, 315] width 1327 height 631
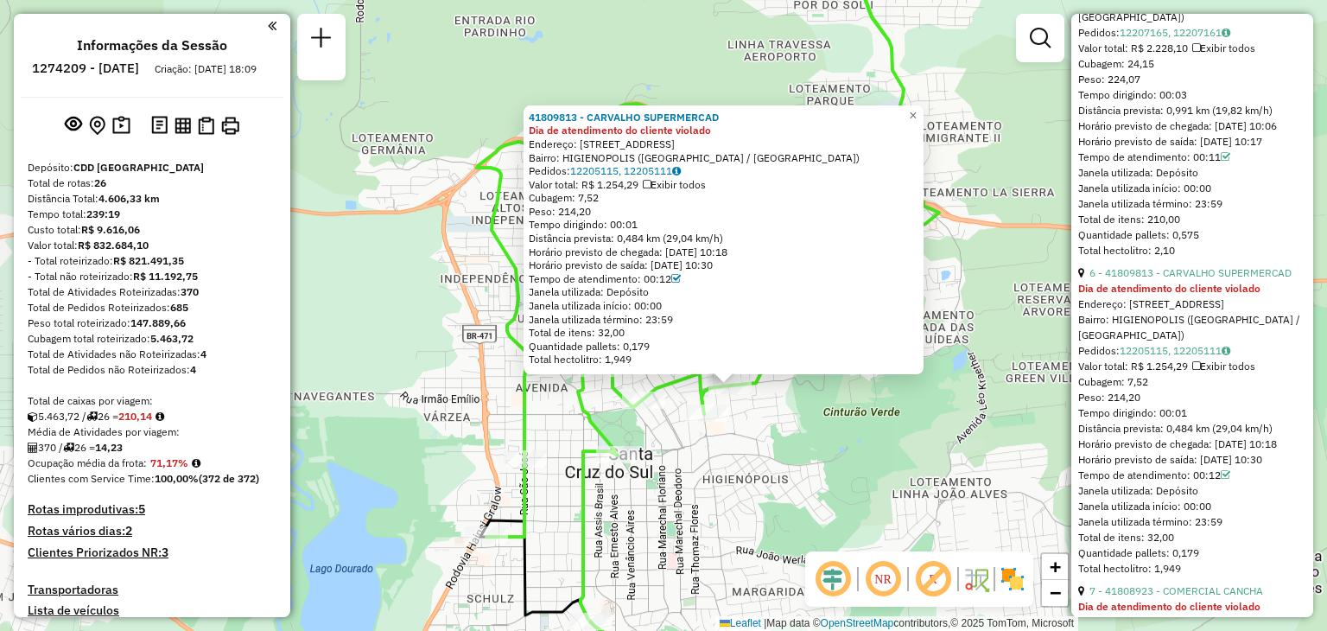
click at [732, 492] on div "41809813 - CARVALHO SUPERMERCAD Dia de atendimento do cliente violado Endereço:…" at bounding box center [663, 315] width 1327 height 631
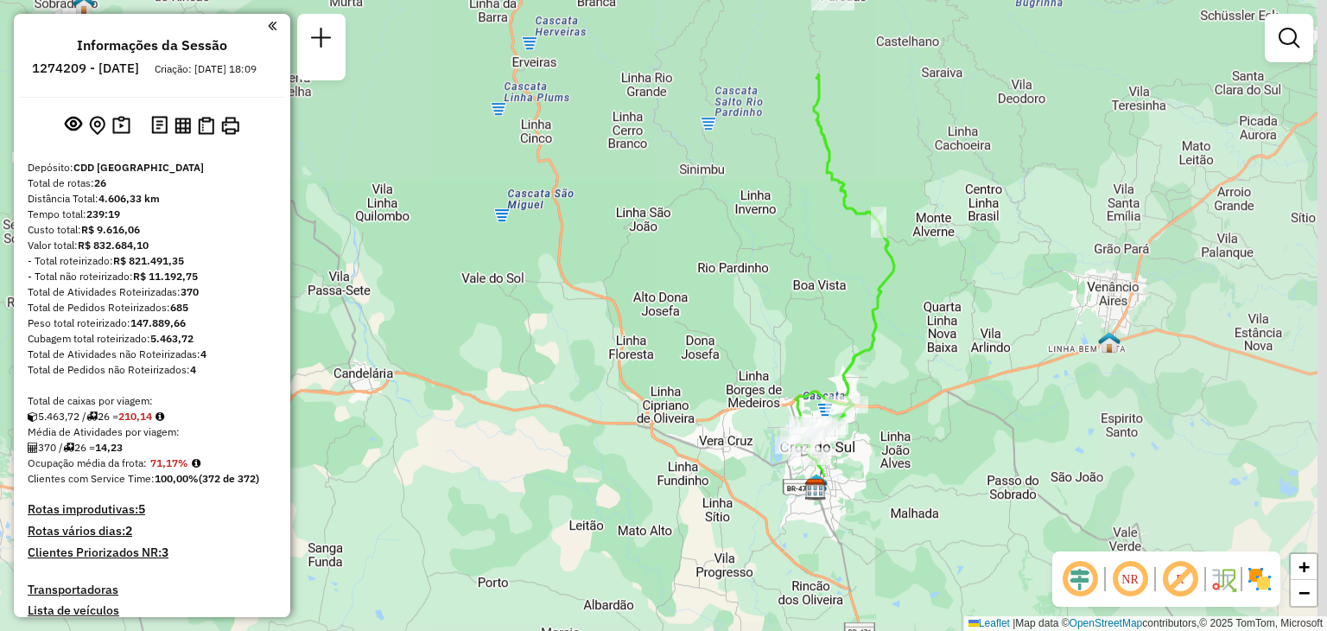
drag, startPoint x: 971, startPoint y: 187, endPoint x: 918, endPoint y: 539, distance: 356.4
click at [914, 550] on div "Janela de atendimento Grade de atendimento Capacidade Transportadoras Veículos …" at bounding box center [663, 315] width 1327 height 631
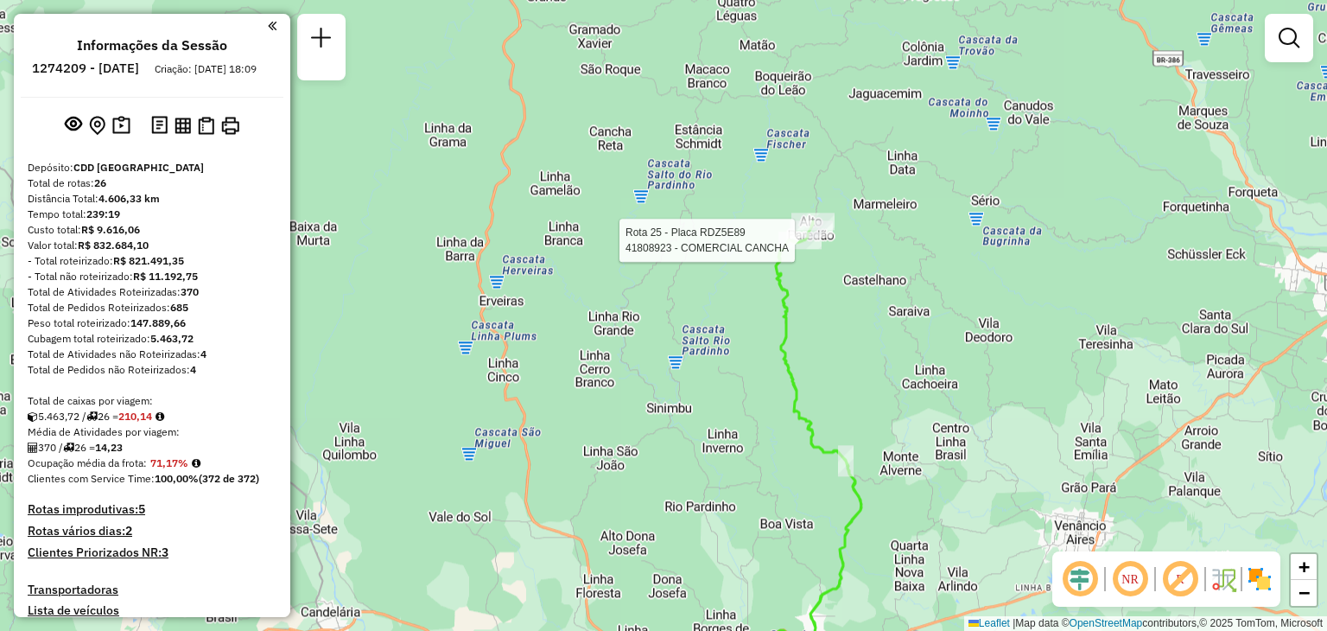
select select "**********"
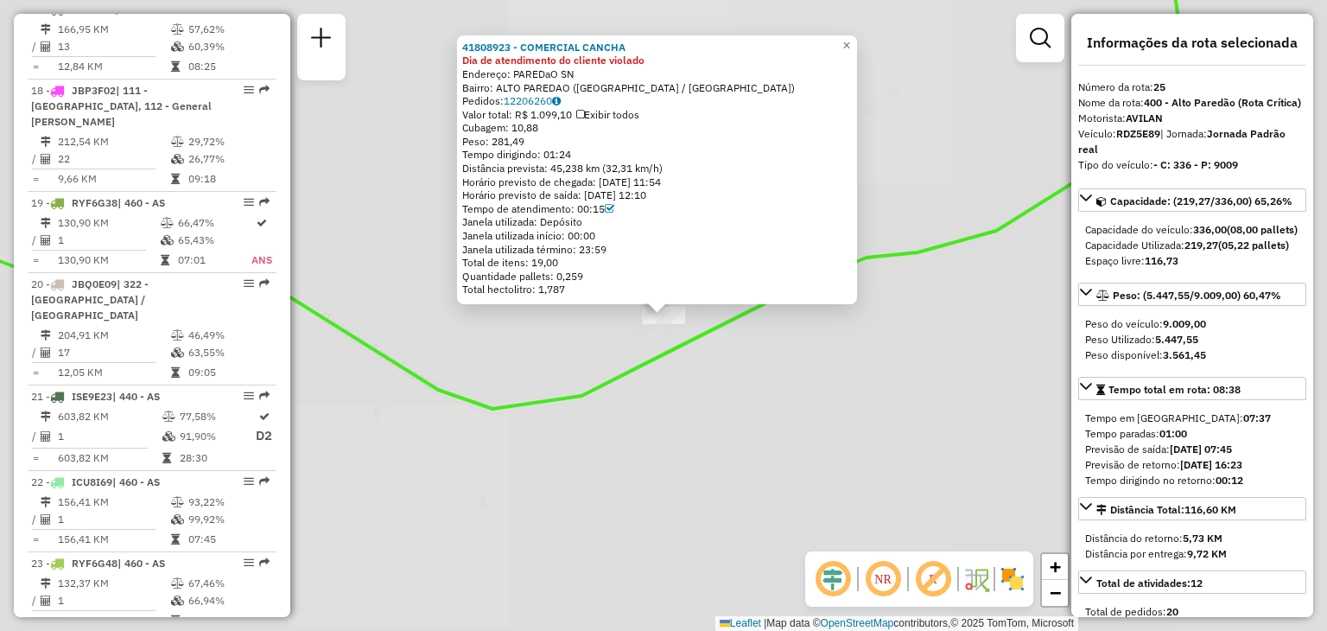
scroll to position [2847, 0]
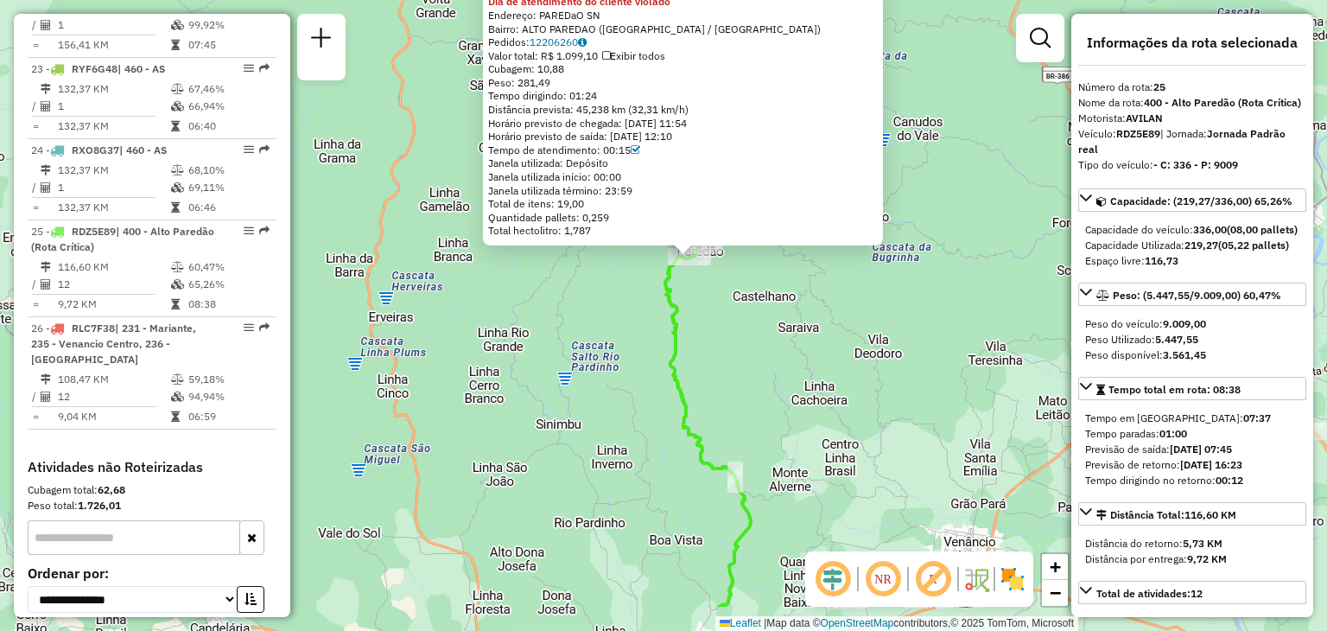
drag, startPoint x: 771, startPoint y: 435, endPoint x: 757, endPoint y: 401, distance: 37.2
click at [762, 346] on div "41808923 - COMERCIAL CANCHA Dia de atendimento do cliente violado Endereço: PAR…" at bounding box center [663, 315] width 1327 height 631
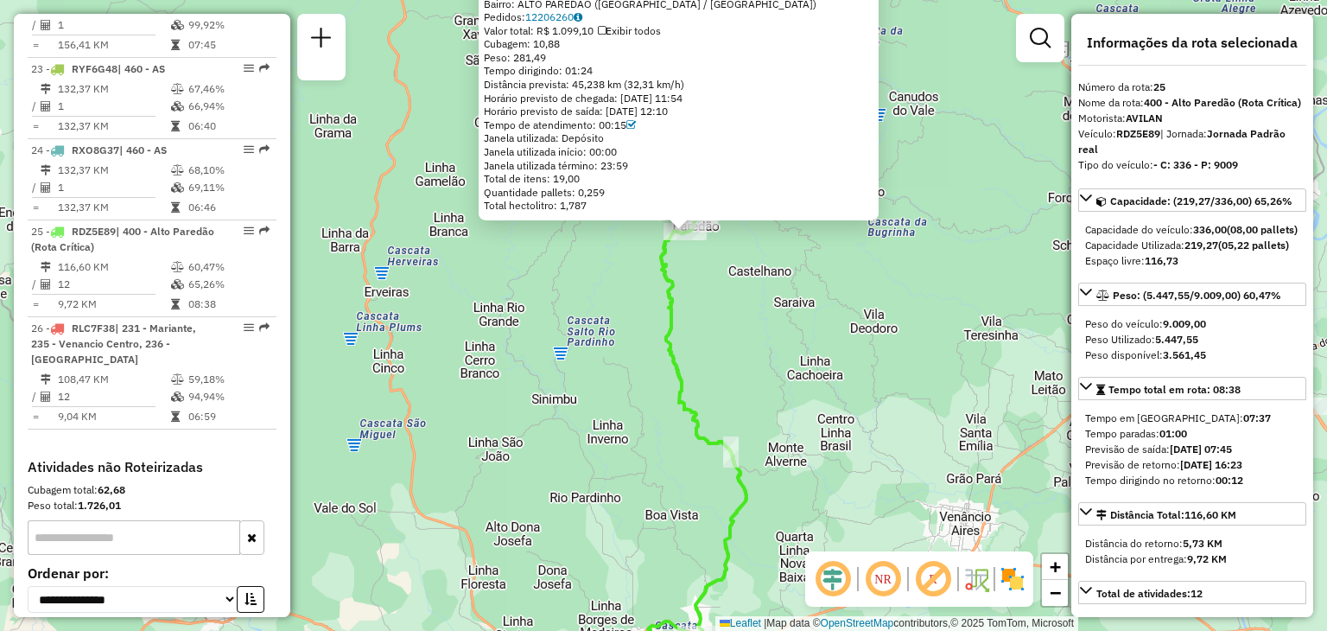
drag, startPoint x: 757, startPoint y: 499, endPoint x: 745, endPoint y: 470, distance: 31.8
click at [751, 479] on div "41808923 - COMERCIAL CANCHA Dia de atendimento do cliente violado Endereço: PAR…" at bounding box center [663, 315] width 1327 height 631
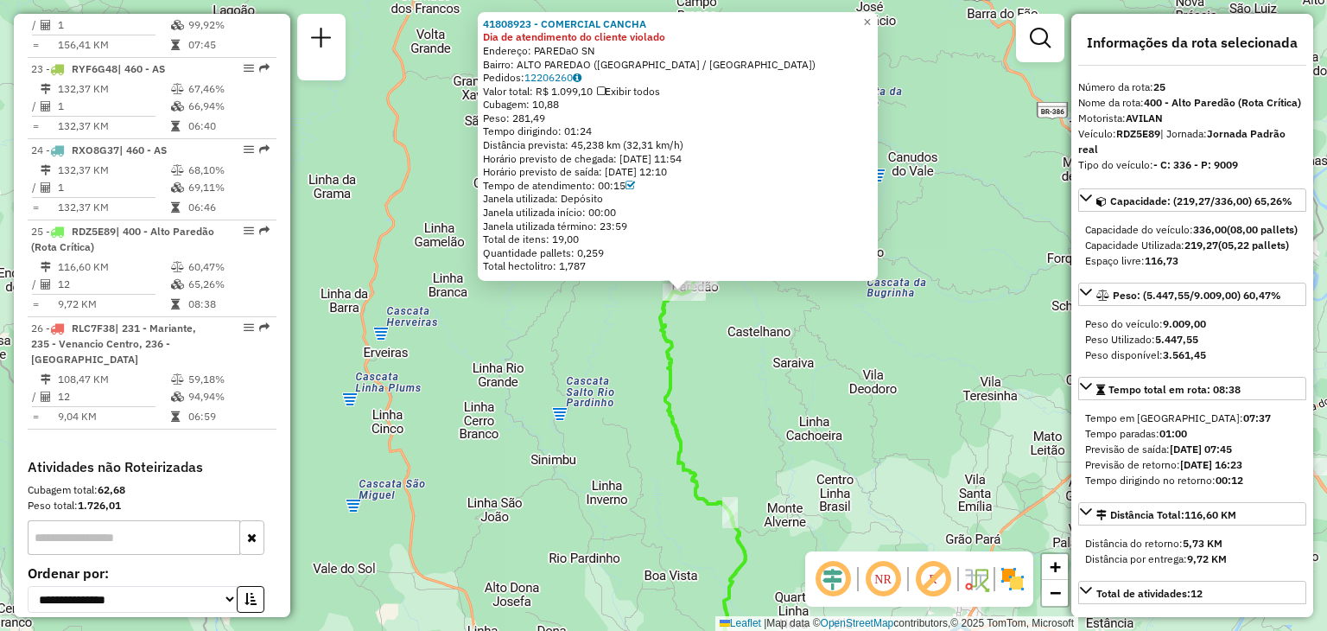
drag, startPoint x: 655, startPoint y: 357, endPoint x: 675, endPoint y: 402, distance: 49.1
click at [672, 431] on div "41808923 - COMERCIAL CANCHA Dia de atendimento do cliente violado Endereço: PAR…" at bounding box center [663, 315] width 1327 height 631
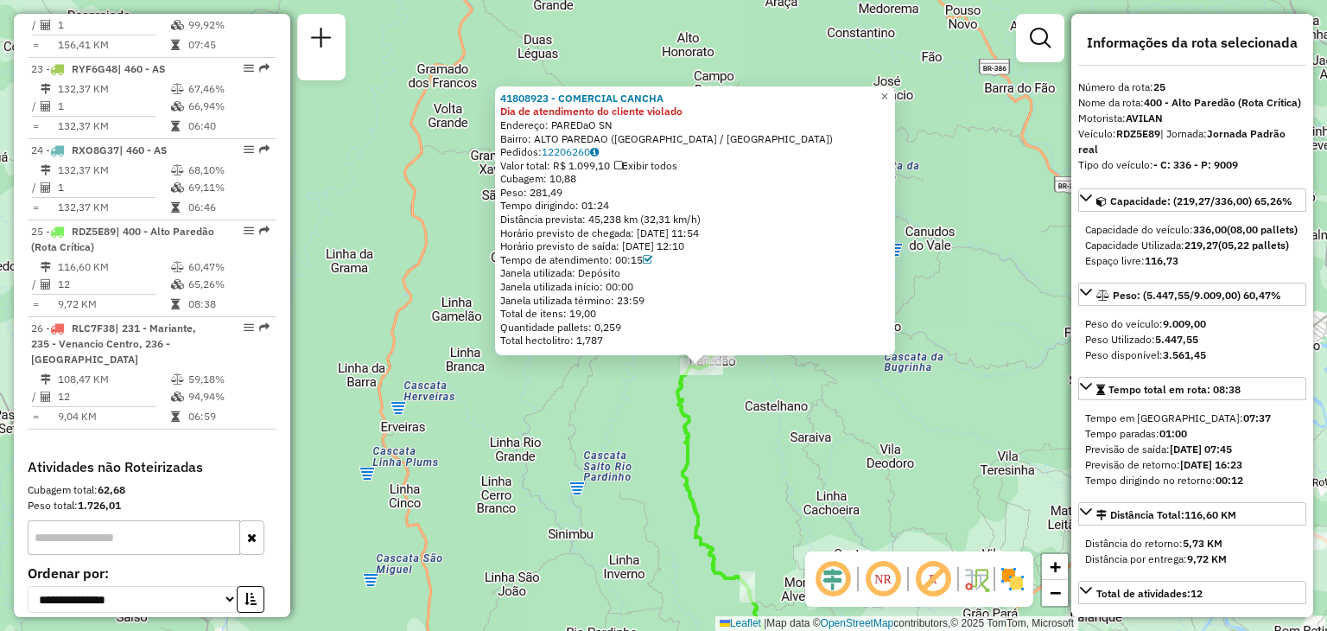
click at [663, 219] on div "Distância prevista: 45,238 km (32,31 km/h)" at bounding box center [695, 220] width 390 height 14
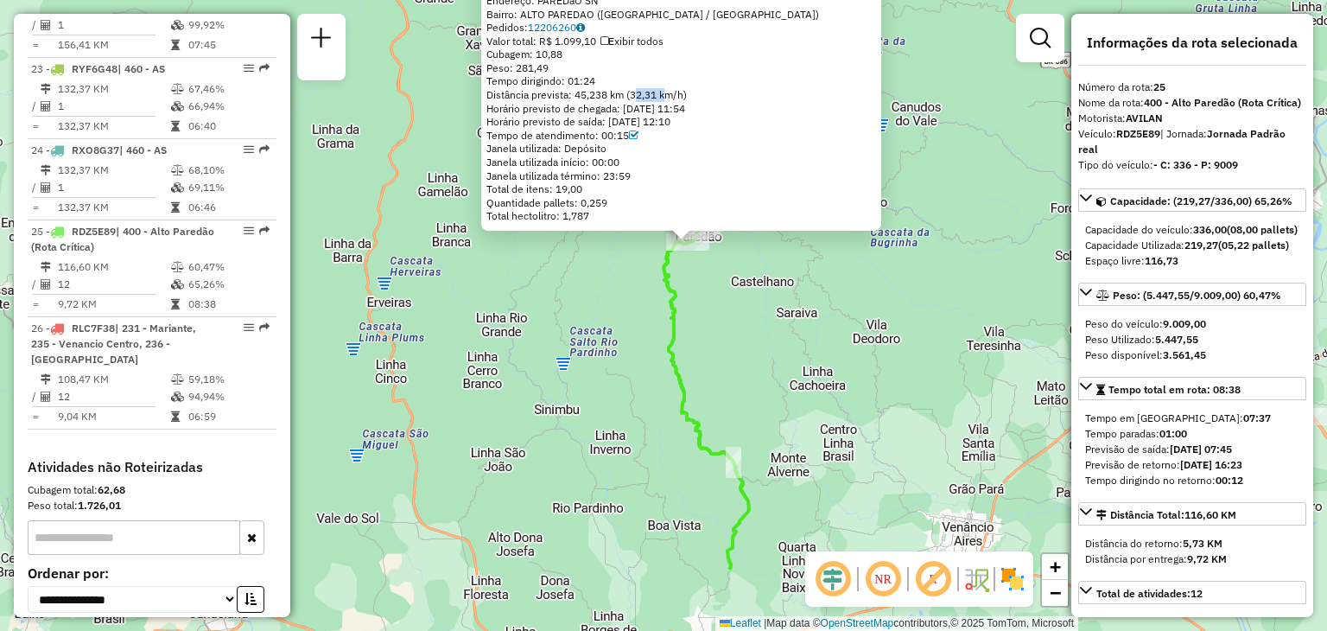
drag, startPoint x: 721, startPoint y: 469, endPoint x: 698, endPoint y: 543, distance: 77.9
click at [708, 398] on div "41808923 - COMERCIAL CANCHA Dia de atendimento do cliente violado Endereço: PAR…" at bounding box center [663, 315] width 1327 height 631
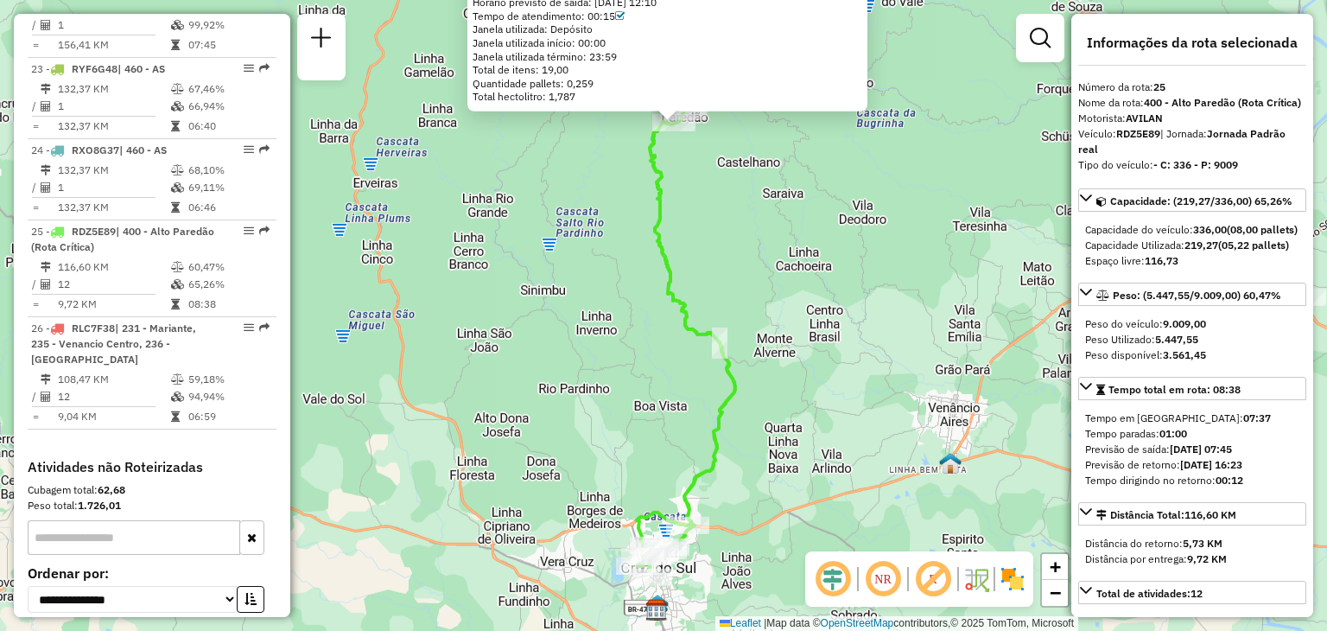
drag, startPoint x: 728, startPoint y: 530, endPoint x: 705, endPoint y: 516, distance: 27.1
click at [719, 472] on icon at bounding box center [686, 338] width 98 height 469
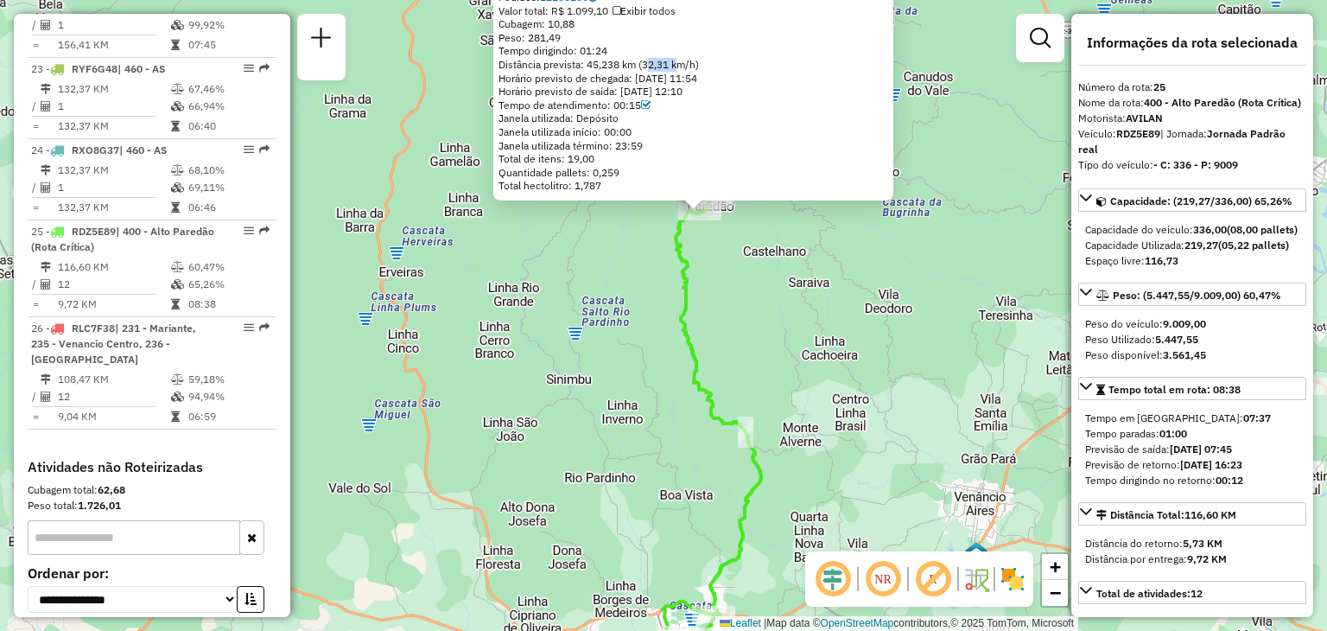
drag, startPoint x: 657, startPoint y: 325, endPoint x: 672, endPoint y: 373, distance: 50.6
click at [672, 373] on div "41808923 - COMERCIAL CANCHA Dia de atendimento do cliente violado Endereço: PAR…" at bounding box center [663, 315] width 1327 height 631
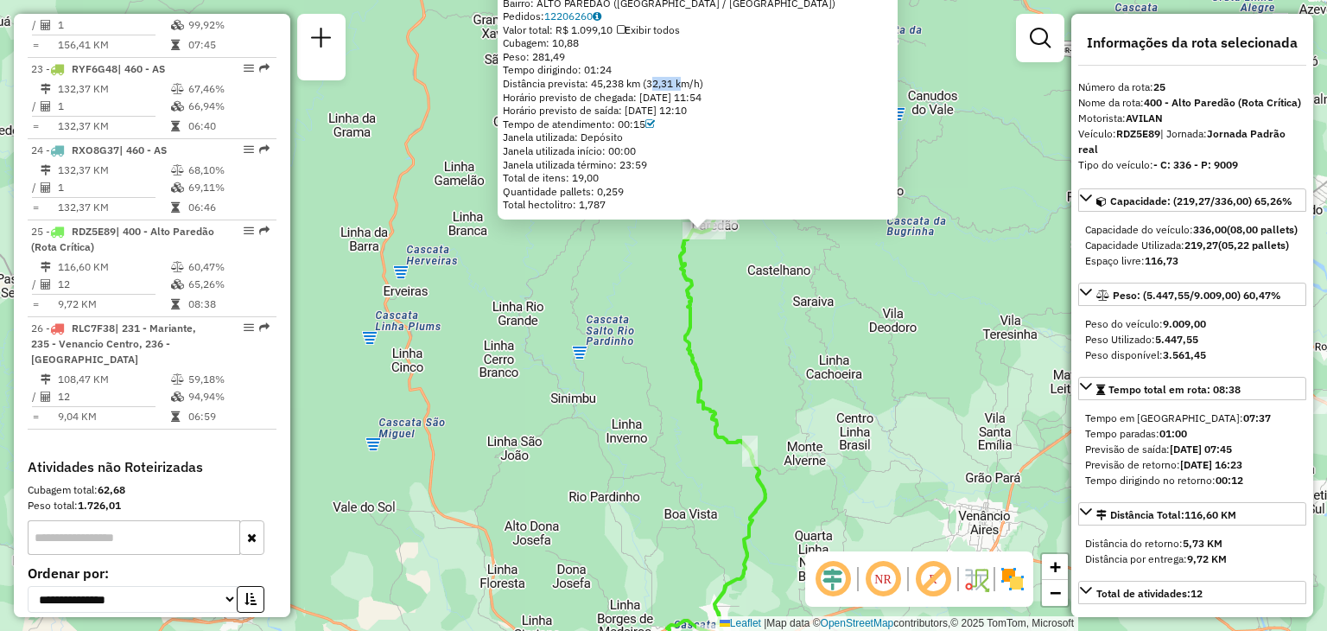
click at [682, 291] on icon at bounding box center [716, 448] width 98 height 473
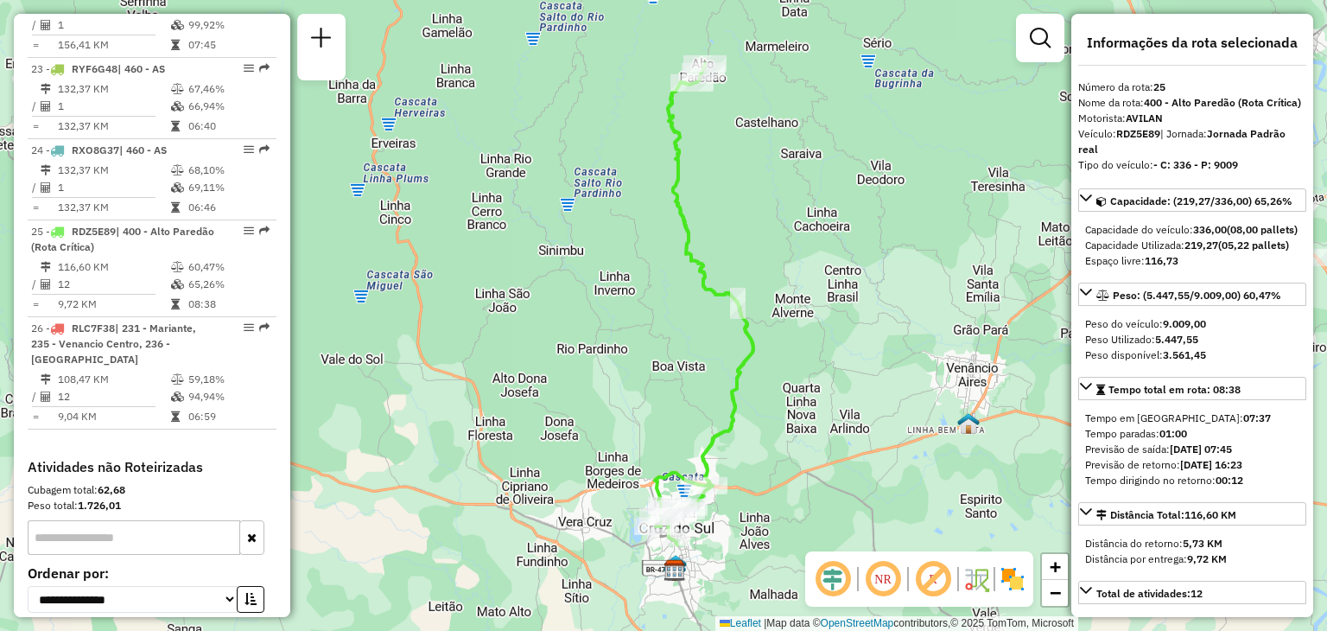
drag, startPoint x: 834, startPoint y: 391, endPoint x: 821, endPoint y: 253, distance: 138.8
click at [821, 252] on div "Janela de atendimento Grade de atendimento Capacidade Transportadoras Veículos …" at bounding box center [663, 315] width 1327 height 631
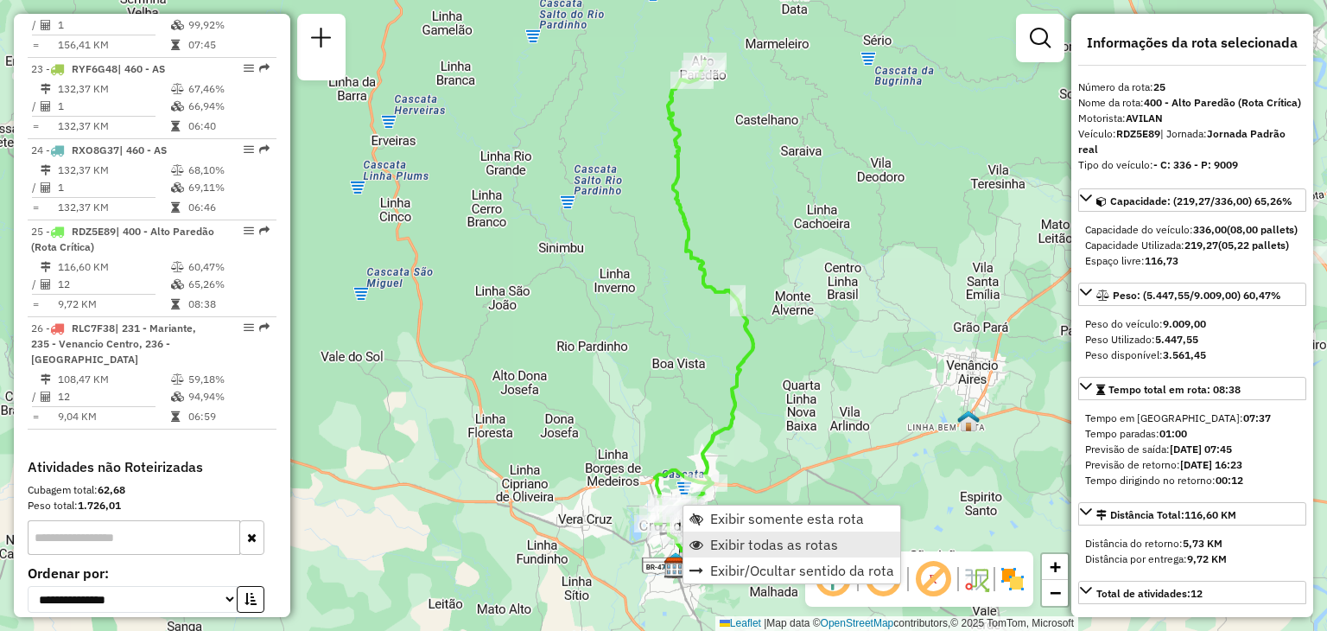
click at [712, 544] on span "Exibir todas as rotas" at bounding box center [774, 544] width 128 height 14
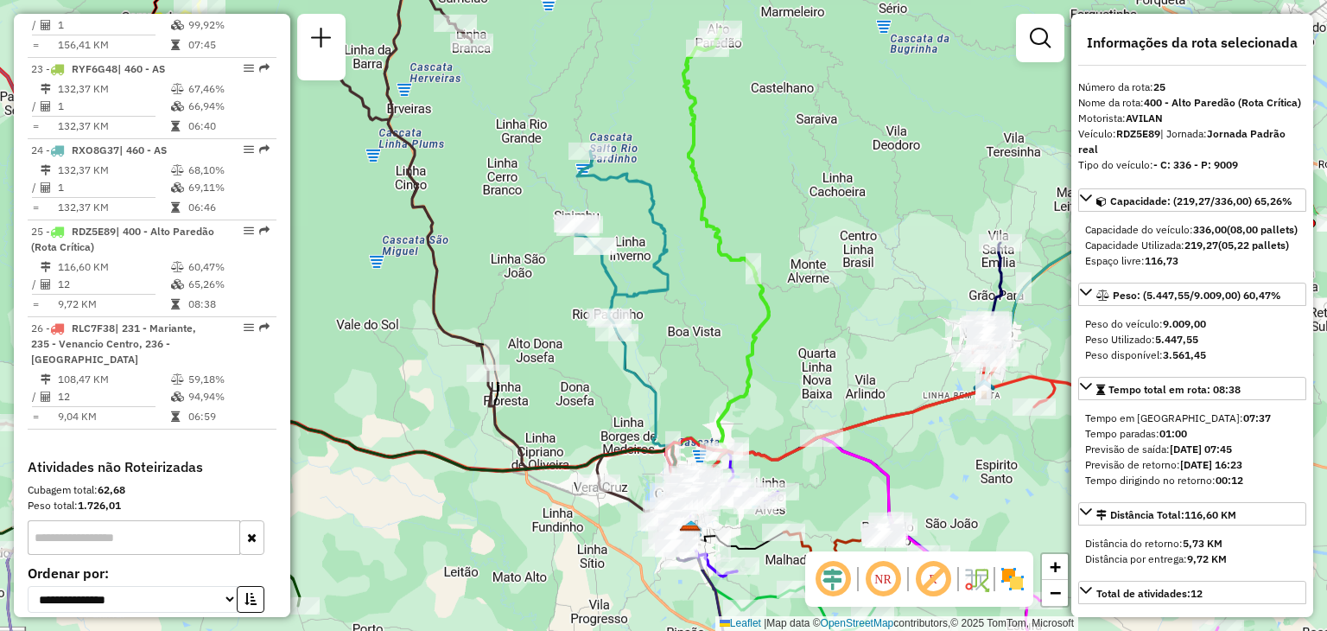
drag, startPoint x: 686, startPoint y: 398, endPoint x: 702, endPoint y: 365, distance: 37.1
click at [702, 365] on div "Janela de atendimento Grade de atendimento Capacidade Transportadoras Veículos …" at bounding box center [663, 315] width 1327 height 631
click at [769, 313] on icon at bounding box center [719, 264] width 98 height 473
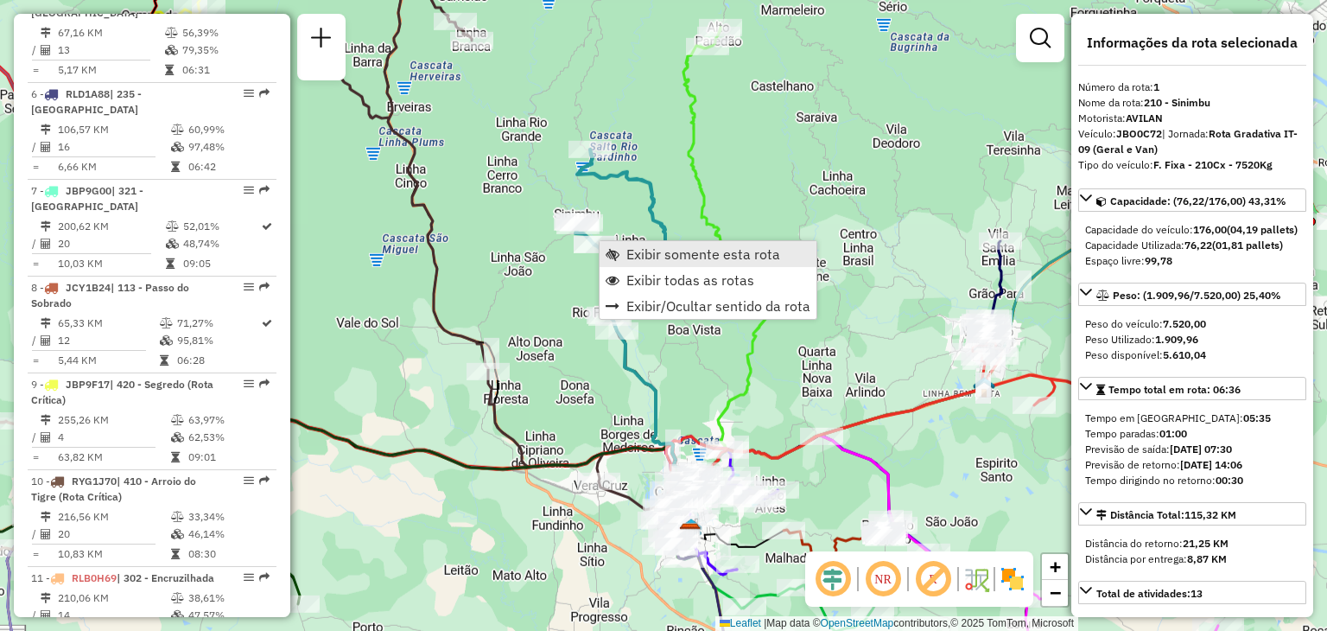
scroll to position [693, 0]
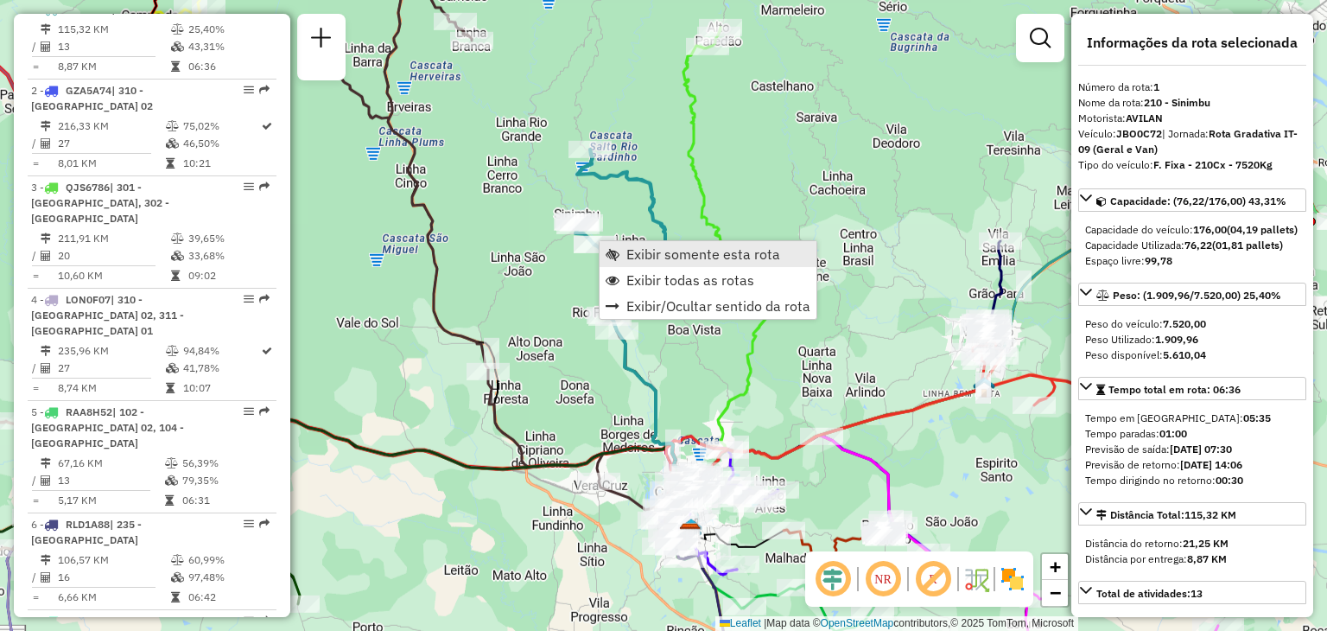
click at [619, 257] on span "Exibir somente esta rota" at bounding box center [613, 254] width 14 height 14
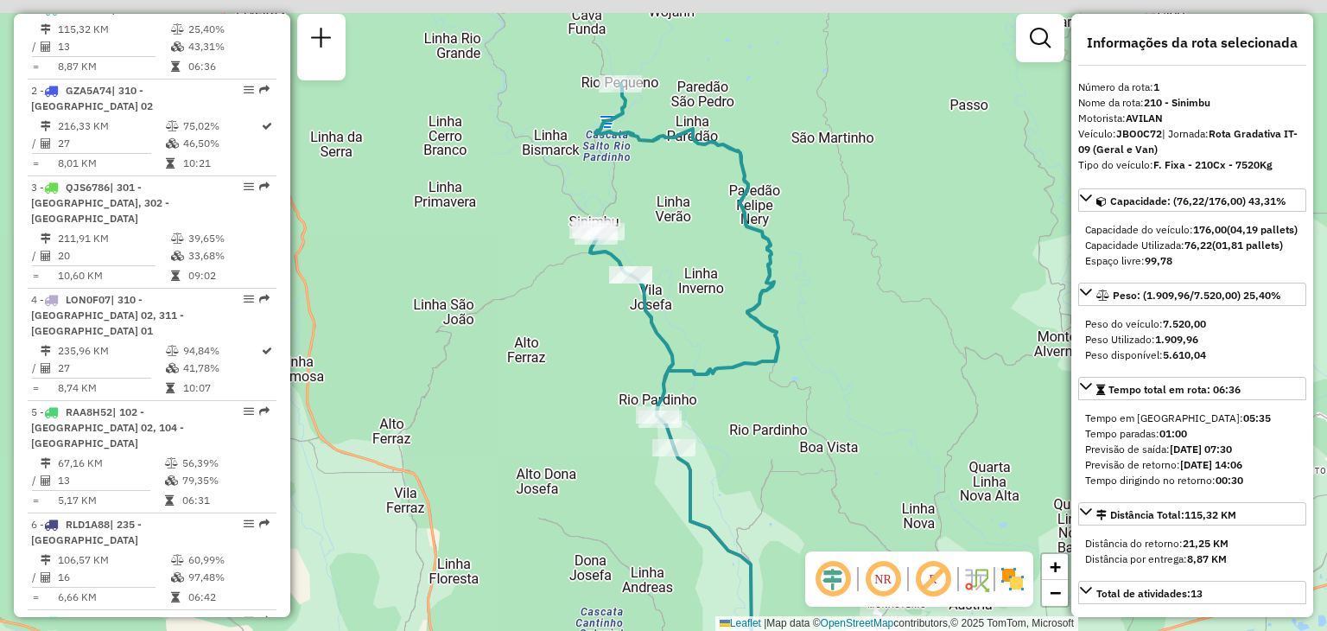
click at [712, 234] on div "Janela de atendimento Grade de atendimento Capacidade Transportadoras Veículos …" at bounding box center [663, 315] width 1327 height 631
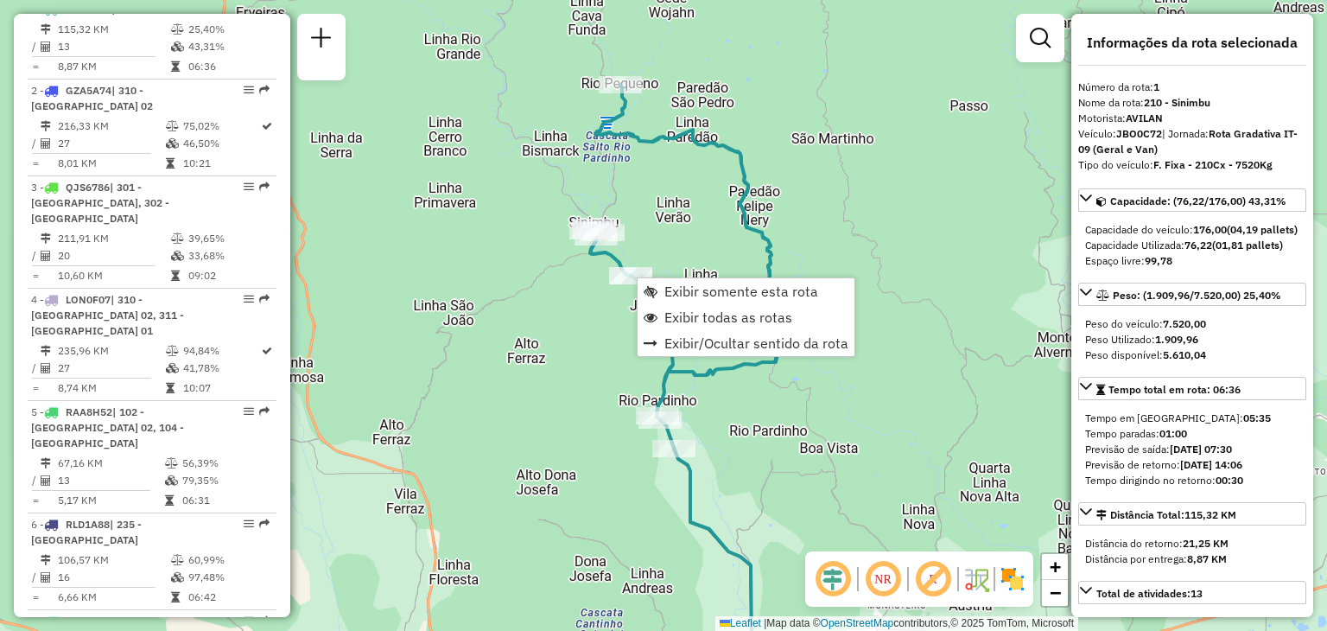
click at [714, 403] on div "Janela de atendimento Grade de atendimento Capacidade Transportadoras Veículos …" at bounding box center [663, 315] width 1327 height 631
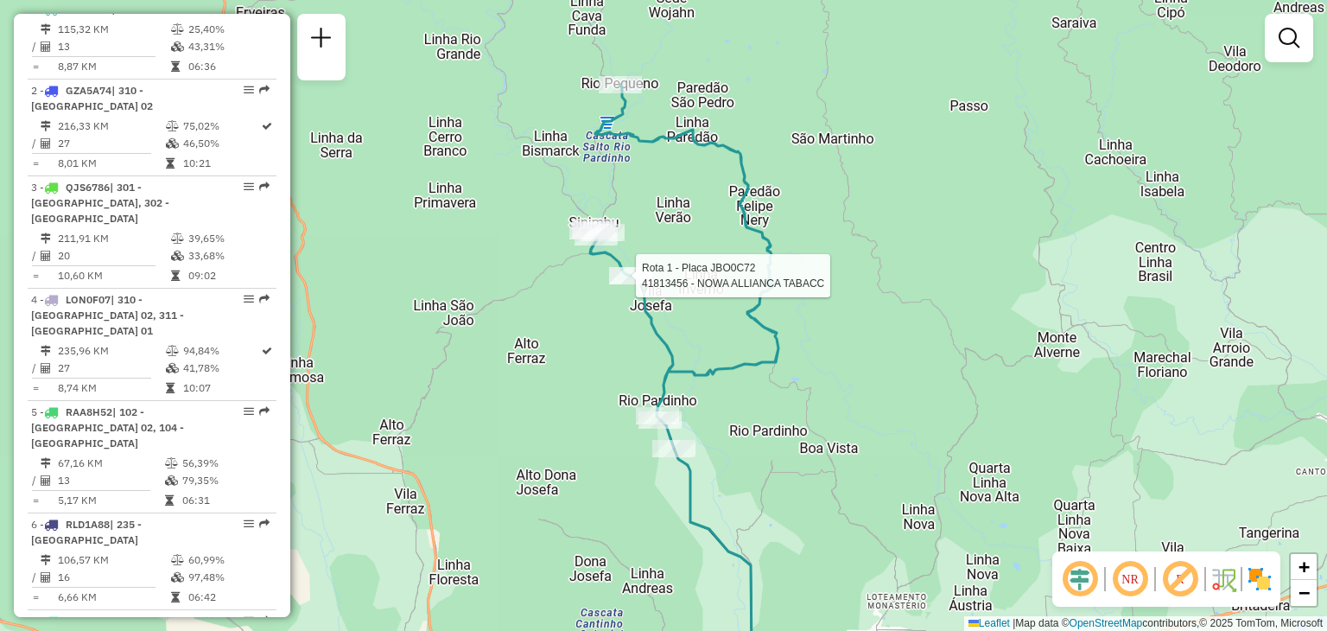
select select "**********"
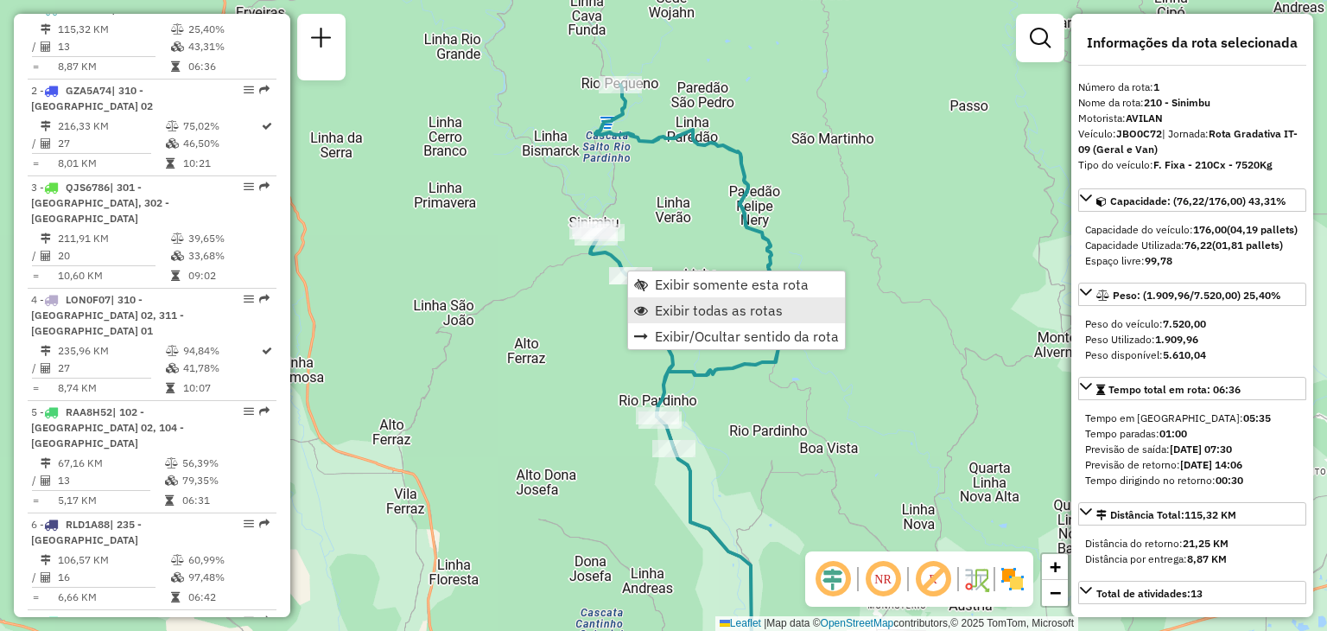
click at [653, 298] on link "Exibir todas as rotas" at bounding box center [736, 310] width 217 height 26
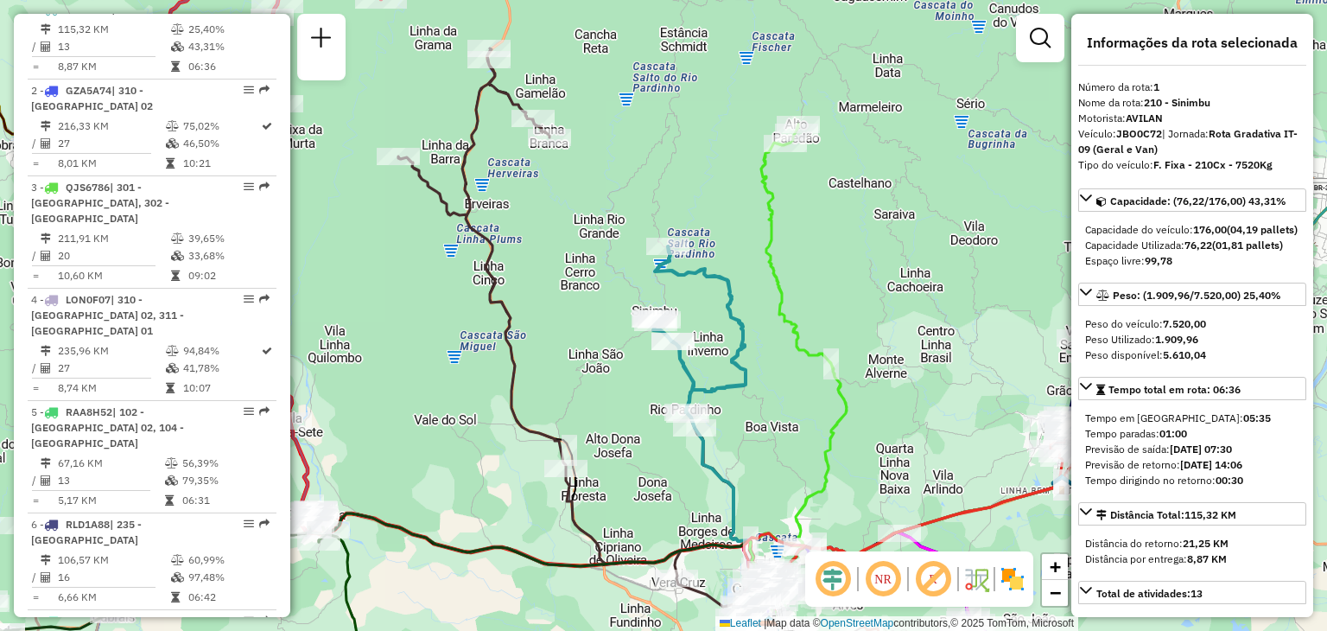
drag, startPoint x: 584, startPoint y: 370, endPoint x: 648, endPoint y: 413, distance: 77.2
click at [648, 413] on div "Janela de atendimento Grade de atendimento Capacidade Transportadoras Veículos …" at bounding box center [663, 315] width 1327 height 631
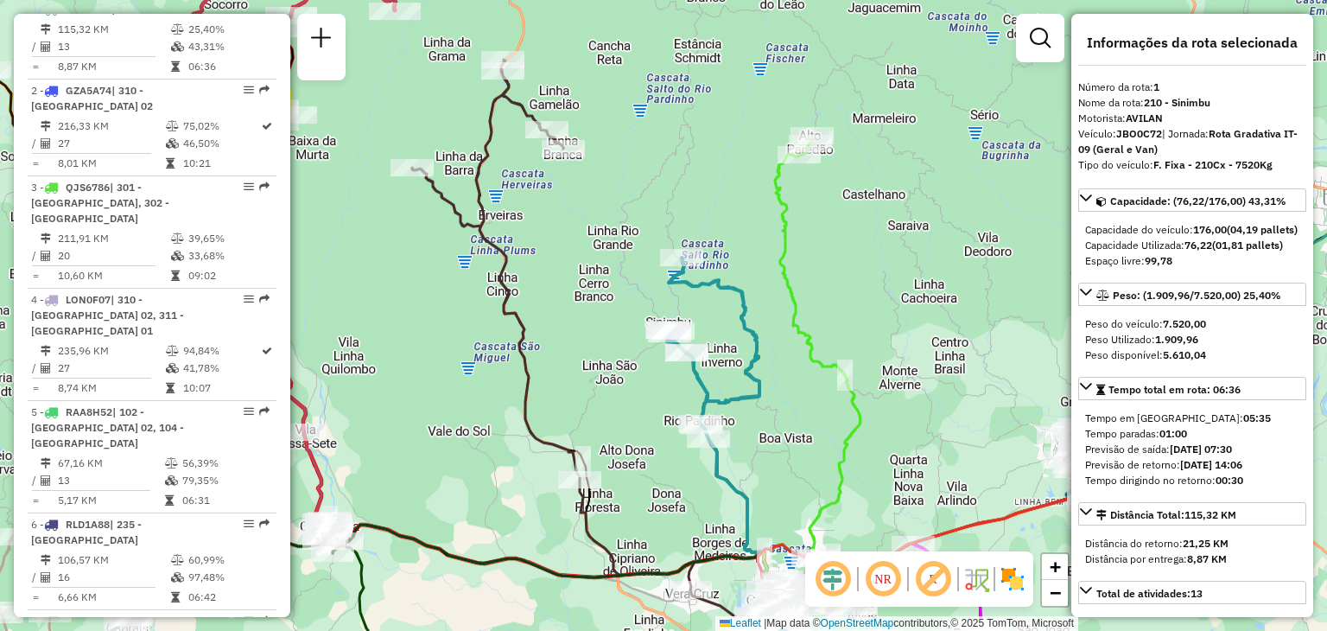
drag, startPoint x: 551, startPoint y: 314, endPoint x: 573, endPoint y: 348, distance: 40.0
click at [573, 348] on div "Rota 15 - Placa RLC6A08 41810442 - BAR DO CUMPADRE Janela de atendimento Grade …" at bounding box center [663, 315] width 1327 height 631
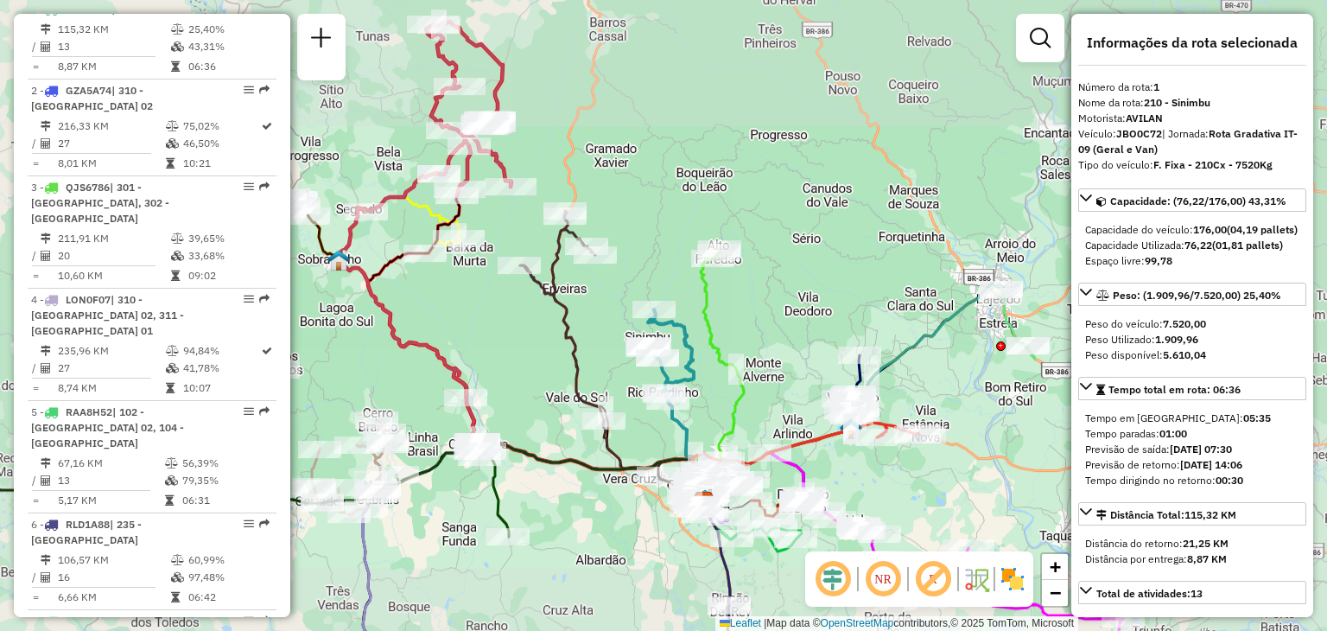
drag, startPoint x: 601, startPoint y: 315, endPoint x: 609, endPoint y: 296, distance: 20.5
click at [609, 296] on div "Janela de atendimento Grade de atendimento Capacidade Transportadoras Veículos …" at bounding box center [663, 315] width 1327 height 631
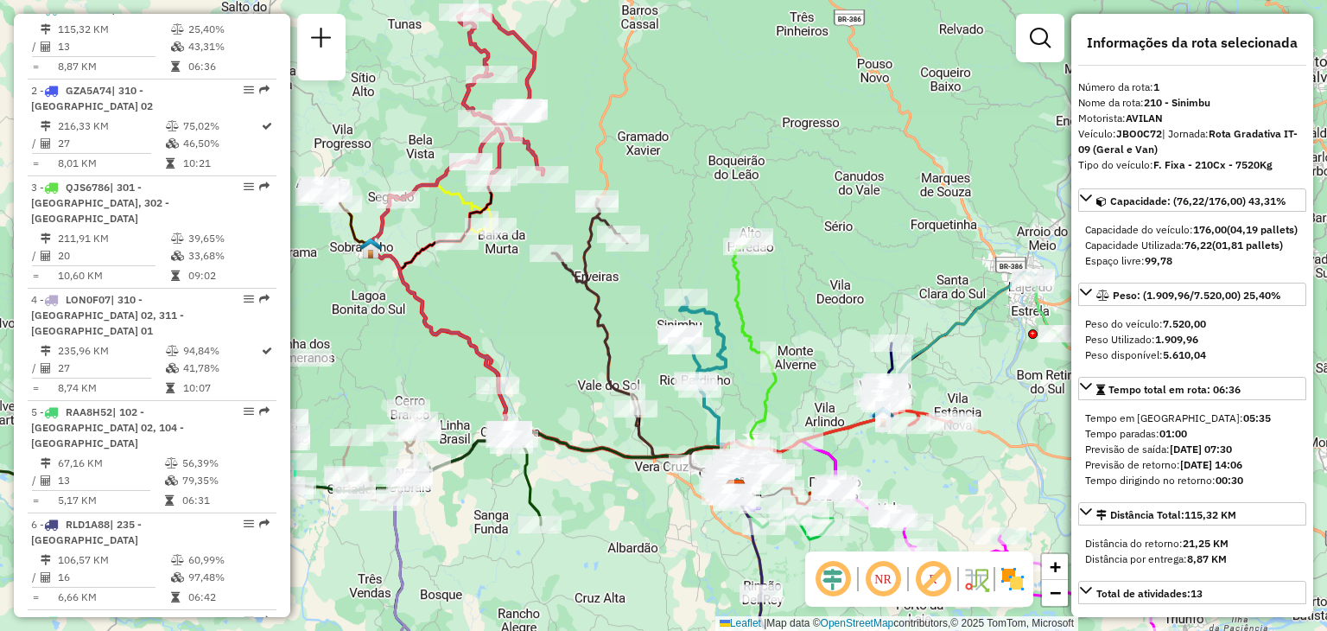
drag, startPoint x: 567, startPoint y: 338, endPoint x: 583, endPoint y: 346, distance: 18.2
click at [582, 348] on div "Janela de atendimento Grade de atendimento Capacidade Transportadoras Veículos …" at bounding box center [663, 315] width 1327 height 631
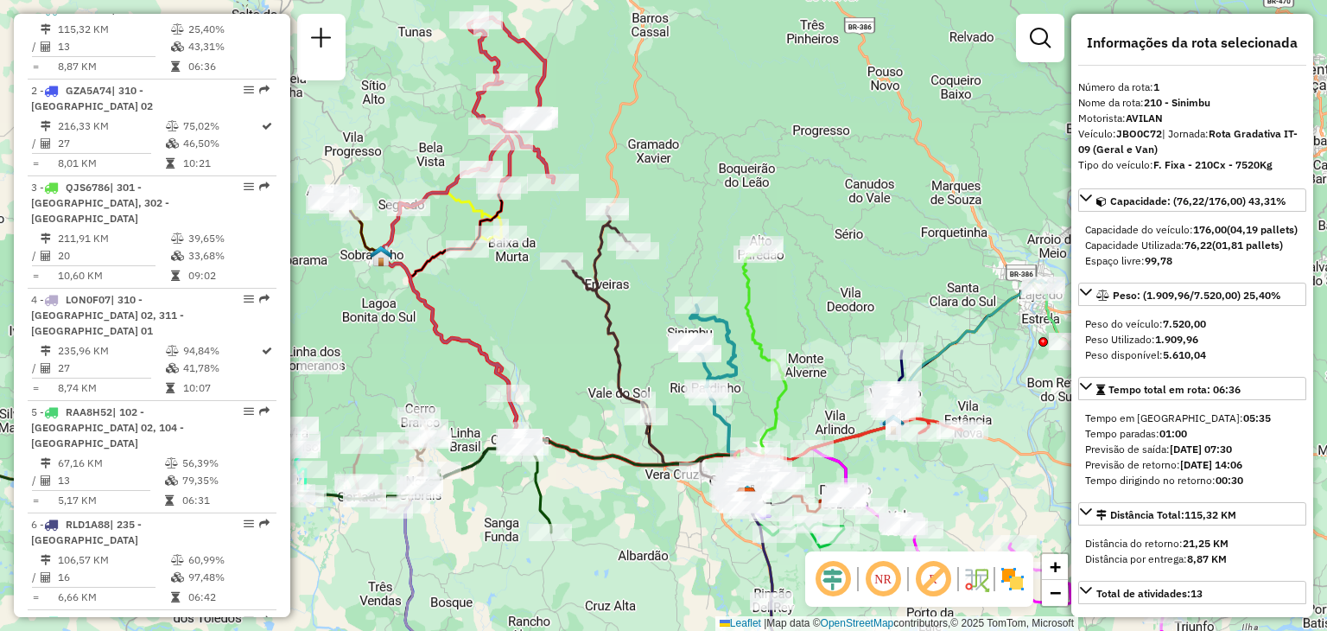
drag, startPoint x: 554, startPoint y: 319, endPoint x: 596, endPoint y: 340, distance: 47.5
click at [596, 350] on div "Janela de atendimento Grade de atendimento Capacidade Transportadoras Veículos …" at bounding box center [663, 315] width 1327 height 631
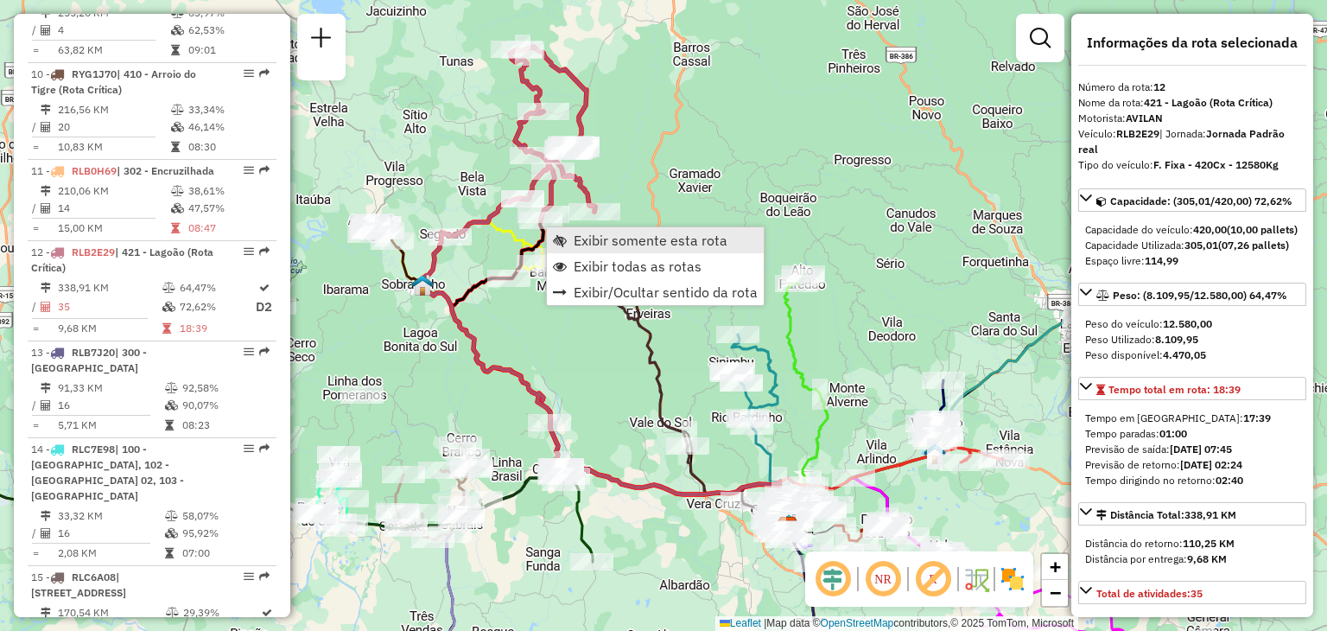
scroll to position [1738, 0]
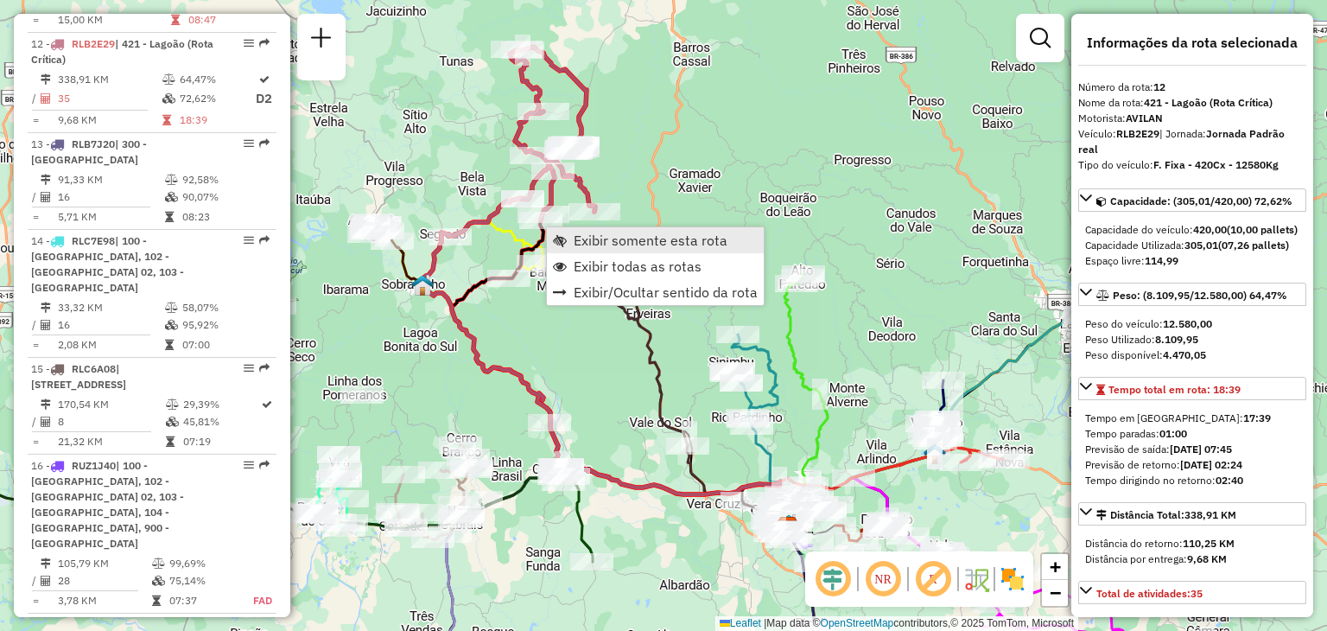
click at [570, 236] on link "Exibir somente esta rota" at bounding box center [655, 240] width 217 height 26
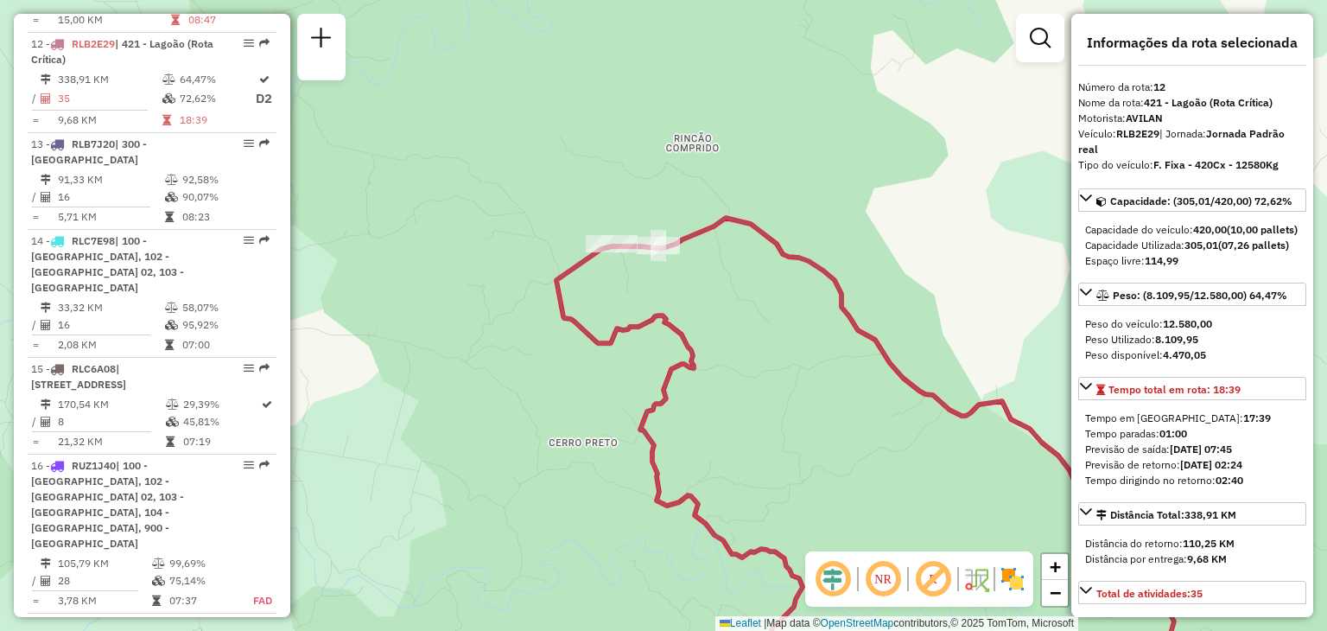
drag, startPoint x: 591, startPoint y: 263, endPoint x: 600, endPoint y: 321, distance: 57.7
click at [594, 333] on icon at bounding box center [865, 539] width 618 height 643
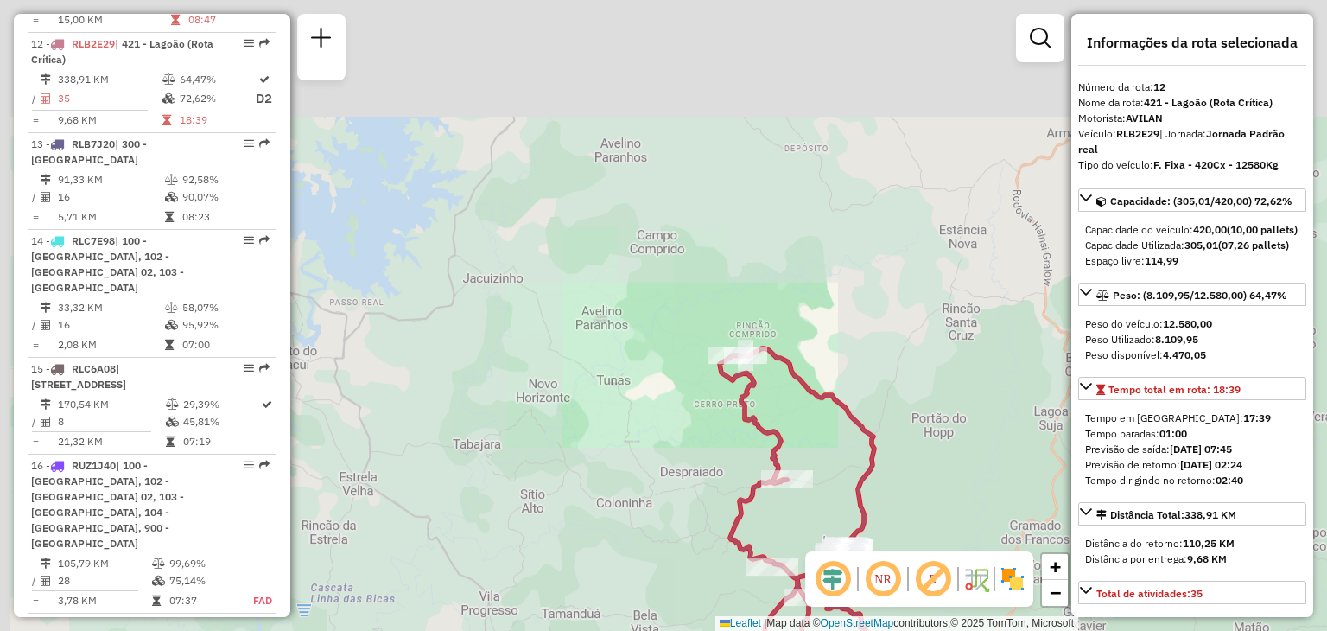
drag, startPoint x: 778, startPoint y: 374, endPoint x: 720, endPoint y: 252, distance: 134.9
click at [720, 252] on div "Janela de atendimento Grade de atendimento Capacidade Transportadoras Veículos …" at bounding box center [663, 315] width 1327 height 631
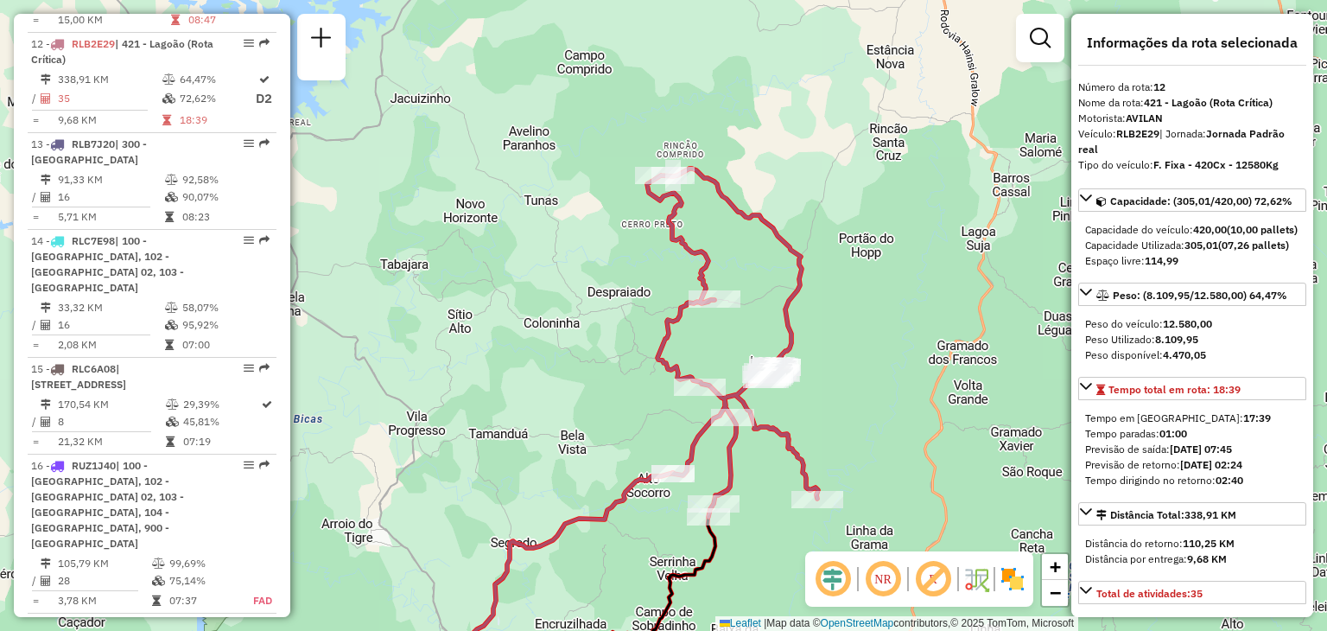
drag, startPoint x: 829, startPoint y: 436, endPoint x: 816, endPoint y: 396, distance: 42.9
click at [817, 398] on div "Janela de atendimento Grade de atendimento Capacidade Transportadoras Veículos …" at bounding box center [663, 315] width 1327 height 631
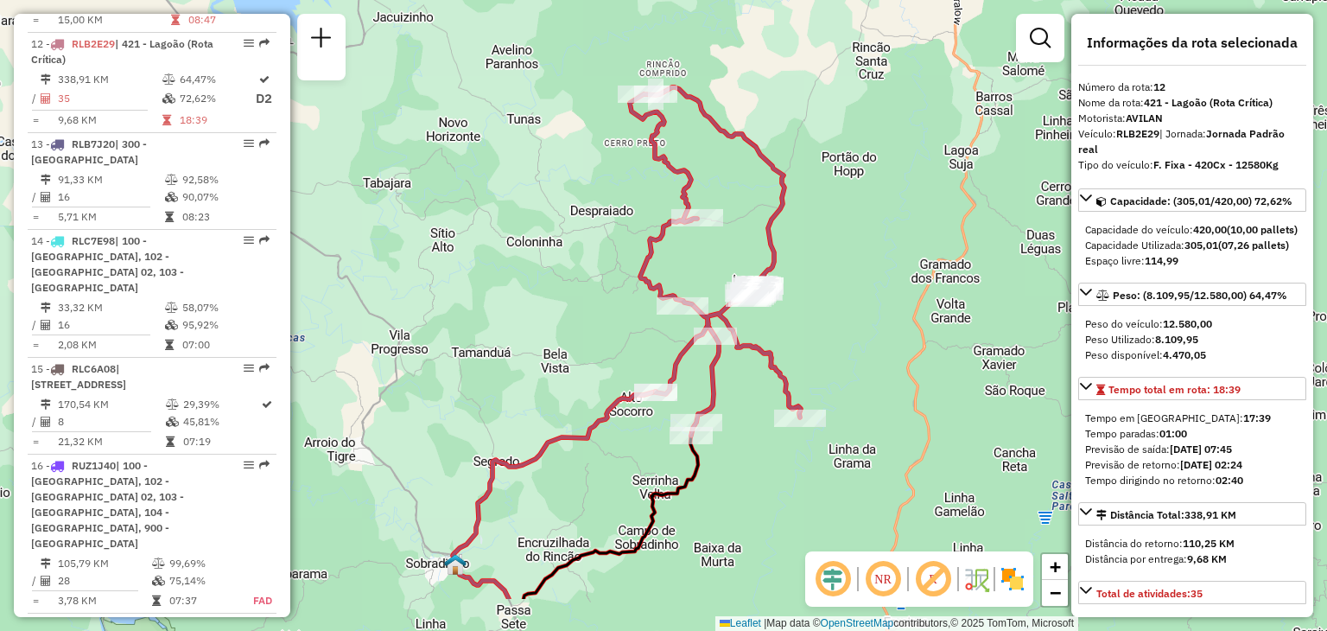
drag, startPoint x: 539, startPoint y: 460, endPoint x: 606, endPoint y: 362, distance: 118.1
click at [606, 361] on div "Janela de atendimento Grade de atendimento Capacidade Transportadoras Veículos …" at bounding box center [663, 315] width 1327 height 631
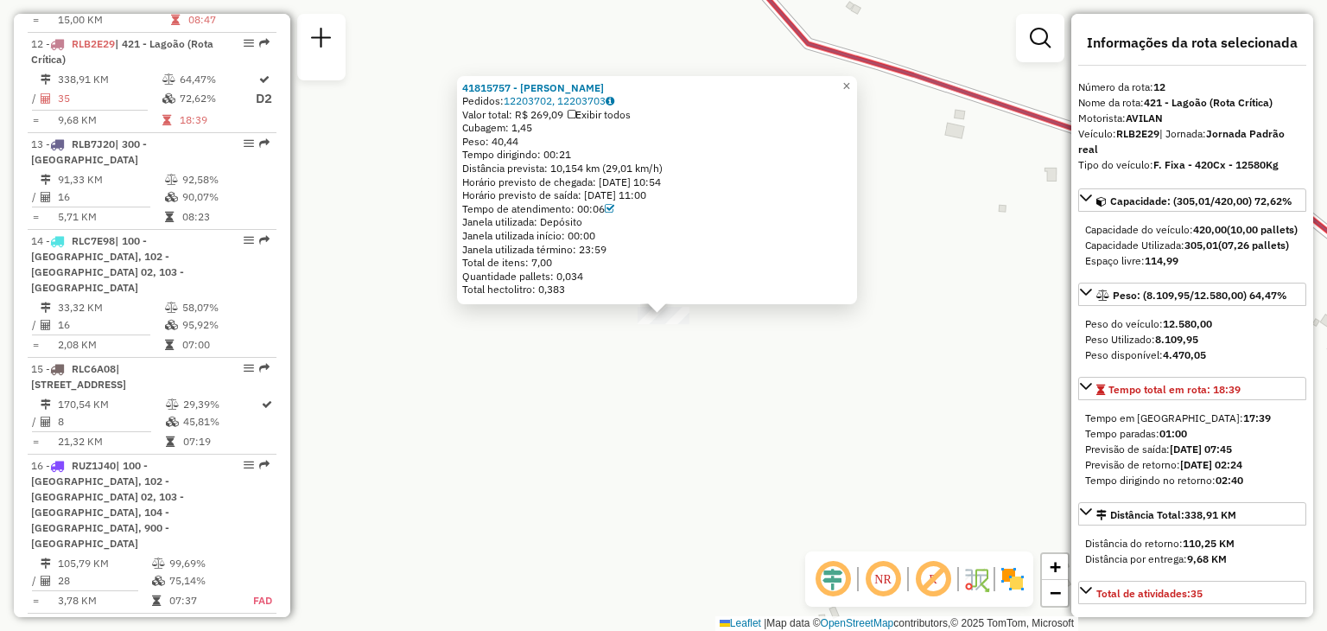
click at [610, 413] on div "41815757 - ANDRESSA FERNANDES Pedidos: 12203702, 12203703 Valor total: R$ 269,0…" at bounding box center [663, 315] width 1327 height 631
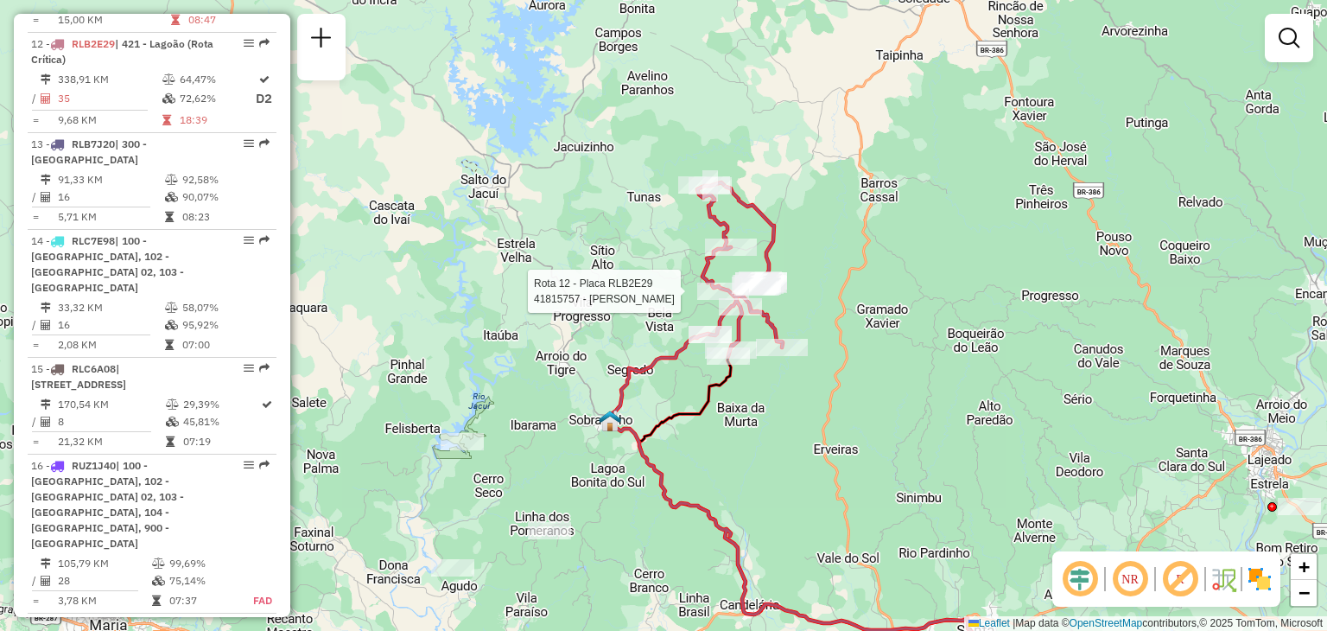
click at [702, 356] on icon at bounding box center [808, 509] width 340 height 307
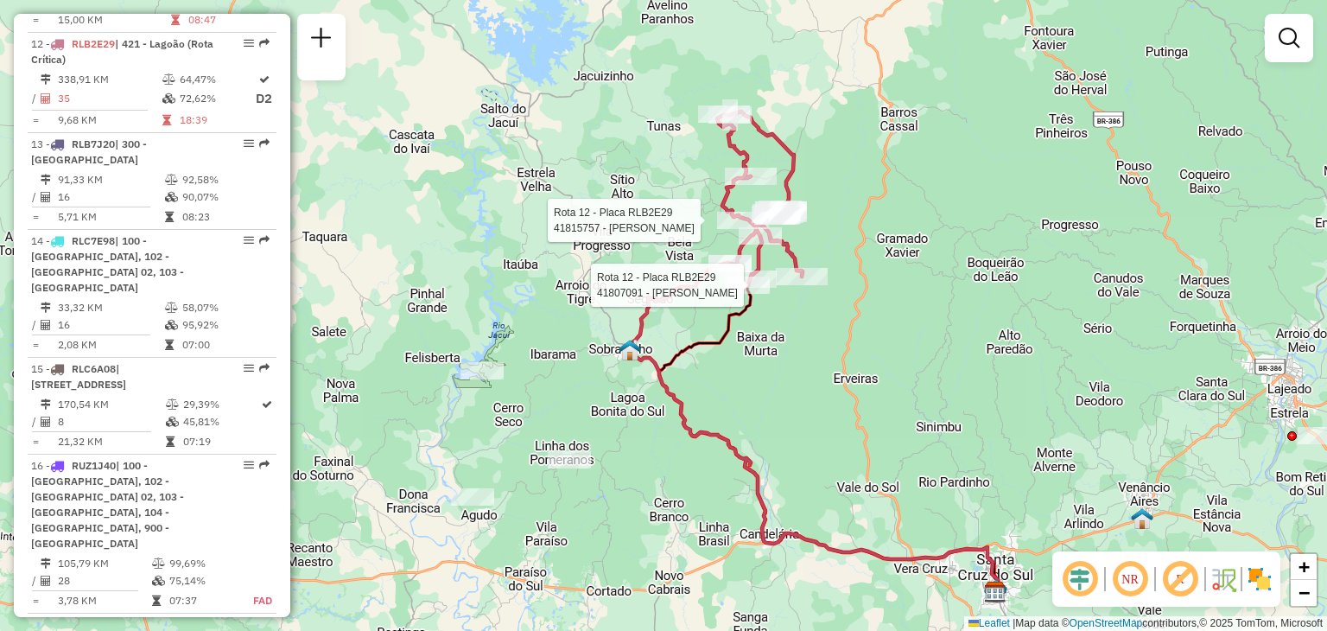
select select "**********"
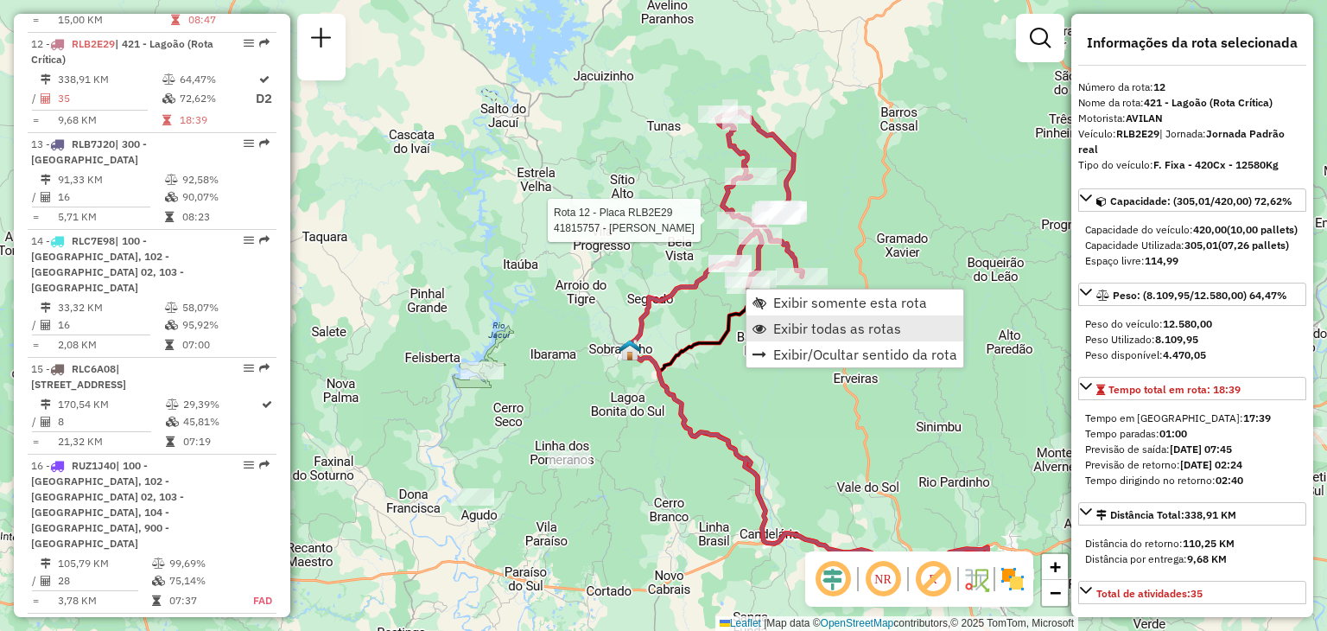
click at [788, 324] on span "Exibir todas as rotas" at bounding box center [837, 328] width 128 height 14
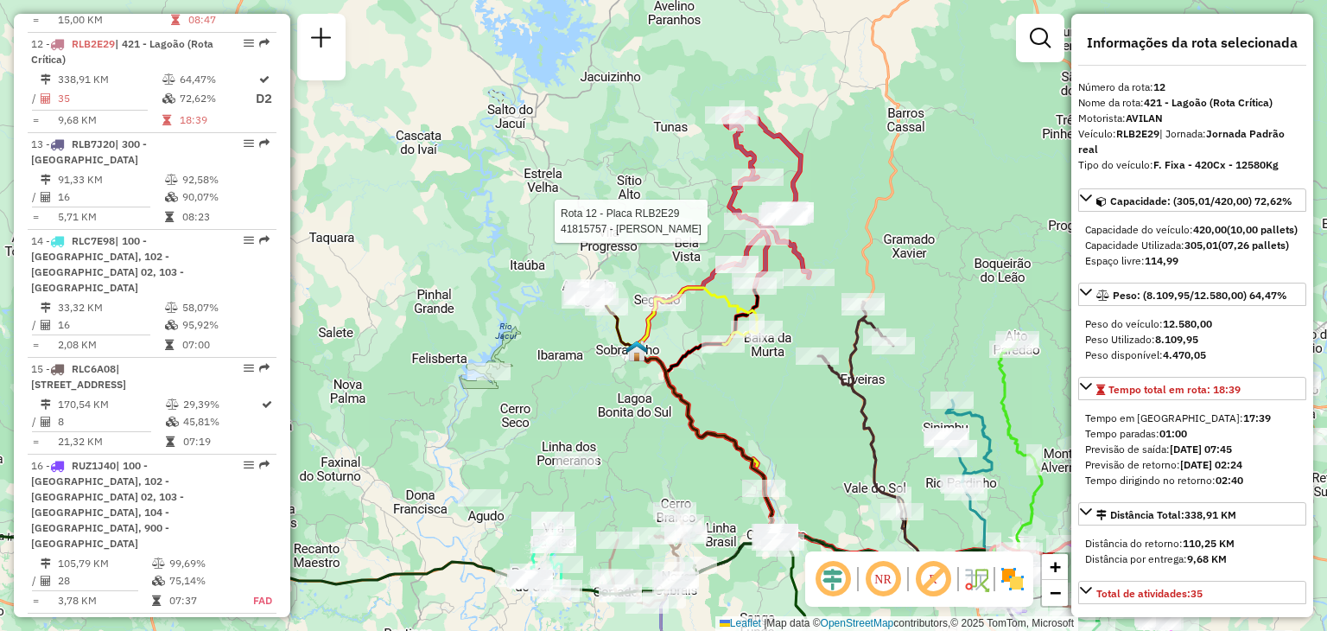
drag, startPoint x: 660, startPoint y: 372, endPoint x: 692, endPoint y: 353, distance: 37.2
click at [668, 374] on icon at bounding box center [680, 412] width 194 height 248
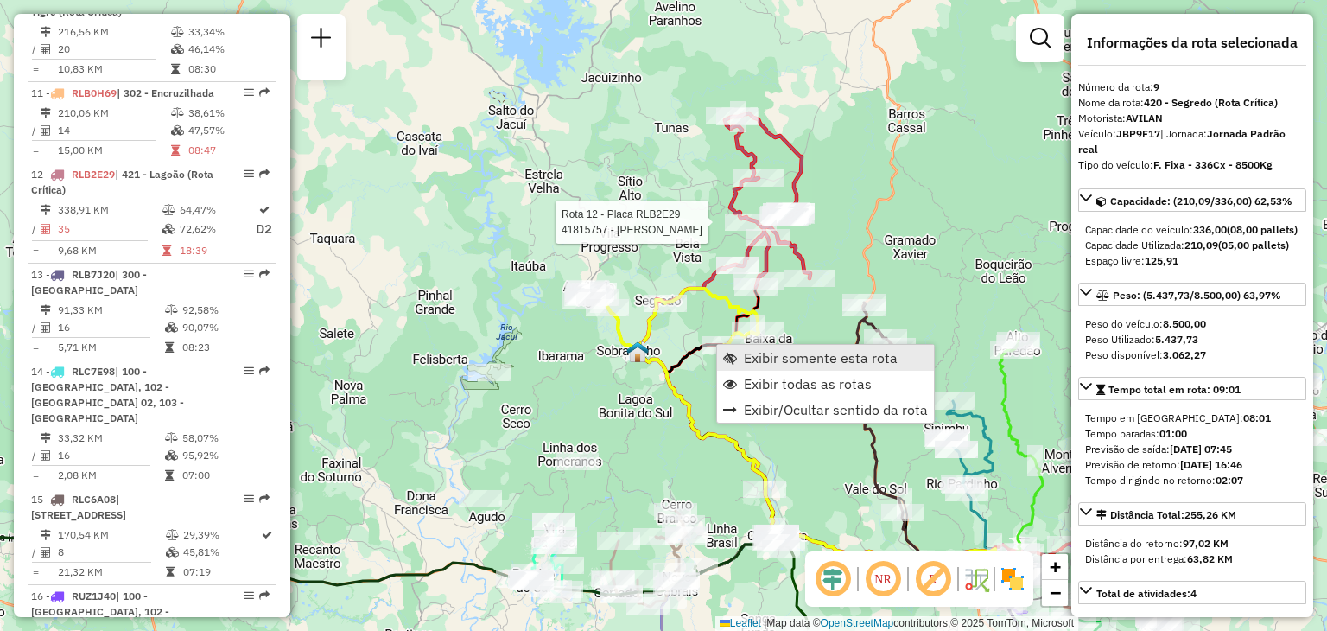
scroll to position [1450, 0]
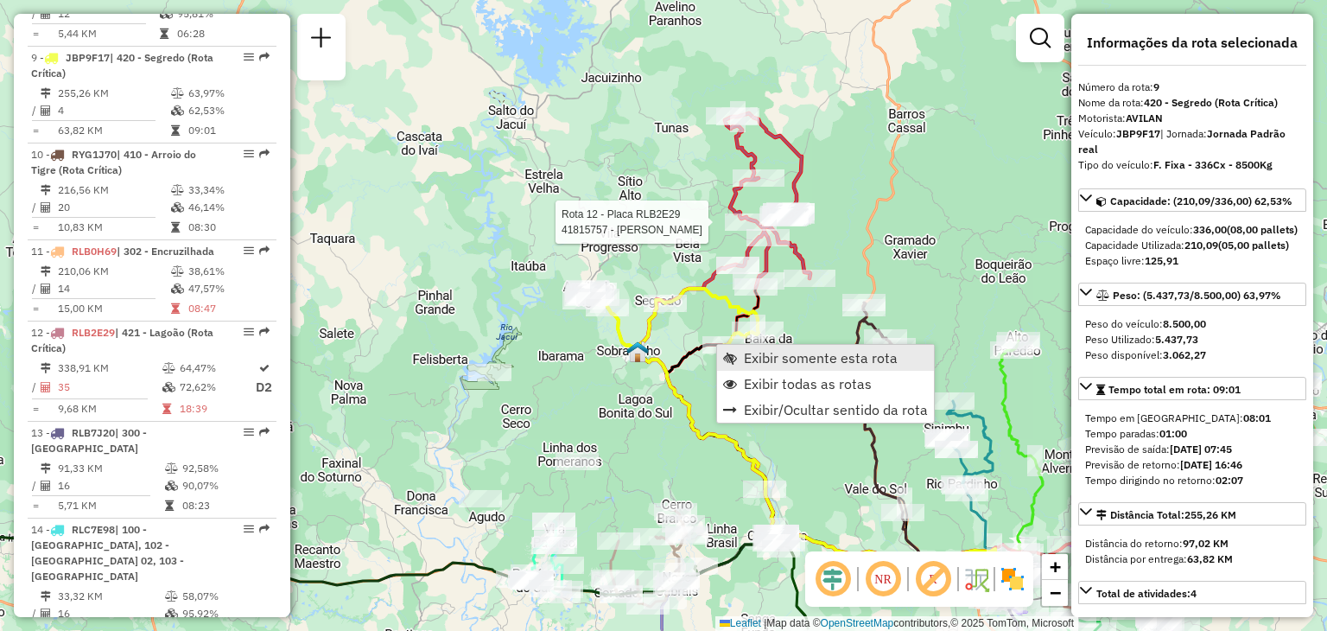
click at [732, 352] on span "Exibir somente esta rota" at bounding box center [730, 358] width 14 height 14
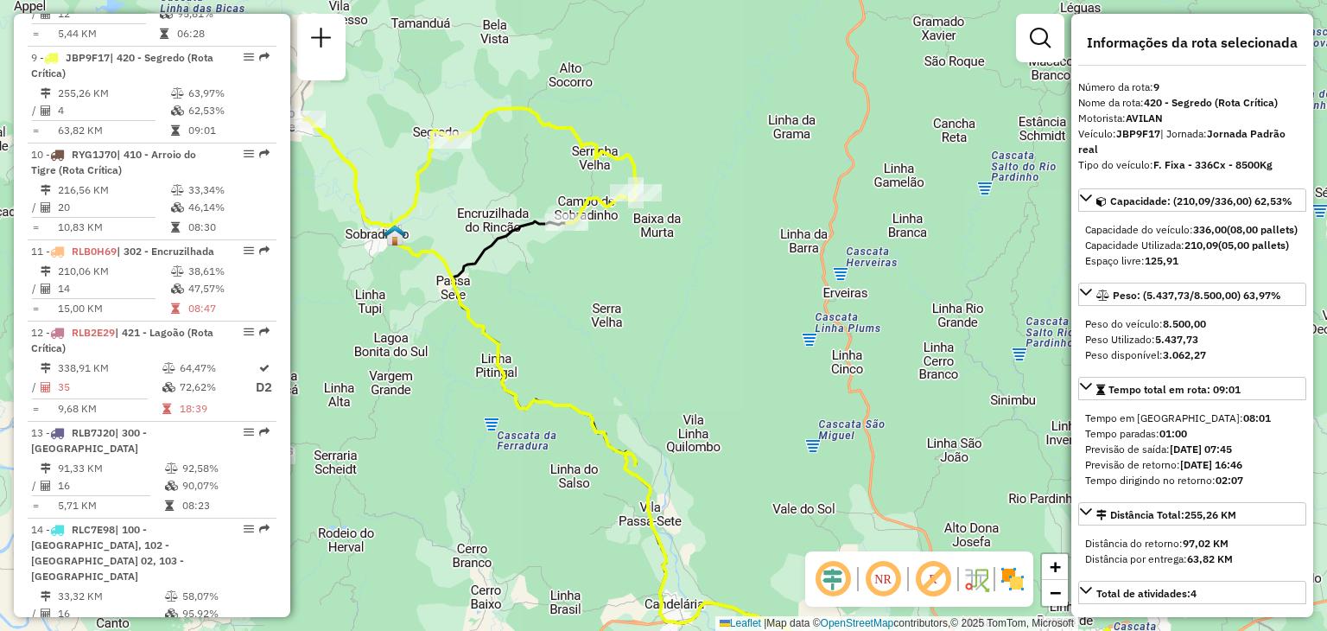
drag, startPoint x: 613, startPoint y: 289, endPoint x: 678, endPoint y: 388, distance: 118.4
click at [678, 388] on div "Janela de atendimento Grade de atendimento Capacidade Transportadoras Veículos …" at bounding box center [663, 315] width 1327 height 631
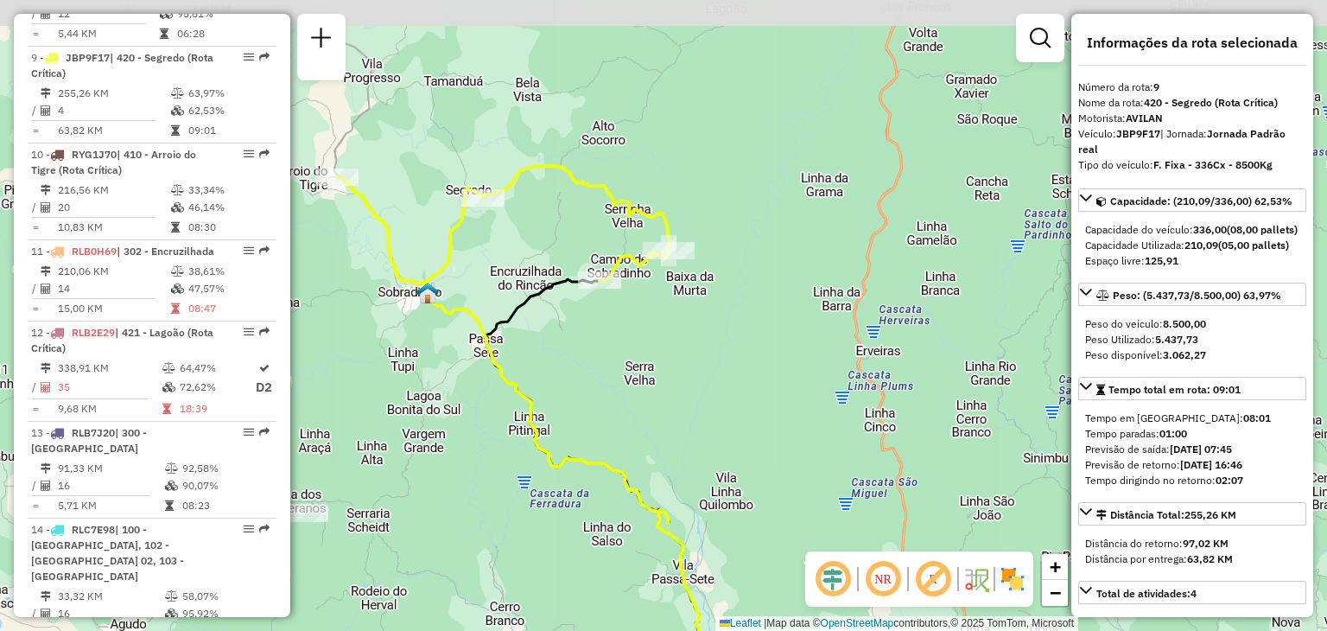
drag, startPoint x: 524, startPoint y: 169, endPoint x: 579, endPoint y: 274, distance: 117.9
click at [572, 283] on icon at bounding box center [503, 224] width 333 height 117
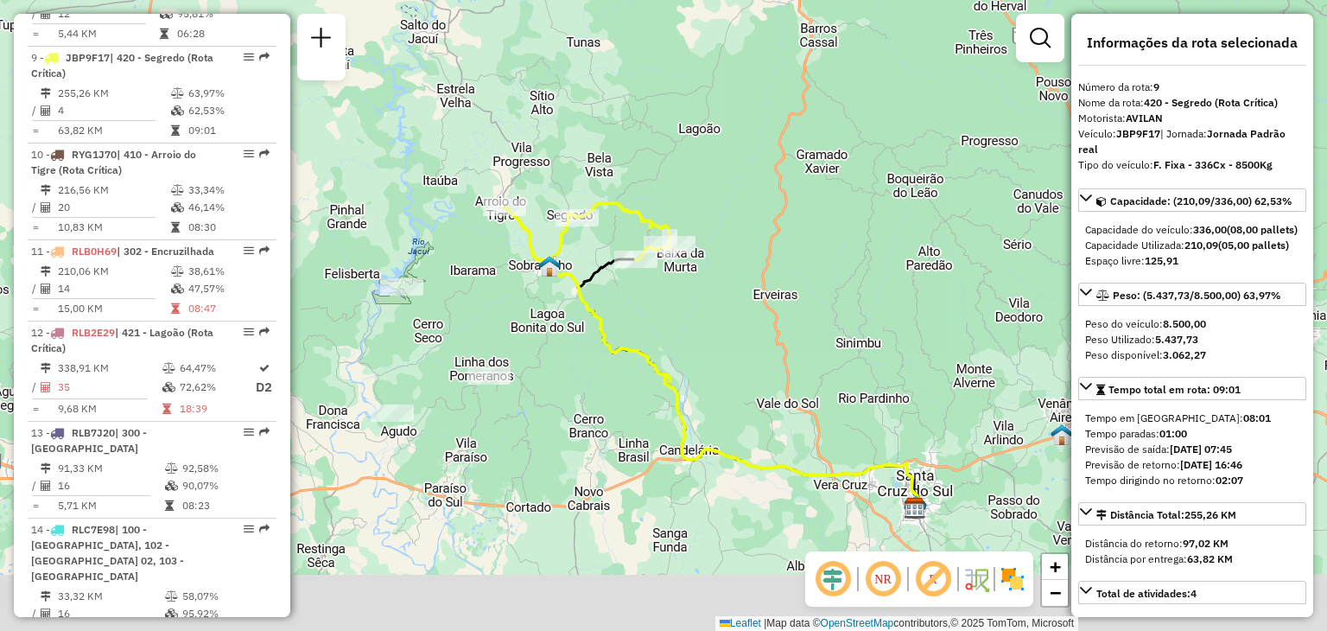
drag, startPoint x: 628, startPoint y: 230, endPoint x: 636, endPoint y: 167, distance: 63.5
click at [645, 154] on div "Janela de atendimento Grade de atendimento Capacidade Transportadoras Veículos …" at bounding box center [663, 315] width 1327 height 631
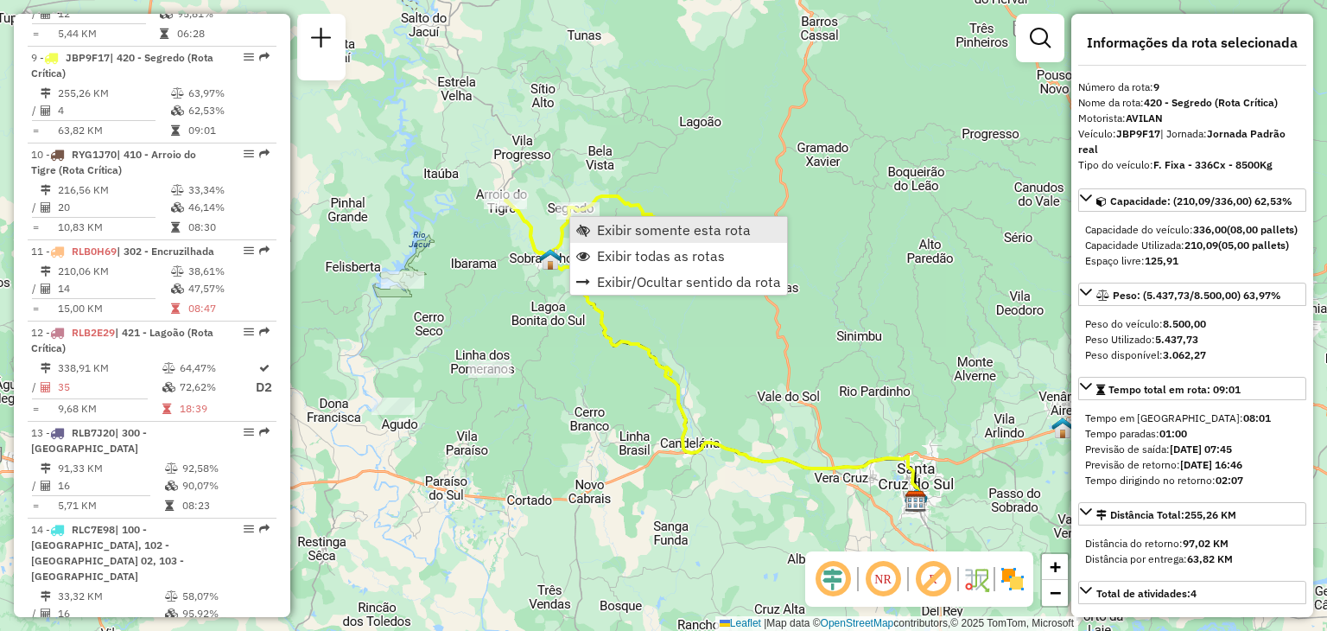
click at [593, 226] on link "Exibir somente esta rota" at bounding box center [678, 230] width 217 height 26
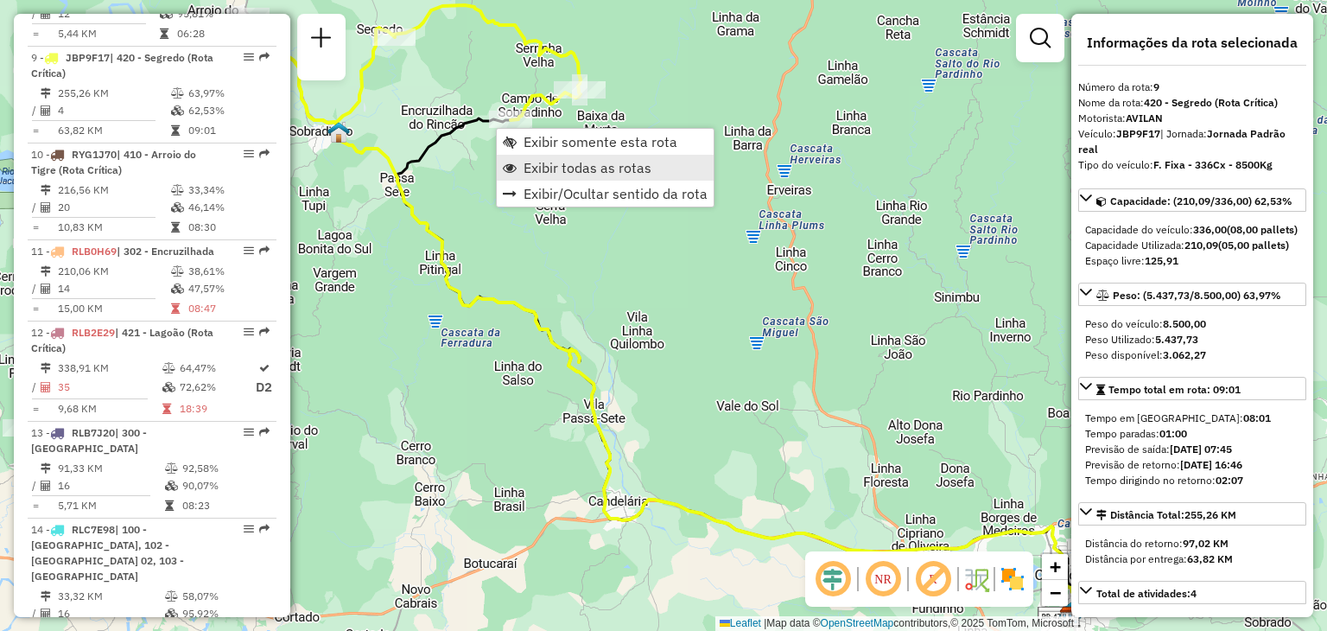
click at [535, 161] on span "Exibir todas as rotas" at bounding box center [588, 168] width 128 height 14
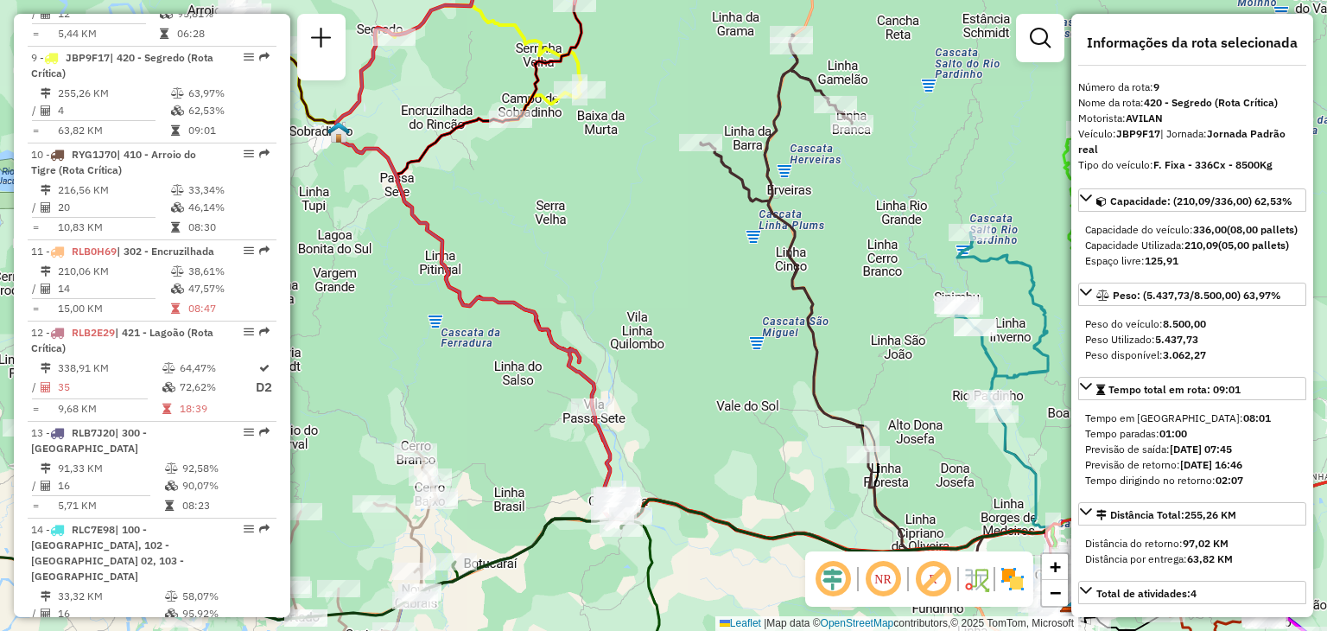
drag, startPoint x: 473, startPoint y: 194, endPoint x: 570, endPoint y: 311, distance: 151.5
click at [568, 311] on div "Janela de atendimento Grade de atendimento Capacidade Transportadoras Veículos …" at bounding box center [663, 315] width 1327 height 631
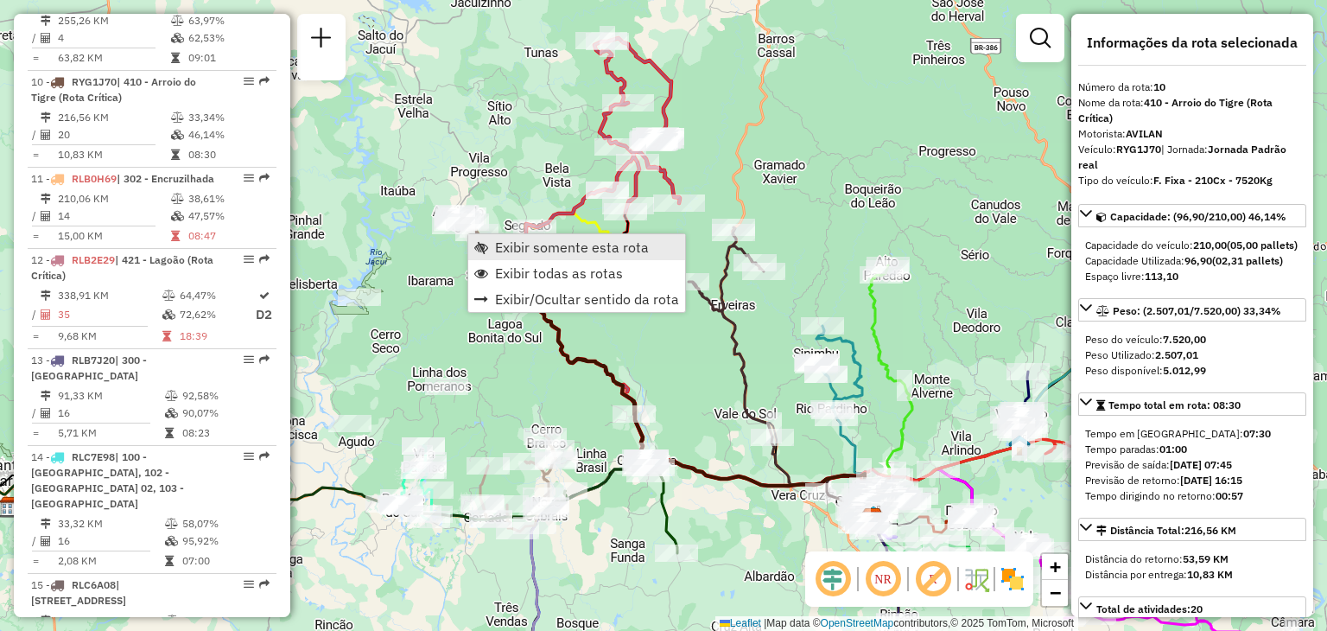
scroll to position [1546, 0]
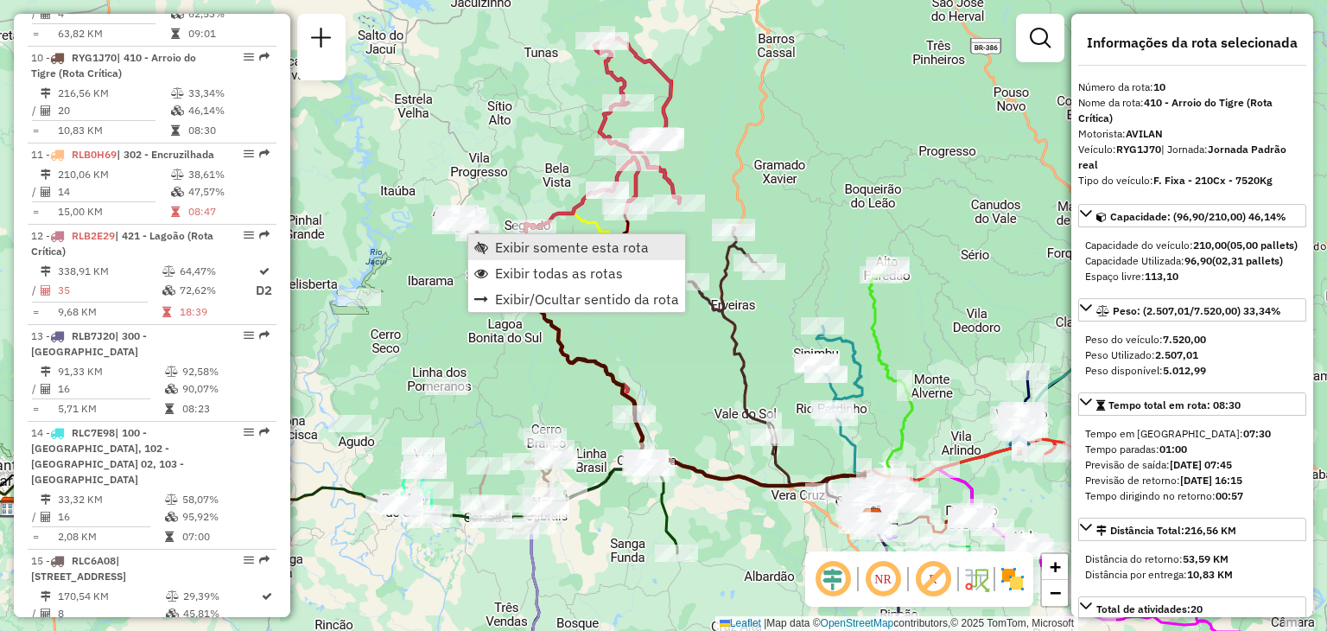
click at [490, 251] on link "Exibir somente esta rota" at bounding box center [576, 247] width 217 height 26
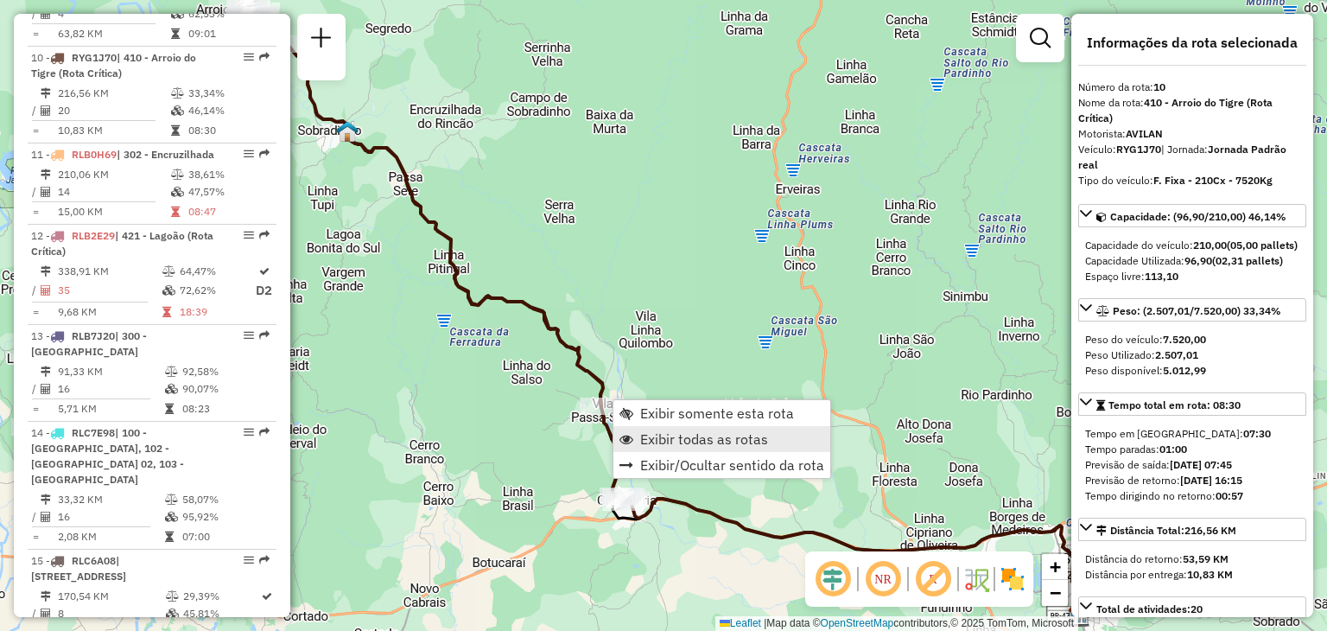
click at [657, 444] on span "Exibir todas as rotas" at bounding box center [704, 439] width 128 height 14
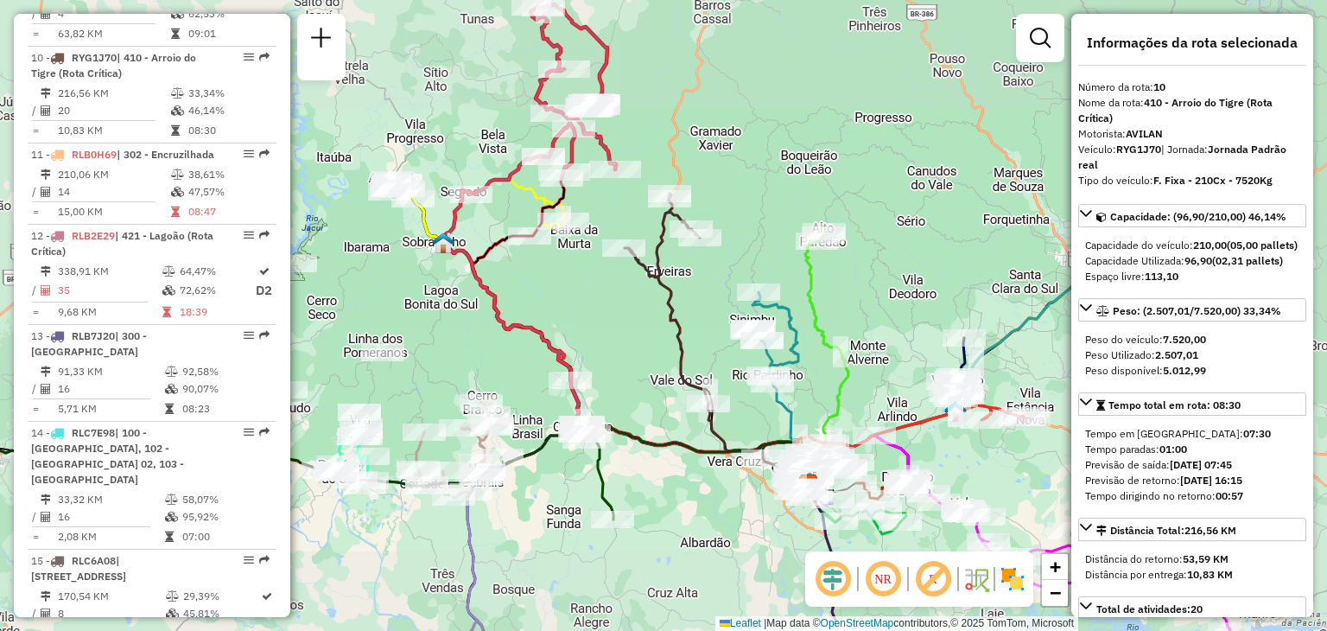
drag, startPoint x: 527, startPoint y: 378, endPoint x: 695, endPoint y: 274, distance: 197.5
click at [695, 274] on div "Janela de atendimento Grade de atendimento Capacidade Transportadoras Veículos …" at bounding box center [663, 315] width 1327 height 631
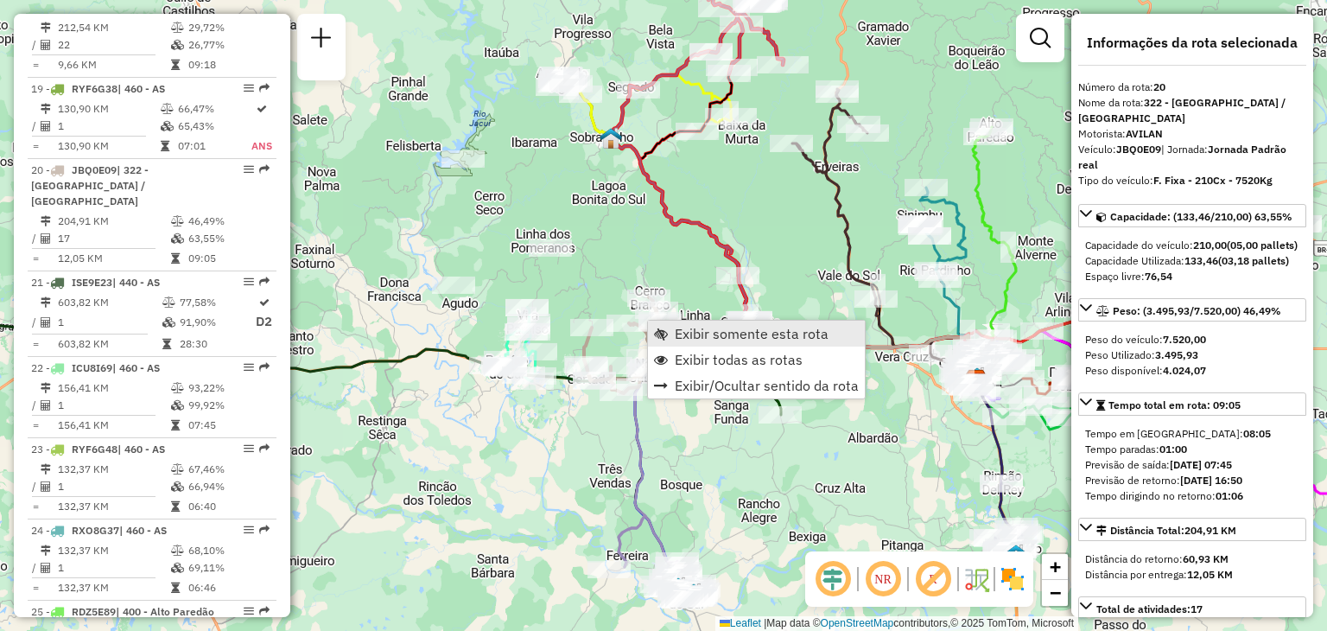
scroll to position [2516, 0]
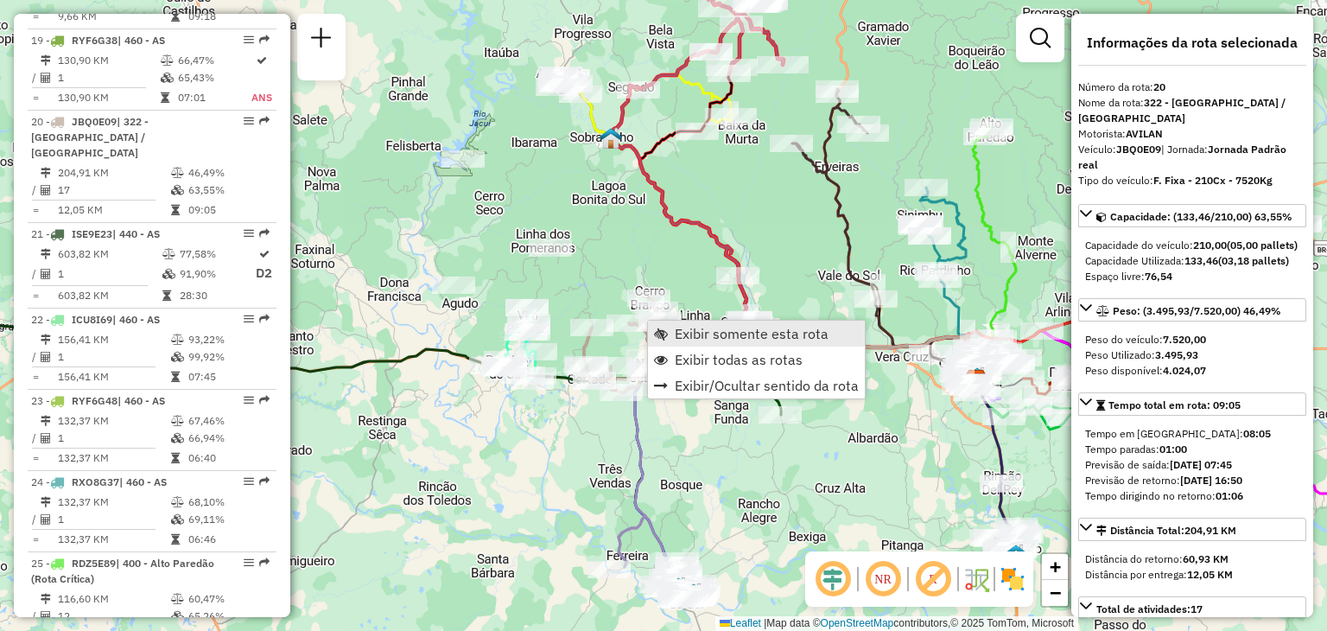
click at [676, 333] on span "Exibir somente esta rota" at bounding box center [752, 334] width 154 height 14
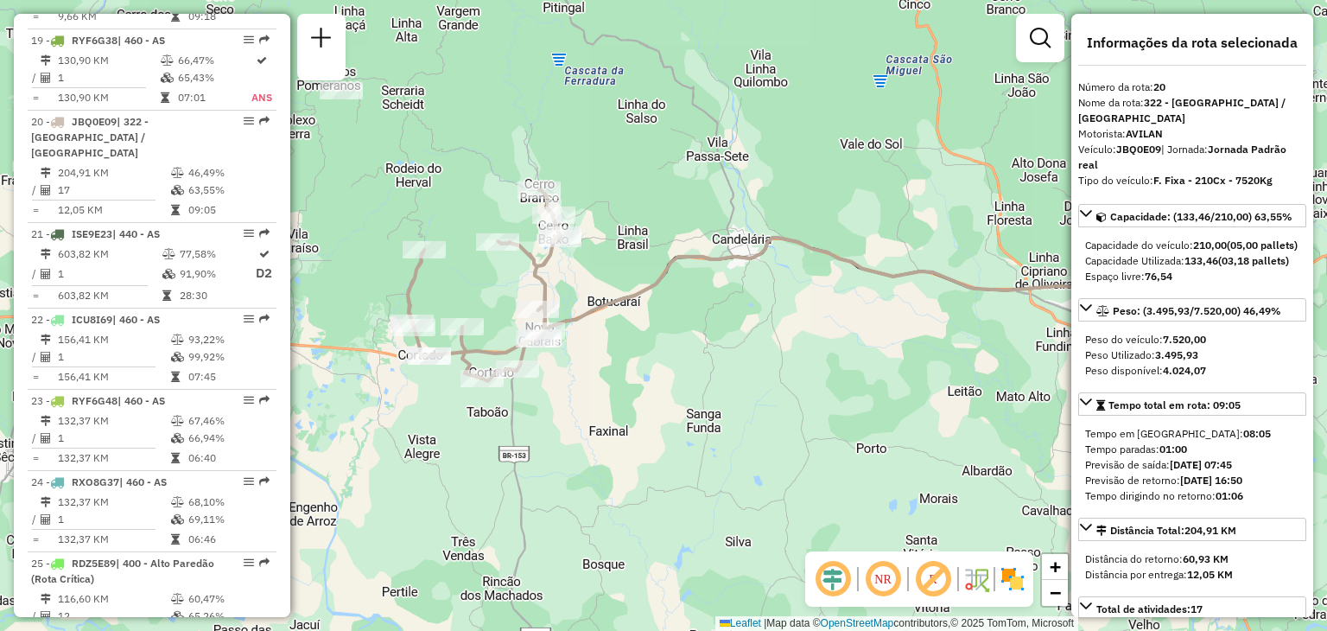
drag, startPoint x: 659, startPoint y: 252, endPoint x: 678, endPoint y: 249, distance: 19.3
click at [680, 247] on icon at bounding box center [871, 301] width 663 height 126
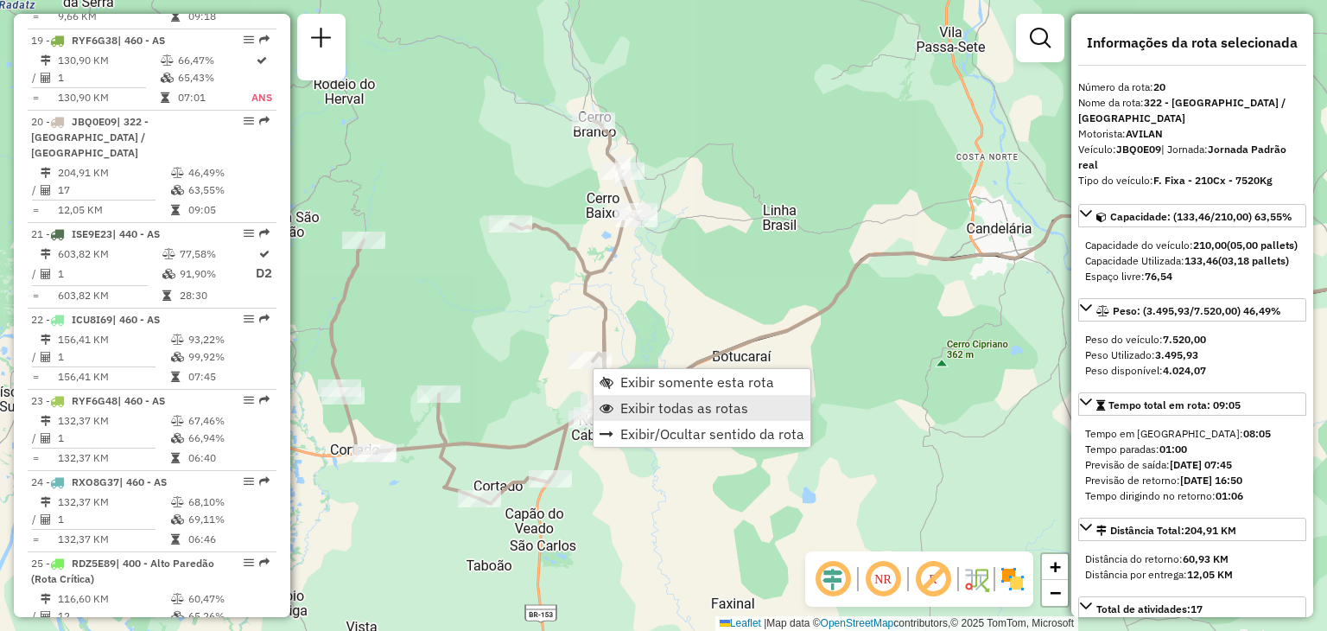
click at [632, 411] on span "Exibir todas as rotas" at bounding box center [684, 408] width 128 height 14
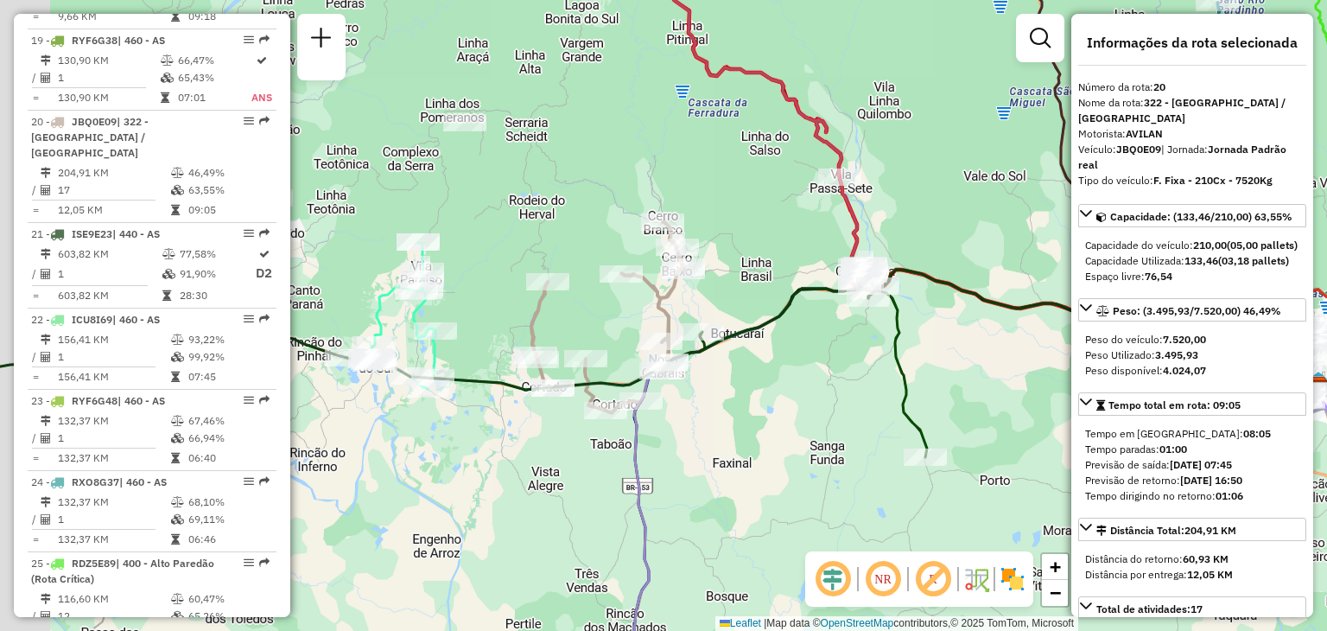
drag, startPoint x: 473, startPoint y: 321, endPoint x: 576, endPoint y: 321, distance: 102.8
click at [593, 317] on icon at bounding box center [608, 317] width 154 height 191
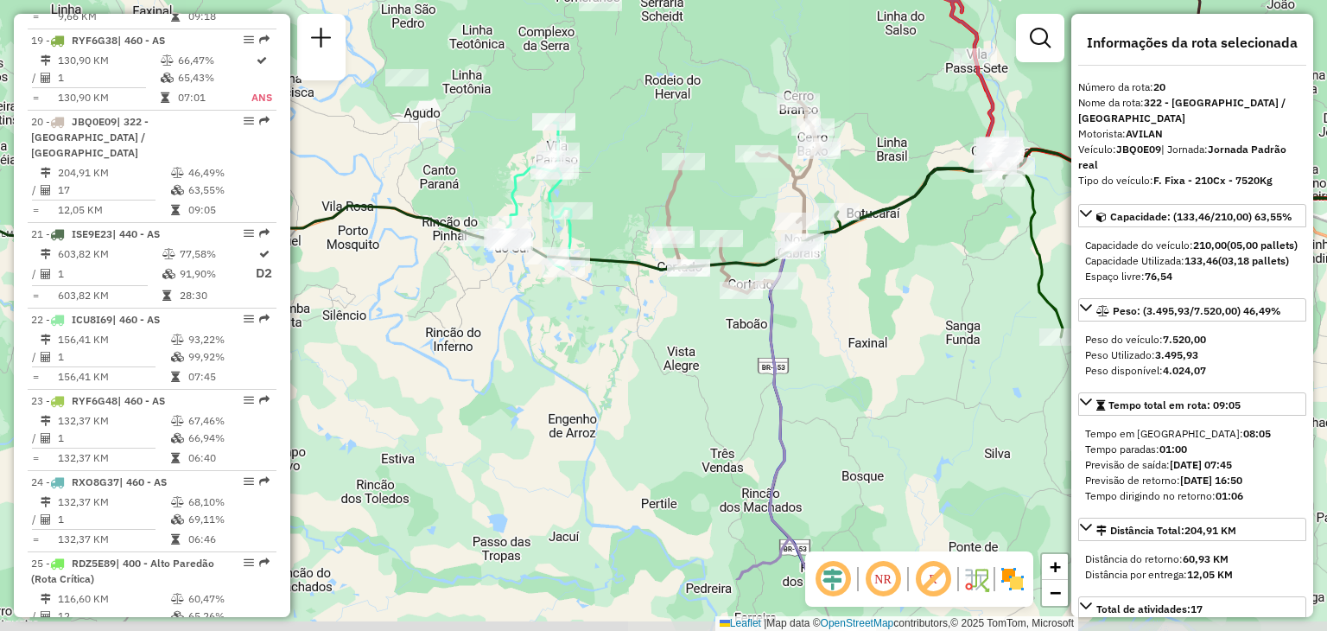
drag, startPoint x: 548, startPoint y: 360, endPoint x: 632, endPoint y: 246, distance: 141.5
click at [632, 246] on div "Janela de atendimento Grade de atendimento Capacidade Transportadoras Veículos …" at bounding box center [663, 315] width 1327 height 631
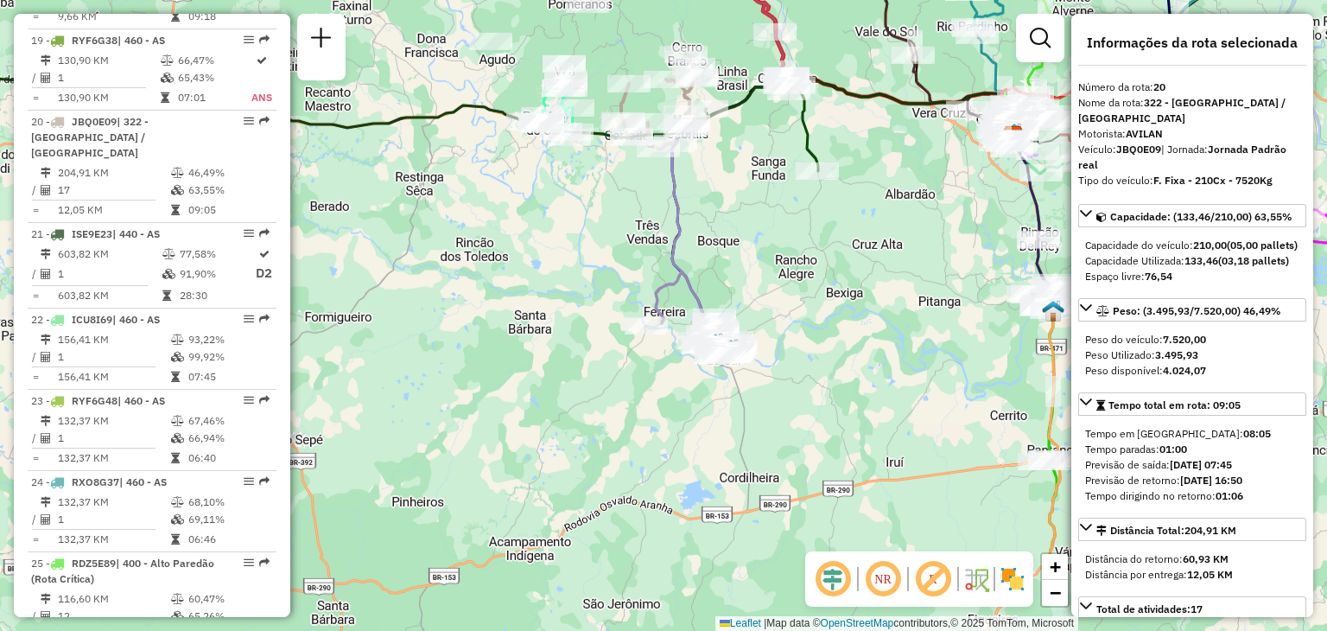
drag, startPoint x: 713, startPoint y: 283, endPoint x: 700, endPoint y: 225, distance: 60.2
click at [696, 219] on div "Janela de atendimento Grade de atendimento Capacidade Transportadoras Veículos …" at bounding box center [663, 315] width 1327 height 631
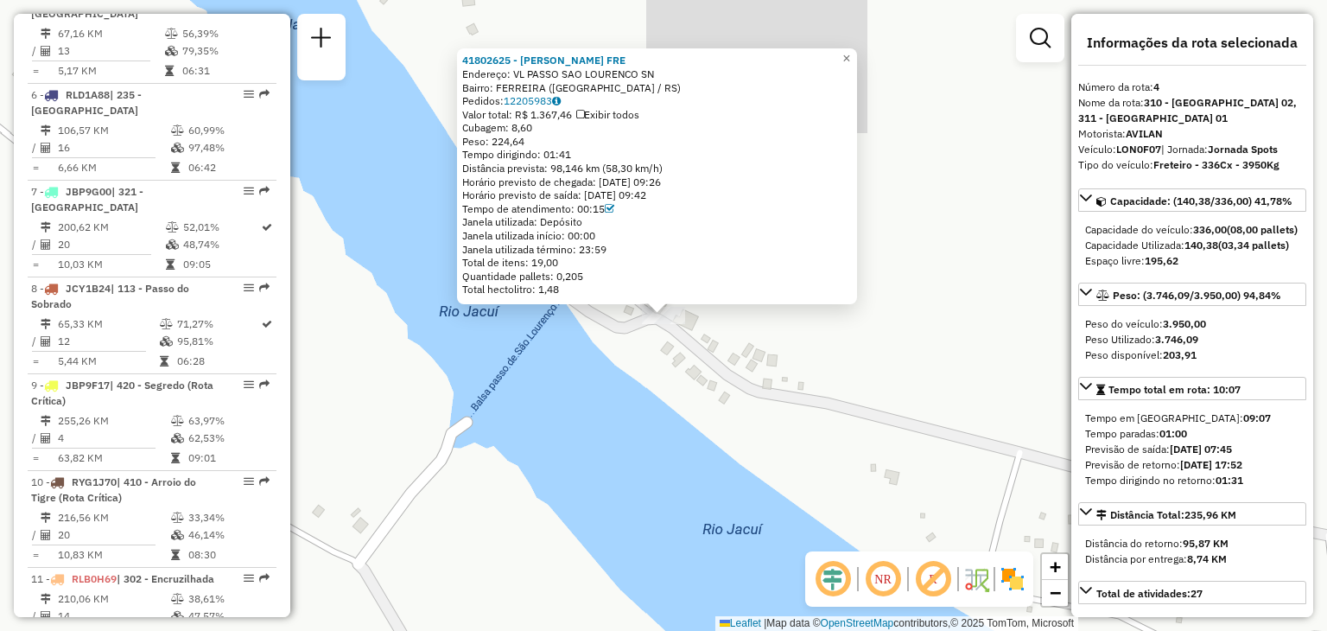
scroll to position [967, 0]
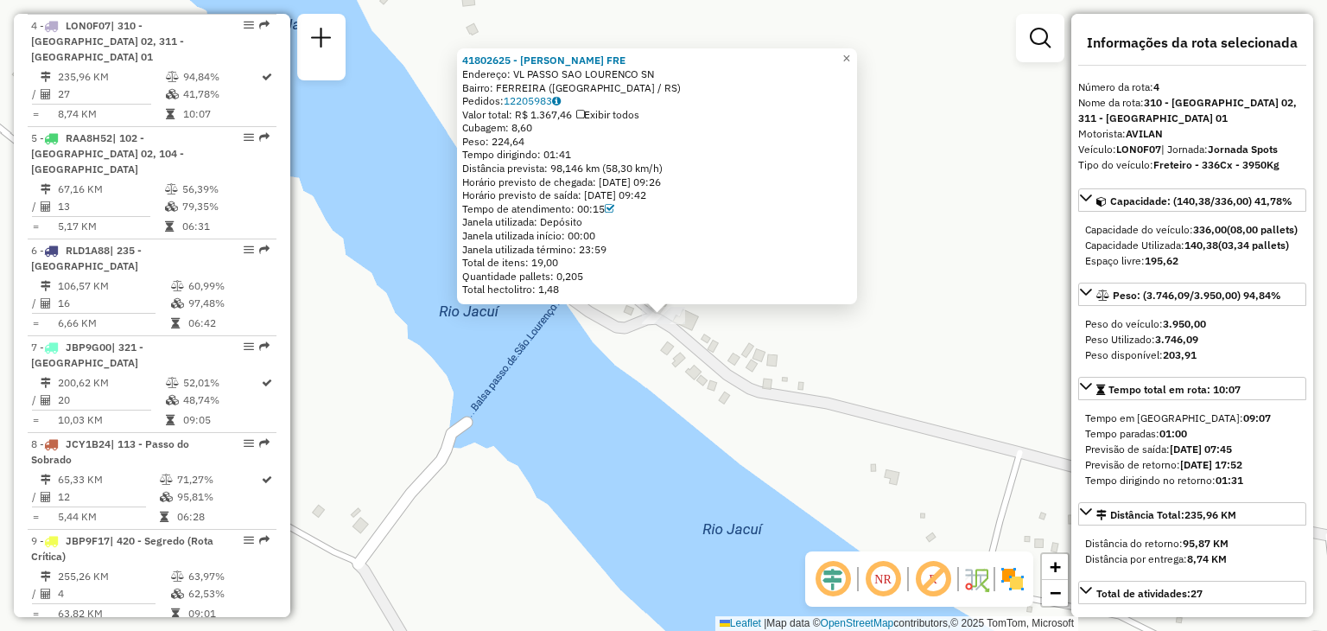
click at [619, 164] on div "Distância prevista: 98,146 km (58,30 km/h)" at bounding box center [657, 169] width 390 height 14
click at [619, 163] on div "Distância prevista: 98,146 km (58,30 km/h)" at bounding box center [657, 169] width 390 height 14
click at [705, 226] on div "Janela utilizada: Depósito" at bounding box center [657, 222] width 390 height 14
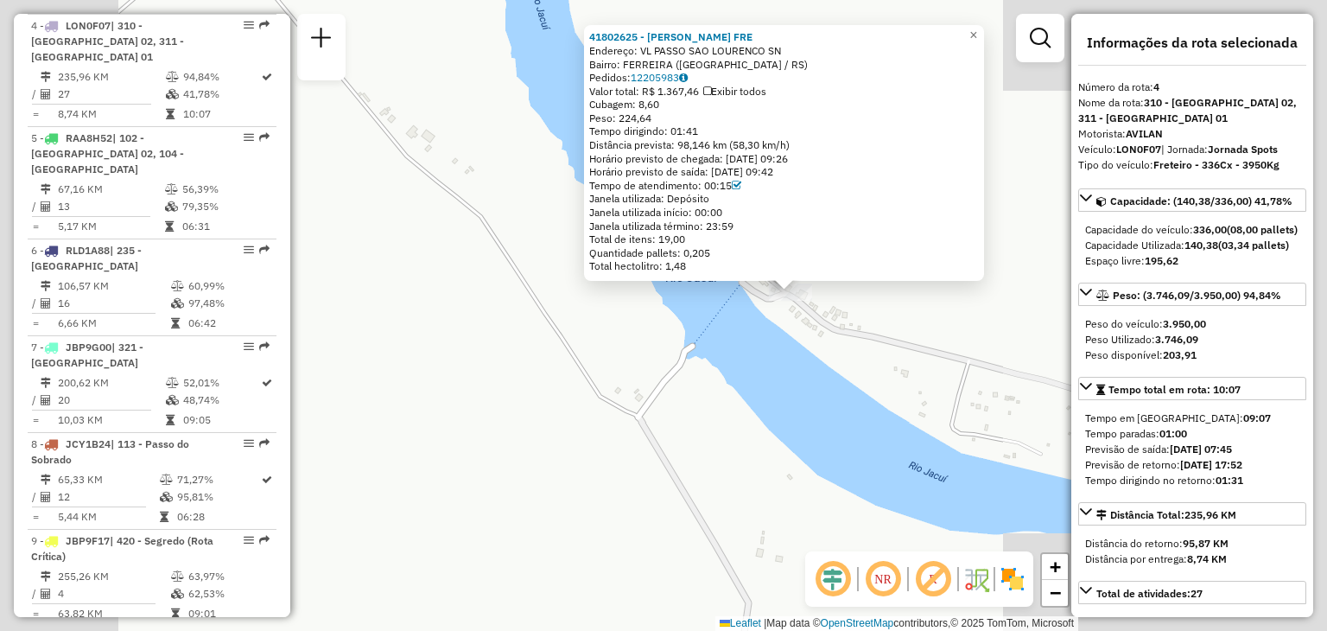
click at [1045, 262] on div "41802625 - MARCO ANTONIO H. FRE Endereço: VL PASSO SAO LOURENCO SN Bairro: FERR…" at bounding box center [663, 315] width 1327 height 631
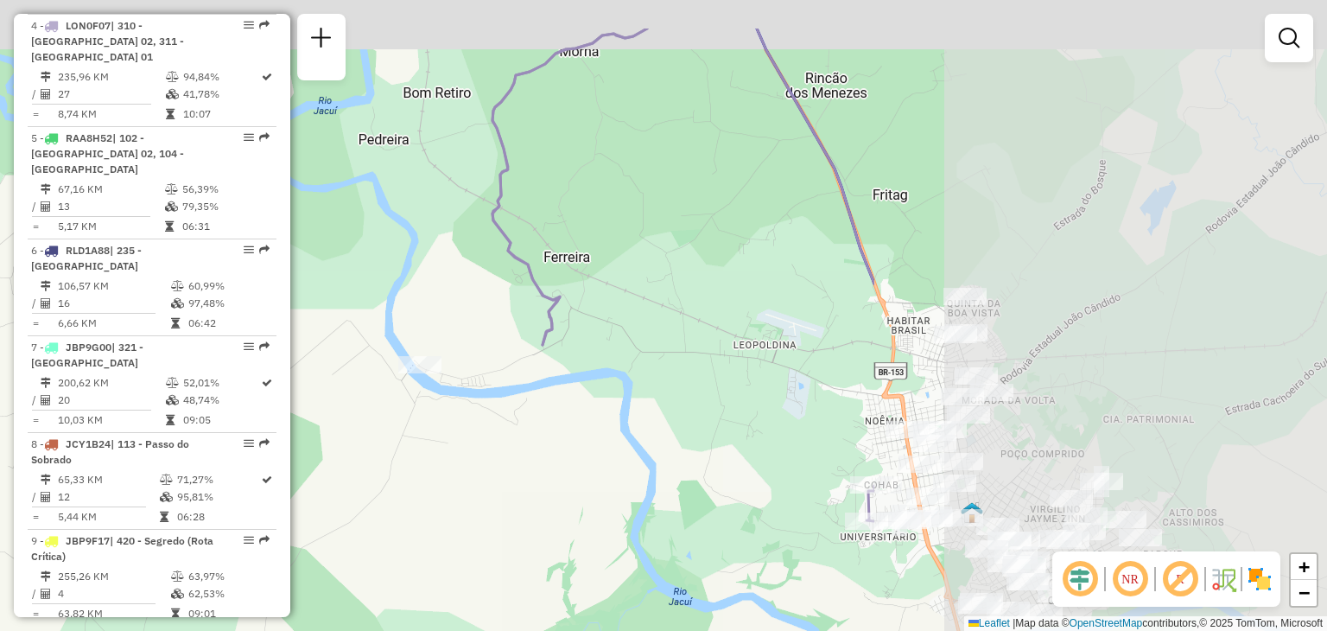
drag, startPoint x: 1062, startPoint y: 255, endPoint x: 477, endPoint y: 346, distance: 592.0
click at [477, 346] on div "Janela de atendimento Grade de atendimento Capacidade Transportadoras Veículos …" at bounding box center [663, 315] width 1327 height 631
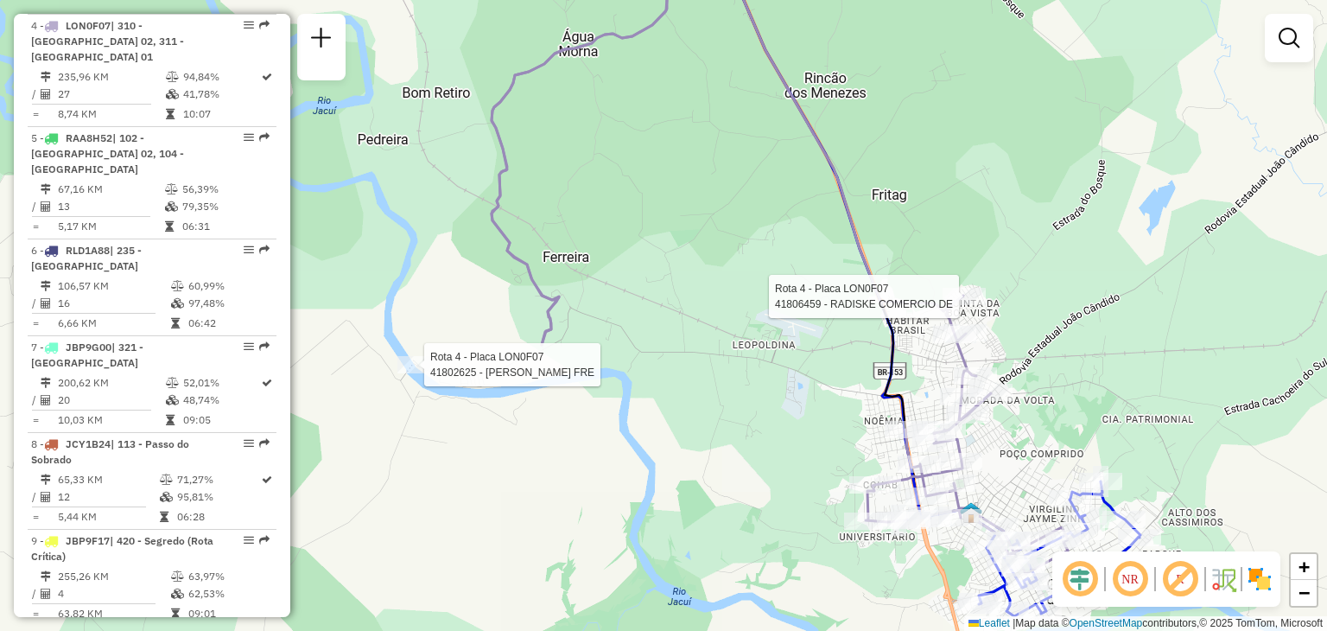
select select "**********"
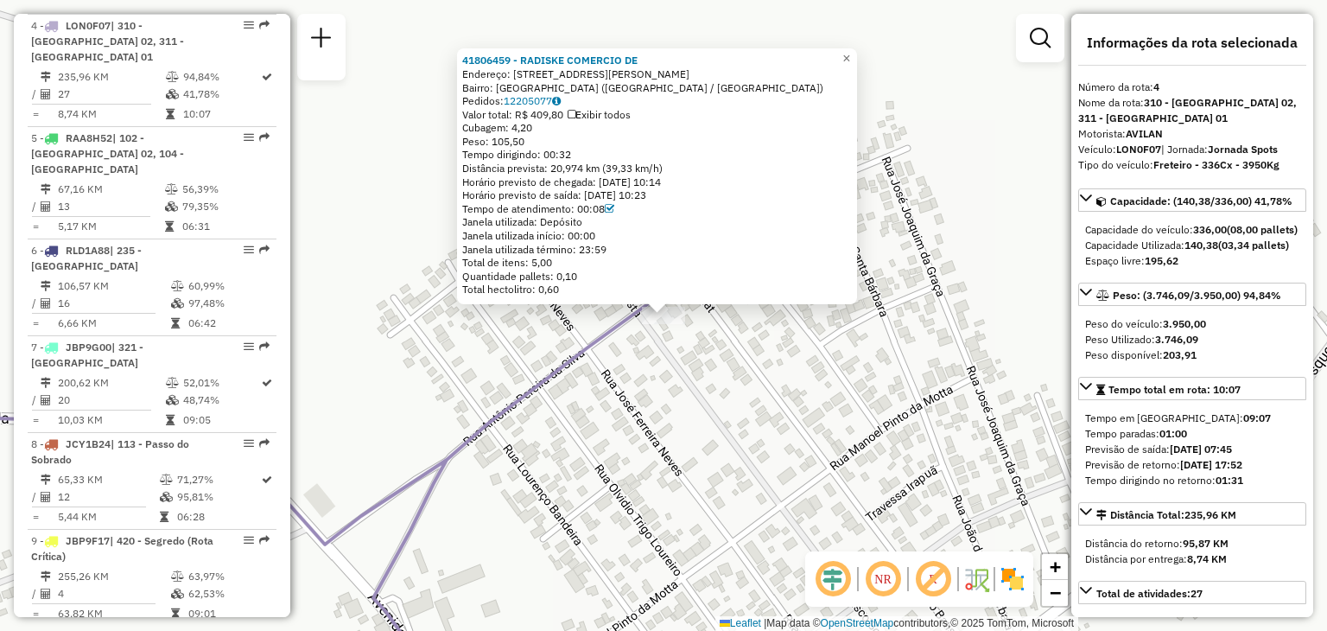
click at [572, 152] on div "Tempo dirigindo: 00:32" at bounding box center [657, 155] width 390 height 14
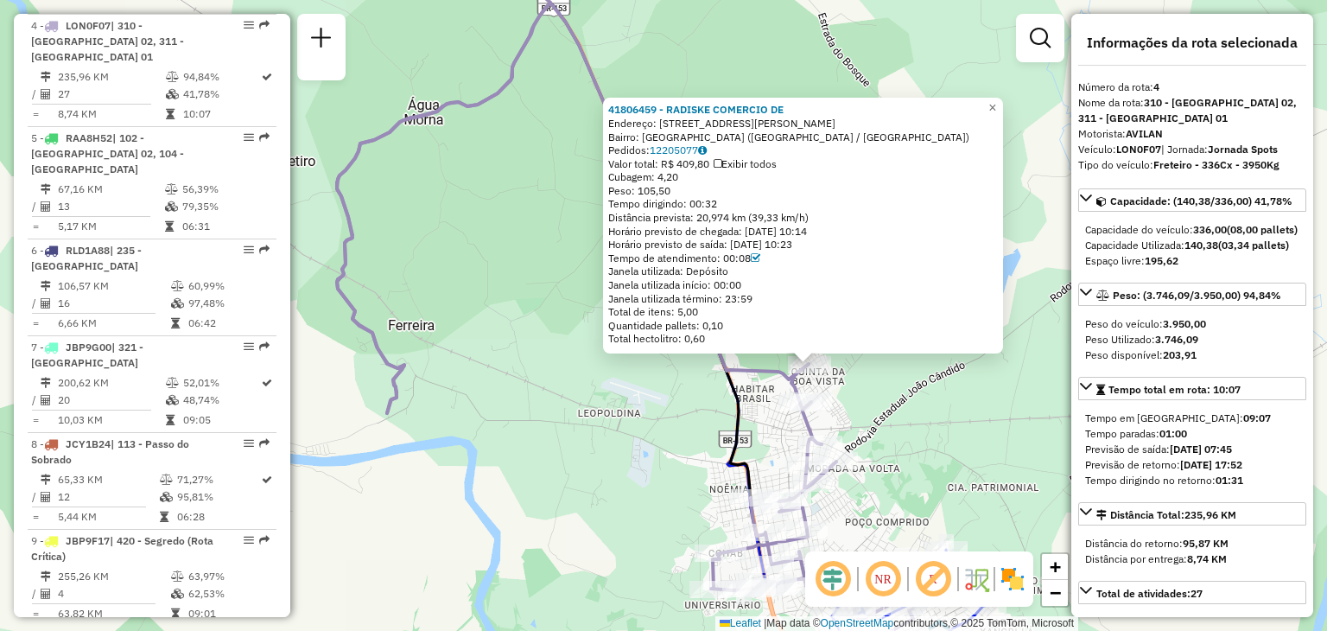
click at [698, 422] on div "41806459 - RADISKE COMERCIO DE Endereço: R ANTONIO PEREIRA DA SILVA 1325 Bairro…" at bounding box center [663, 315] width 1327 height 631
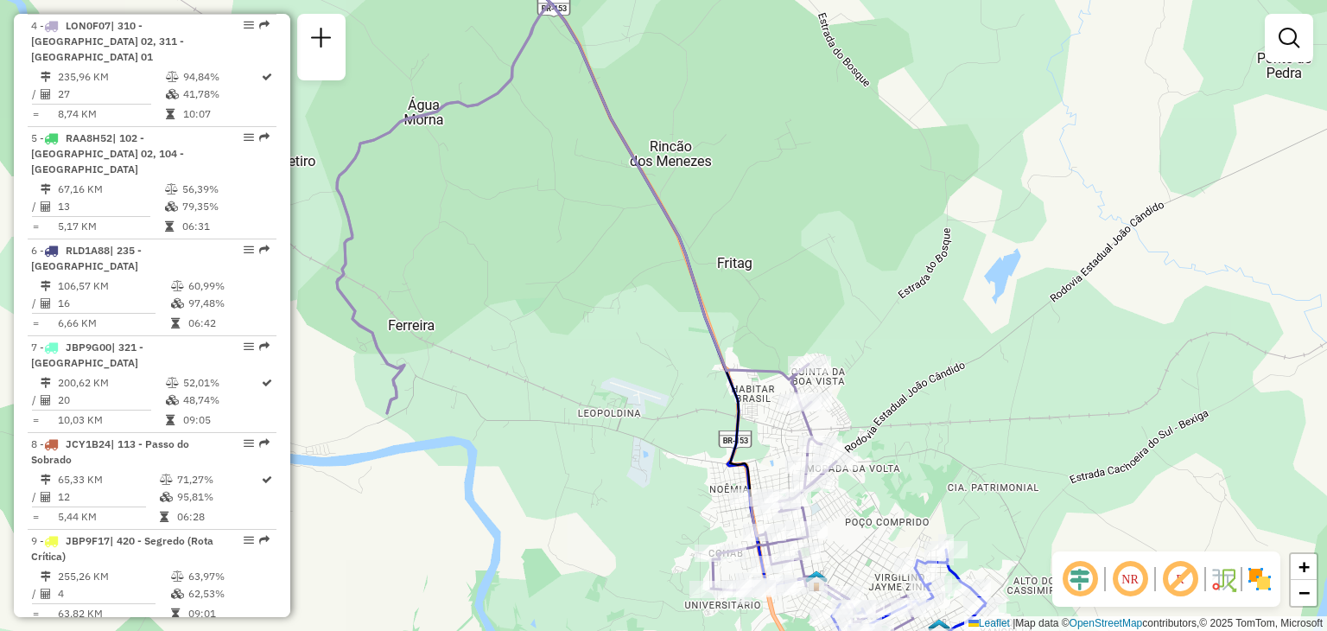
drag, startPoint x: 514, startPoint y: 336, endPoint x: 567, endPoint y: 273, distance: 82.2
click at [566, 274] on div "Janela de atendimento Grade de atendimento Capacidade Transportadoras Veículos …" at bounding box center [663, 315] width 1327 height 631
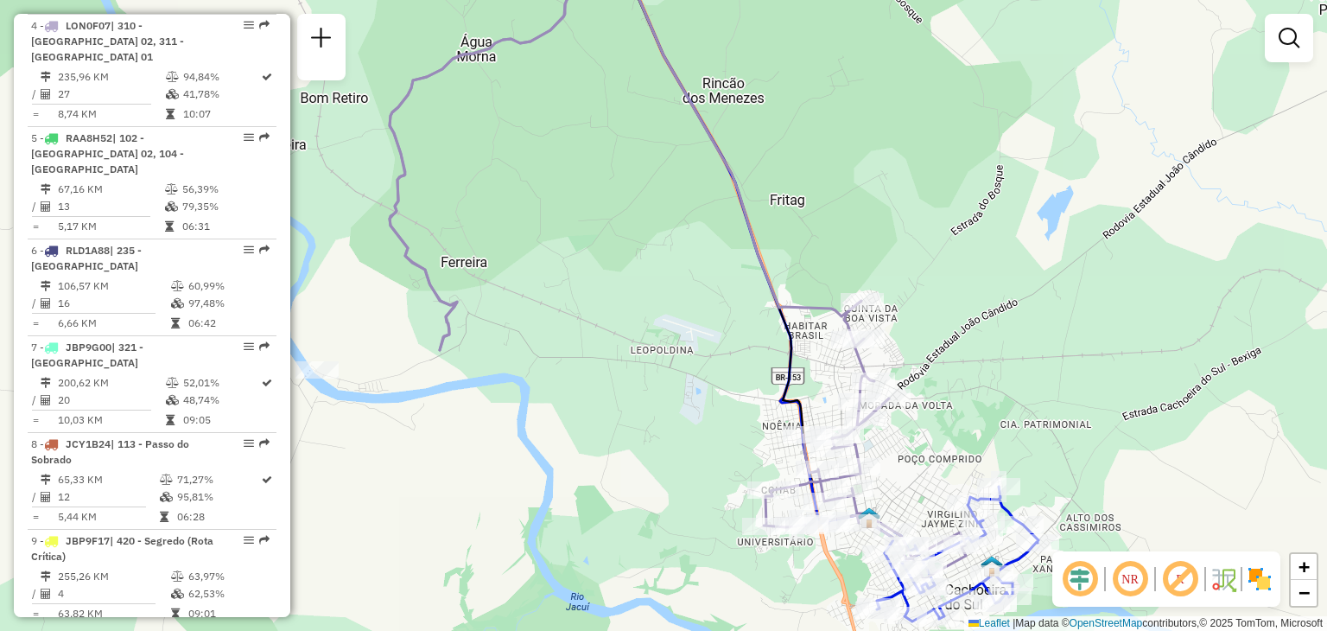
drag, startPoint x: 545, startPoint y: 377, endPoint x: 554, endPoint y: 392, distance: 17.8
click at [551, 398] on div "Janela de atendimento Grade de atendimento Capacidade Transportadoras Veículos …" at bounding box center [663, 315] width 1327 height 631
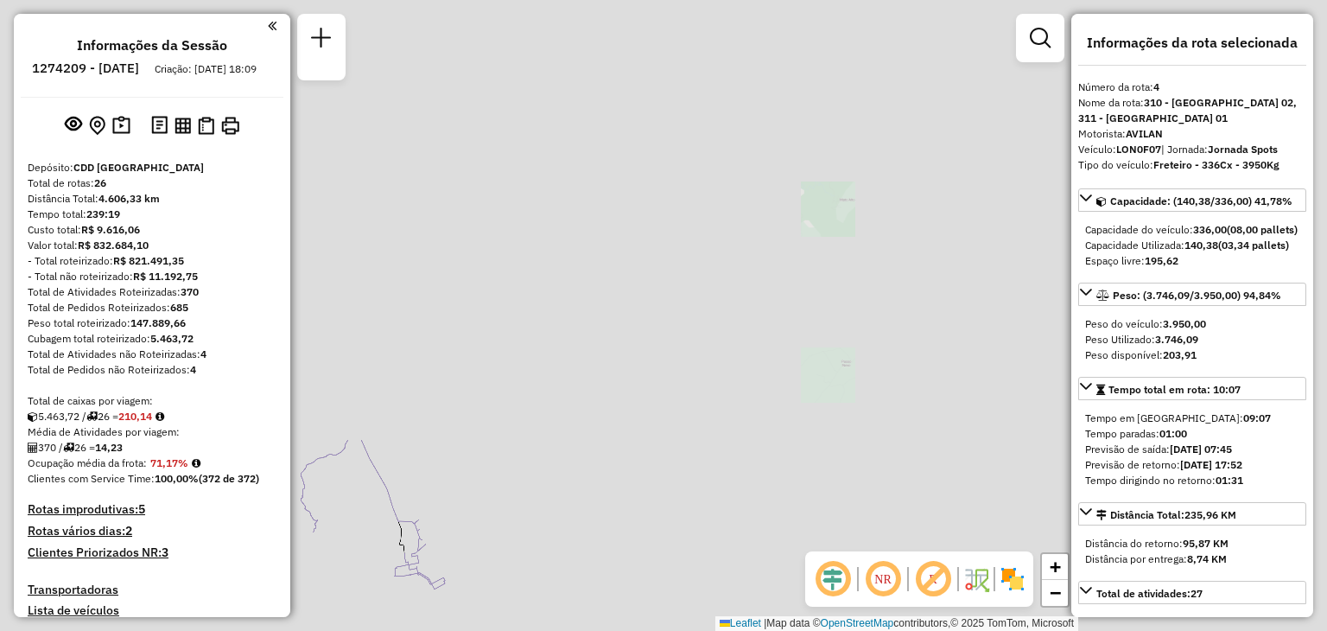
select select "**********"
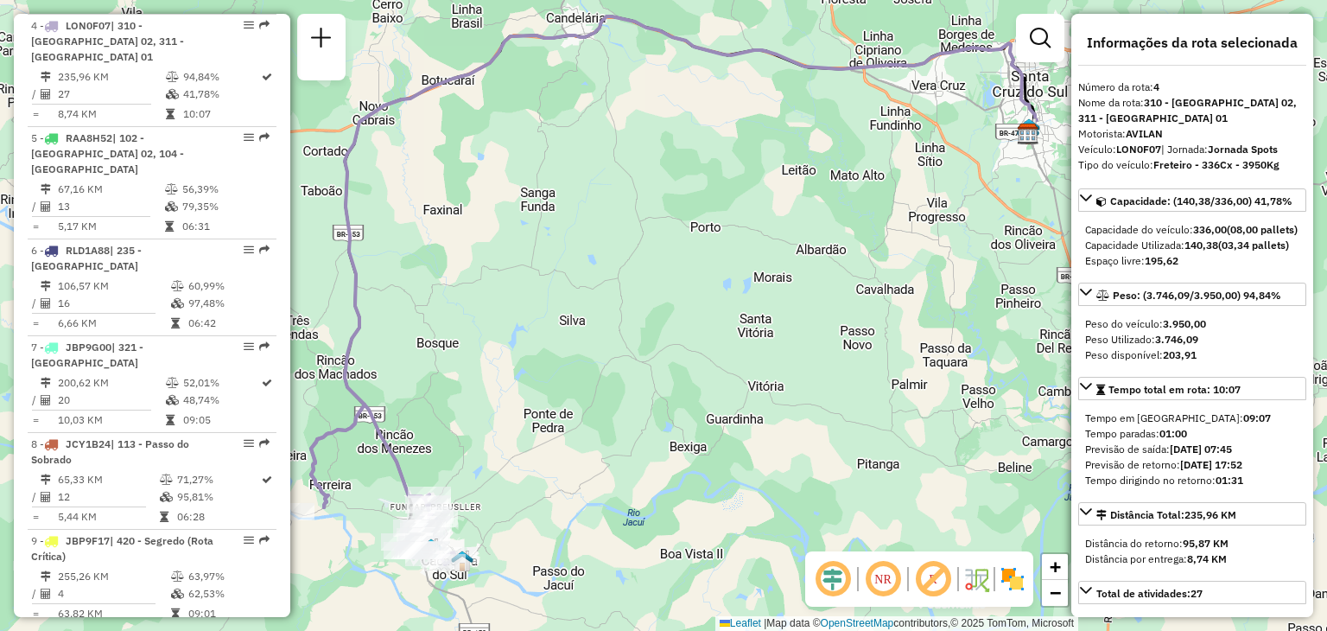
drag, startPoint x: 620, startPoint y: 433, endPoint x: 621, endPoint y: 359, distance: 73.4
click at [674, 298] on div "Janela de atendimento Grade de atendimento Capacidade Transportadoras Veículos …" at bounding box center [663, 315] width 1327 height 631
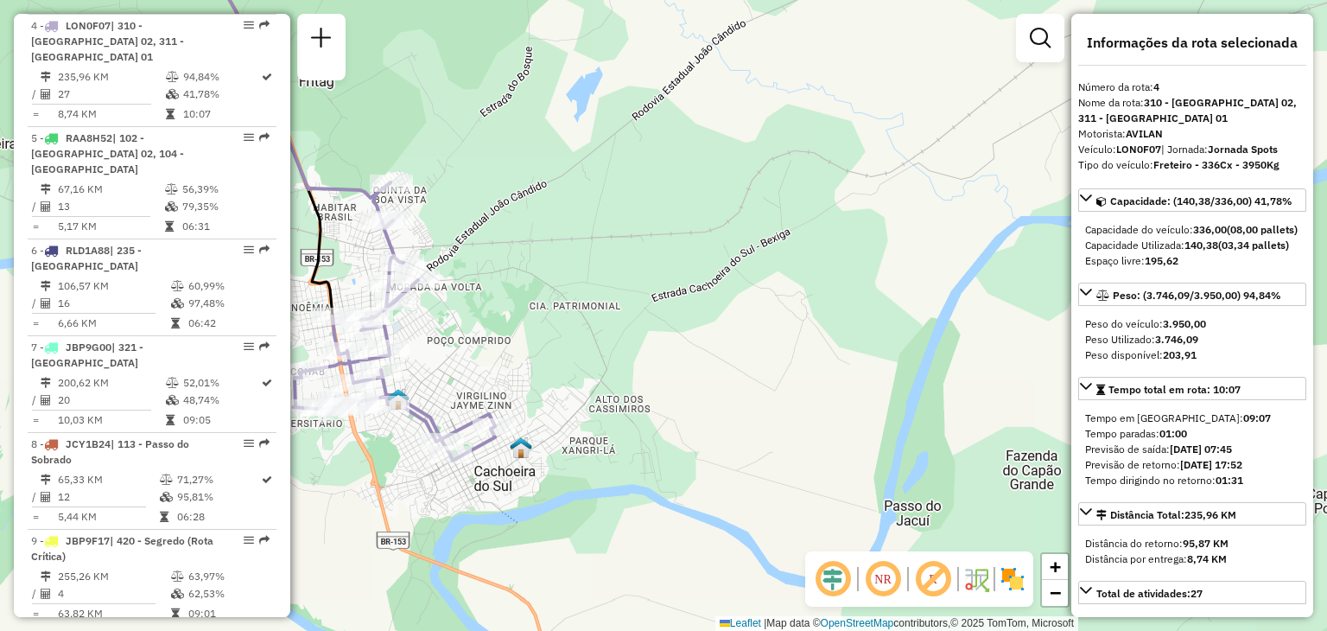
drag, startPoint x: 708, startPoint y: 423, endPoint x: 737, endPoint y: 386, distance: 47.4
click at [737, 386] on div "Janela de atendimento Grade de atendimento Capacidade Transportadoras Veículos …" at bounding box center [663, 315] width 1327 height 631
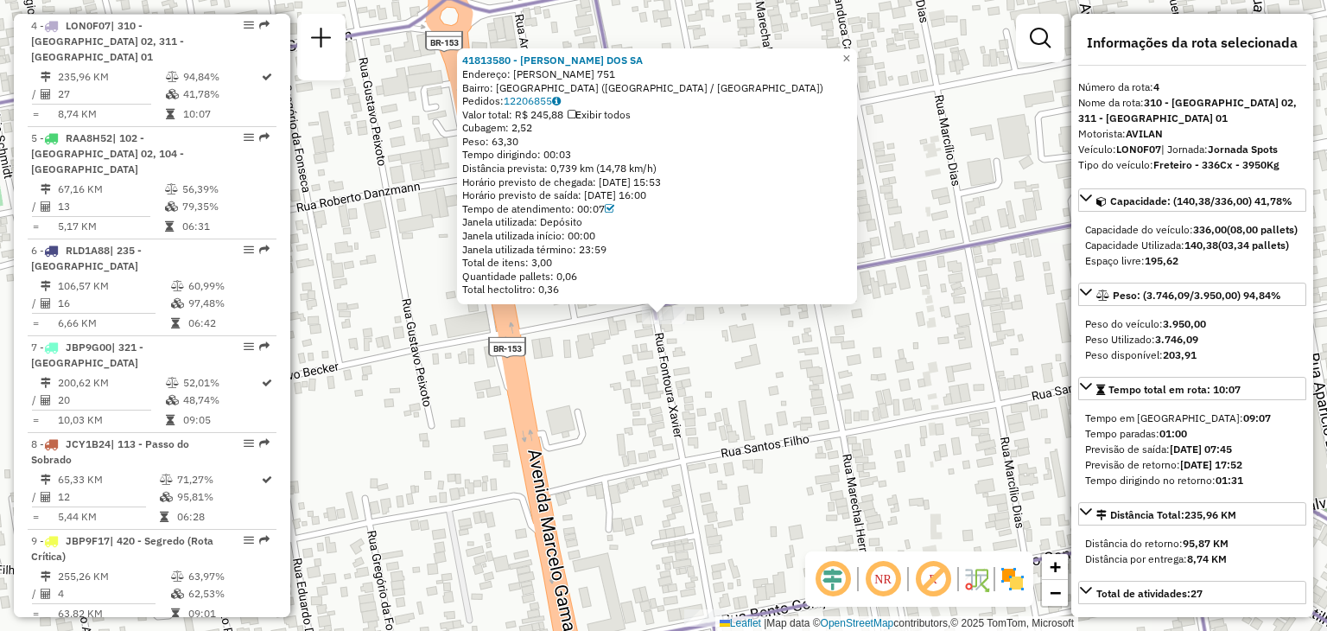
click at [704, 426] on div "41813580 - [PERSON_NAME] DOS SA Endereço: [PERSON_NAME] 751 Bairro: [GEOGRAPHIC…" at bounding box center [663, 315] width 1327 height 631
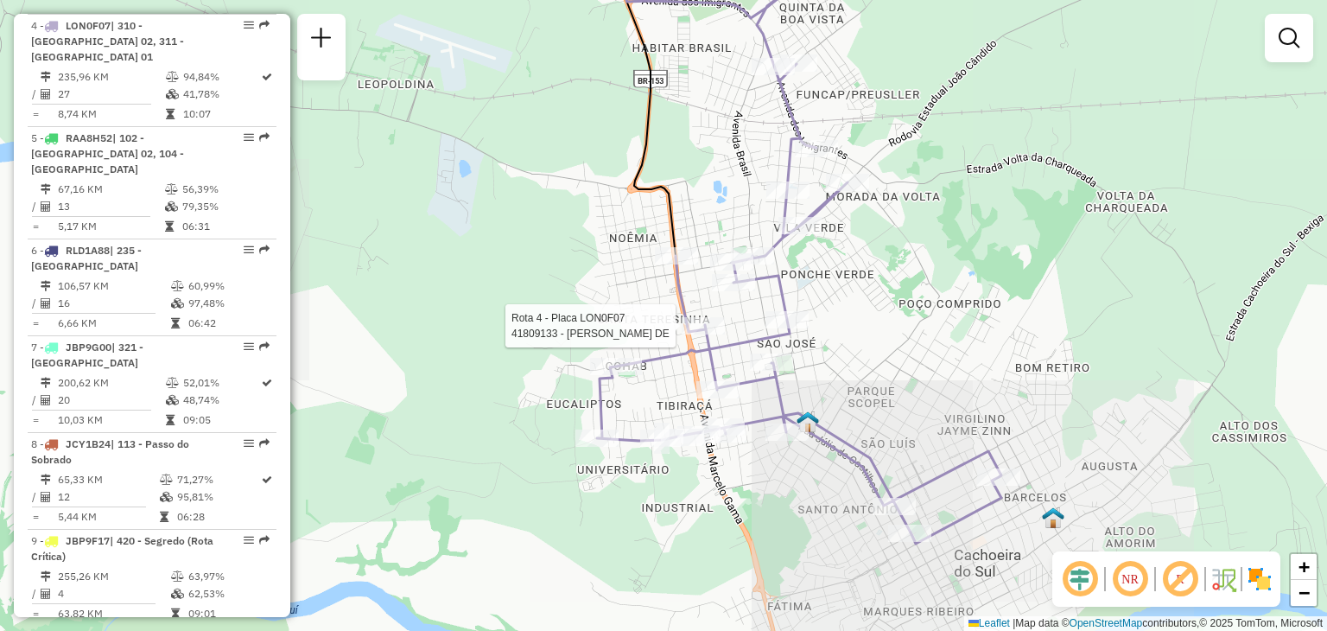
select select "**********"
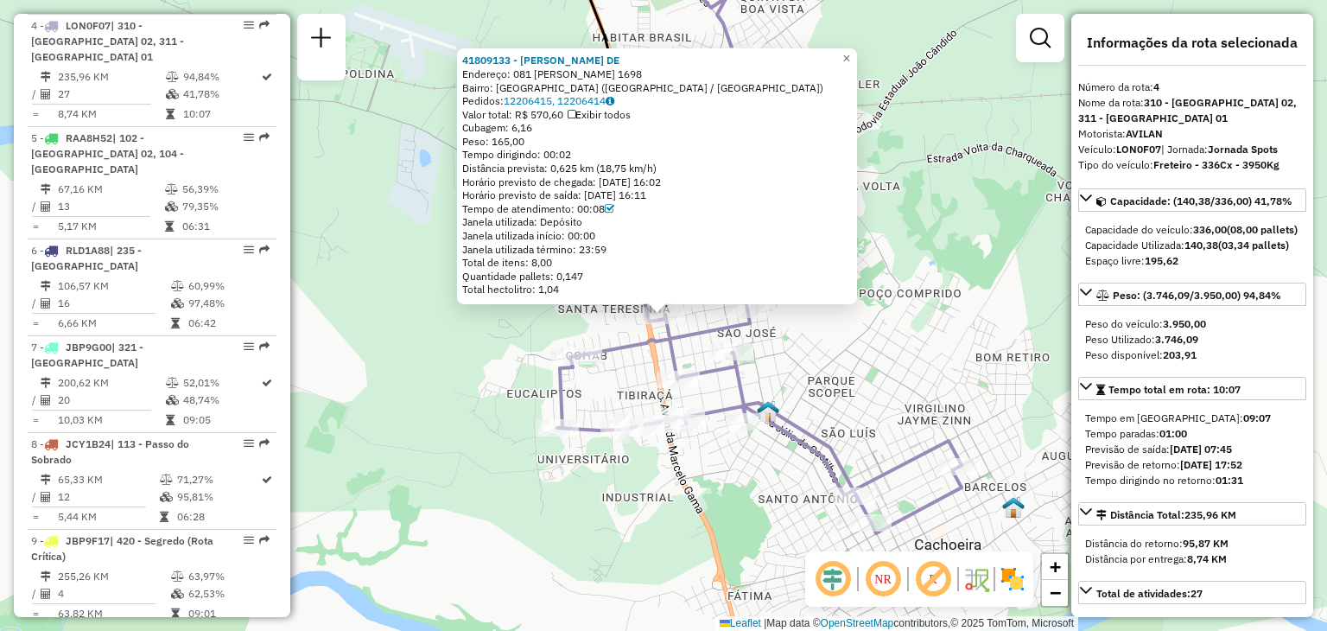
click at [1184, 346] on strong "3.746,09" at bounding box center [1176, 339] width 43 height 13
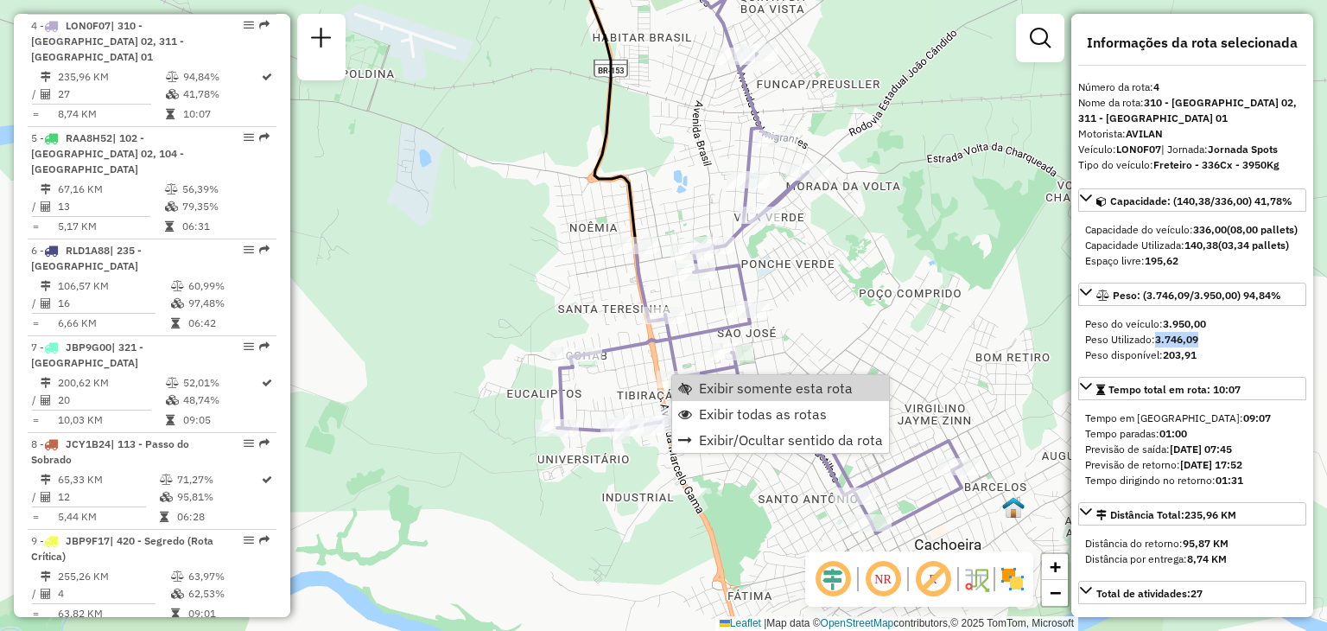
click at [915, 298] on div "Janela de atendimento Grade de atendimento Capacidade Transportadoras Veículos …" at bounding box center [663, 315] width 1327 height 631
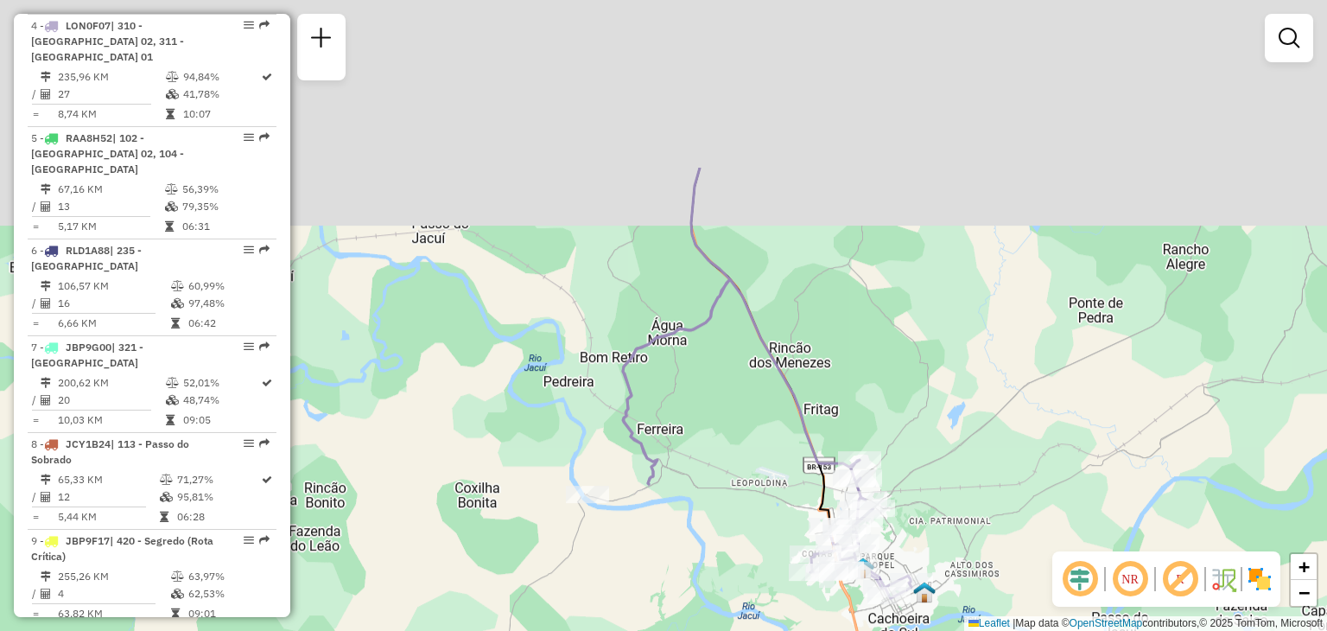
drag, startPoint x: 795, startPoint y: 206, endPoint x: 804, endPoint y: 426, distance: 220.5
click at [804, 426] on icon at bounding box center [767, 438] width 289 height 319
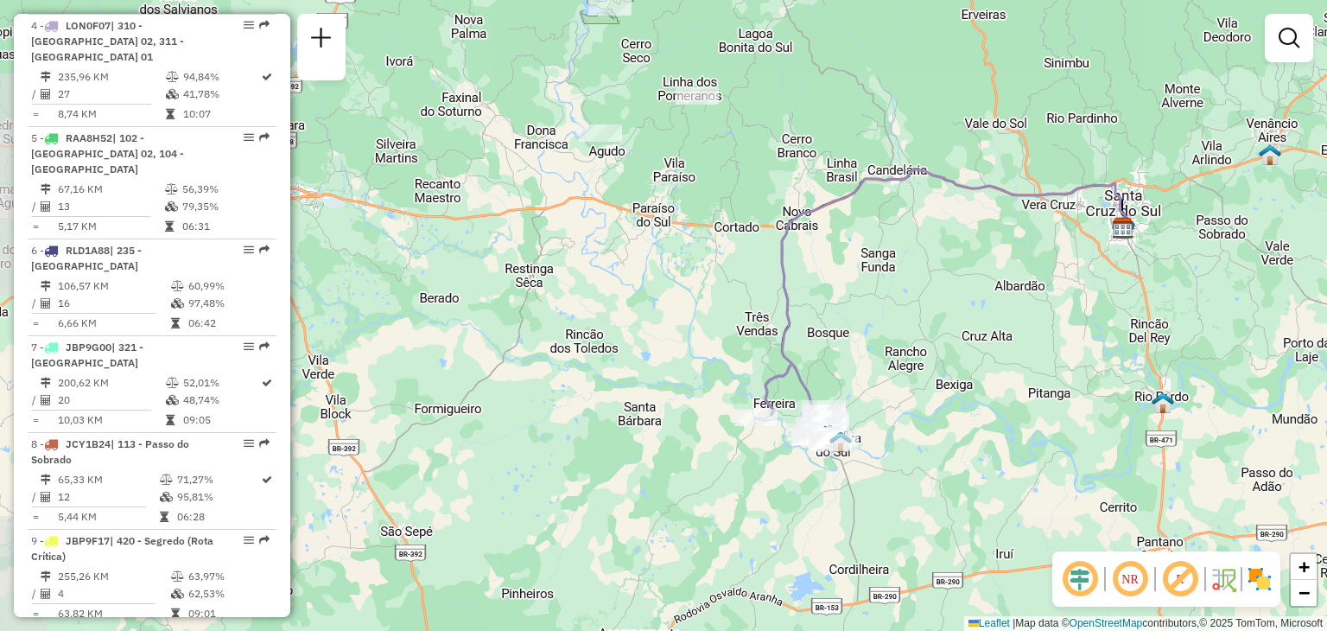
drag, startPoint x: 847, startPoint y: 336, endPoint x: 775, endPoint y: 211, distance: 144.3
click at [776, 212] on div "Janela de atendimento Grade de atendimento Capacidade Transportadoras Veículos …" at bounding box center [663, 315] width 1327 height 631
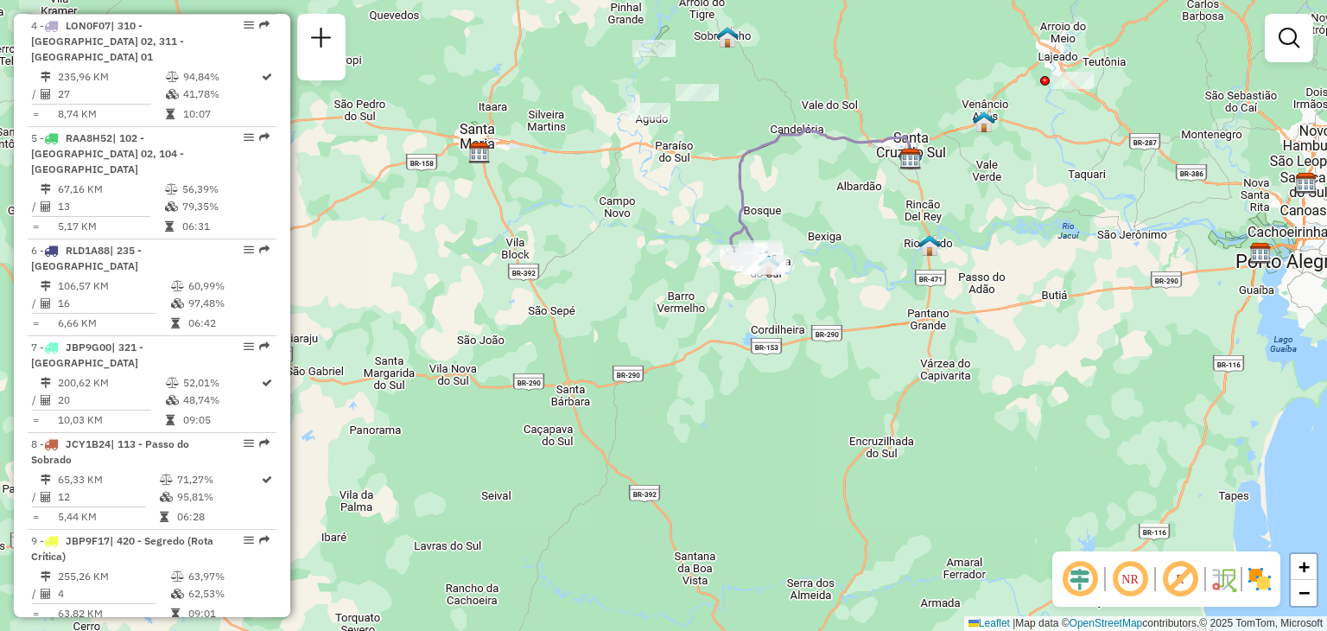
drag, startPoint x: 931, startPoint y: 367, endPoint x: 891, endPoint y: 416, distance: 63.2
click at [891, 416] on div "Janela de atendimento Grade de atendimento Capacidade Transportadoras Veículos …" at bounding box center [663, 315] width 1327 height 631
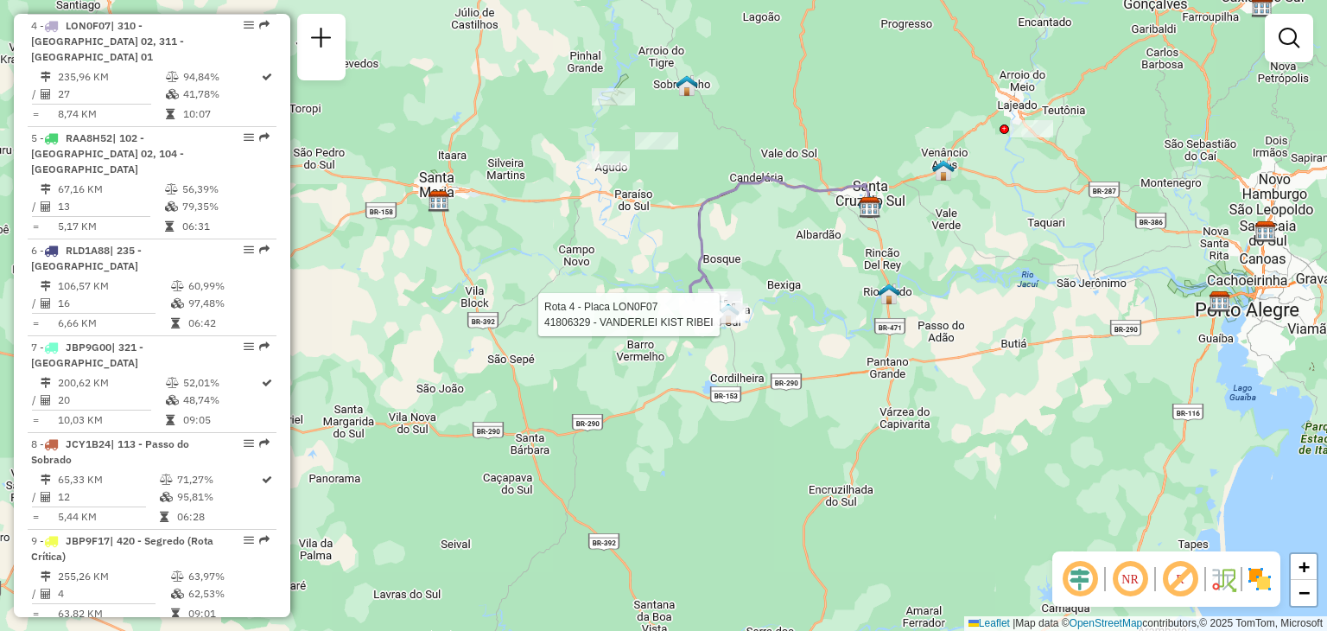
select select "**********"
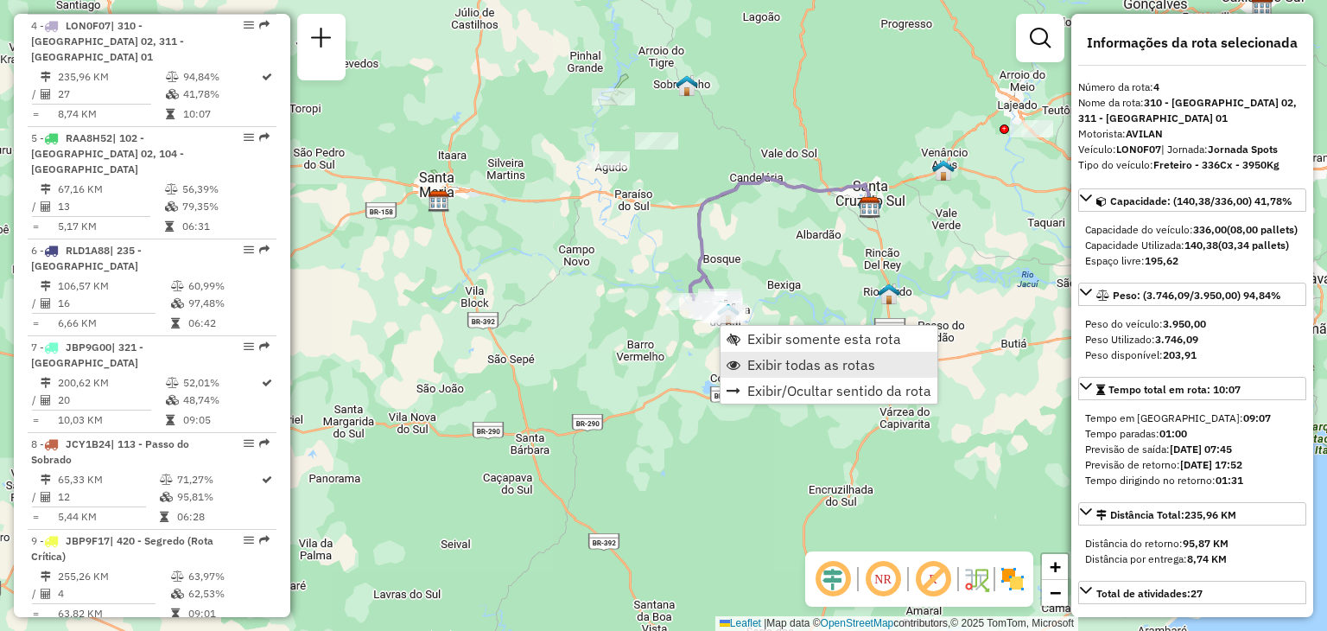
click at [754, 360] on span "Exibir todas as rotas" at bounding box center [811, 365] width 128 height 14
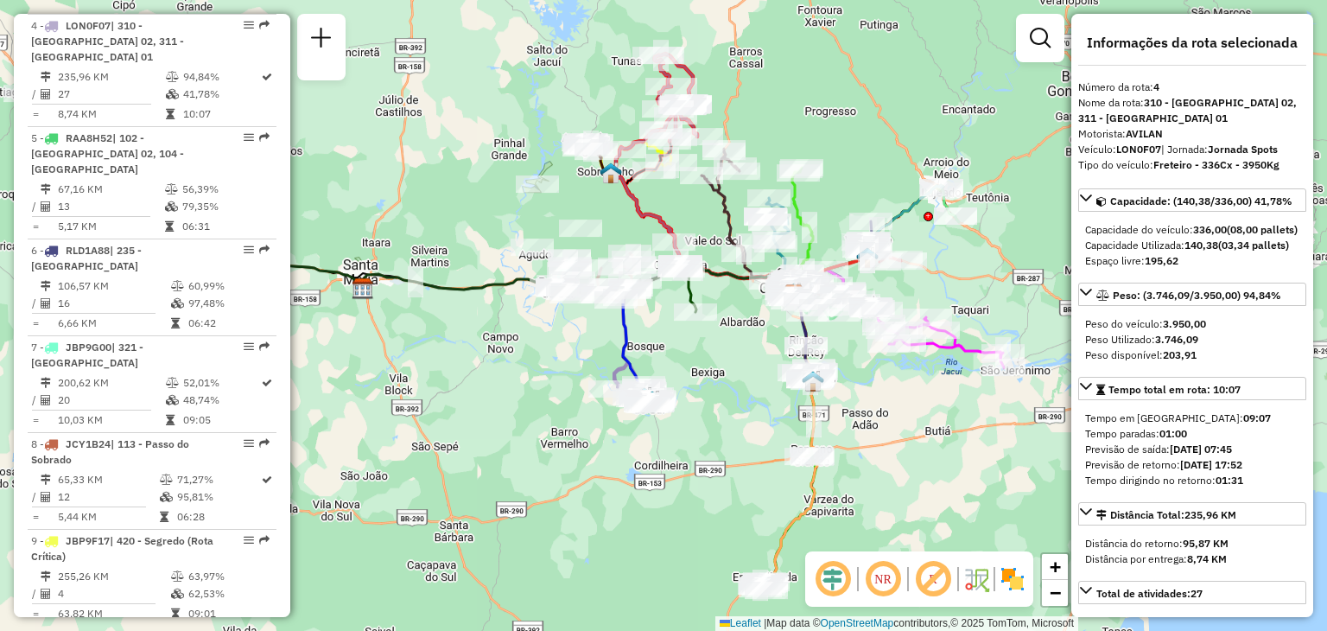
drag, startPoint x: 843, startPoint y: 334, endPoint x: 791, endPoint y: 397, distance: 81.0
click at [791, 397] on div "Janela de atendimento Grade de atendimento Capacidade Transportadoras Veículos …" at bounding box center [663, 315] width 1327 height 631
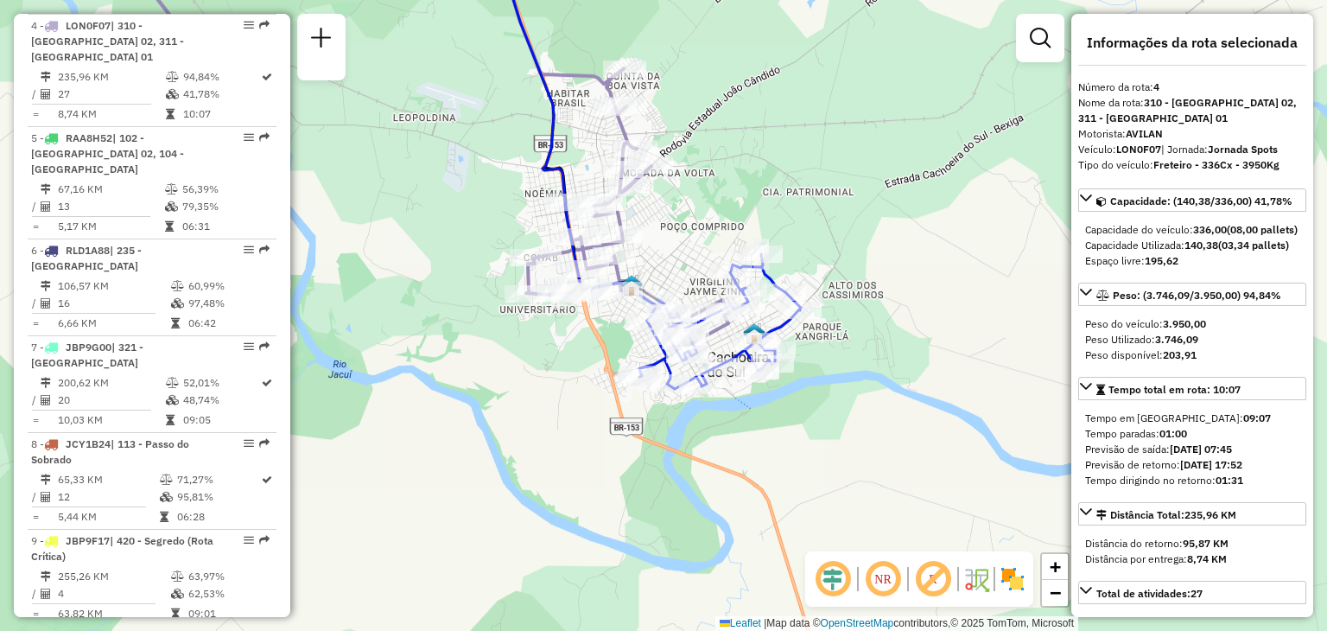
click at [670, 222] on div "Janela de atendimento Grade de atendimento Capacidade Transportadoras Veículos …" at bounding box center [663, 315] width 1327 height 631
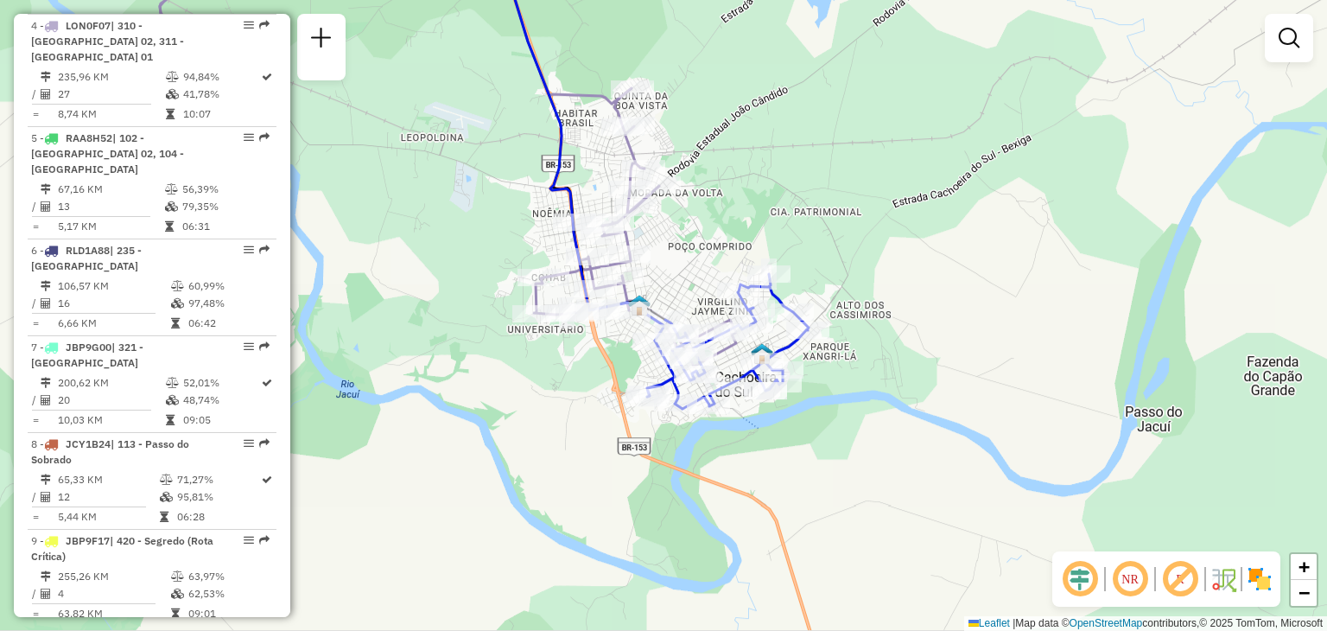
drag, startPoint x: 689, startPoint y: 232, endPoint x: 702, endPoint y: 285, distance: 54.9
click at [702, 285] on div "Janela de atendimento Grade de atendimento Capacidade Transportadoras Veículos …" at bounding box center [663, 315] width 1327 height 631
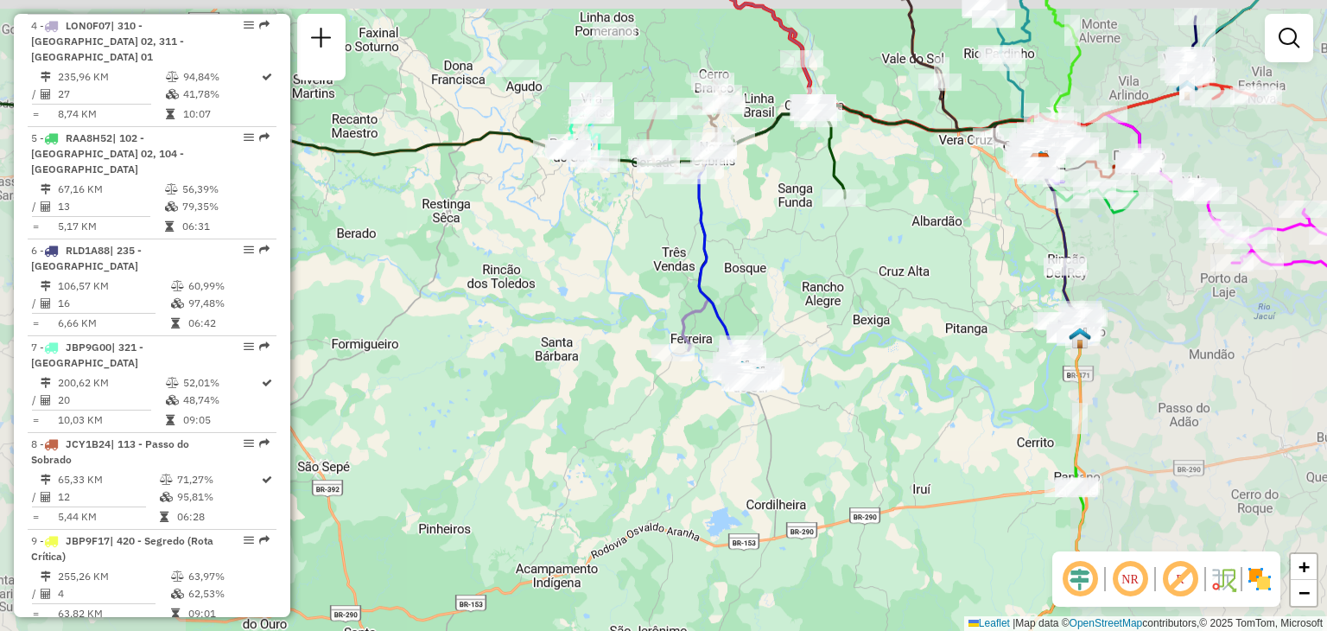
drag, startPoint x: 823, startPoint y: 314, endPoint x: 819, endPoint y: 322, distance: 9.7
click at [819, 322] on div "Janela de atendimento Grade de atendimento Capacidade Transportadoras Veículos …" at bounding box center [663, 315] width 1327 height 631
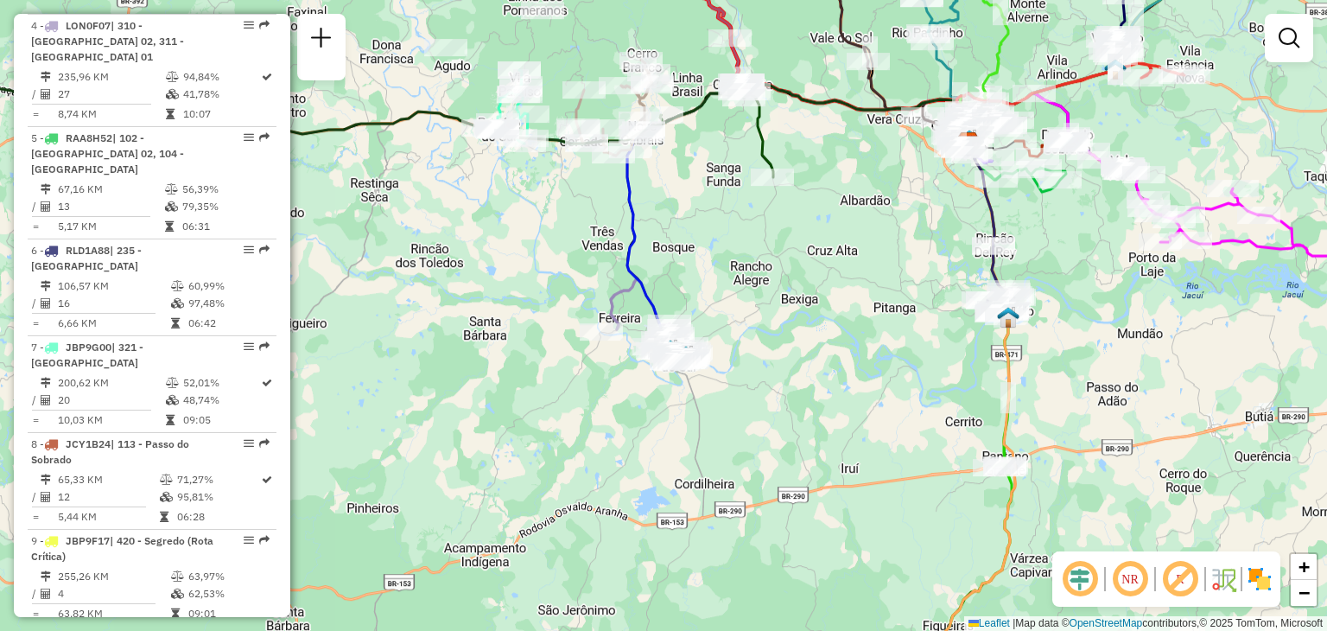
drag, startPoint x: 655, startPoint y: 265, endPoint x: 582, endPoint y: 233, distance: 79.3
click at [584, 233] on div "Janela de atendimento Grade de atendimento Capacidade Transportadoras Veículos …" at bounding box center [663, 315] width 1327 height 631
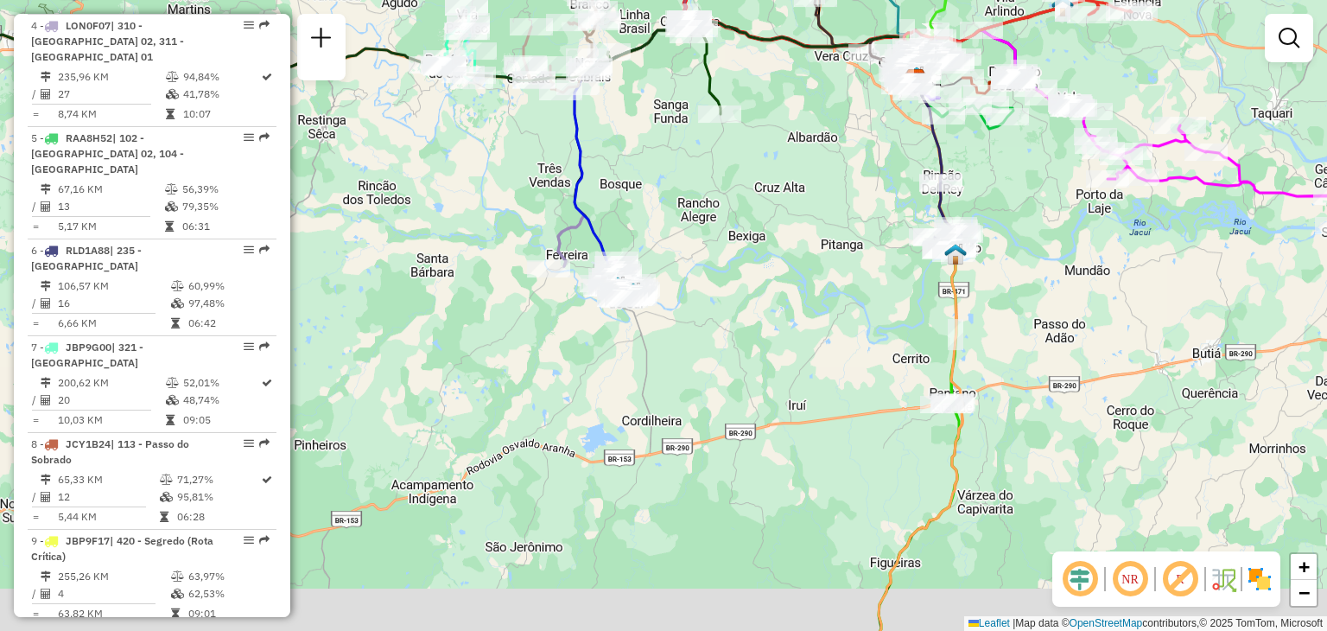
drag, startPoint x: 897, startPoint y: 381, endPoint x: 805, endPoint y: 263, distance: 149.6
click at [795, 229] on div "Janela de atendimento Grade de atendimento Capacidade Transportadoras Veículos …" at bounding box center [663, 315] width 1327 height 631
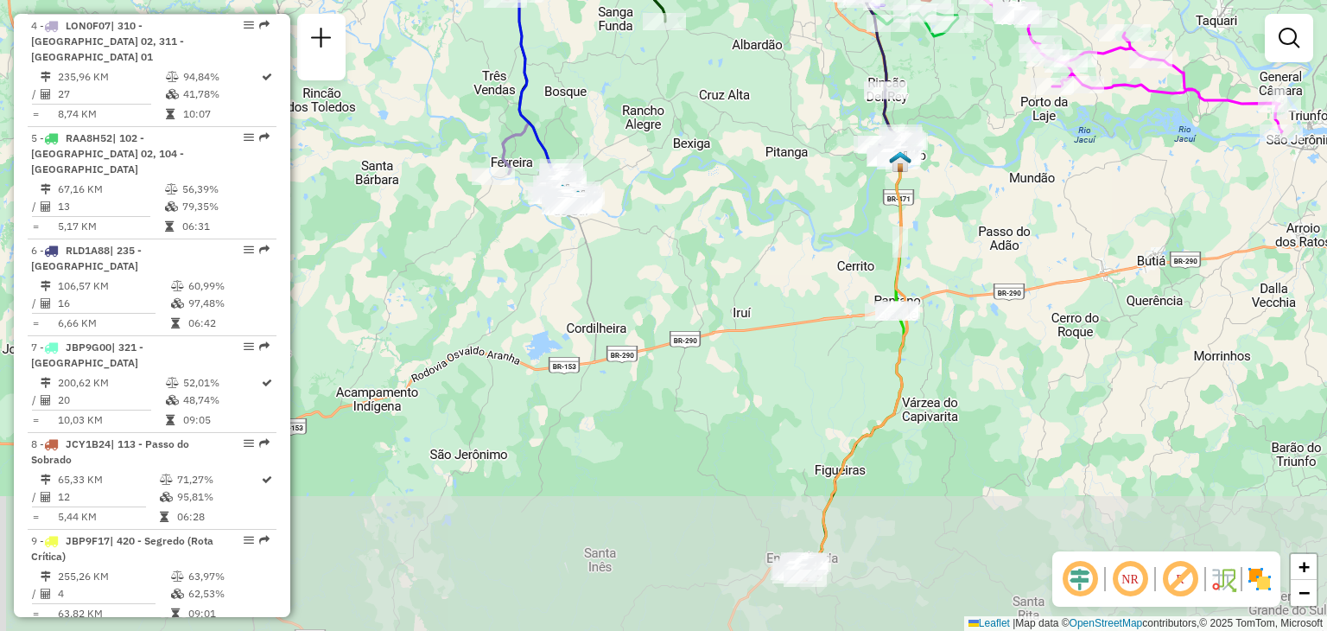
drag, startPoint x: 822, startPoint y: 368, endPoint x: 788, endPoint y: 478, distance: 115.0
click at [788, 479] on div "Janela de atendimento Grade de atendimento Capacidade Transportadoras Veículos …" at bounding box center [663, 315] width 1327 height 631
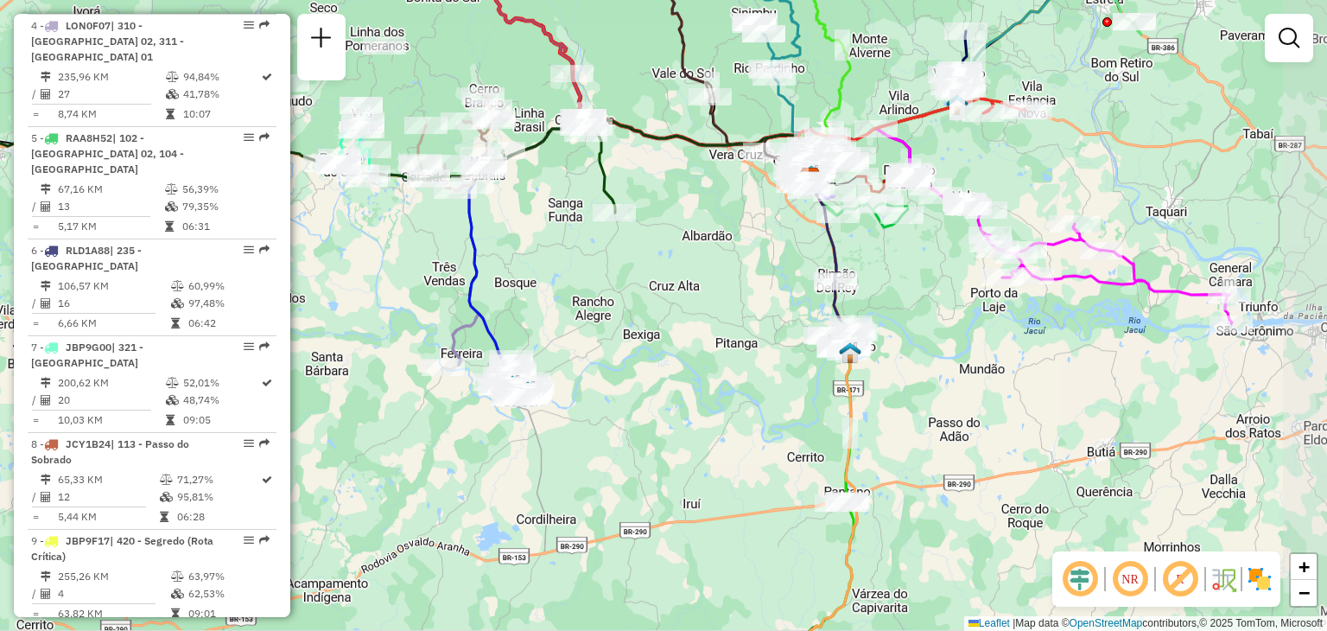
drag, startPoint x: 785, startPoint y: 419, endPoint x: 709, endPoint y: 475, distance: 94.5
click at [709, 474] on div "Janela de atendimento Grade de atendimento Capacidade Transportadoras Veículos …" at bounding box center [663, 315] width 1327 height 631
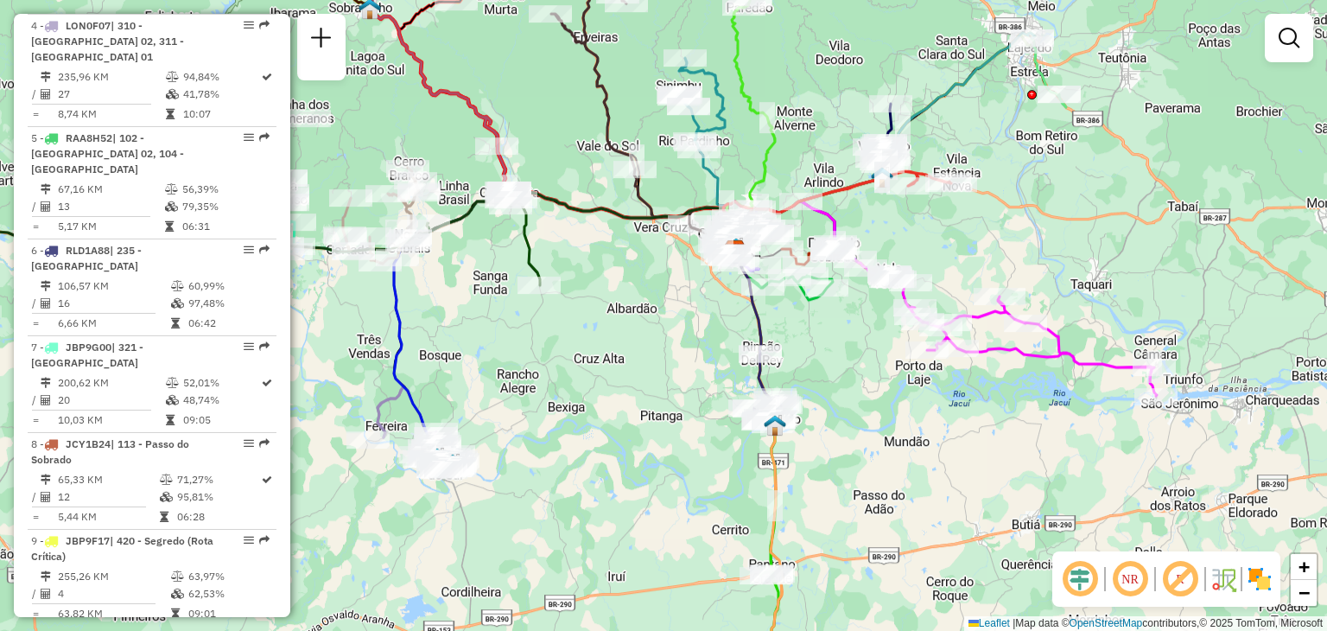
drag, startPoint x: 892, startPoint y: 367, endPoint x: 909, endPoint y: 470, distance: 104.1
click at [909, 474] on div "Janela de atendimento Grade de atendimento Capacidade Transportadoras Veículos …" at bounding box center [663, 315] width 1327 height 631
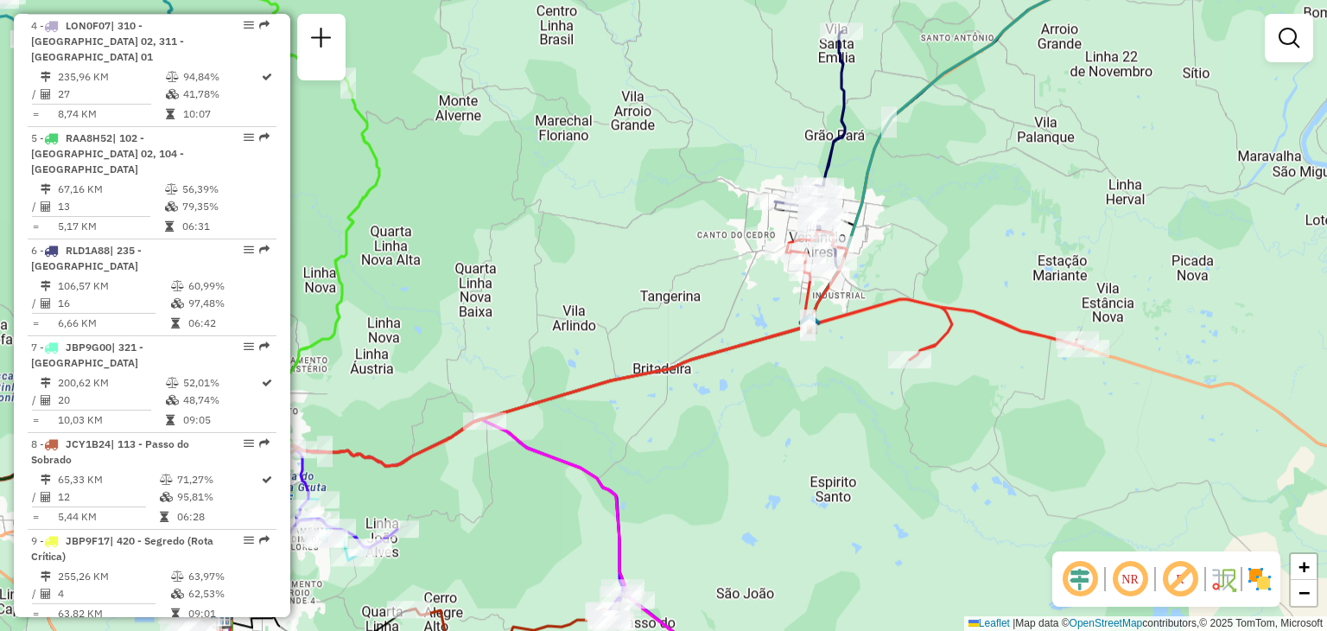
drag, startPoint x: 845, startPoint y: 149, endPoint x: 964, endPoint y: 454, distance: 327.4
click at [962, 482] on icon at bounding box center [638, 316] width 832 height 638
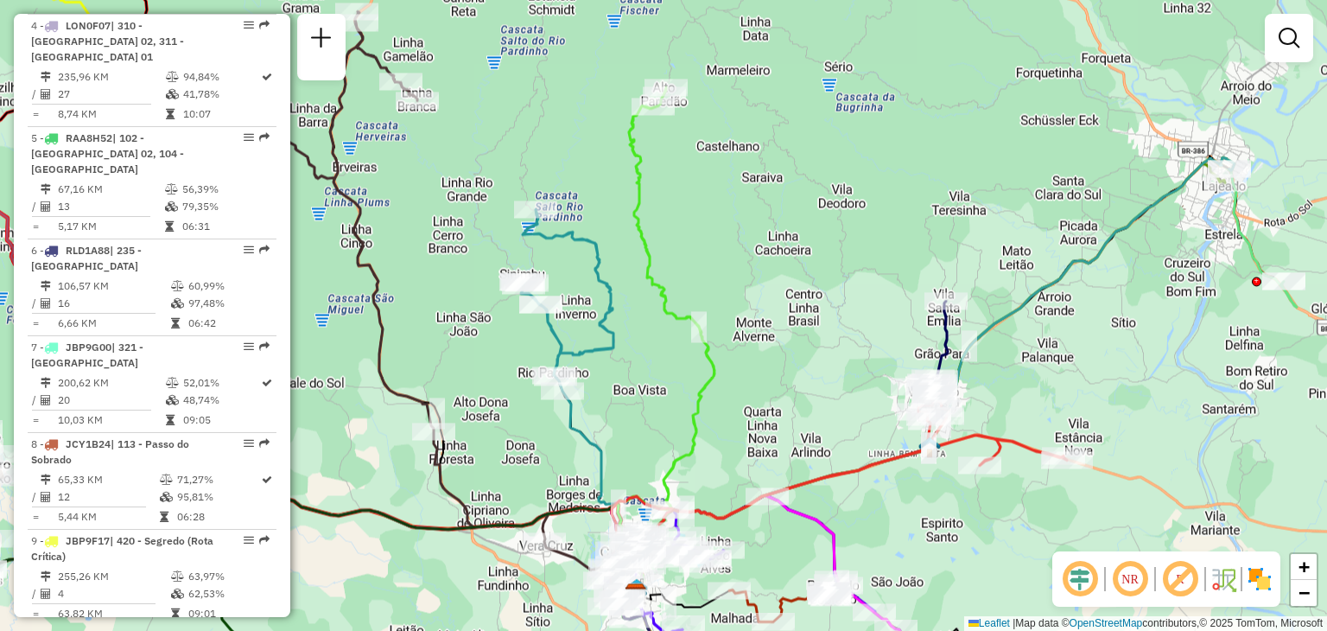
drag, startPoint x: 659, startPoint y: 402, endPoint x: 659, endPoint y: 215, distance: 186.6
click at [659, 215] on div "Rota 1 - Placa JBO0C72 41811062 - BEER FEST Janela de atendimento Grade de aten…" at bounding box center [663, 315] width 1327 height 631
